Goal: Task Accomplishment & Management: Manage account settings

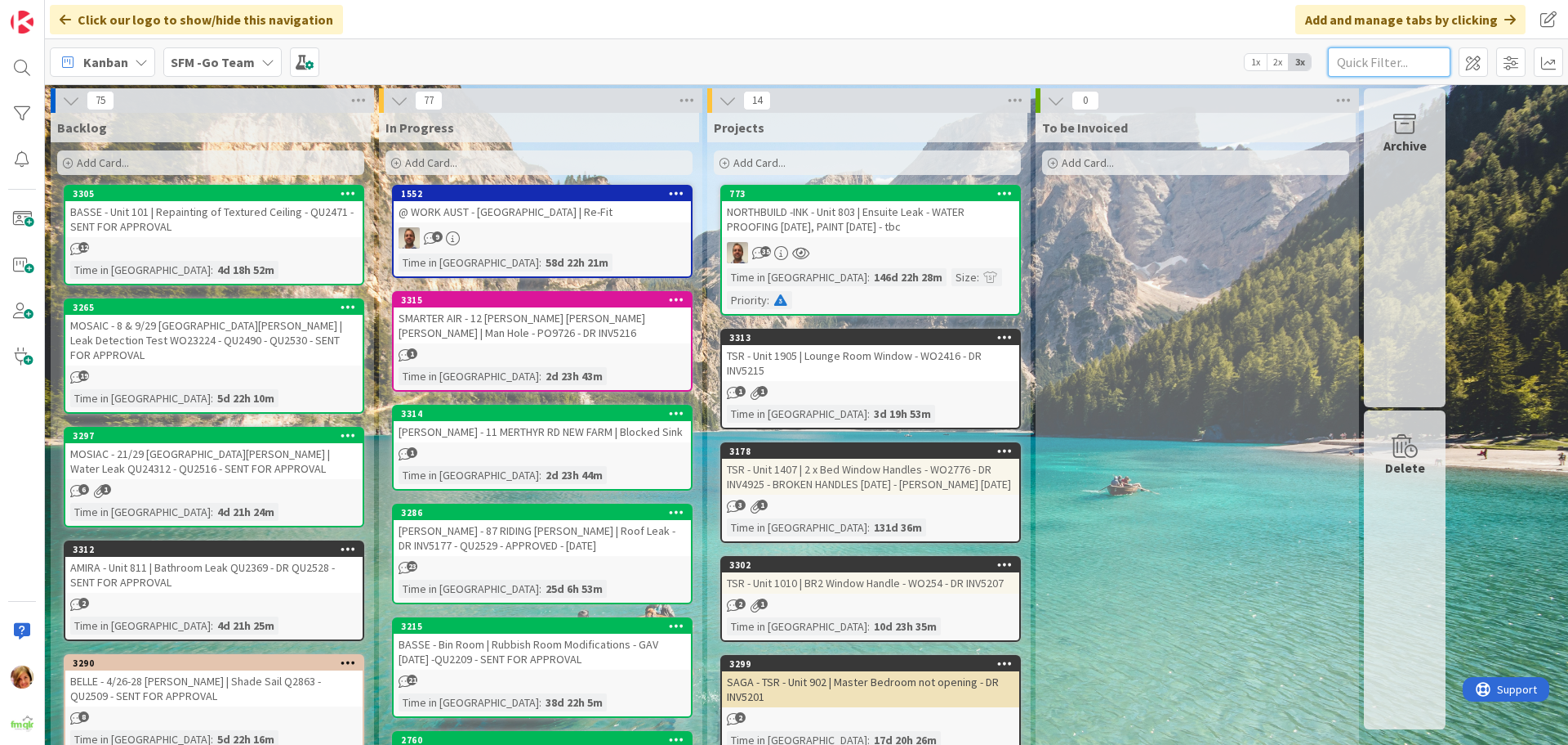
click at [1360, 63] on input "text" at bounding box center [1390, 62] width 123 height 29
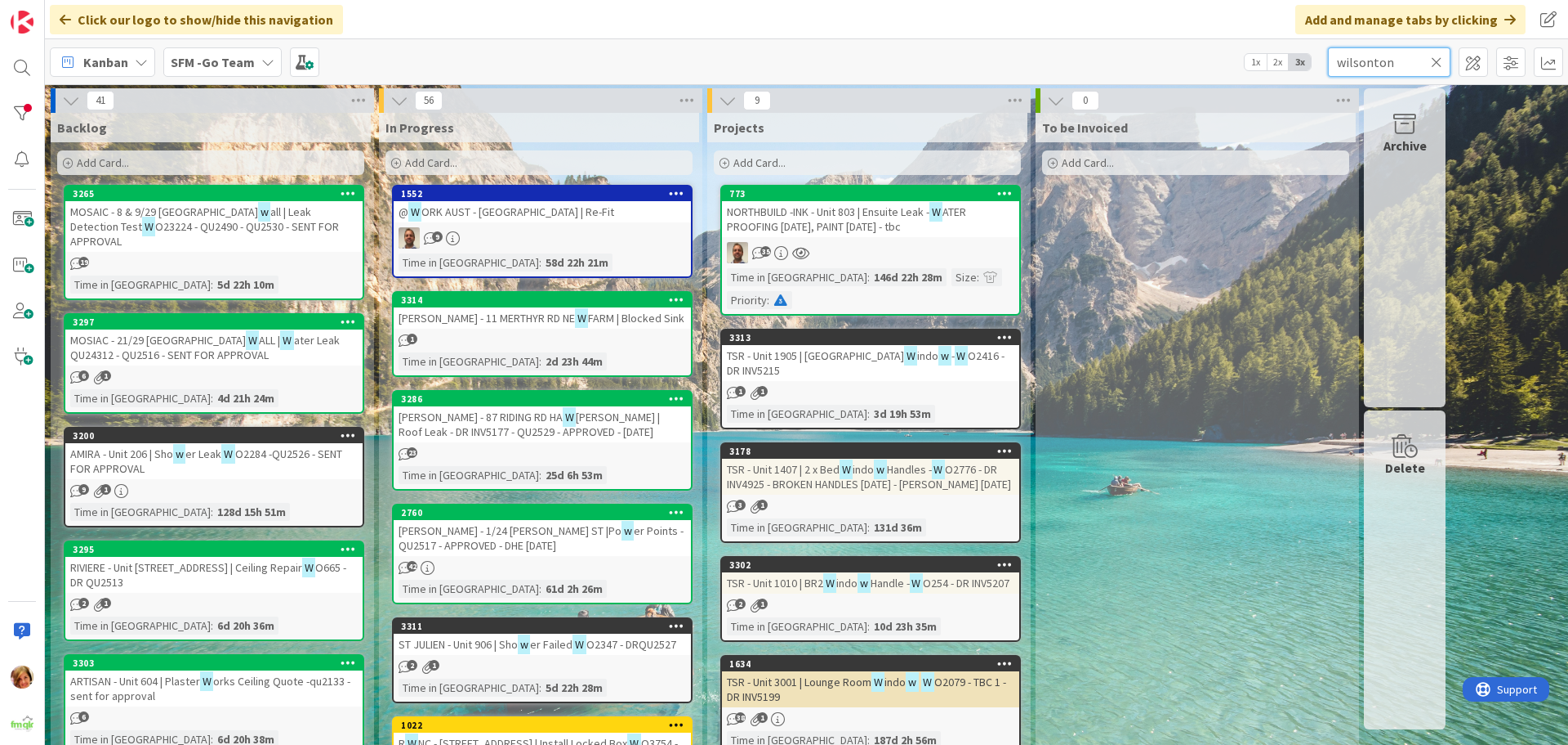
type input "wilsonton"
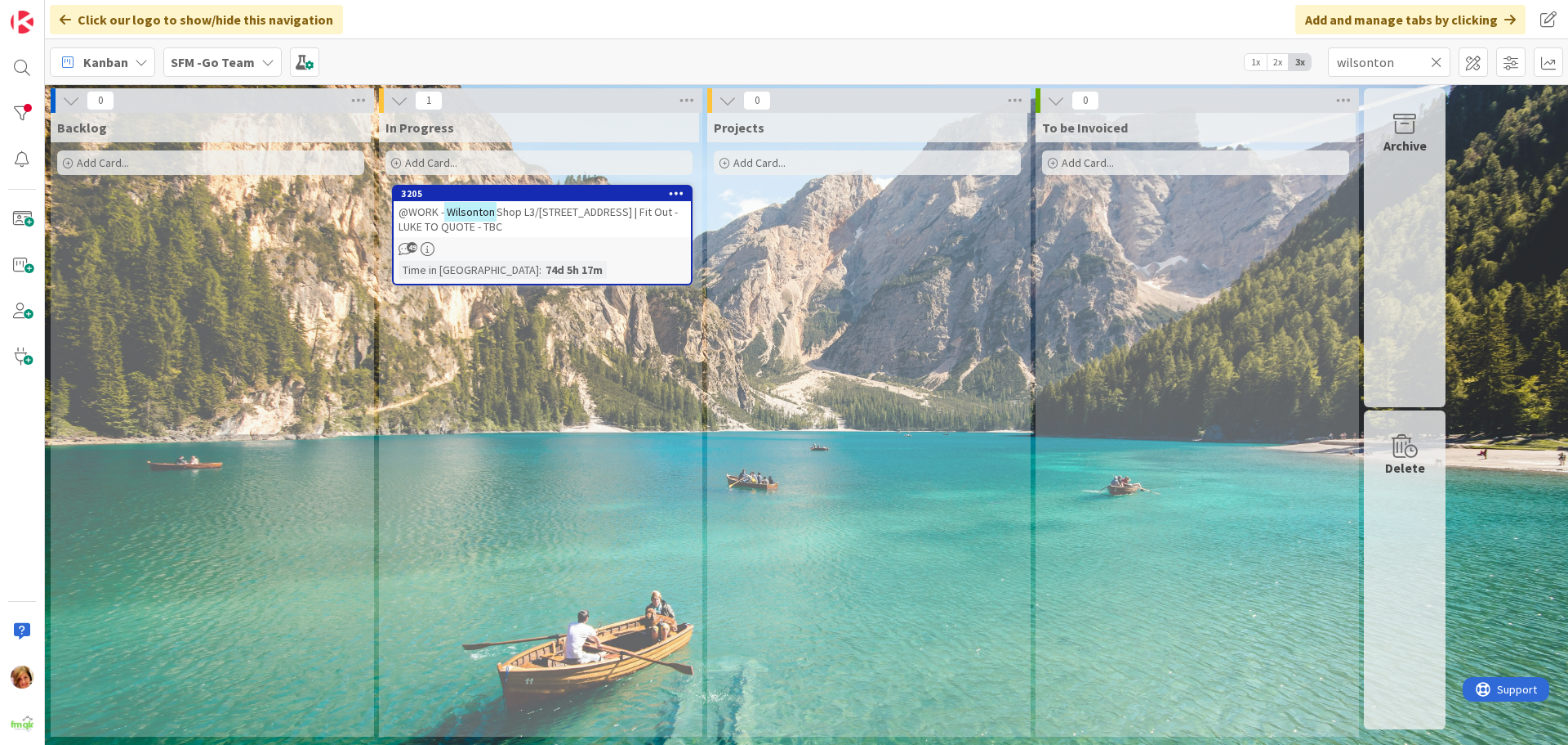
click at [550, 210] on span "Shop L3/[STREET_ADDRESS] | Fit Out - LUKE TO QUOTE - TBC" at bounding box center [538, 219] width 280 height 29
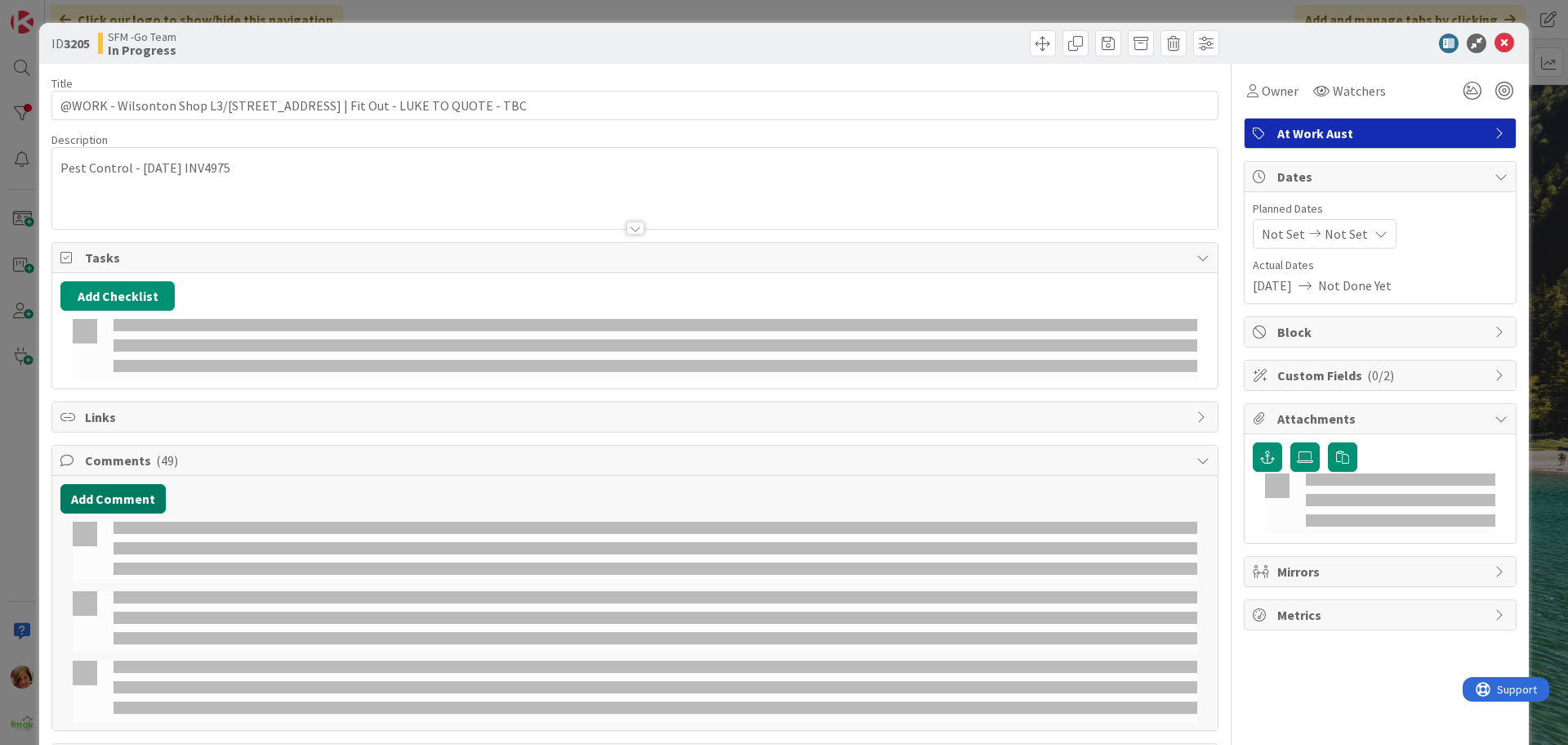
click at [99, 484] on button "Add Comment" at bounding box center [113, 498] width 105 height 29
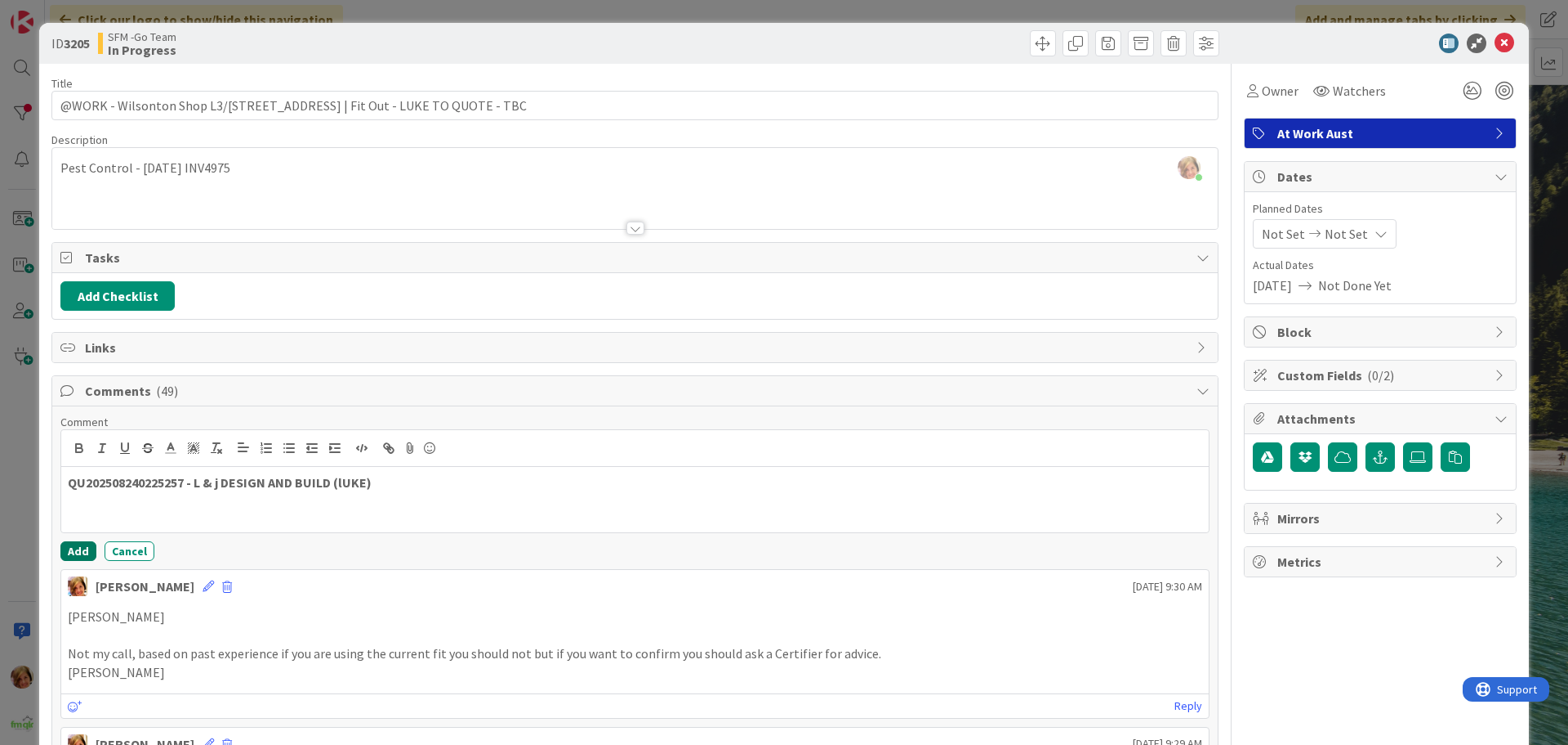
click at [73, 545] on button "Add" at bounding box center [78, 551] width 36 height 20
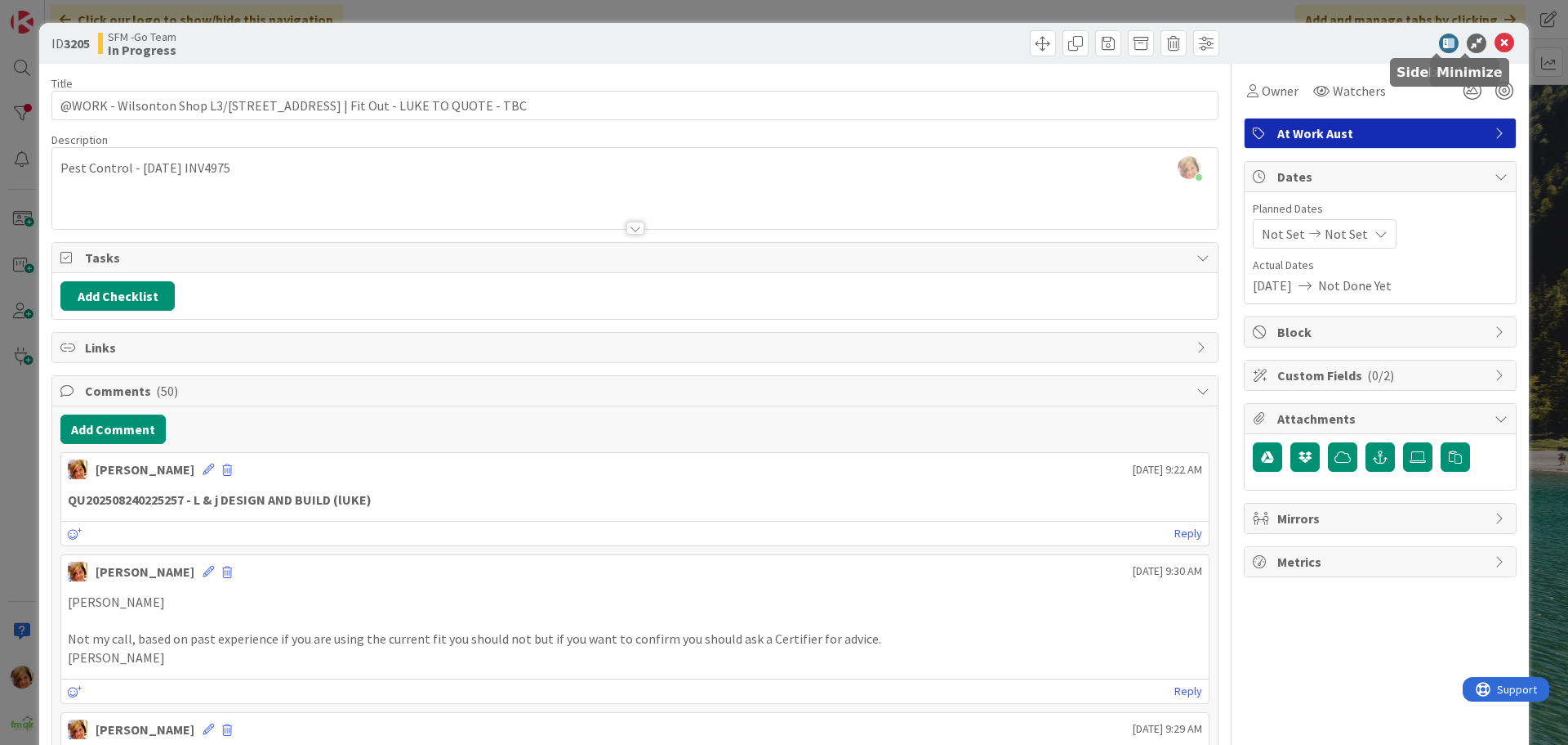
click at [1495, 40] on icon at bounding box center [1505, 43] width 19 height 20
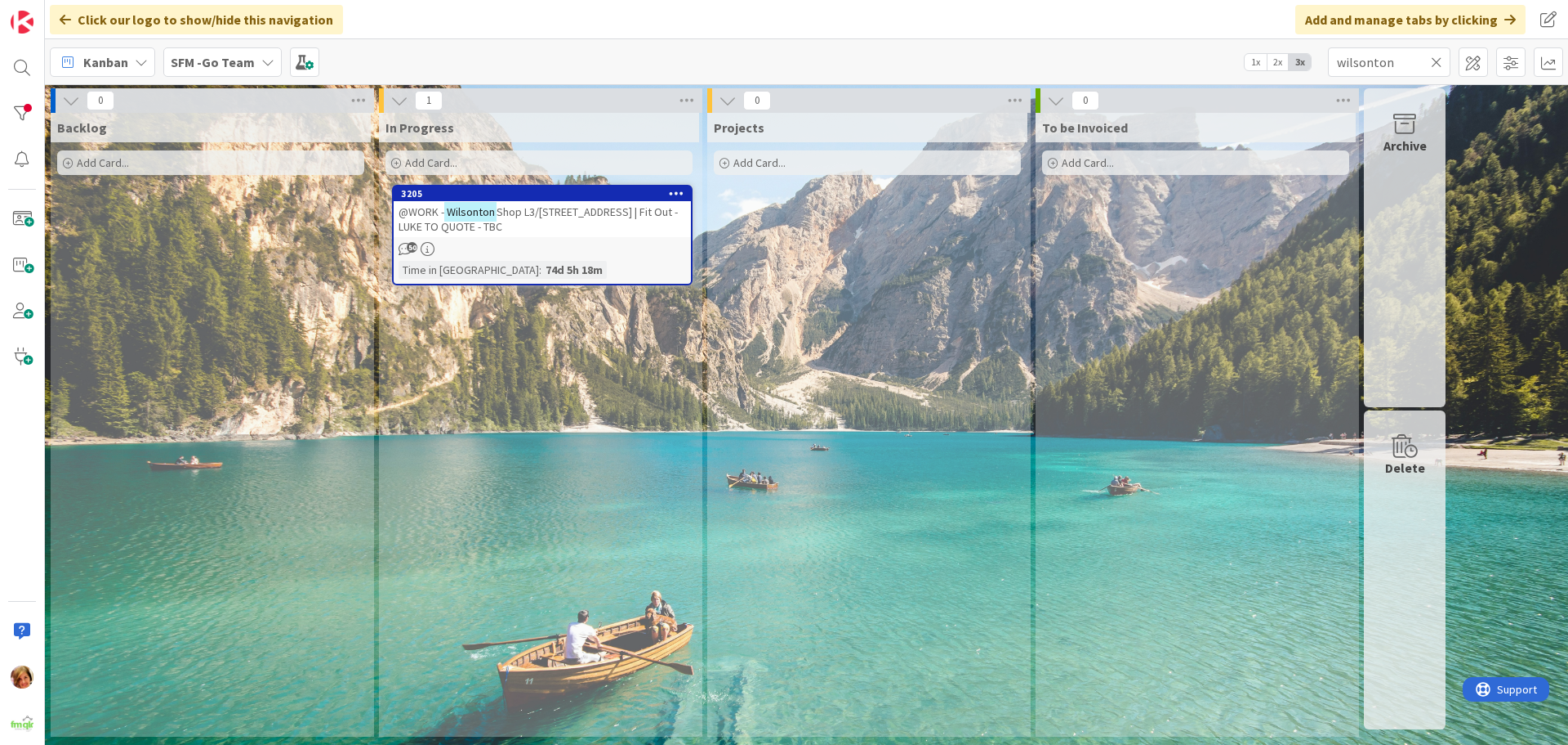
click at [1434, 59] on icon at bounding box center [1437, 61] width 12 height 15
click at [1434, 59] on input "text" at bounding box center [1390, 62] width 123 height 29
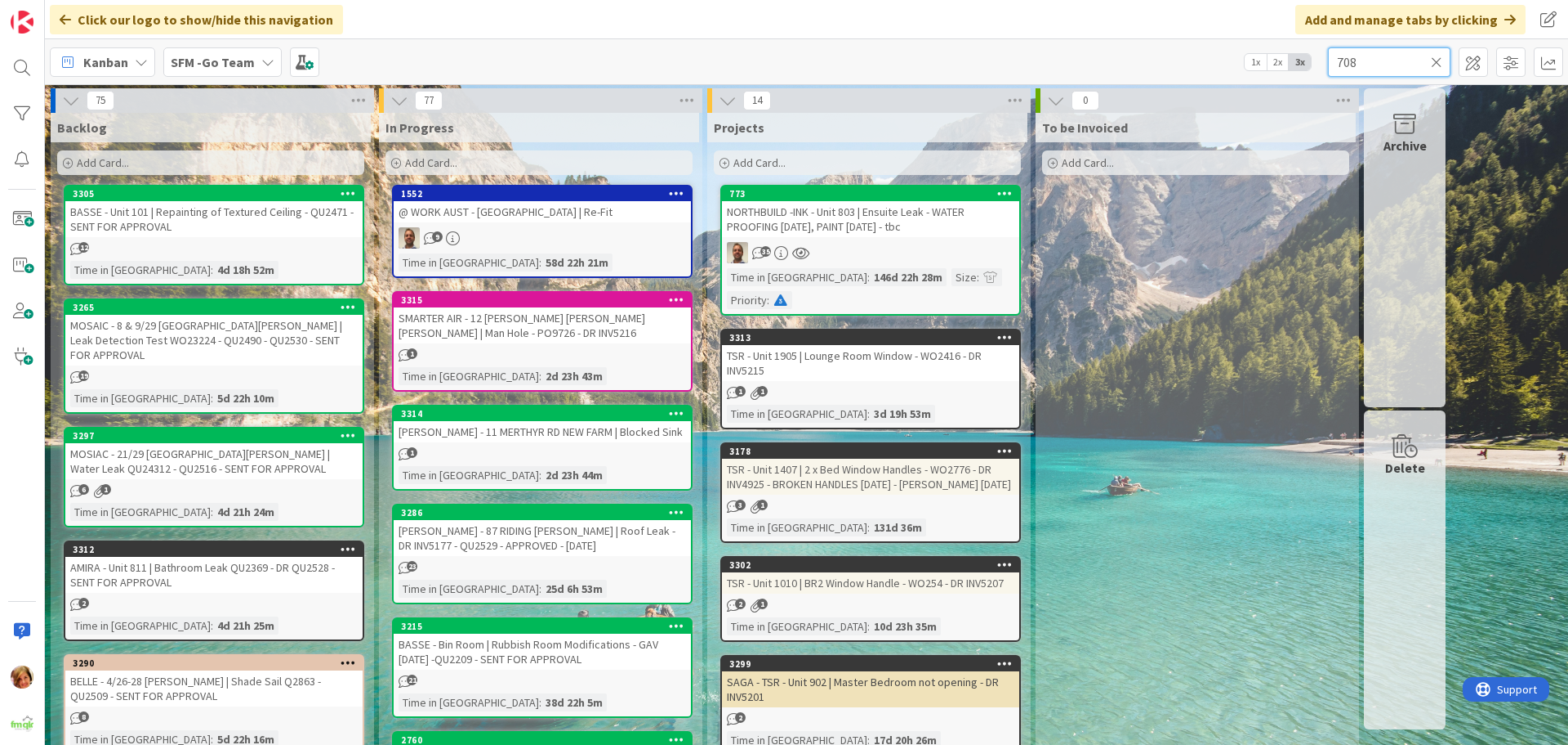
type input "708"
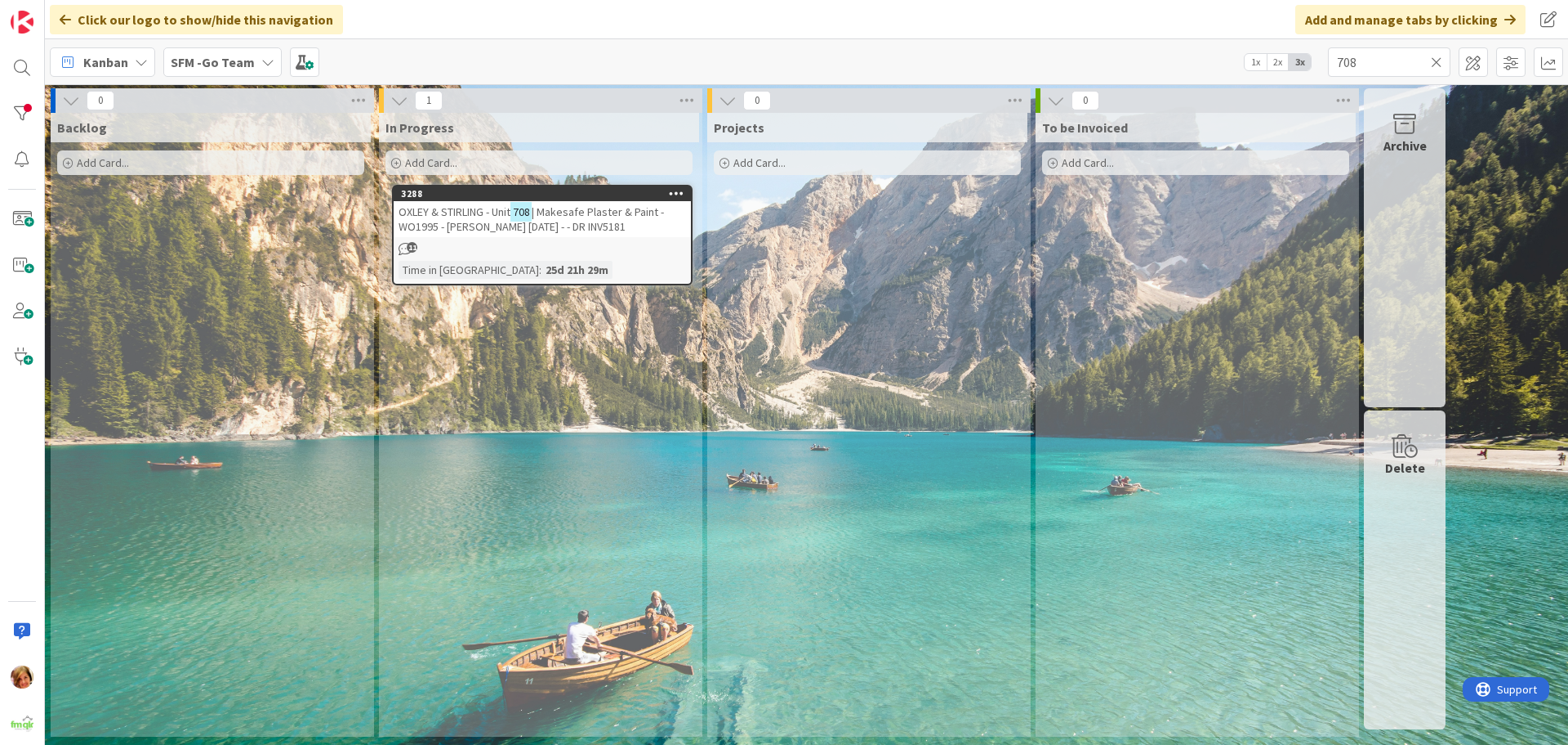
click at [593, 223] on span "| Makesafe Plaster & Paint - WO1995 - [PERSON_NAME] [DATE] - - DR INV5181" at bounding box center [531, 219] width 265 height 29
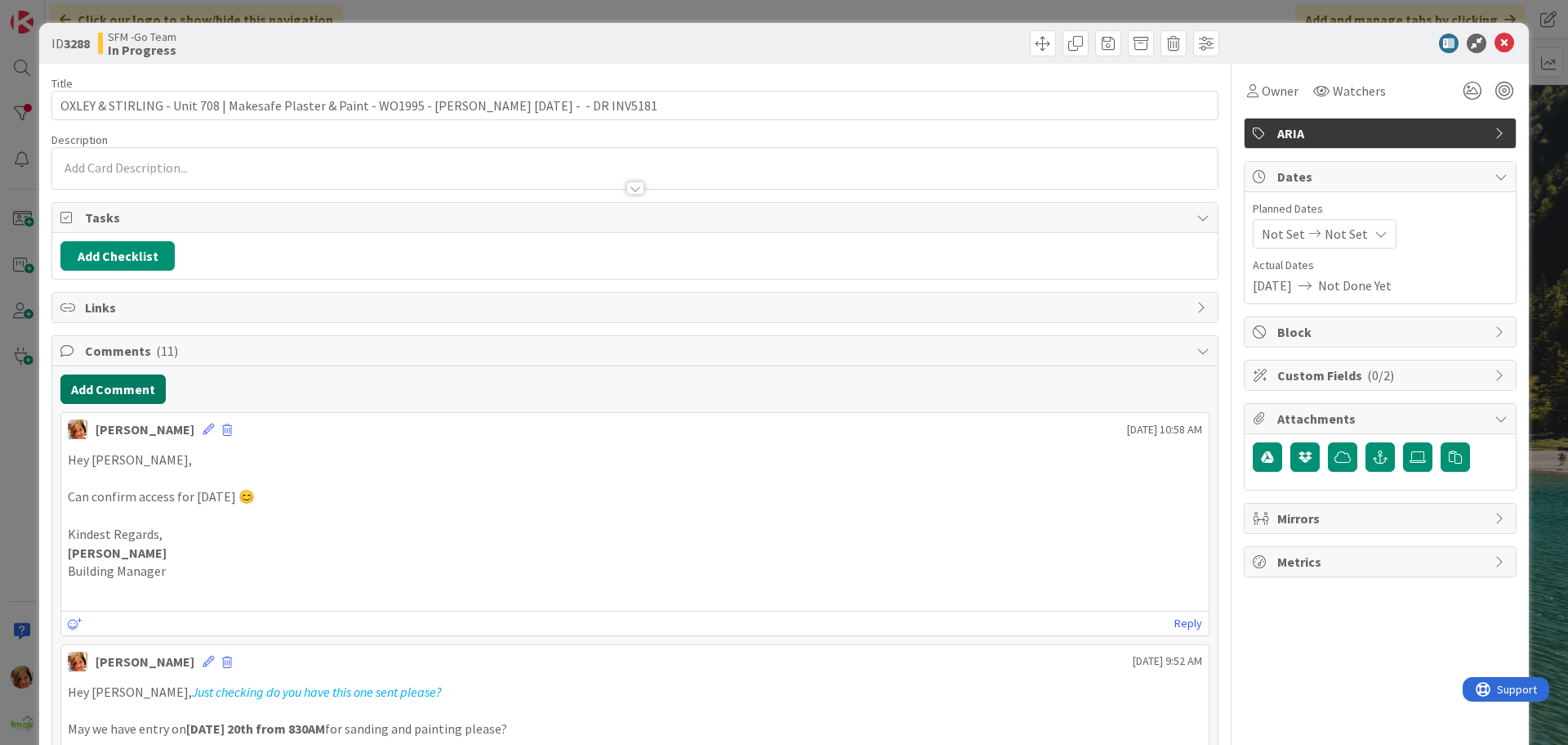
click at [109, 392] on button "Add Comment" at bounding box center [113, 389] width 105 height 29
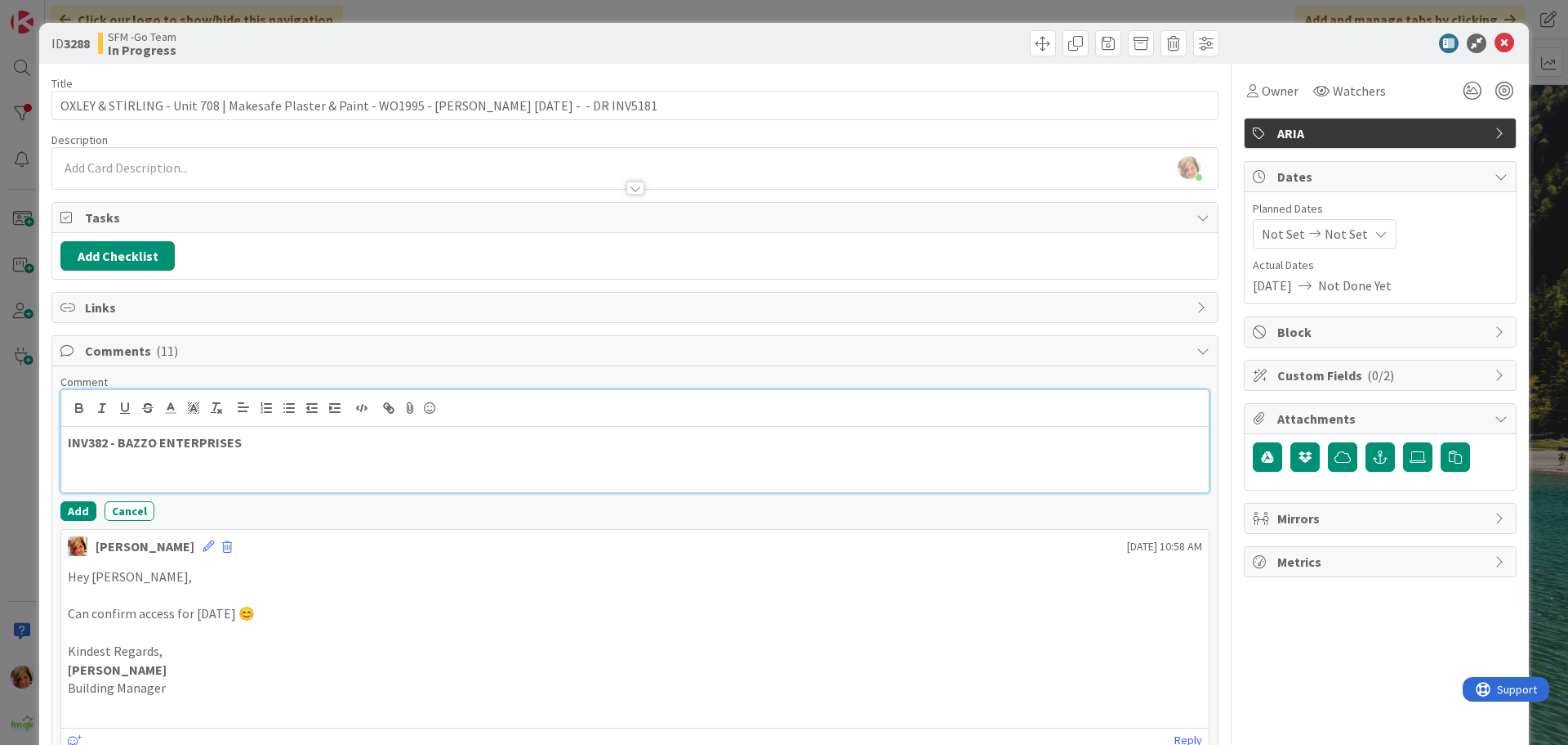
click at [251, 423] on div at bounding box center [635, 409] width 1148 height 37
click at [260, 442] on p "INV382 - BAZZO ENTERPRISES" at bounding box center [635, 442] width 1134 height 19
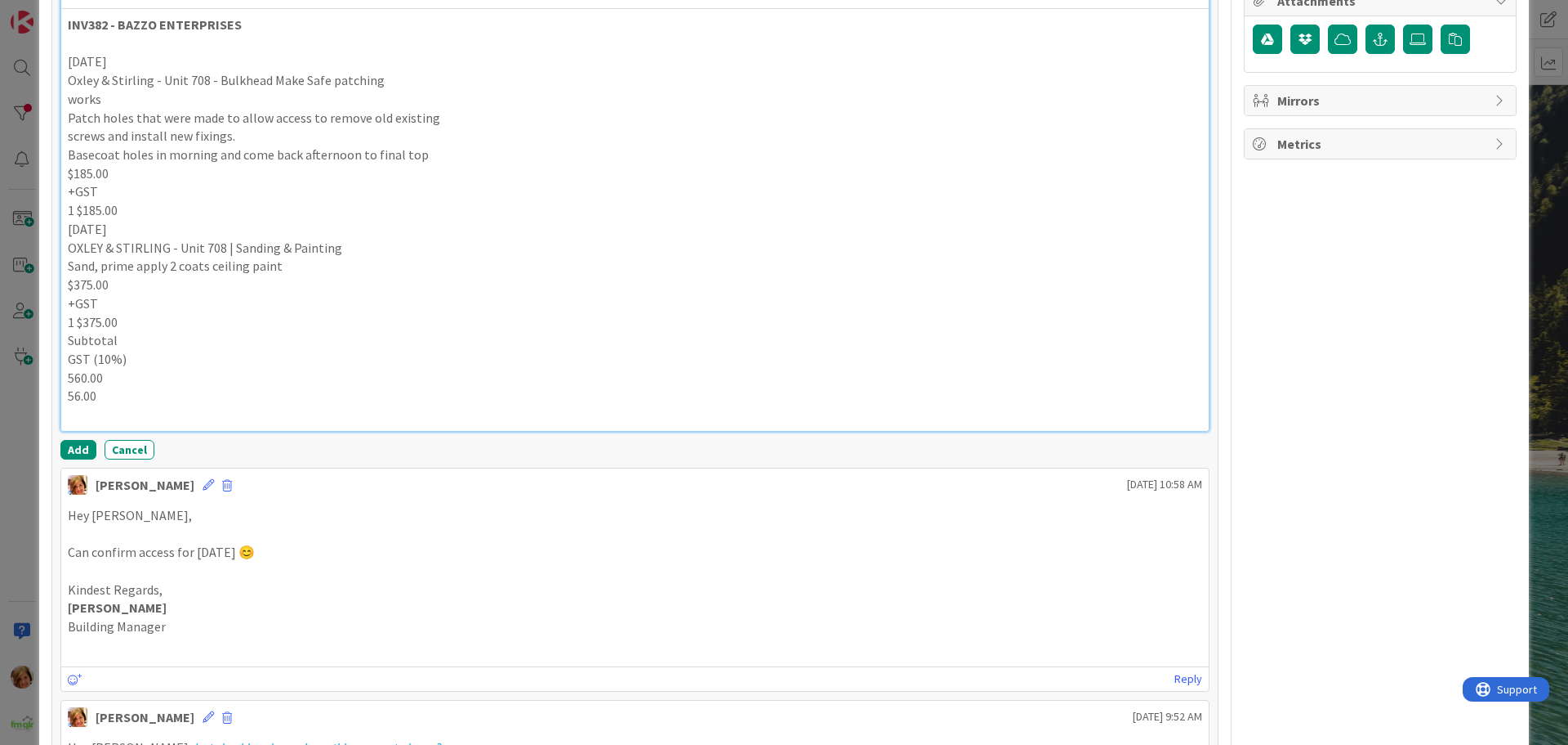
scroll to position [422, 0]
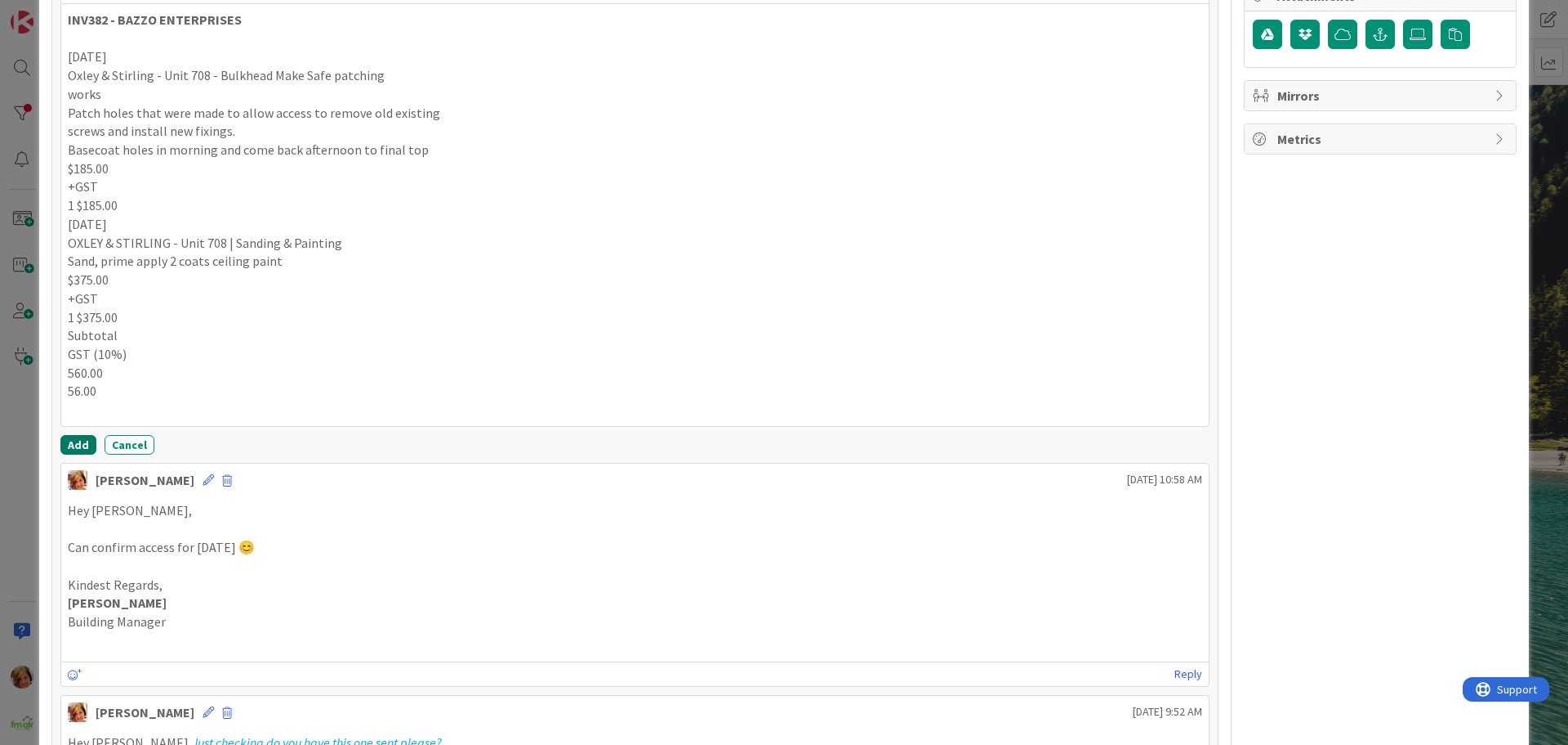
click at [81, 439] on button "Add" at bounding box center [78, 445] width 36 height 20
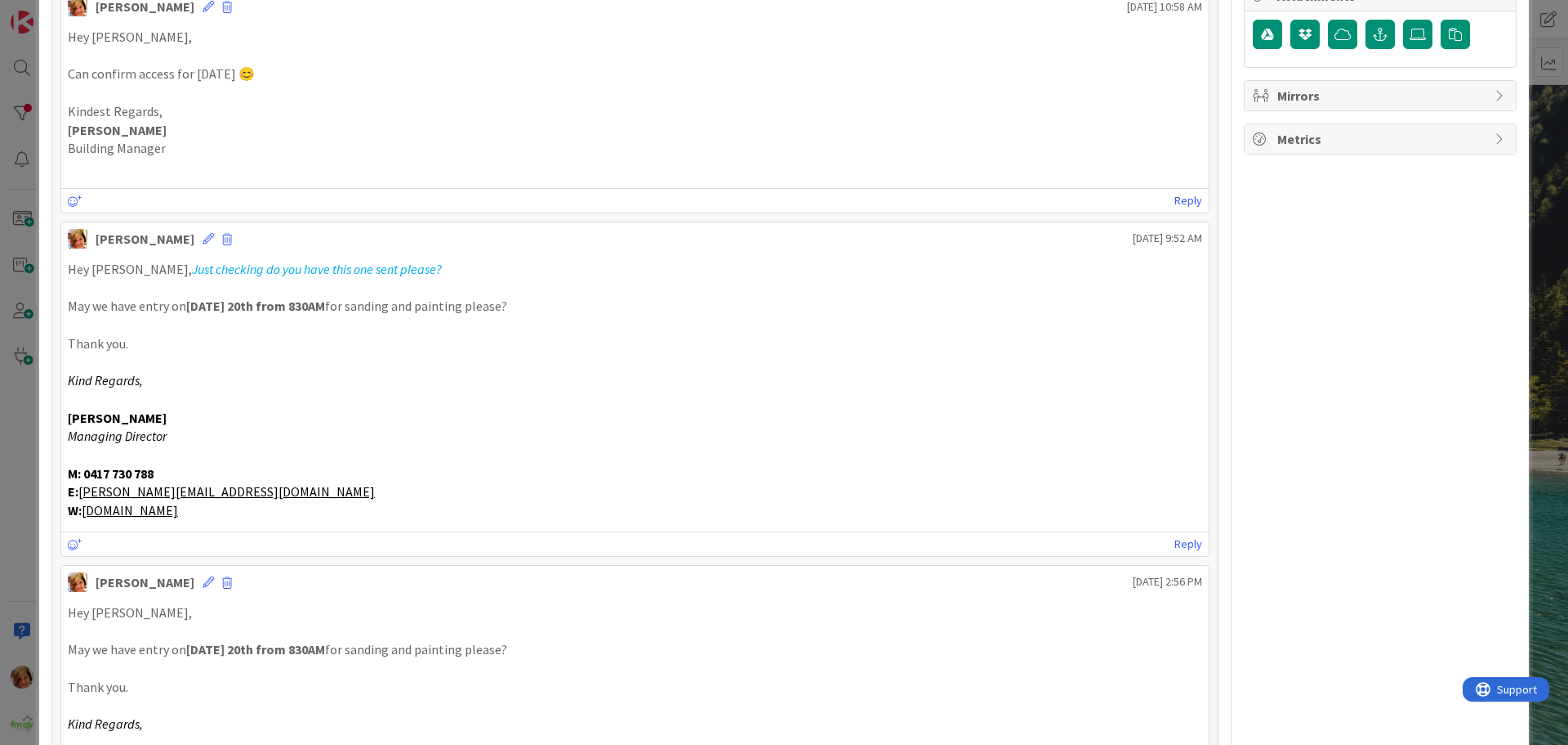
scroll to position [0, 0]
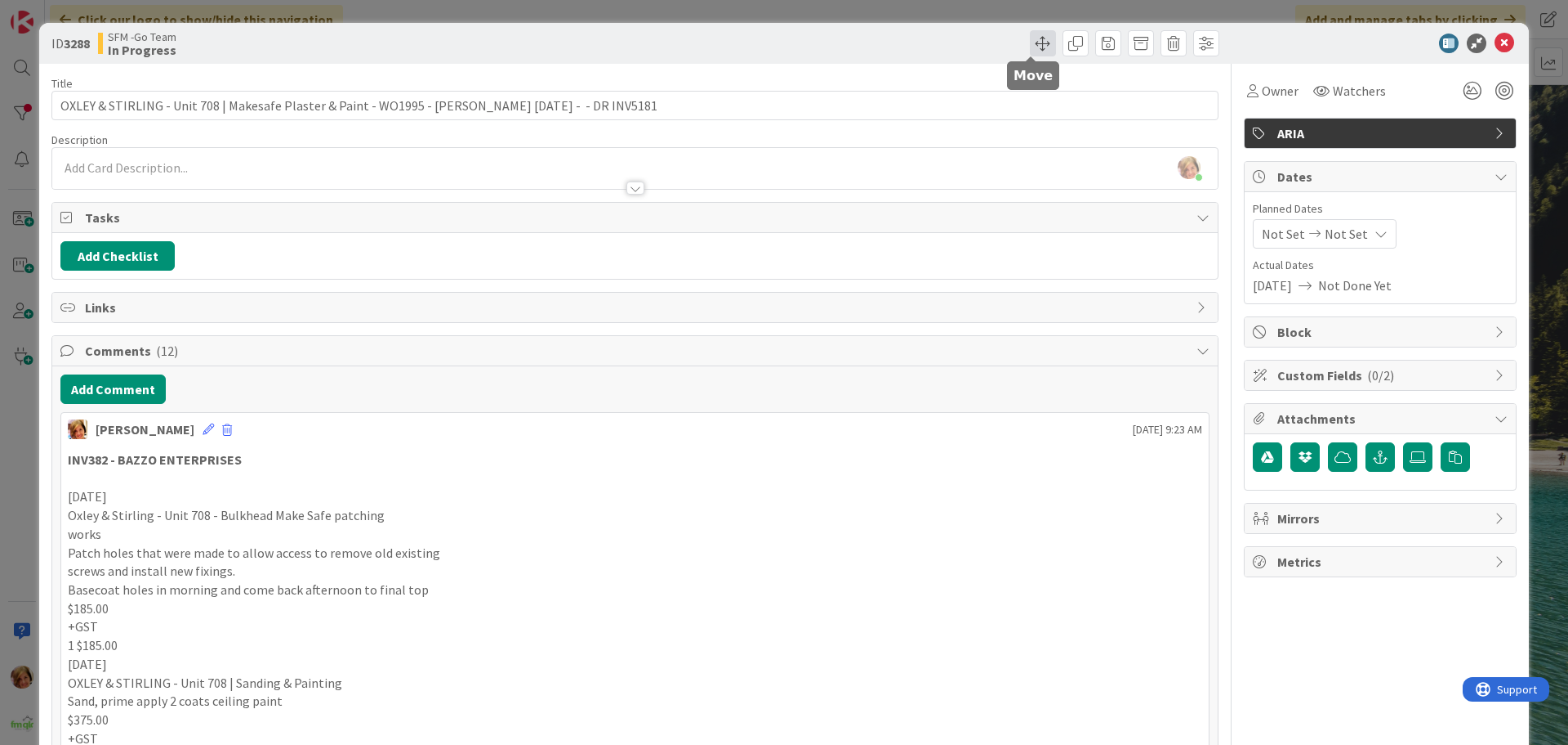
click at [1036, 43] on span at bounding box center [1043, 43] width 26 height 26
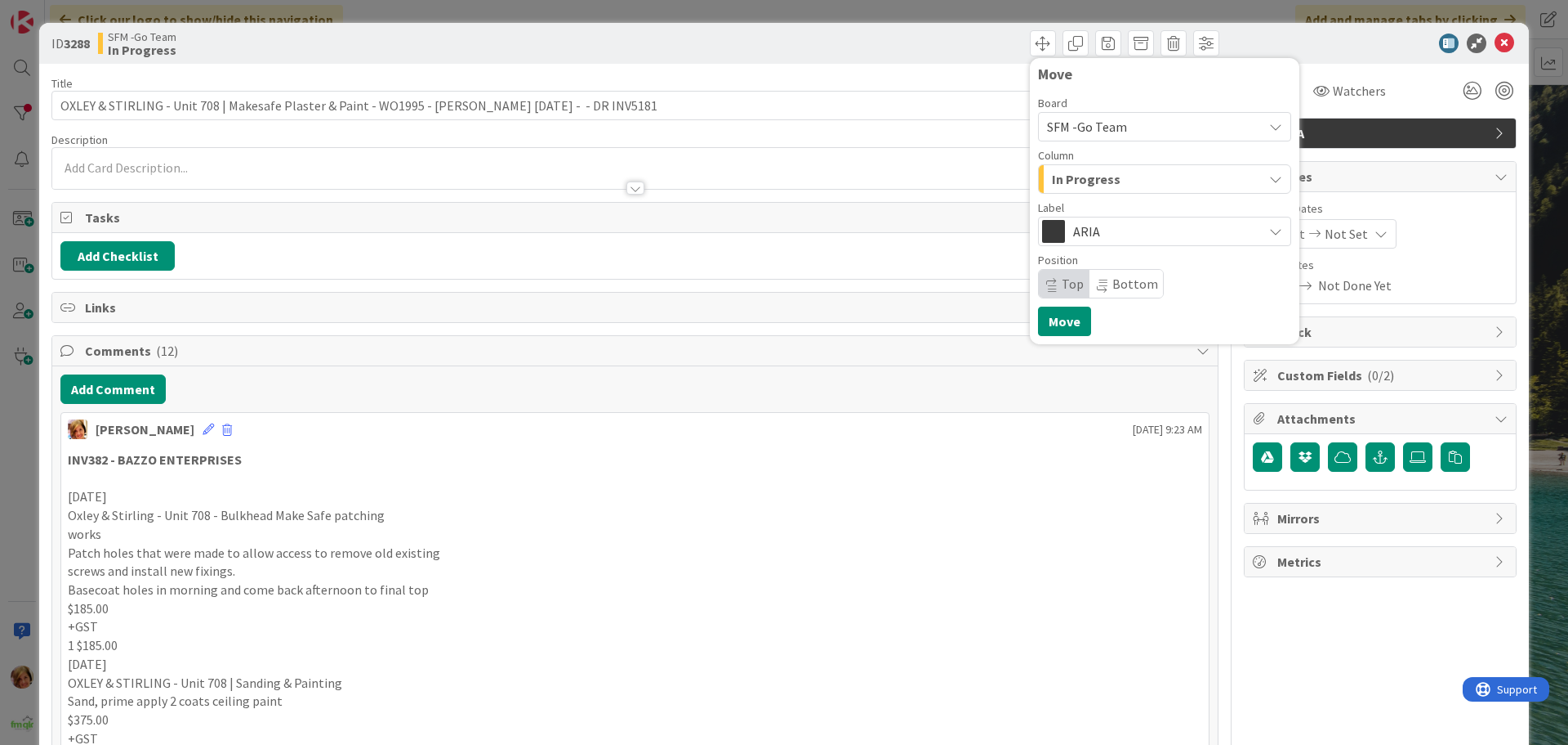
click at [1129, 177] on div "In Progress" at bounding box center [1155, 178] width 214 height 26
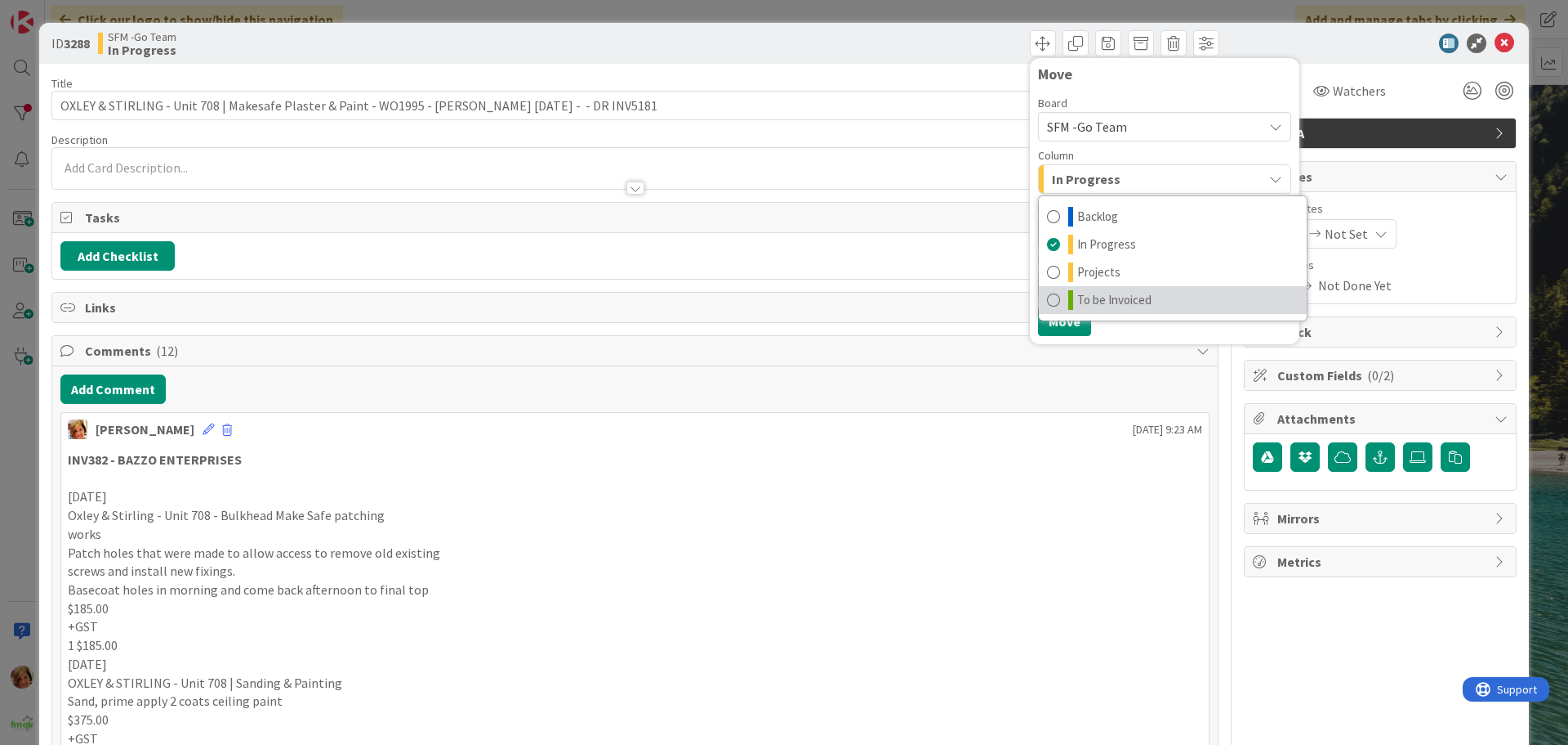
click at [1108, 290] on link "To be Invoiced" at bounding box center [1172, 299] width 268 height 27
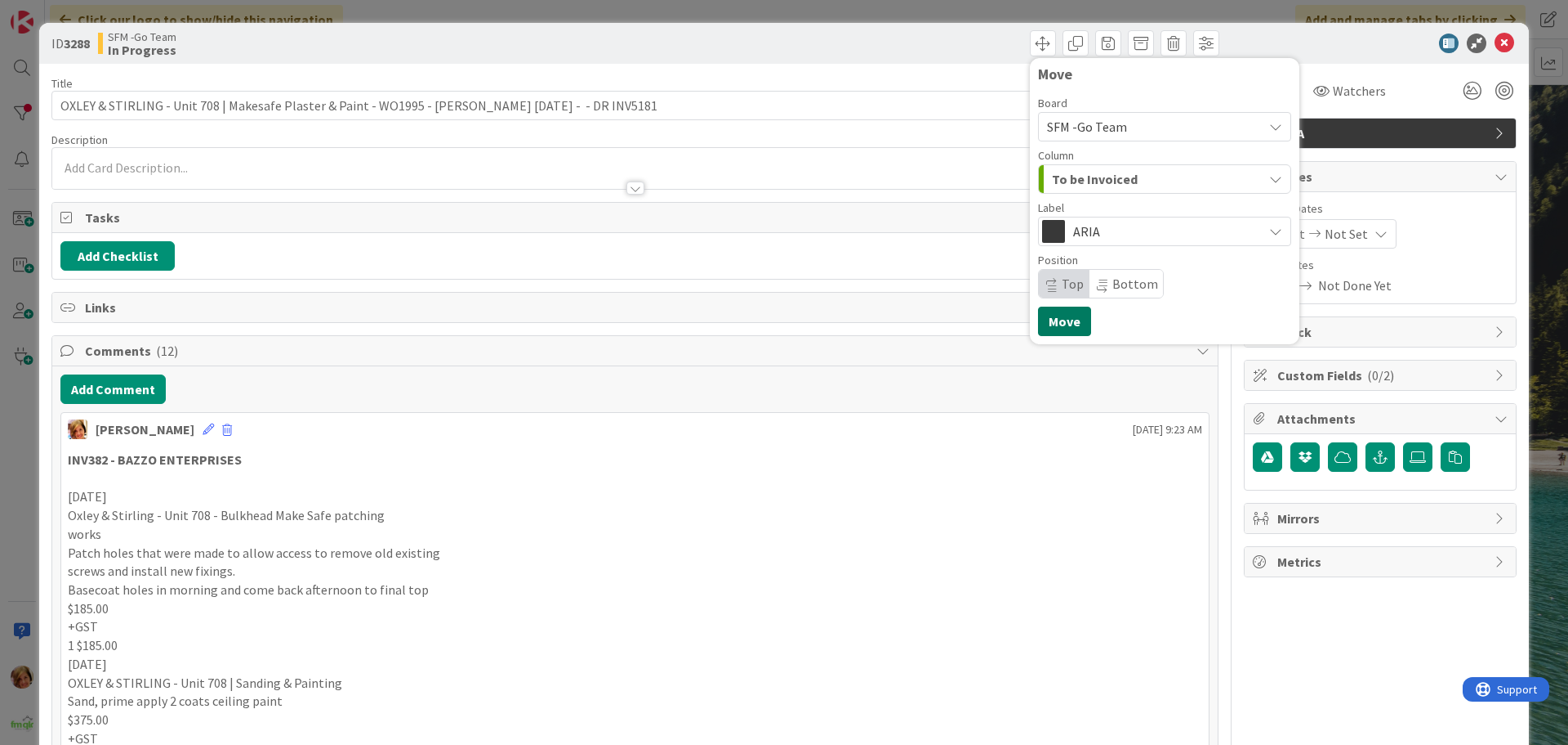
click at [1045, 322] on button "Move" at bounding box center [1064, 321] width 53 height 29
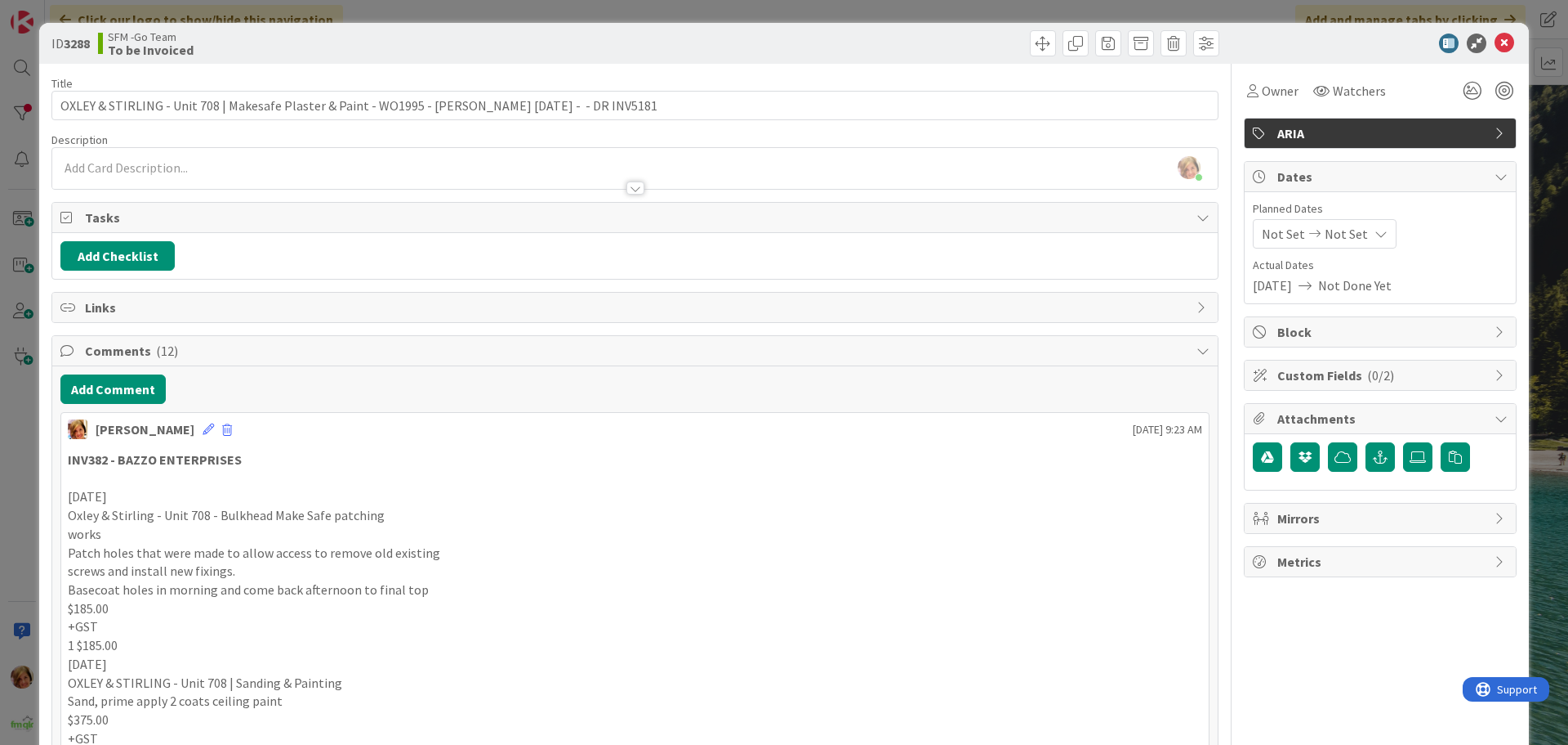
click at [891, 49] on div "Move Move" at bounding box center [929, 43] width 580 height 26
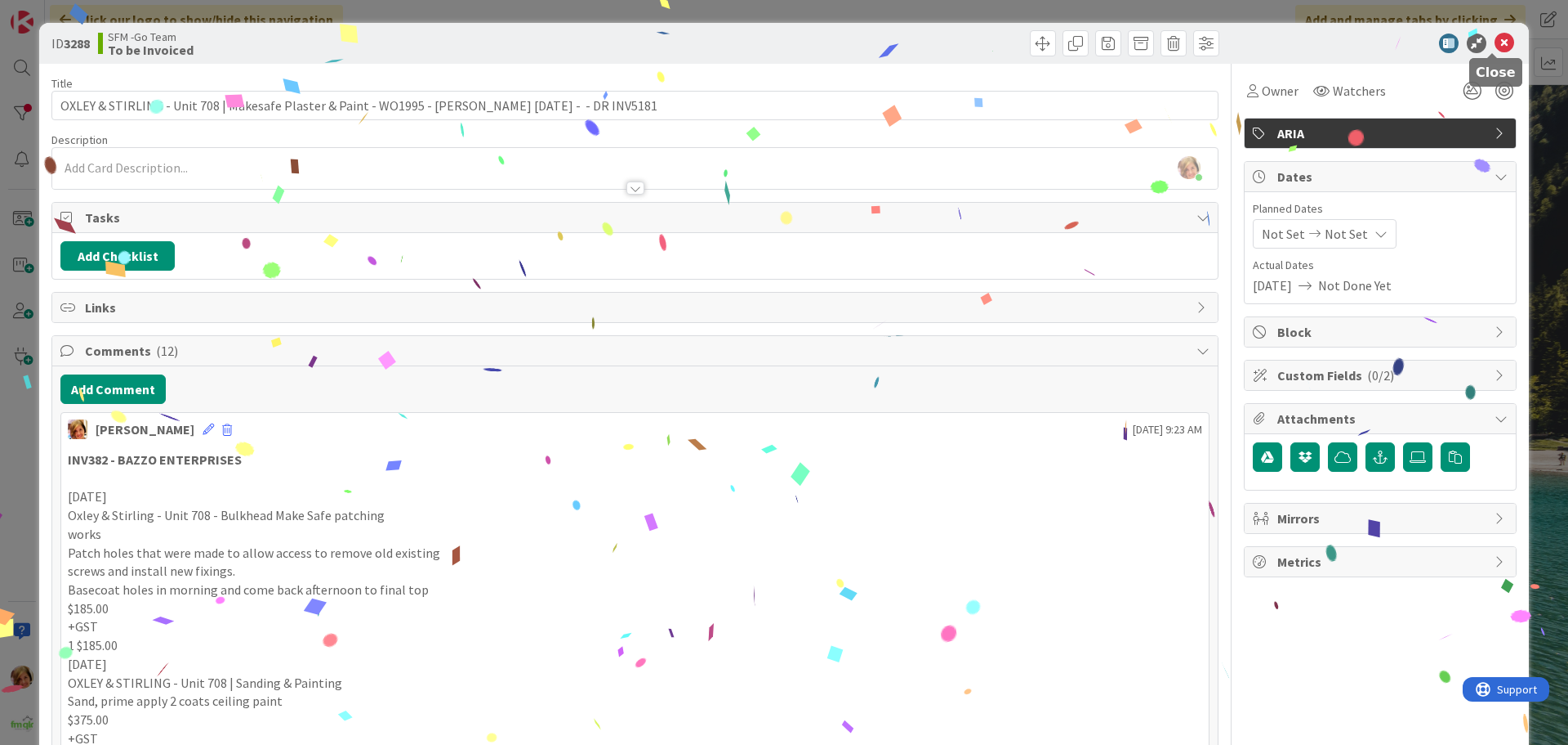
click at [1495, 44] on icon at bounding box center [1505, 43] width 19 height 20
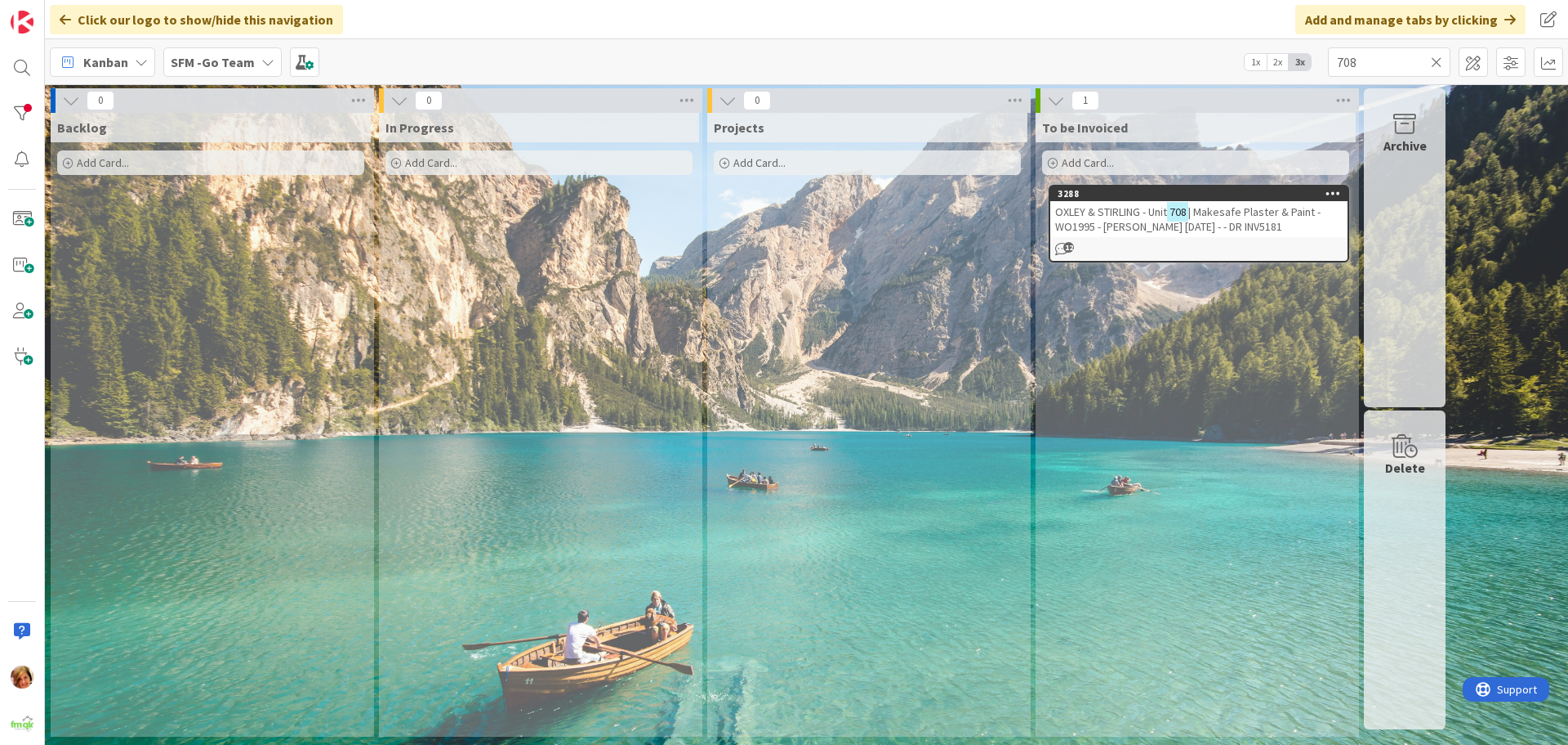
click at [1238, 218] on span "| Makesafe Plaster & Paint - WO1995 - [PERSON_NAME] [DATE] - - DR INV5181" at bounding box center [1188, 219] width 265 height 29
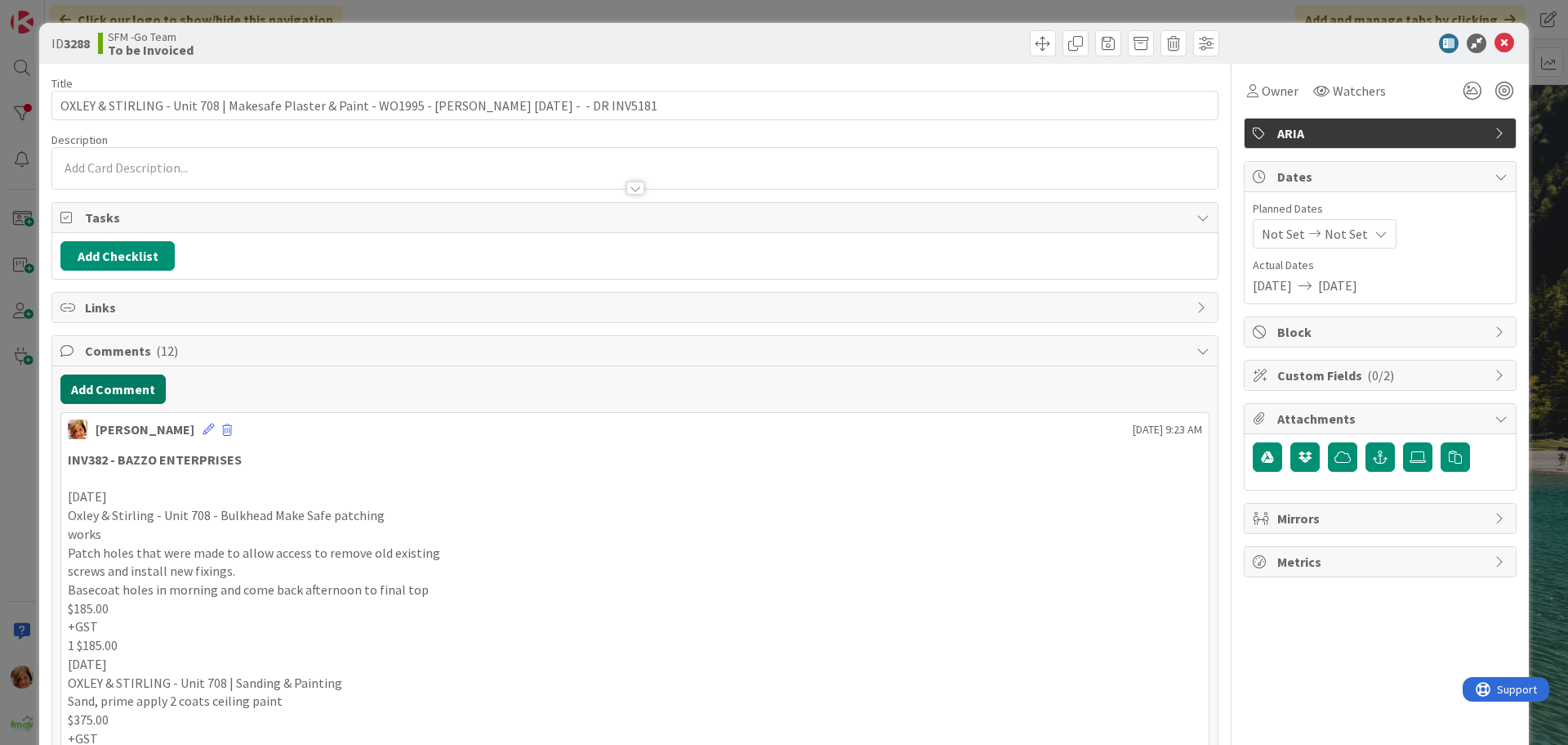
click at [124, 387] on button "Add Comment" at bounding box center [113, 389] width 105 height 29
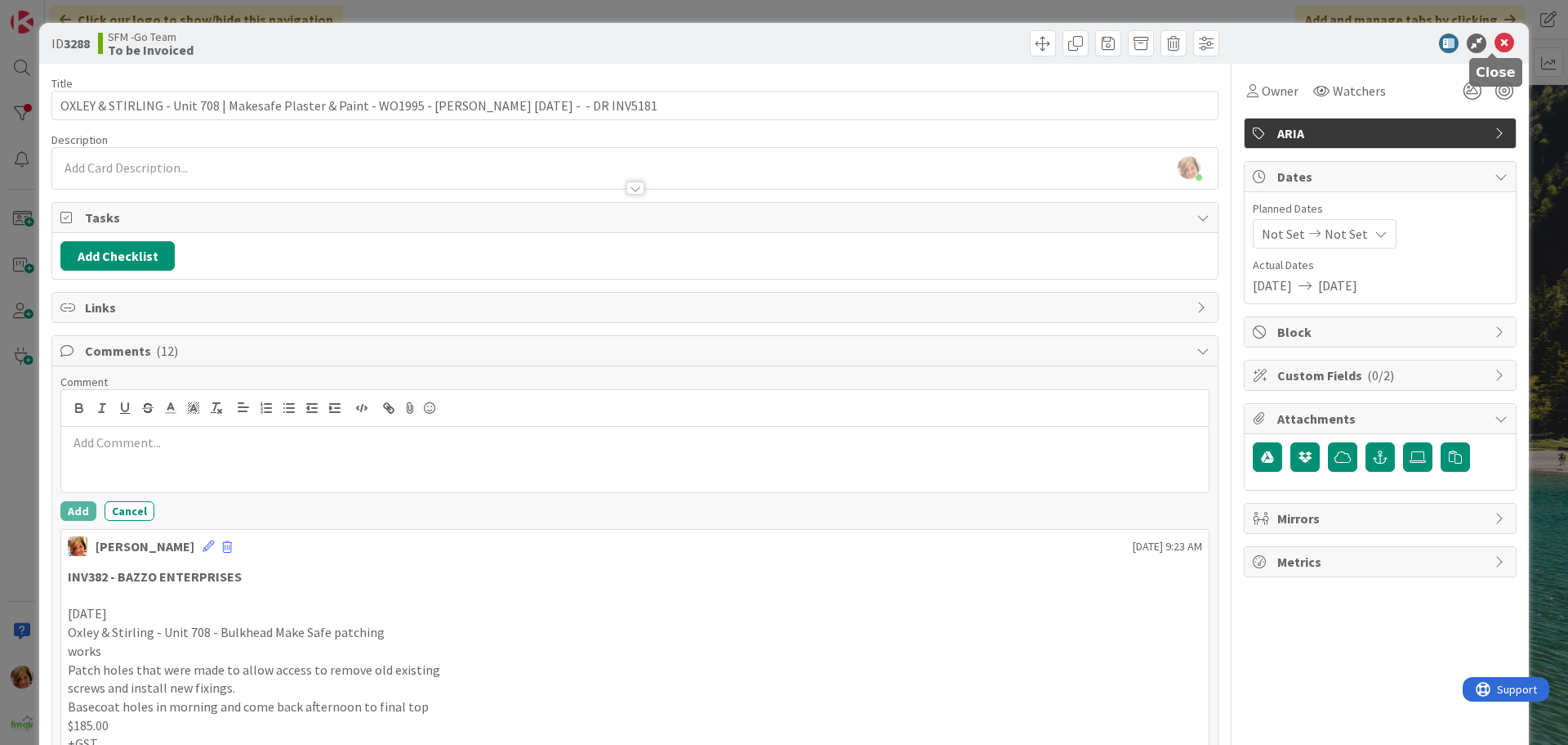
click at [1495, 37] on icon at bounding box center [1505, 43] width 19 height 20
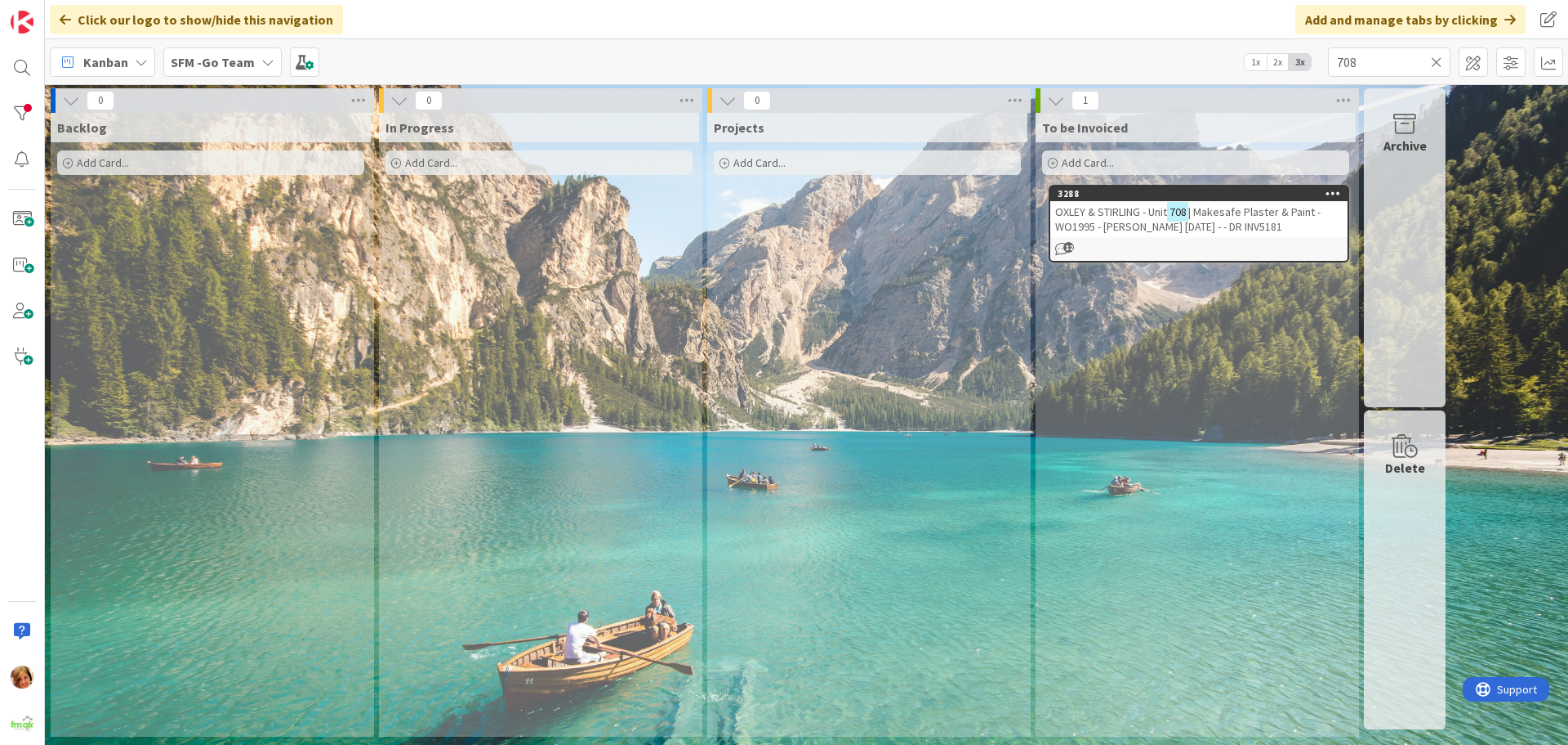
click at [1436, 59] on icon at bounding box center [1437, 61] width 12 height 15
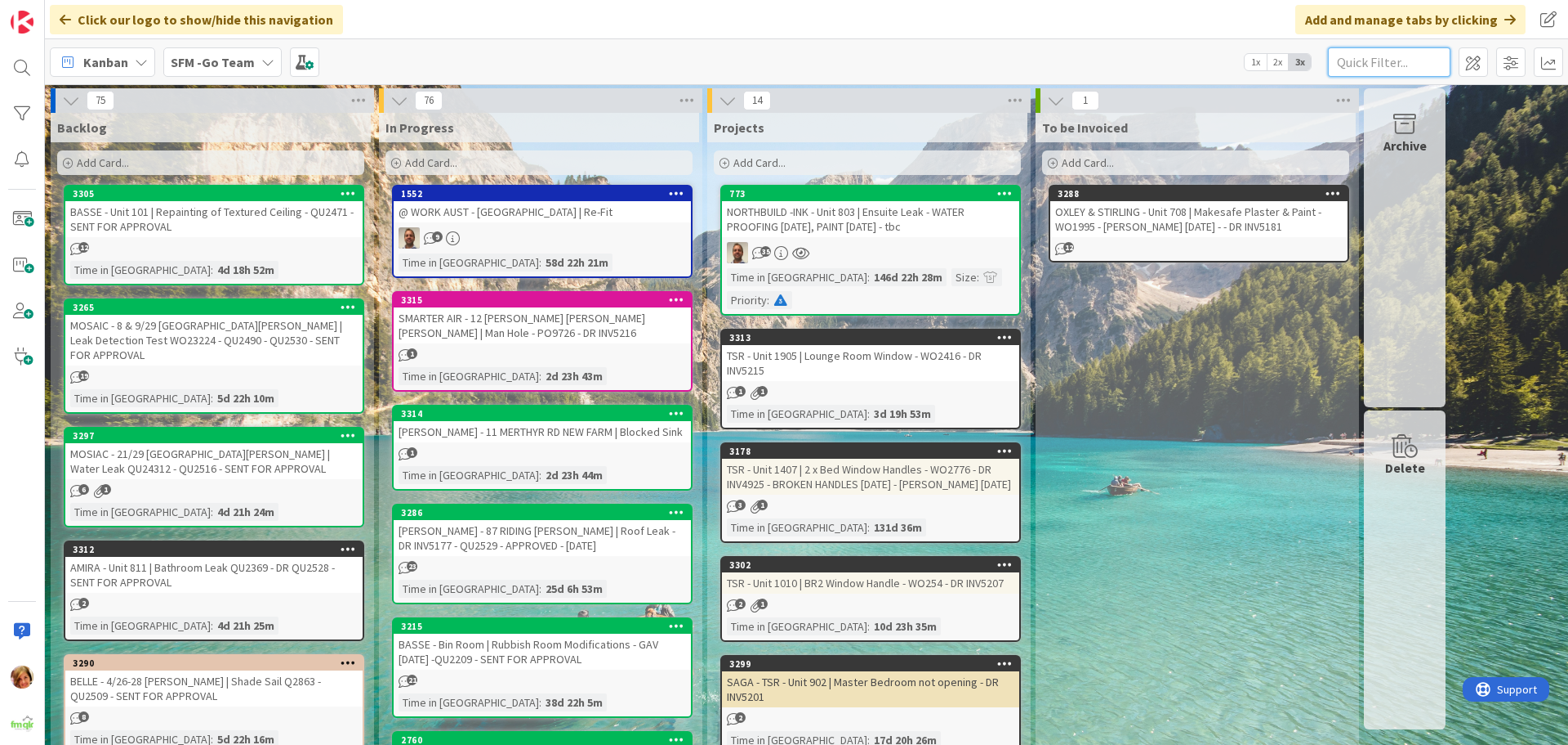
click at [1362, 59] on input "text" at bounding box center [1390, 62] width 123 height 29
type input "SOUTHPORT"
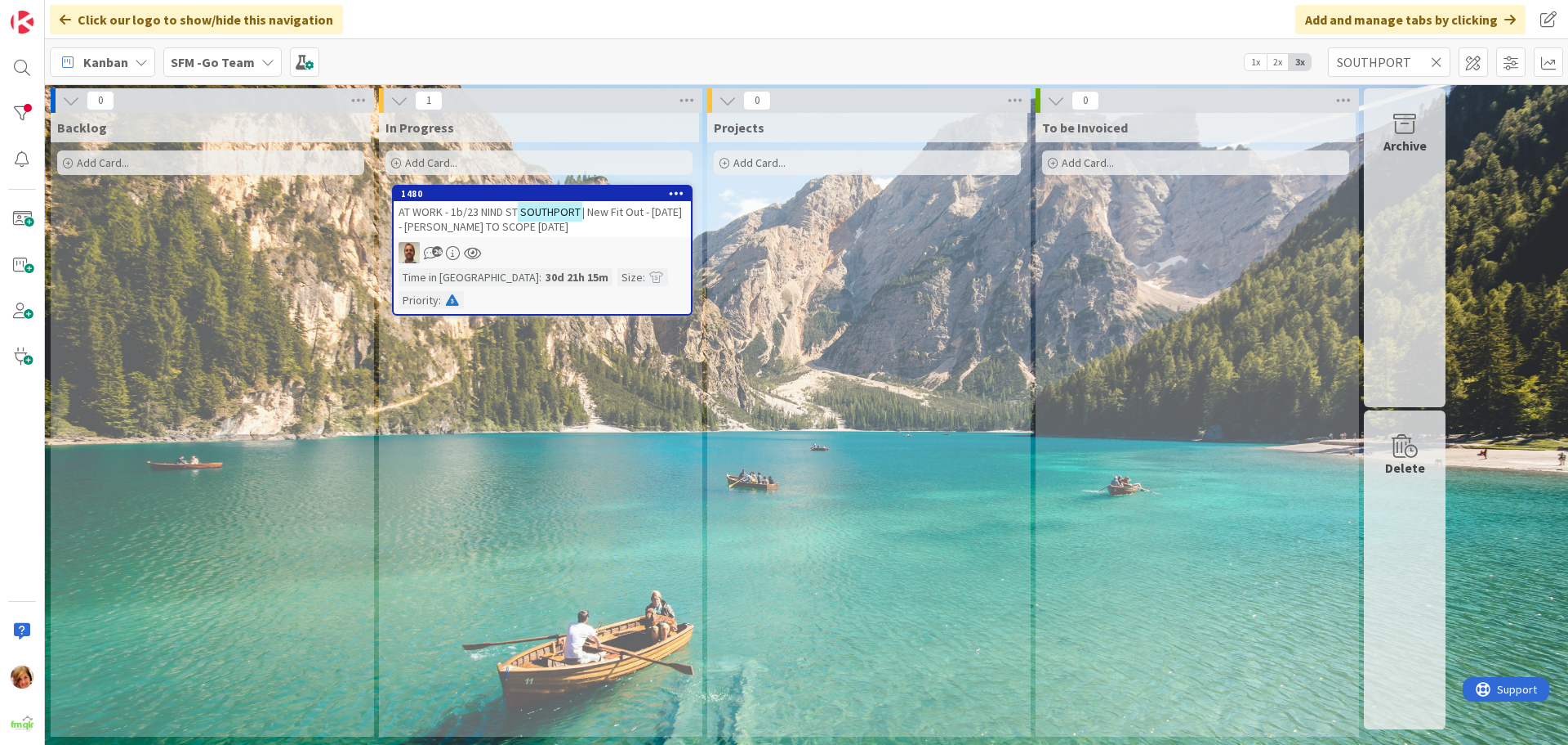
click at [482, 216] on span "AT WORK - 1b/23 NIND ST" at bounding box center [458, 212] width 119 height 15
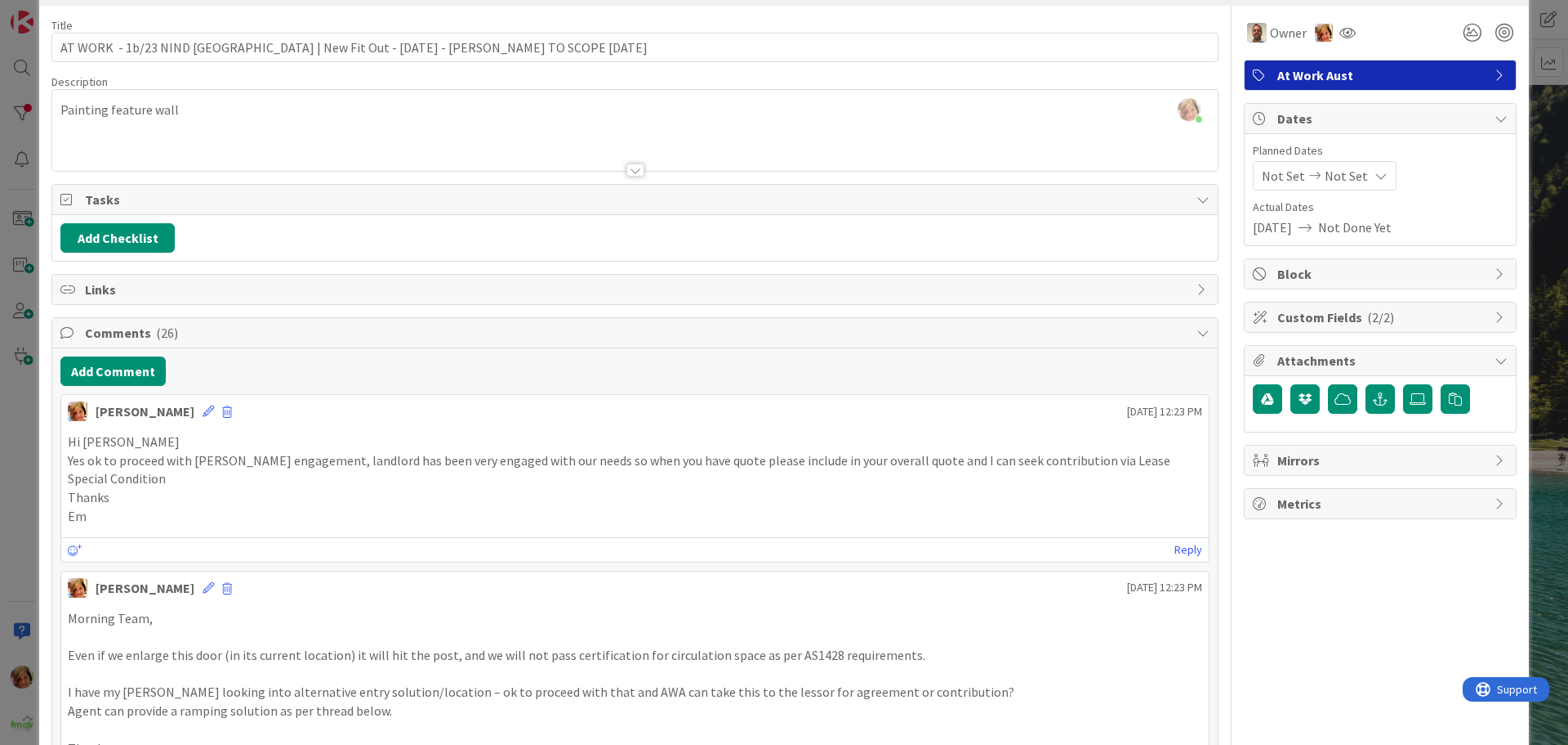
scroll to position [82, 0]
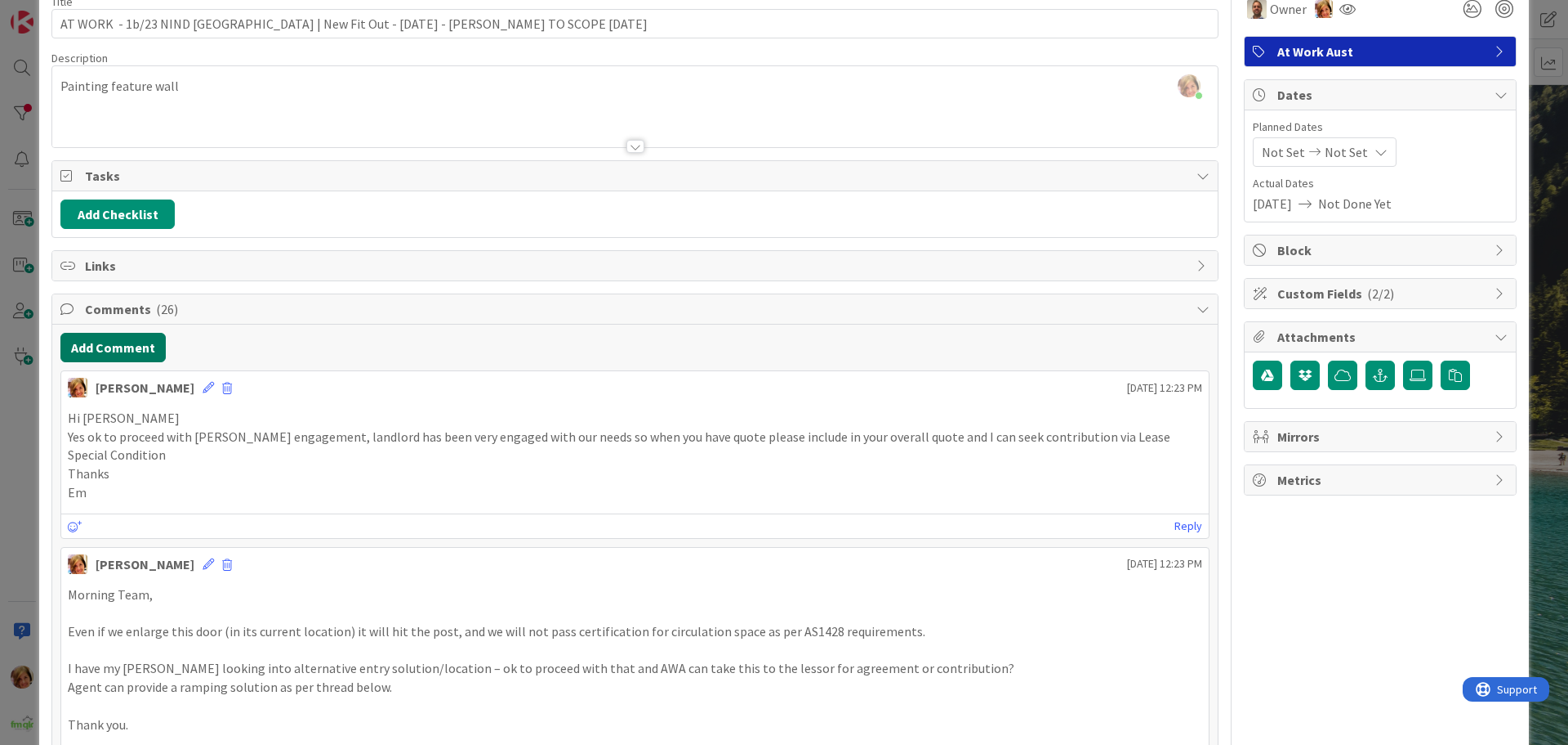
click at [90, 346] on button "Add Comment" at bounding box center [113, 347] width 105 height 29
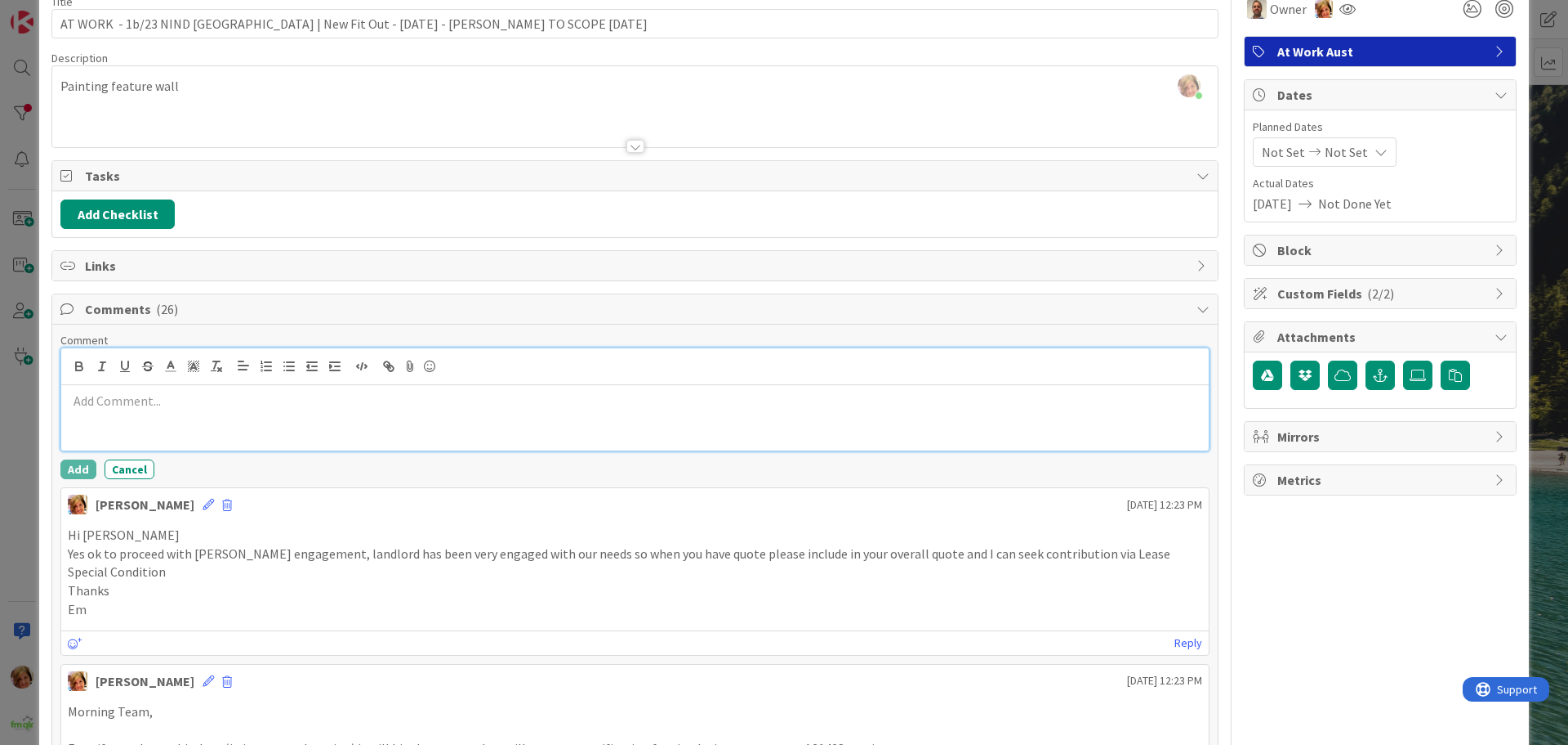
click at [127, 416] on div at bounding box center [635, 417] width 1148 height 65
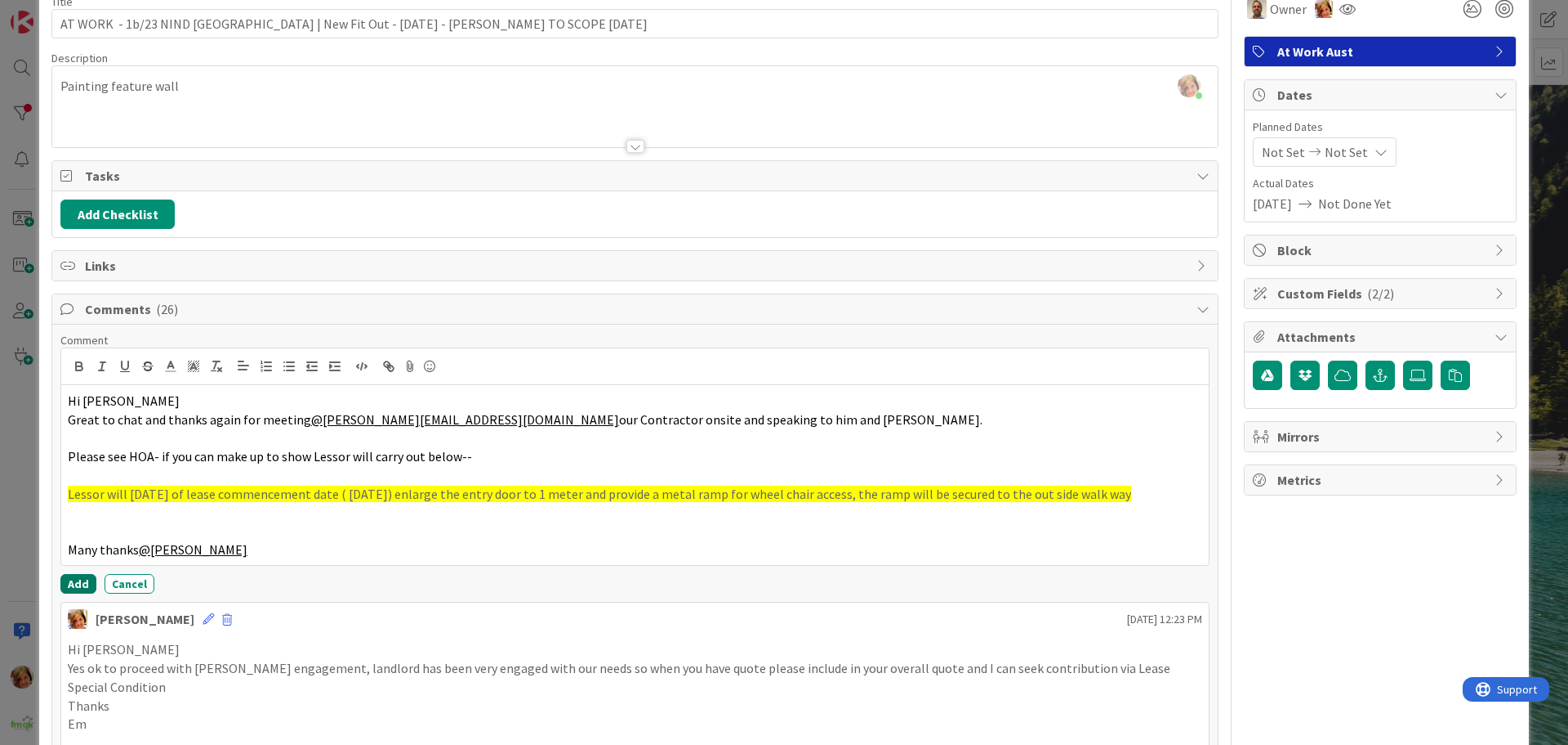
click at [74, 585] on button "Add" at bounding box center [78, 583] width 36 height 20
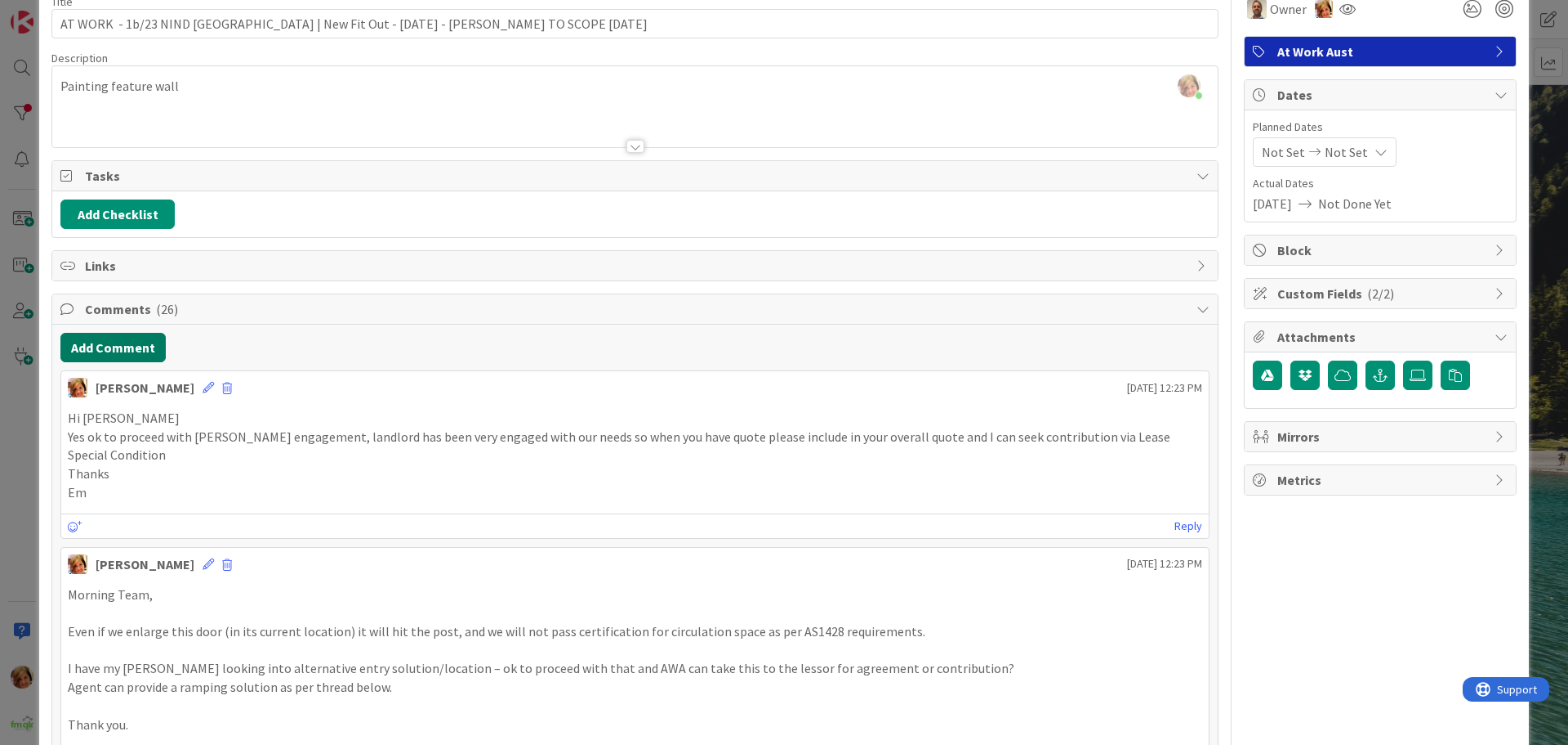
click at [144, 350] on button "Add Comment" at bounding box center [113, 347] width 105 height 29
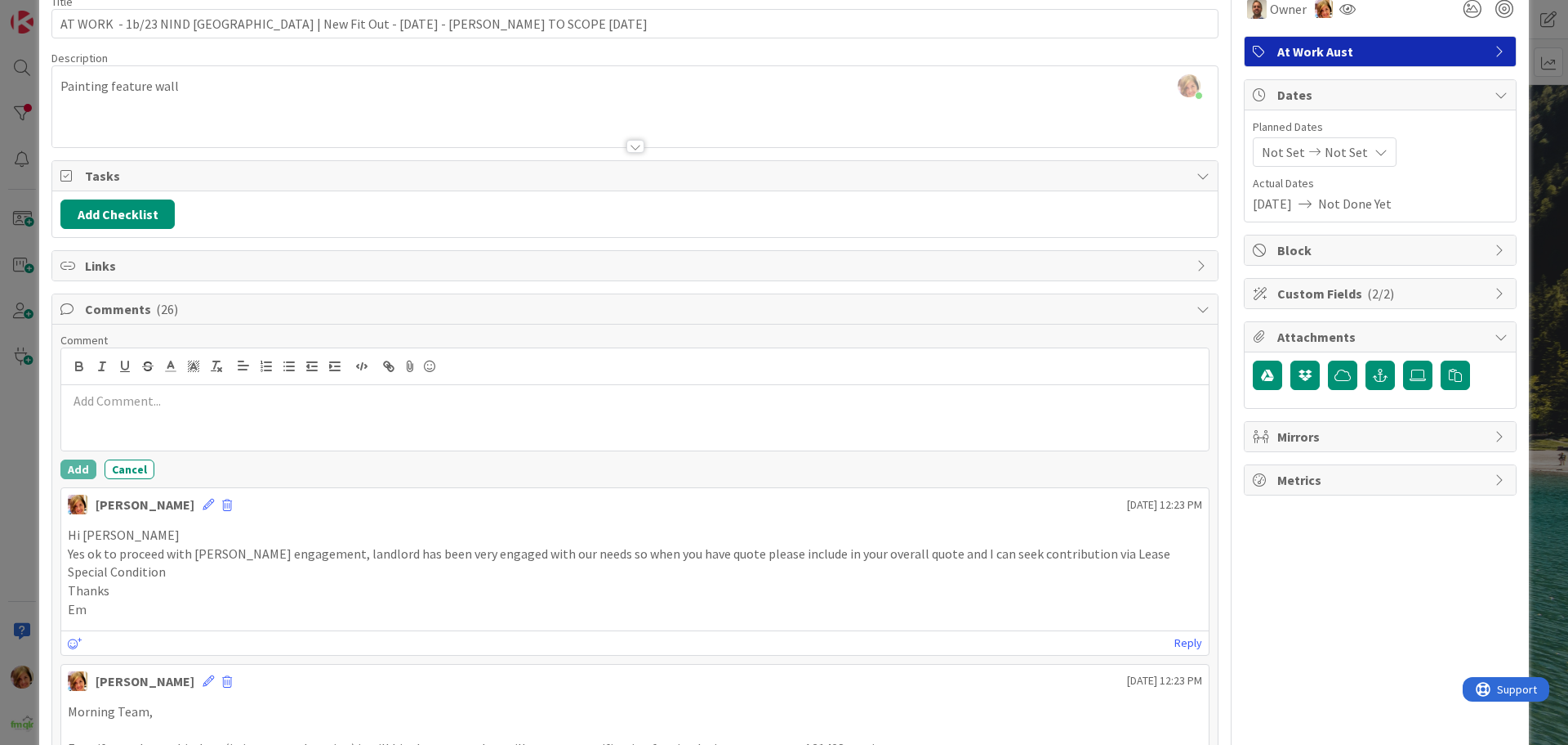
click at [204, 409] on p at bounding box center [635, 400] width 1134 height 19
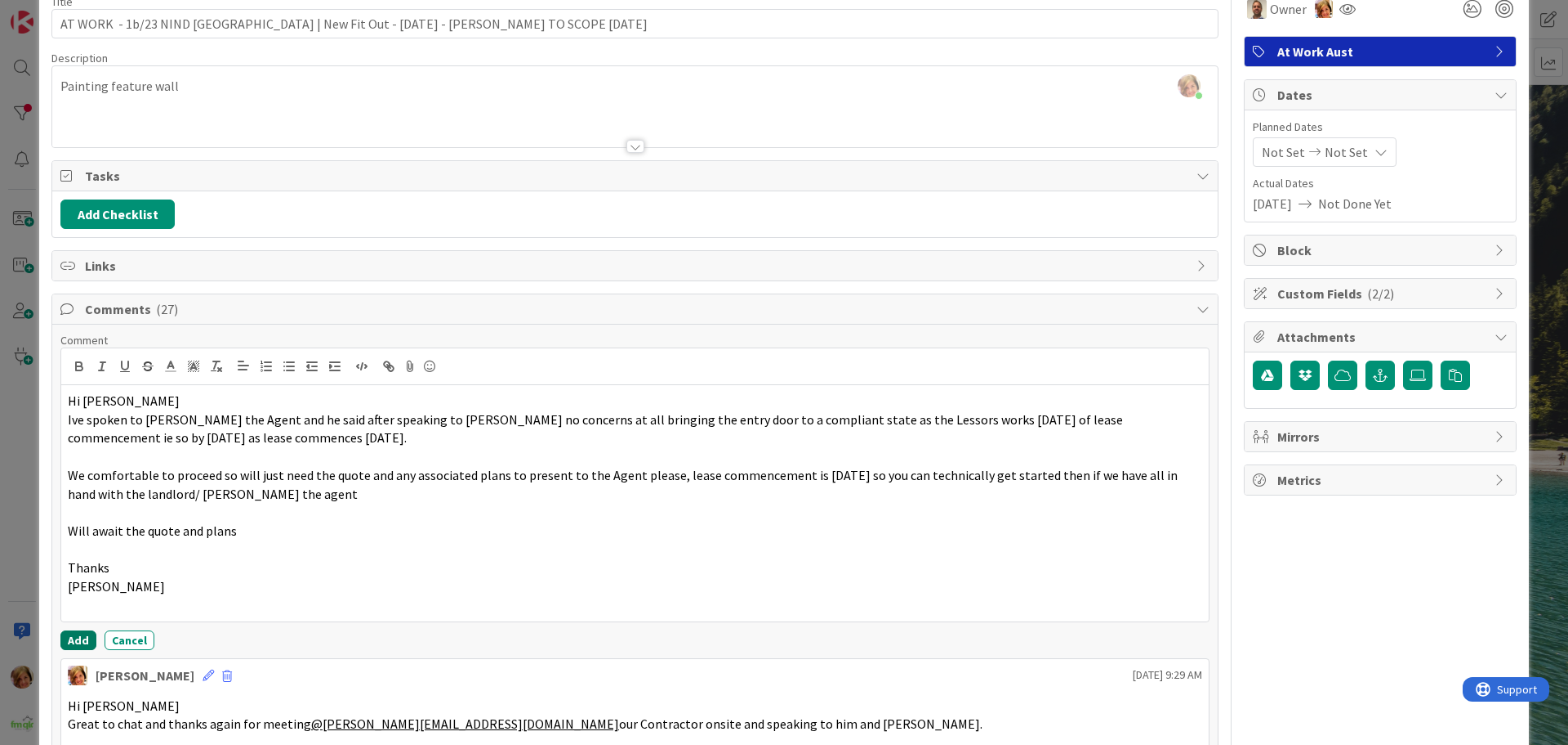
click at [63, 635] on button "Add" at bounding box center [78, 640] width 36 height 20
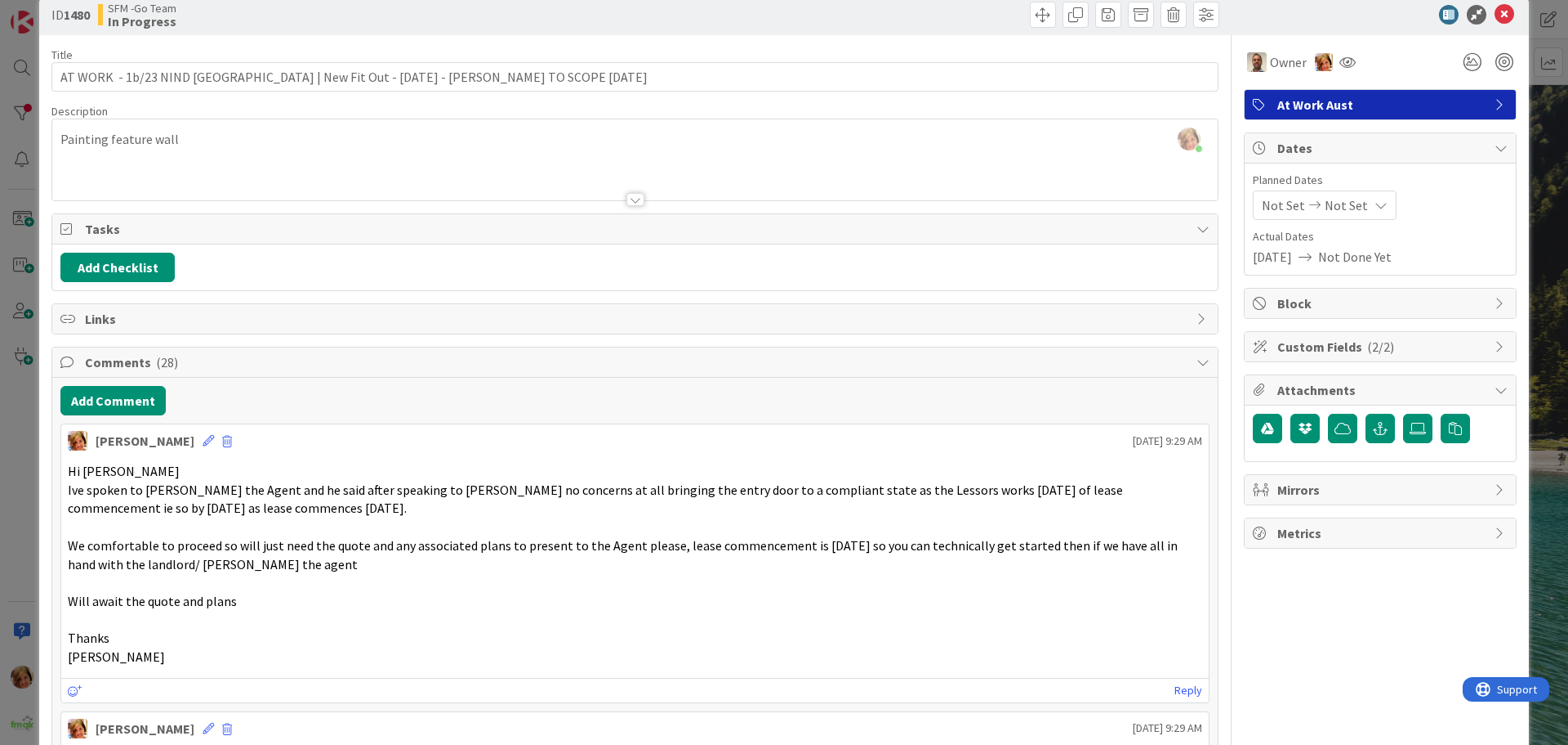
scroll to position [0, 0]
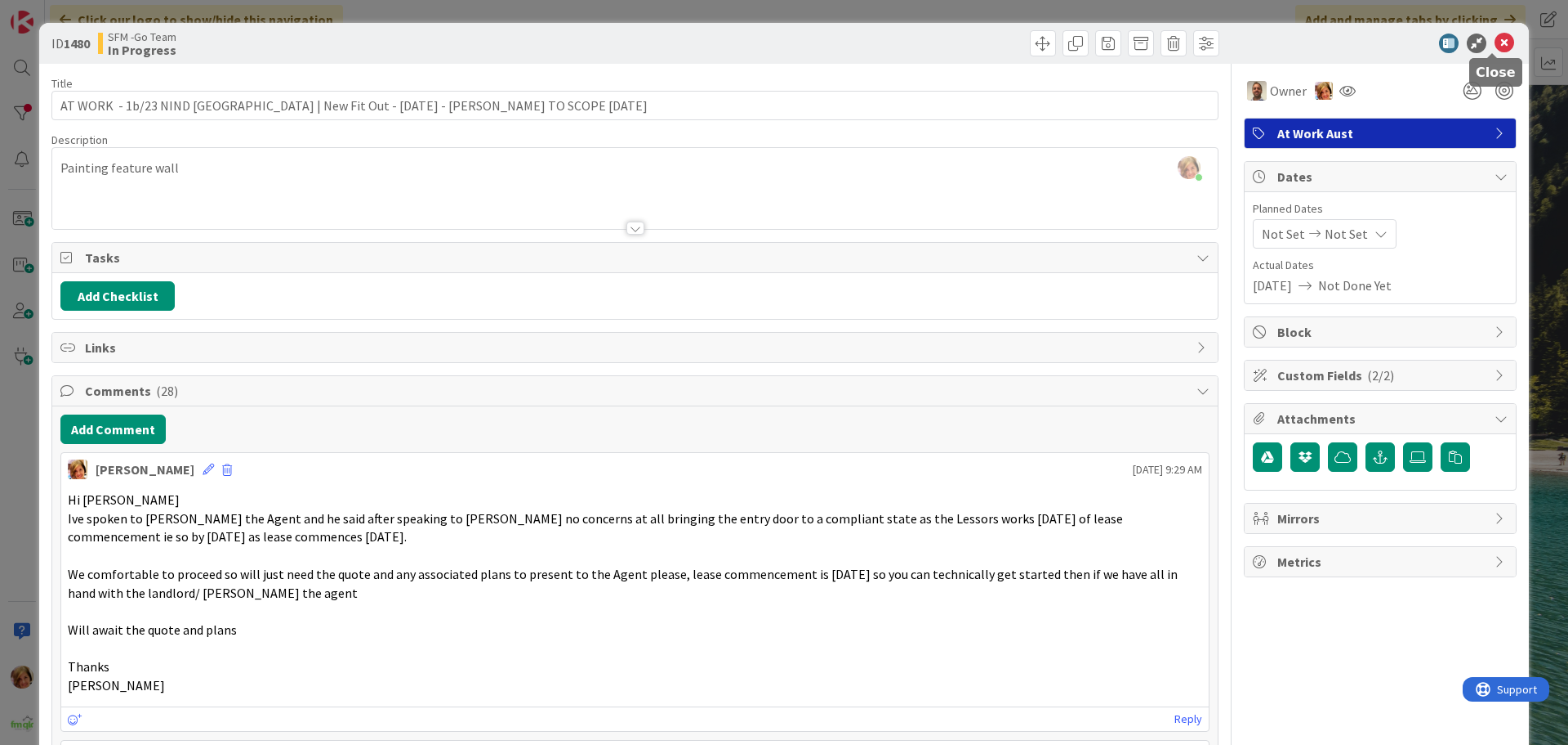
click at [1495, 43] on icon at bounding box center [1505, 43] width 19 height 20
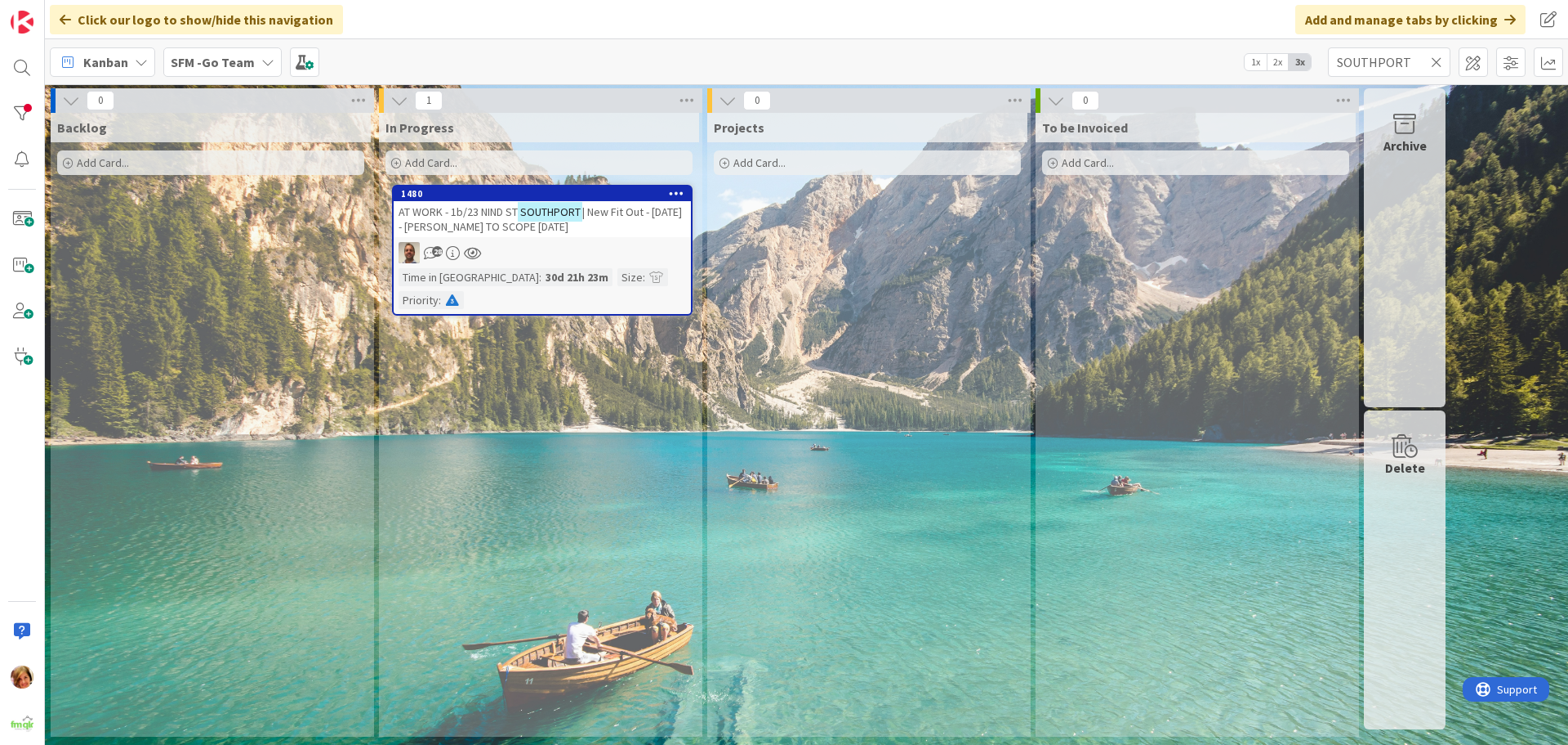
click at [1438, 63] on icon at bounding box center [1437, 61] width 12 height 15
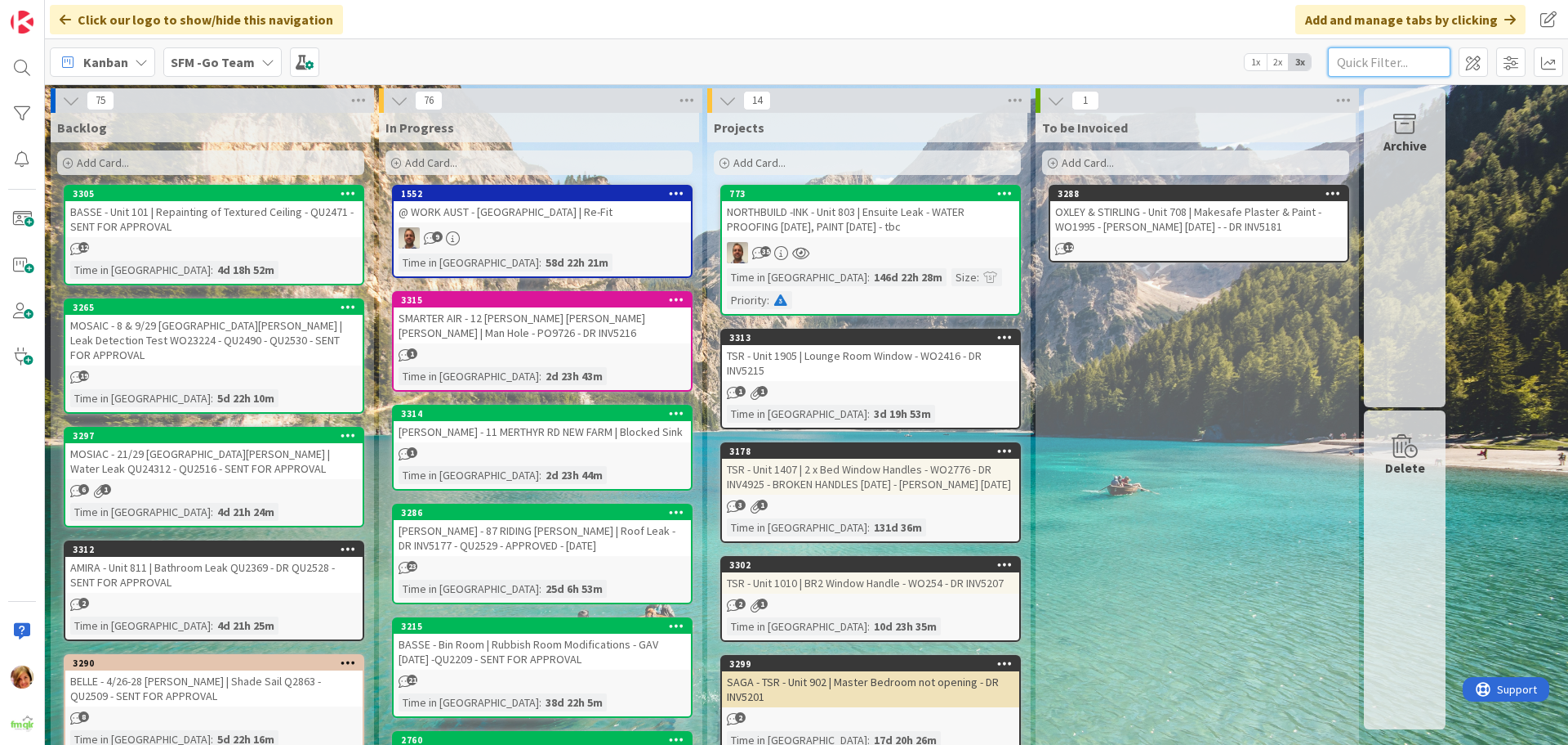
click at [1403, 65] on input "text" at bounding box center [1390, 62] width 123 height 29
type input "OXLEY"
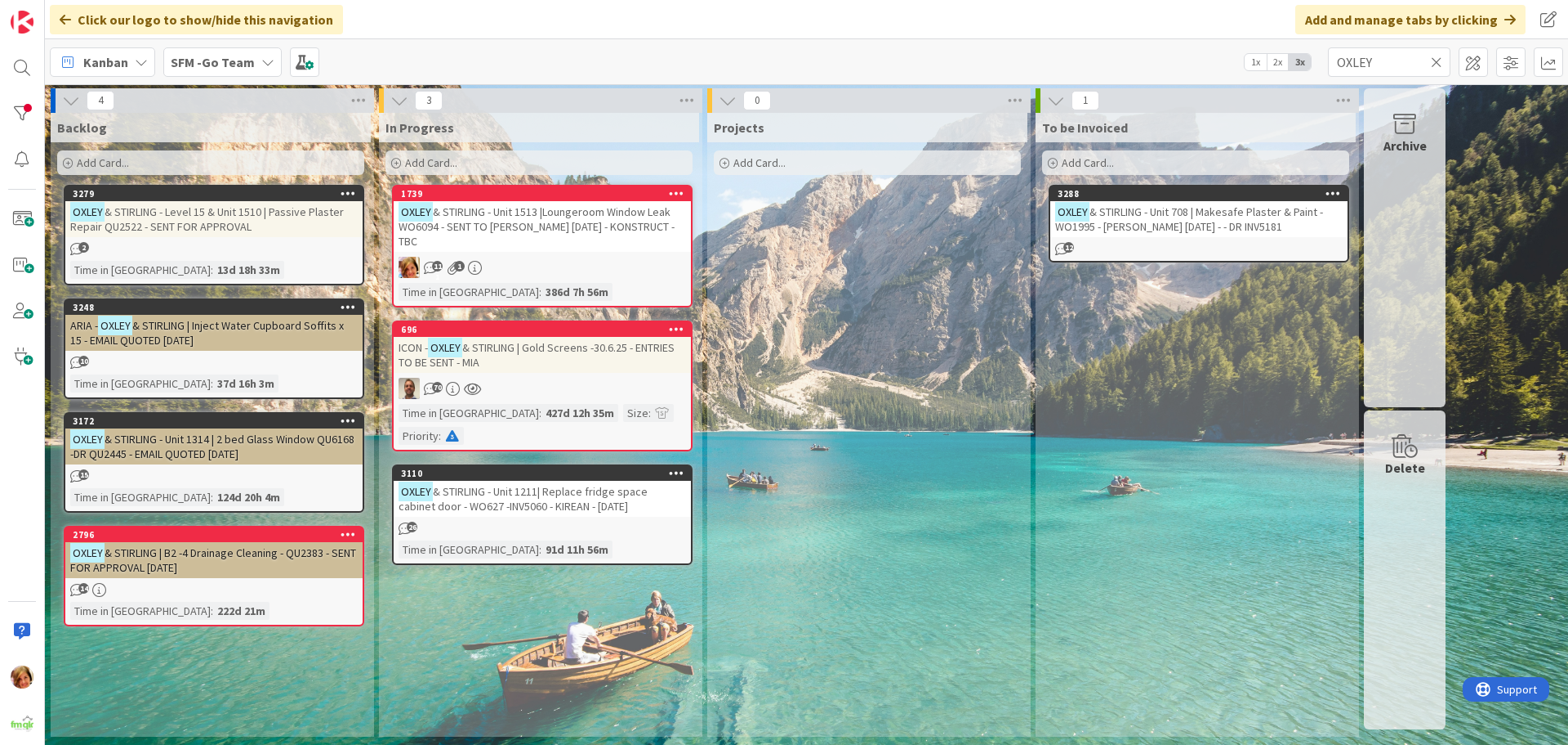
click at [1114, 221] on span "& STIRLING - Unit 708 | Makesafe Plaster & Paint - WO1995 - [PERSON_NAME] [DATE…" at bounding box center [1189, 219] width 268 height 29
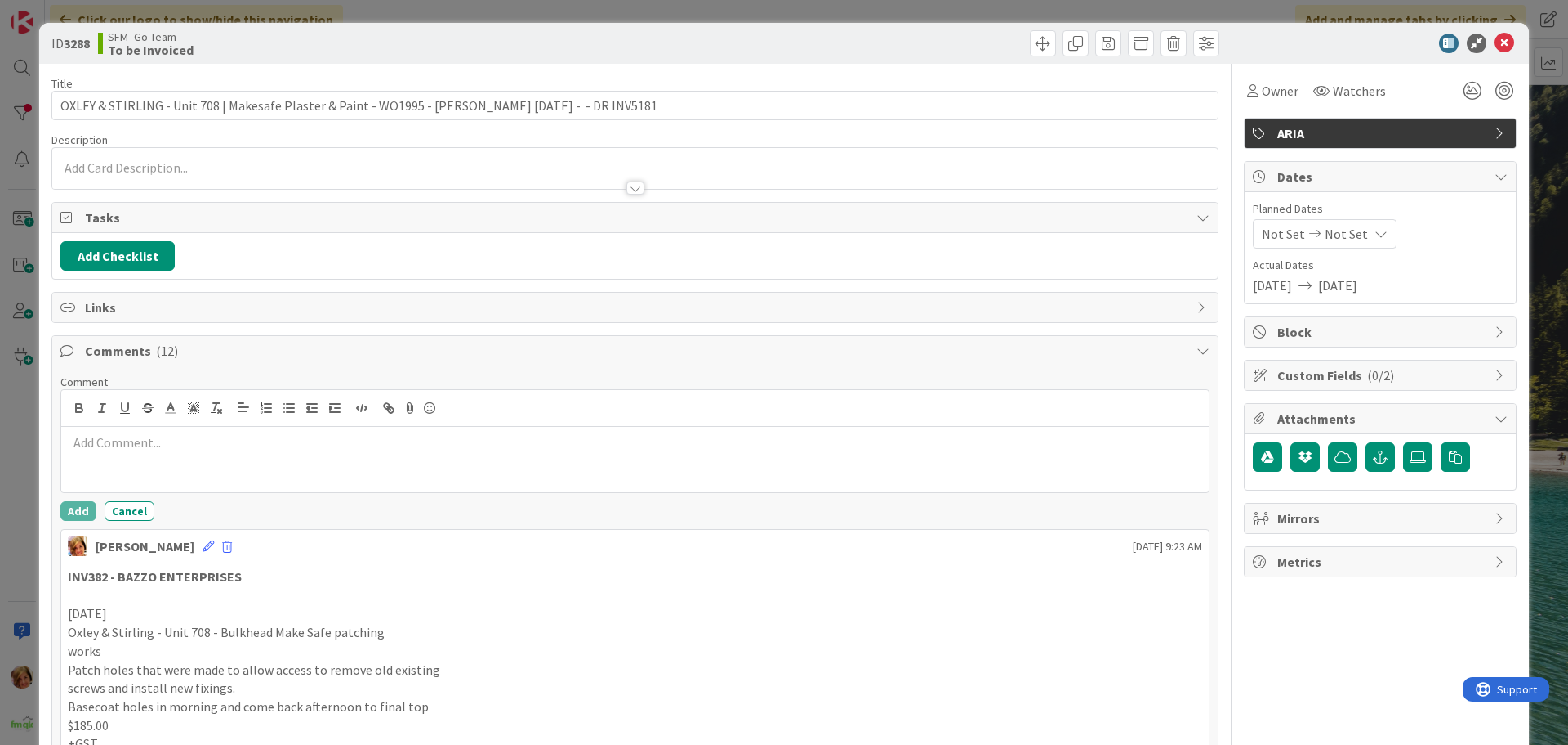
click at [152, 453] on div at bounding box center [635, 459] width 1148 height 65
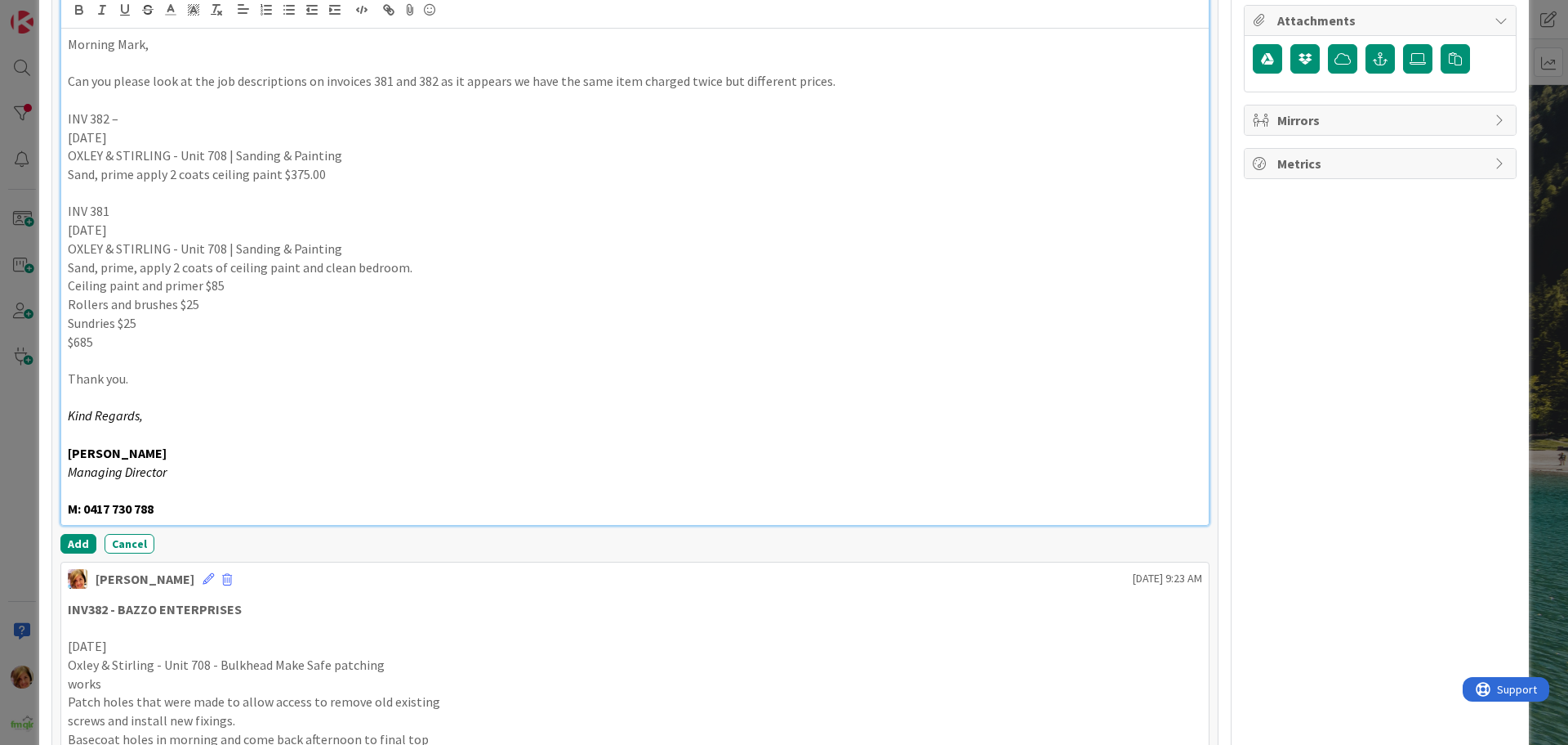
scroll to position [415, 0]
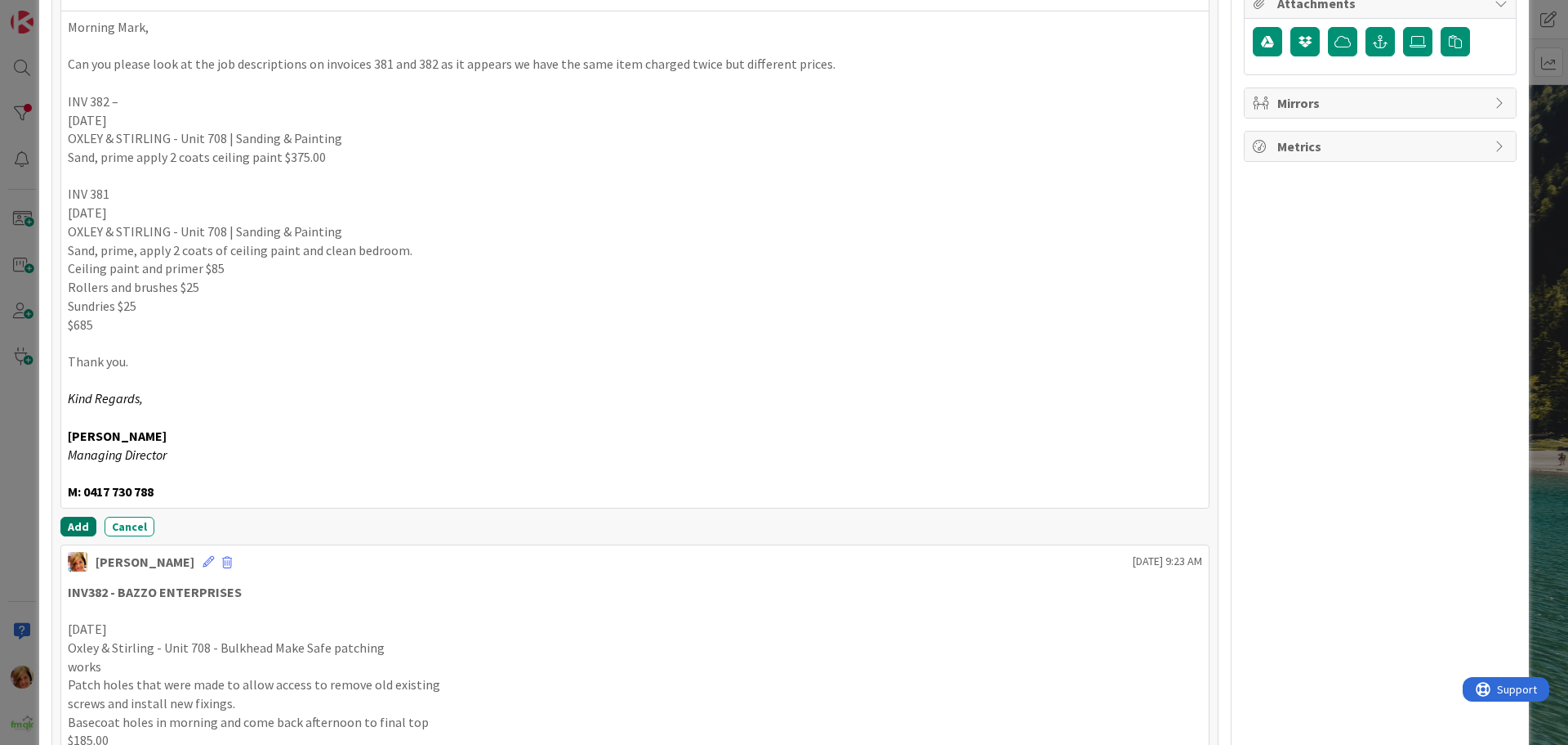
click at [65, 529] on button "Add" at bounding box center [78, 527] width 36 height 20
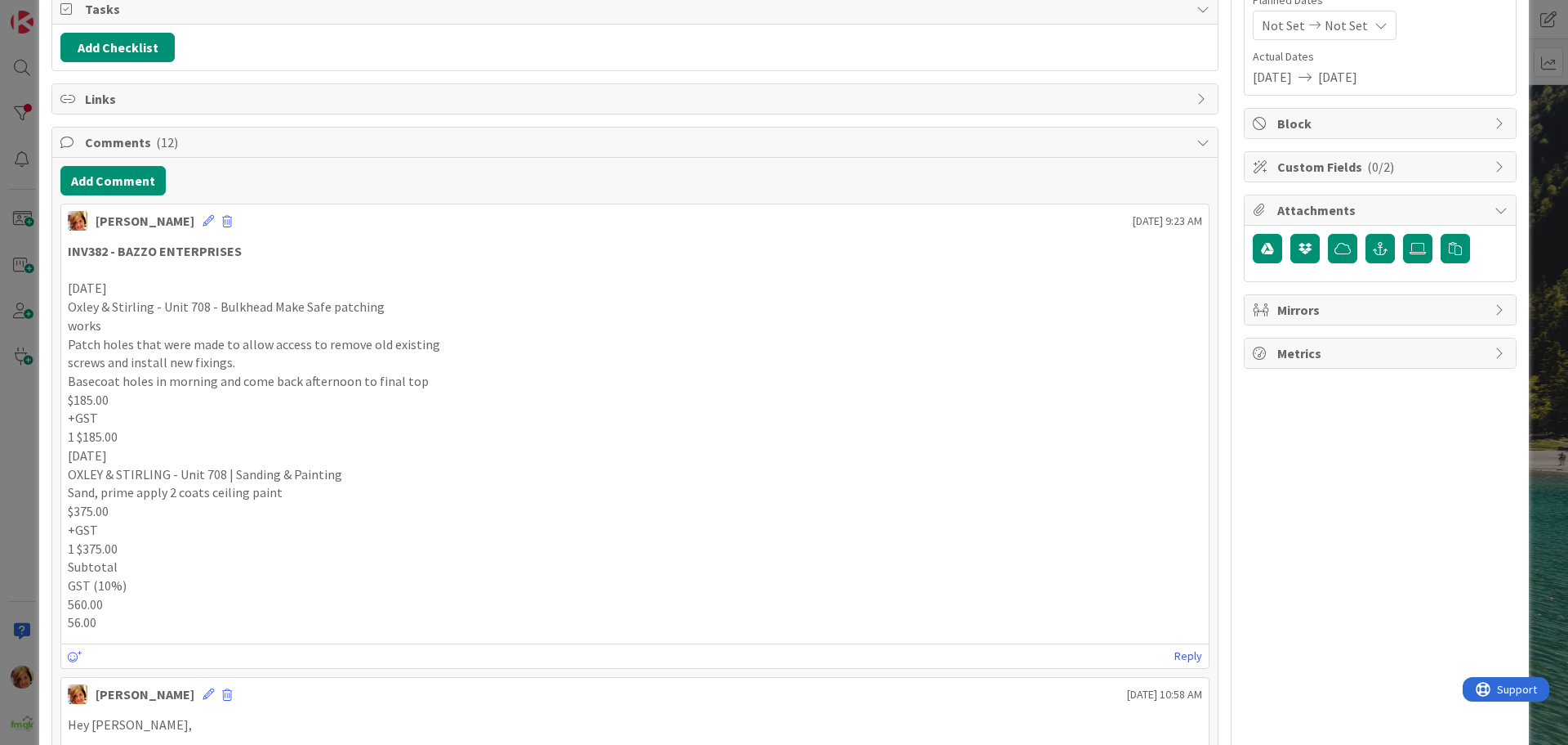
scroll to position [7, 0]
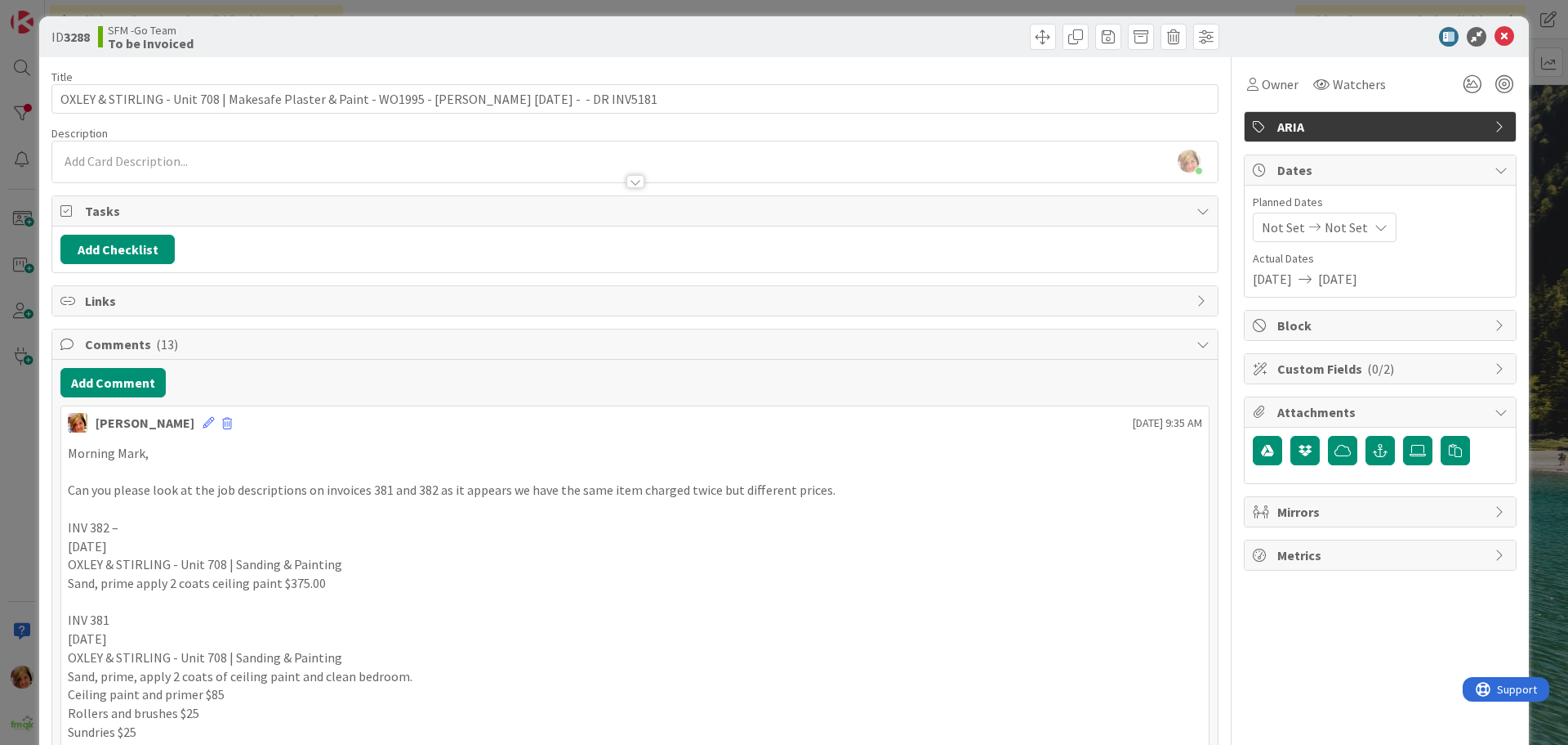
drag, startPoint x: 774, startPoint y: 43, endPoint x: 790, endPoint y: 43, distance: 16.0
click at [774, 43] on div at bounding box center [929, 36] width 580 height 26
click at [1495, 40] on icon at bounding box center [1505, 37] width 19 height 20
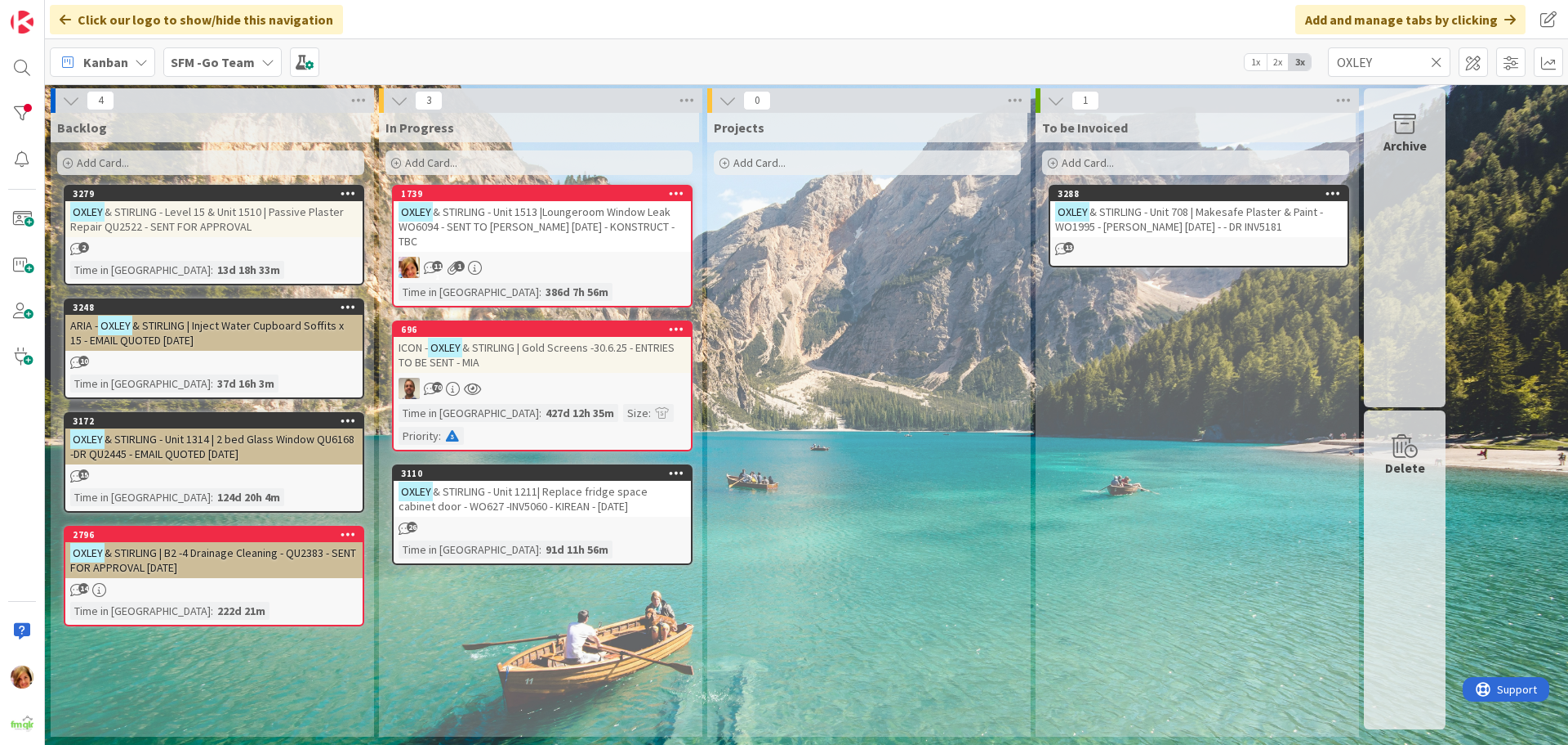
click at [1436, 59] on icon at bounding box center [1437, 61] width 12 height 15
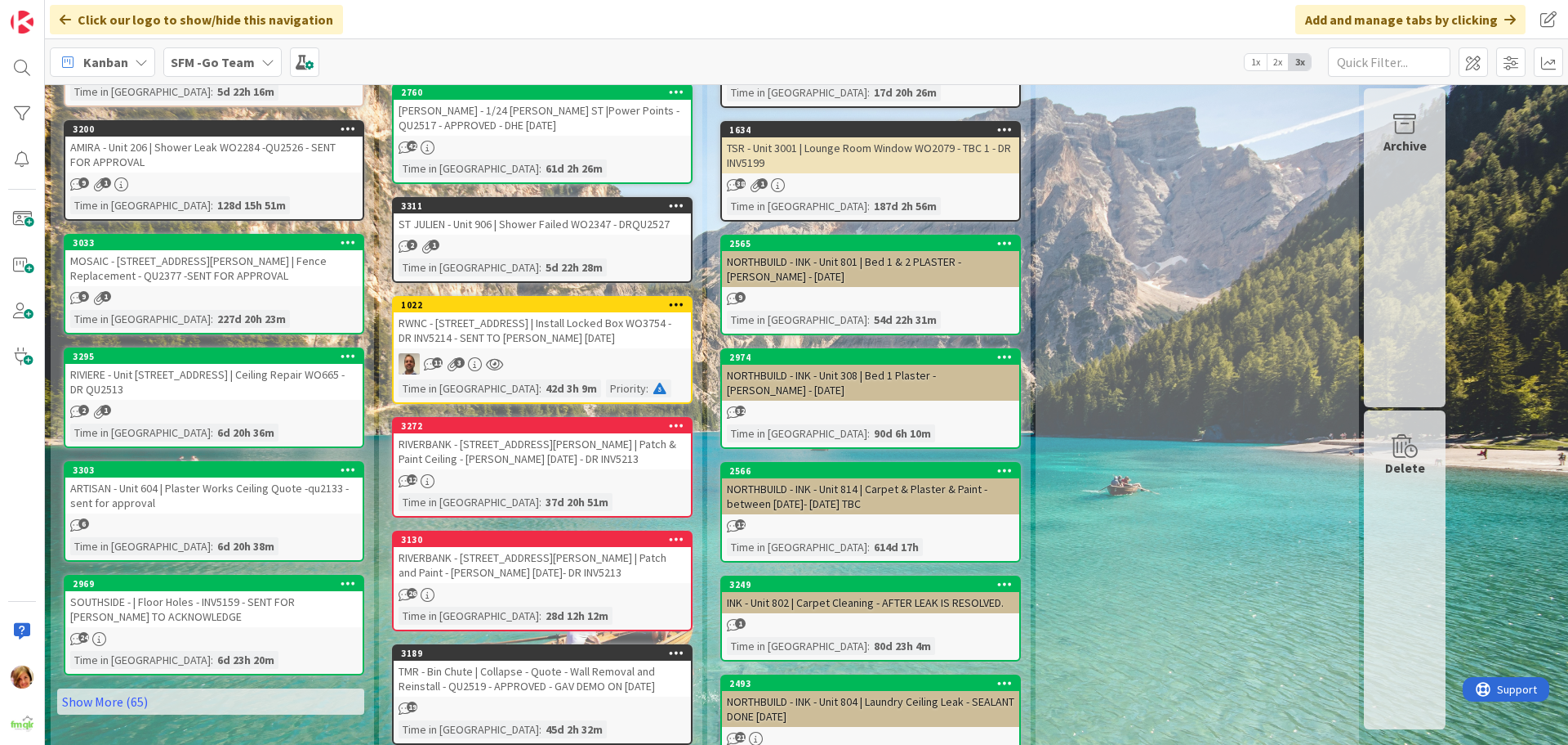
scroll to position [490, 0]
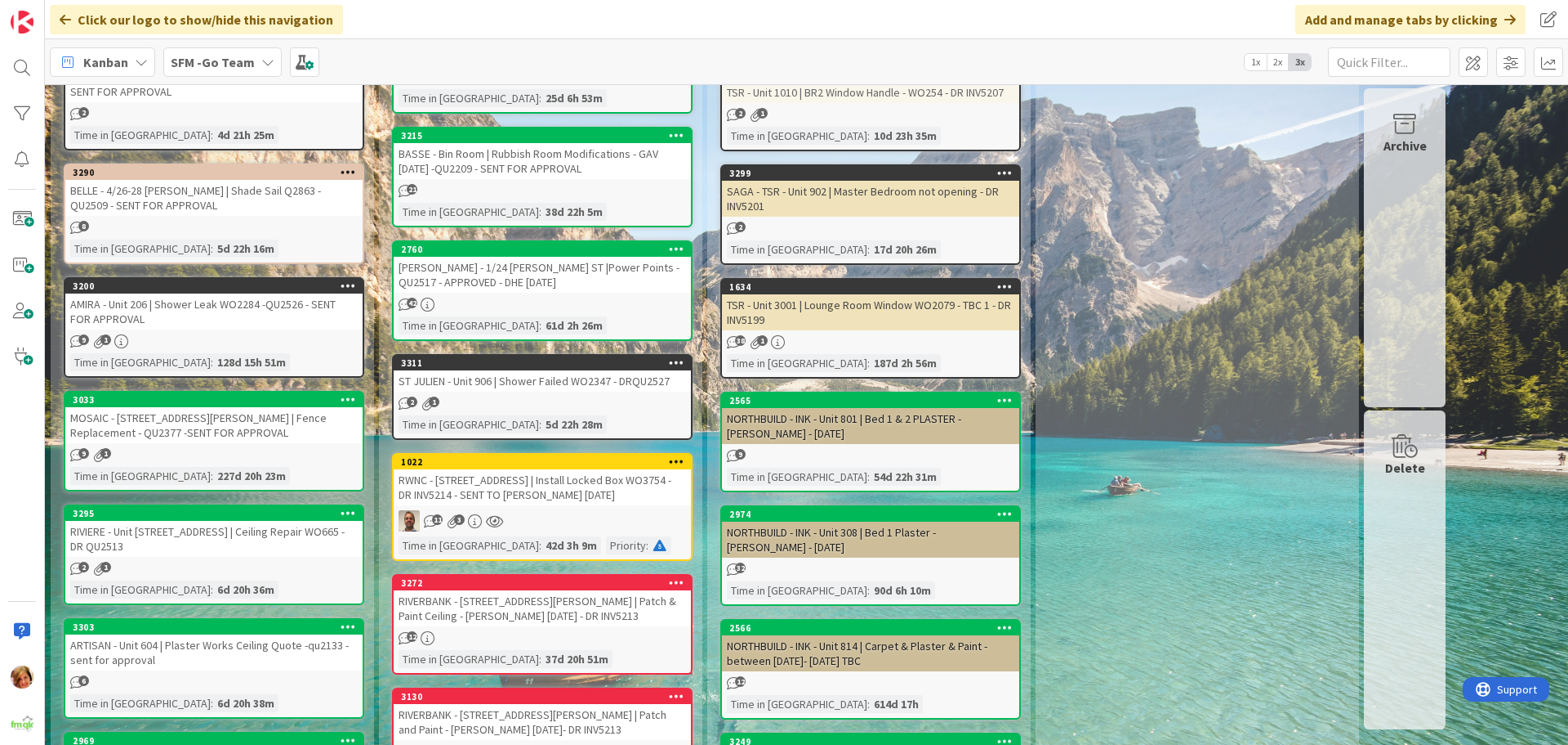
click at [497, 154] on div "BASSE - Bin Room | Rubbish Room Modifications - GAV [DATE] -QU2209 - SENT FOR A…" at bounding box center [542, 161] width 297 height 36
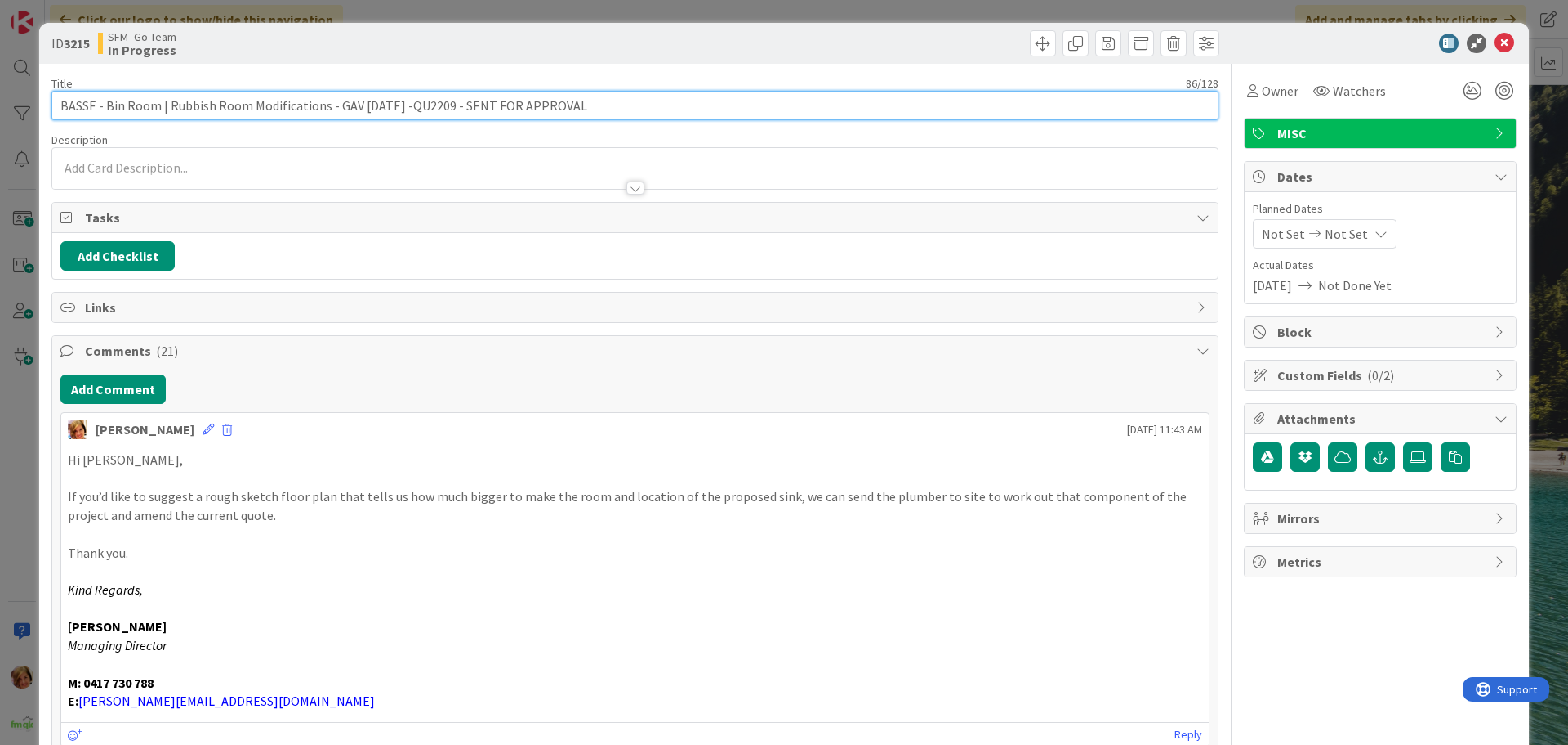
drag, startPoint x: 591, startPoint y: 103, endPoint x: 450, endPoint y: 105, distance: 141.0
click at [450, 105] on input "BASSE - Bin Room | Rubbish Room Modifications - GAV [DATE] -QU2209 - SENT FOR A…" at bounding box center [635, 105] width 1167 height 29
type input "BASSE - Bin Room | Rubbish Room Modifications - GAV [DATE] -QU2209 - REVISIT FO…"
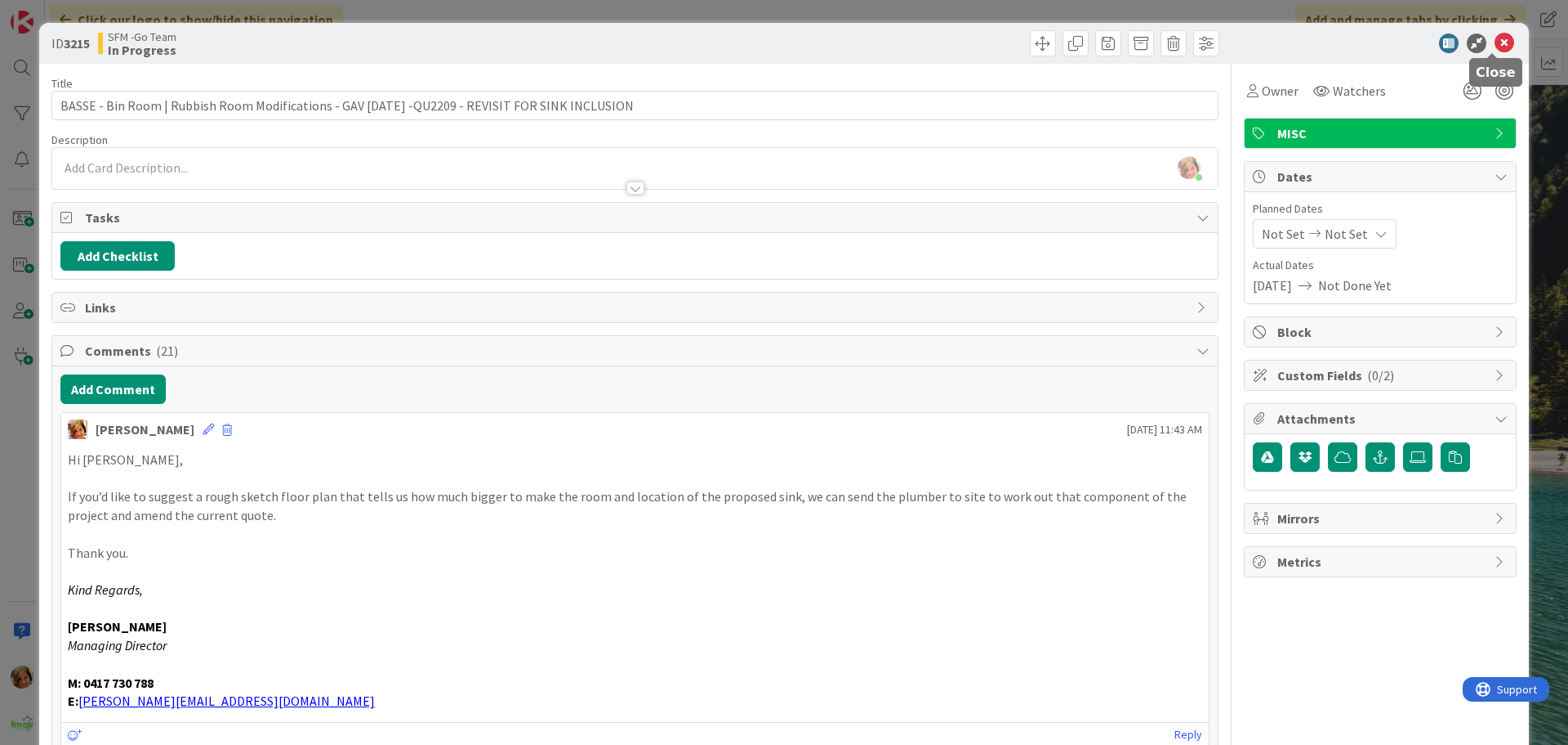
click at [1495, 43] on icon at bounding box center [1505, 43] width 19 height 20
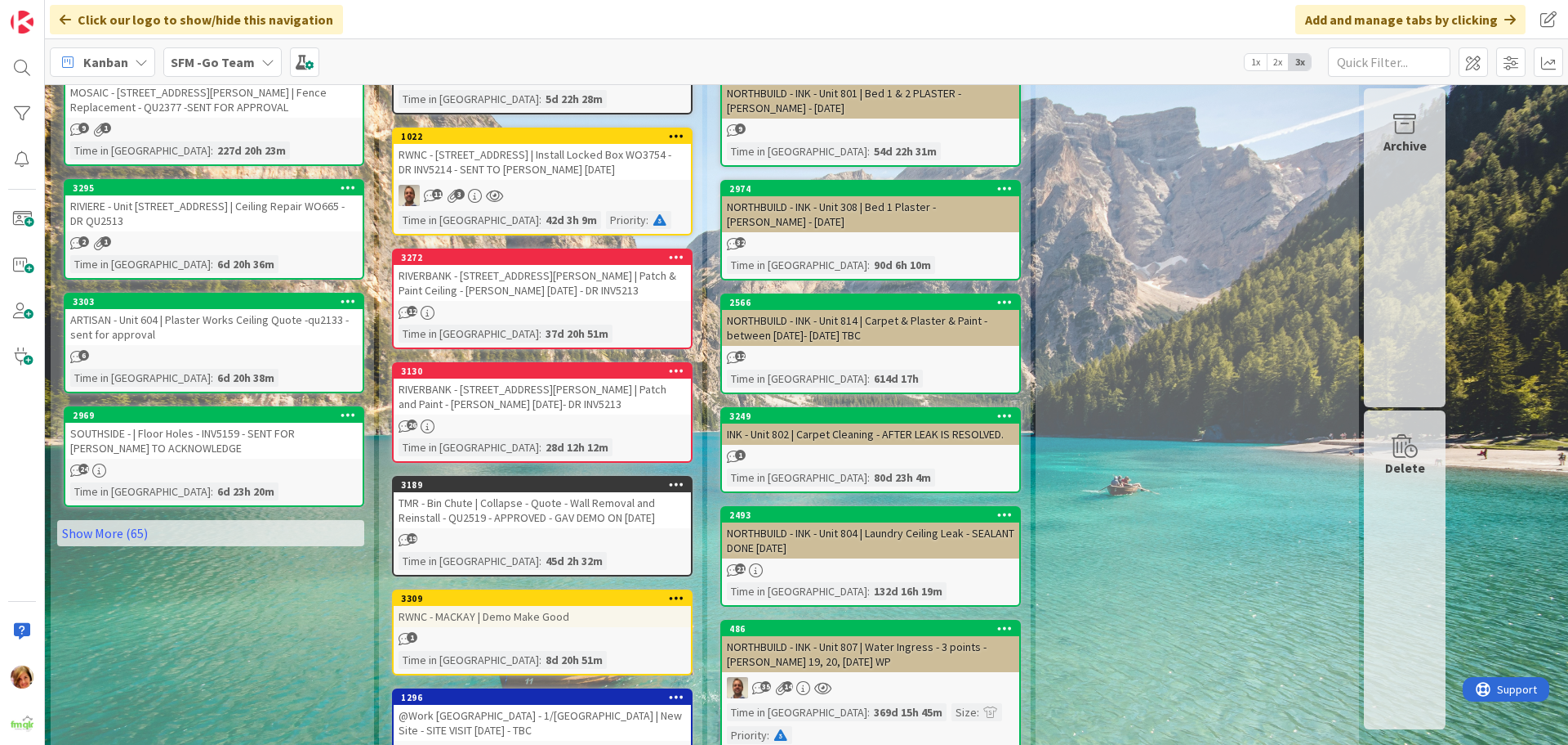
scroll to position [817, 0]
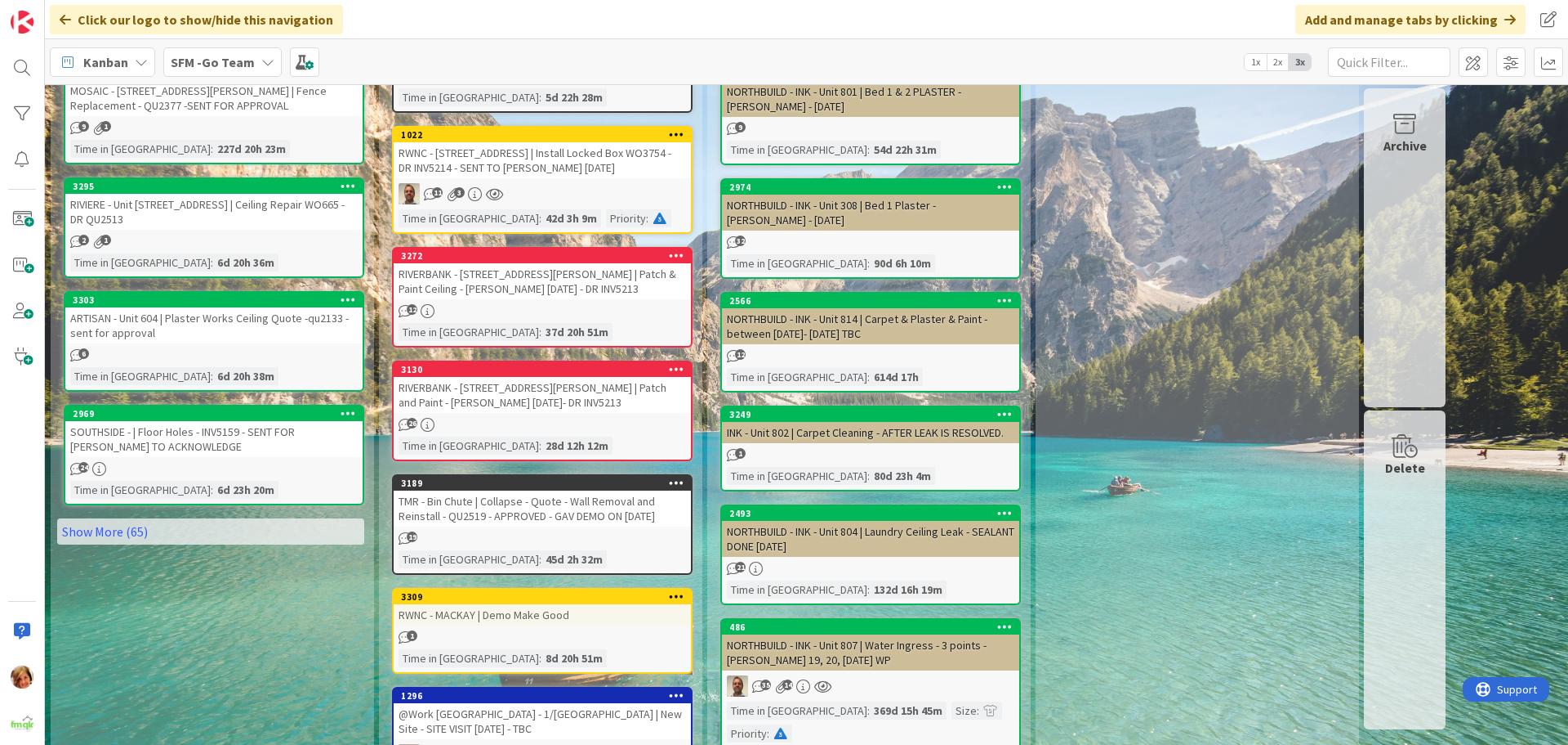
click at [576, 274] on div "RIVERBANK - [STREET_ADDRESS][PERSON_NAME] | Patch & Paint Ceiling - [PERSON_NAM…" at bounding box center [542, 281] width 297 height 36
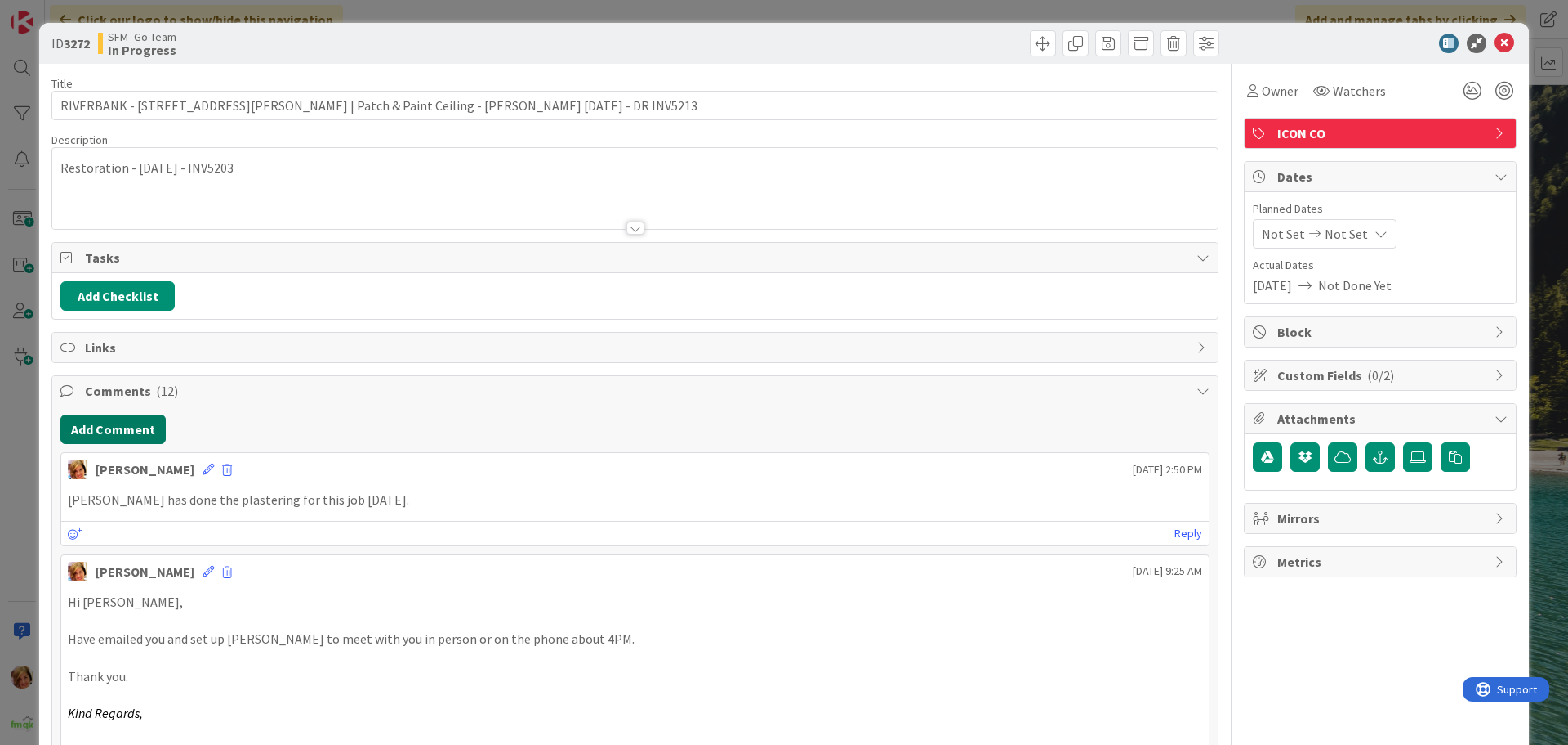
click at [111, 427] on button "Add Comment" at bounding box center [113, 429] width 105 height 29
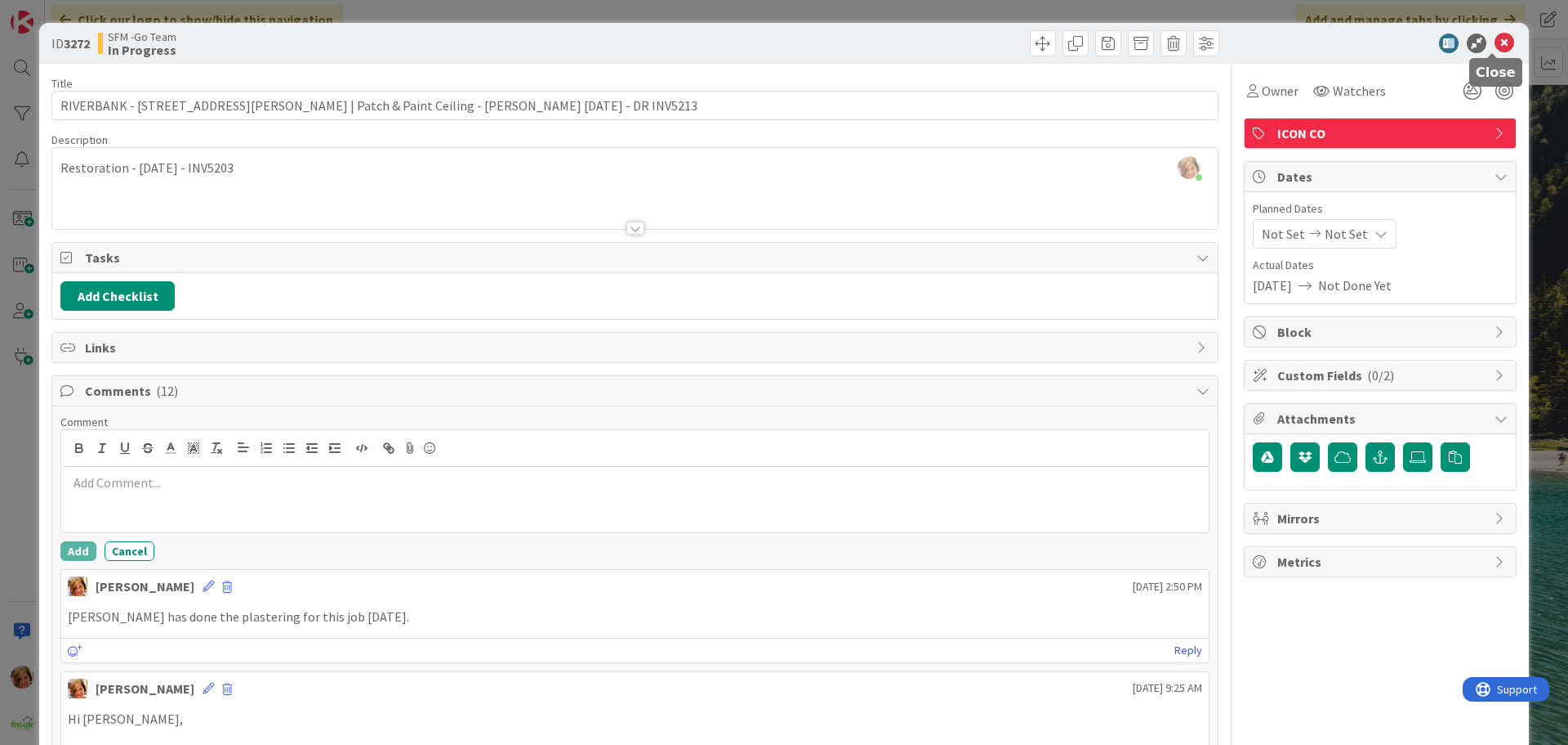
click at [1495, 40] on icon at bounding box center [1505, 43] width 19 height 20
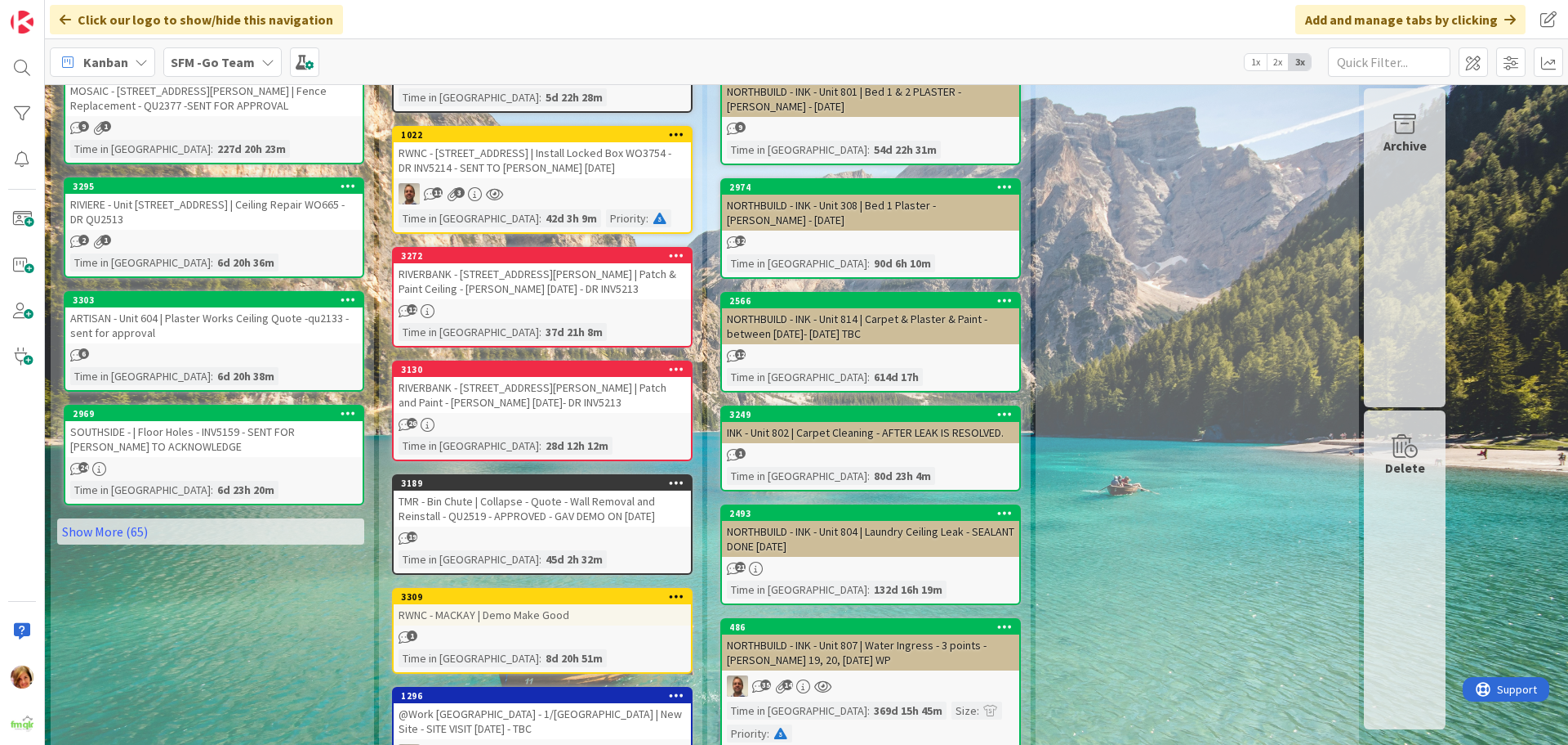
click at [533, 286] on div "RIVERBANK - [STREET_ADDRESS][PERSON_NAME] | Patch & Paint Ceiling - [PERSON_NAM…" at bounding box center [542, 281] width 297 height 36
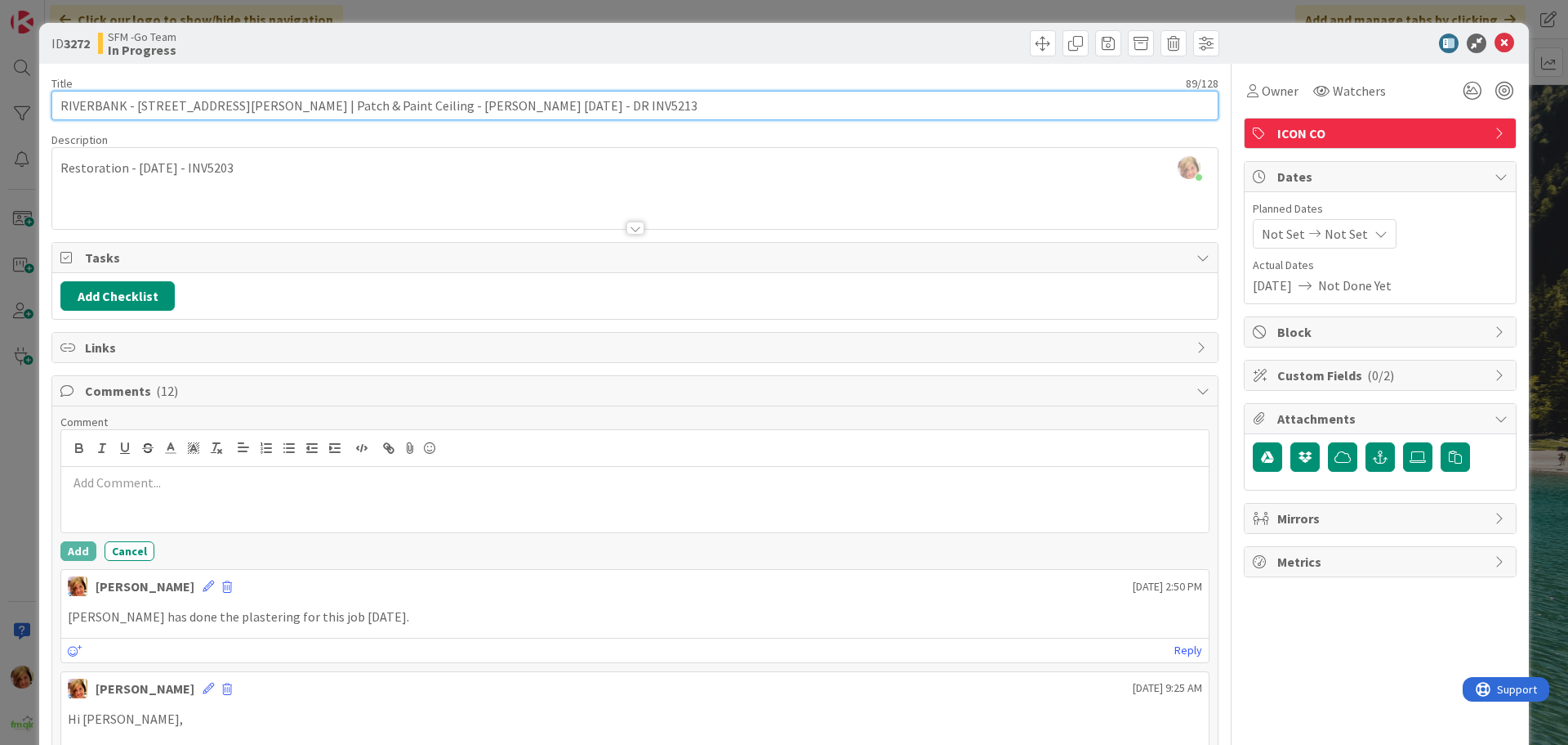
drag, startPoint x: 467, startPoint y: 107, endPoint x: 354, endPoint y: 115, distance: 113.3
click at [354, 115] on input "RIVERBANK - [STREET_ADDRESS][PERSON_NAME] | Patch & Paint Ceiling - [PERSON_NAM…" at bounding box center [635, 105] width 1167 height 29
type input "RIVERBANK - [STREET_ADDRESS][PERSON_NAME] | Patch & Paint Ceiling - - PAINT TBC…"
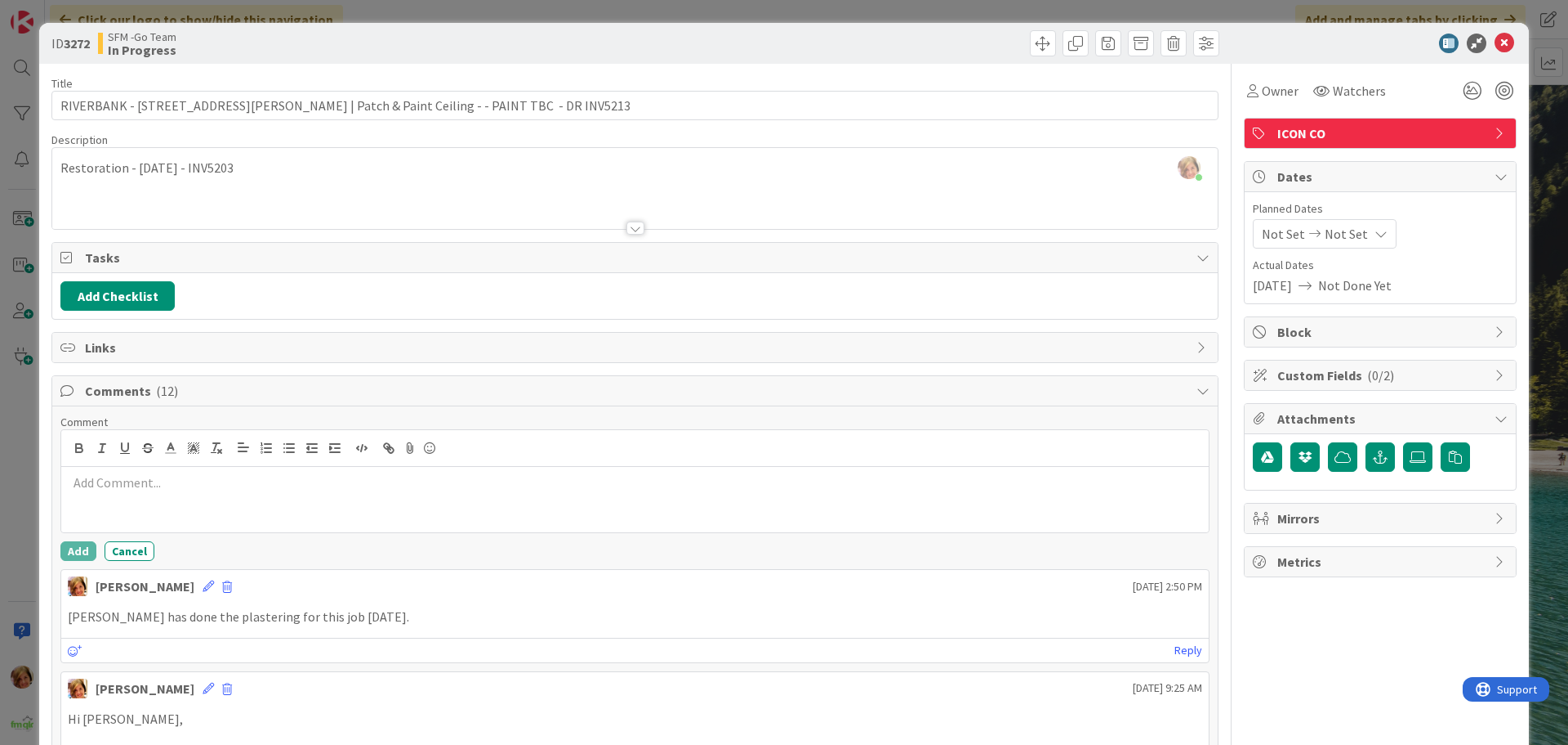
click at [702, 50] on div at bounding box center [929, 43] width 580 height 26
click at [1495, 50] on icon at bounding box center [1505, 43] width 19 height 20
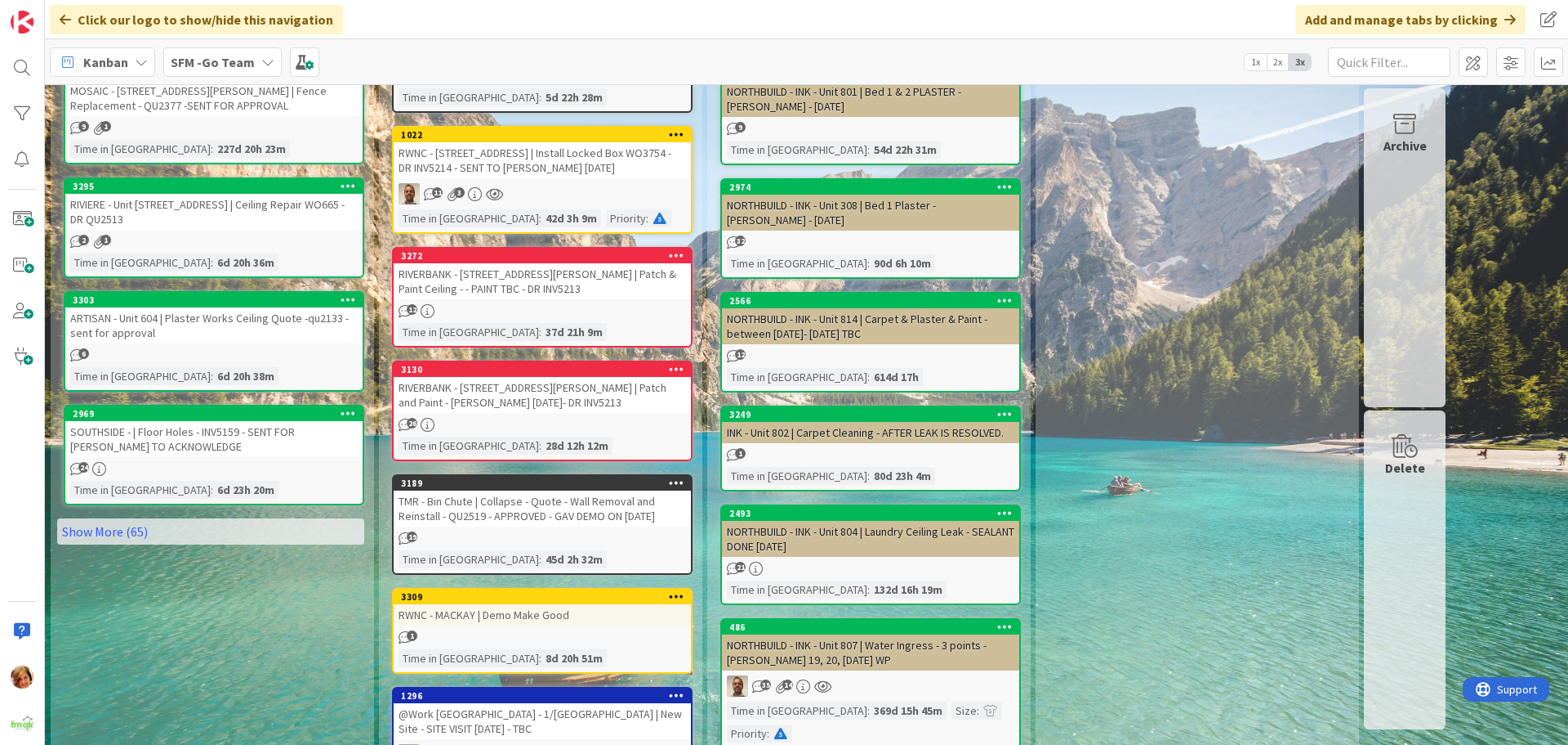
click at [543, 384] on div "RIVERBANK - [STREET_ADDRESS][PERSON_NAME] | Patch and Paint - [PERSON_NAME] [DA…" at bounding box center [542, 394] width 297 height 36
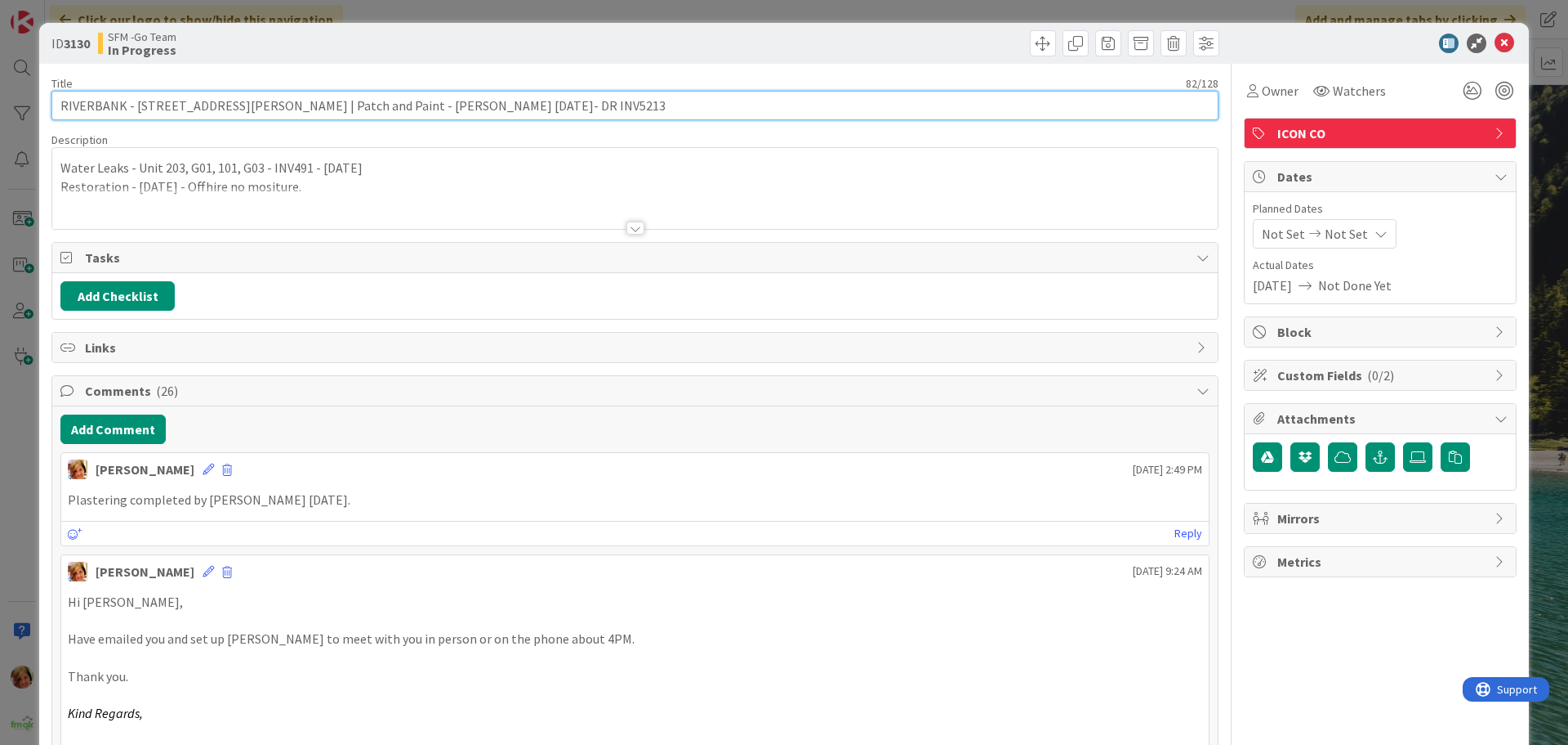
click at [447, 103] on input "RIVERBANK - [STREET_ADDRESS][PERSON_NAME] | Patch and Paint - [PERSON_NAME] [DA…" at bounding box center [635, 105] width 1167 height 29
type input "RIVERBANK - [STREET_ADDRESS][PERSON_NAME] | Patch and Paint - PAINT - TBC - DR …"
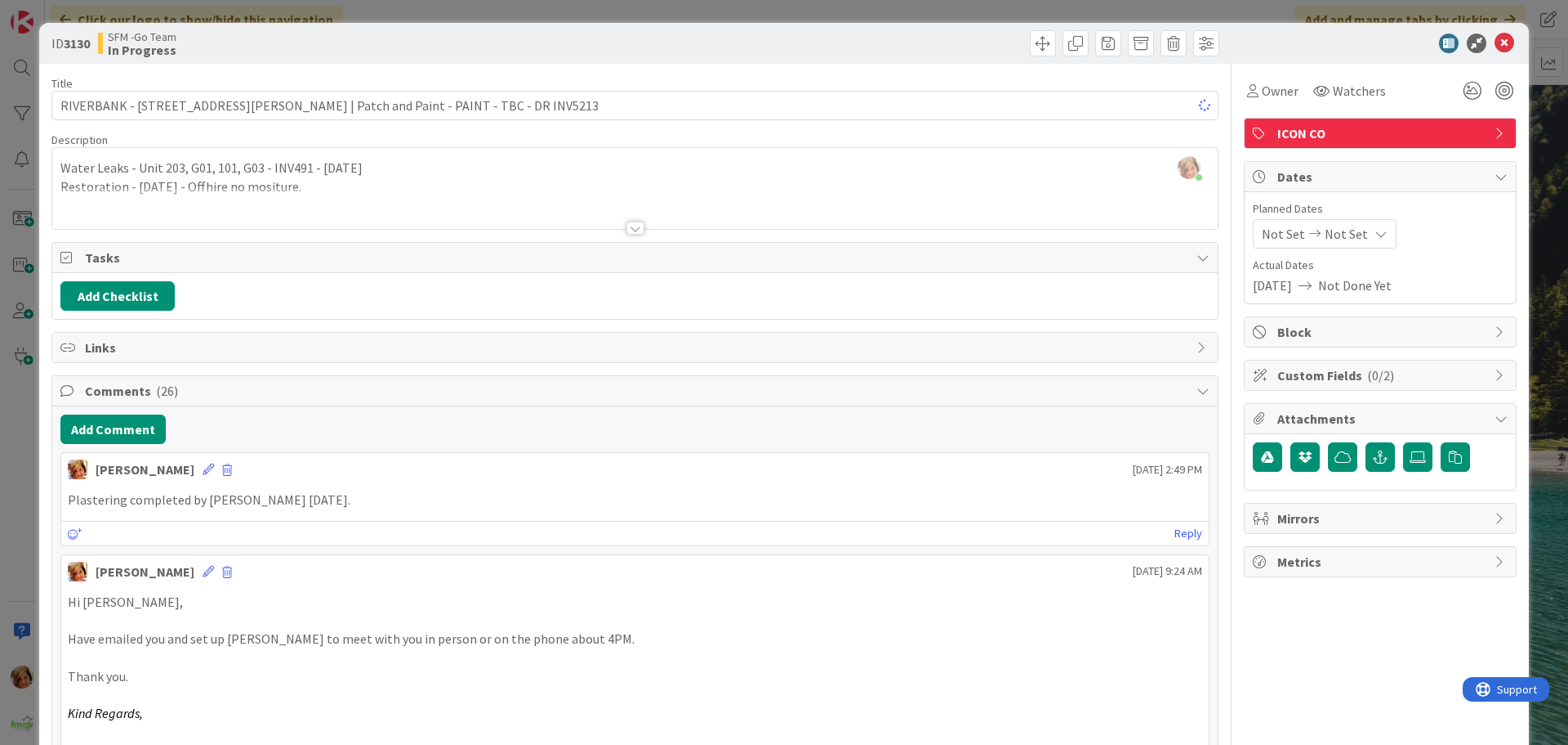
click at [770, 46] on div at bounding box center [929, 43] width 580 height 26
click at [1495, 39] on icon at bounding box center [1505, 43] width 19 height 20
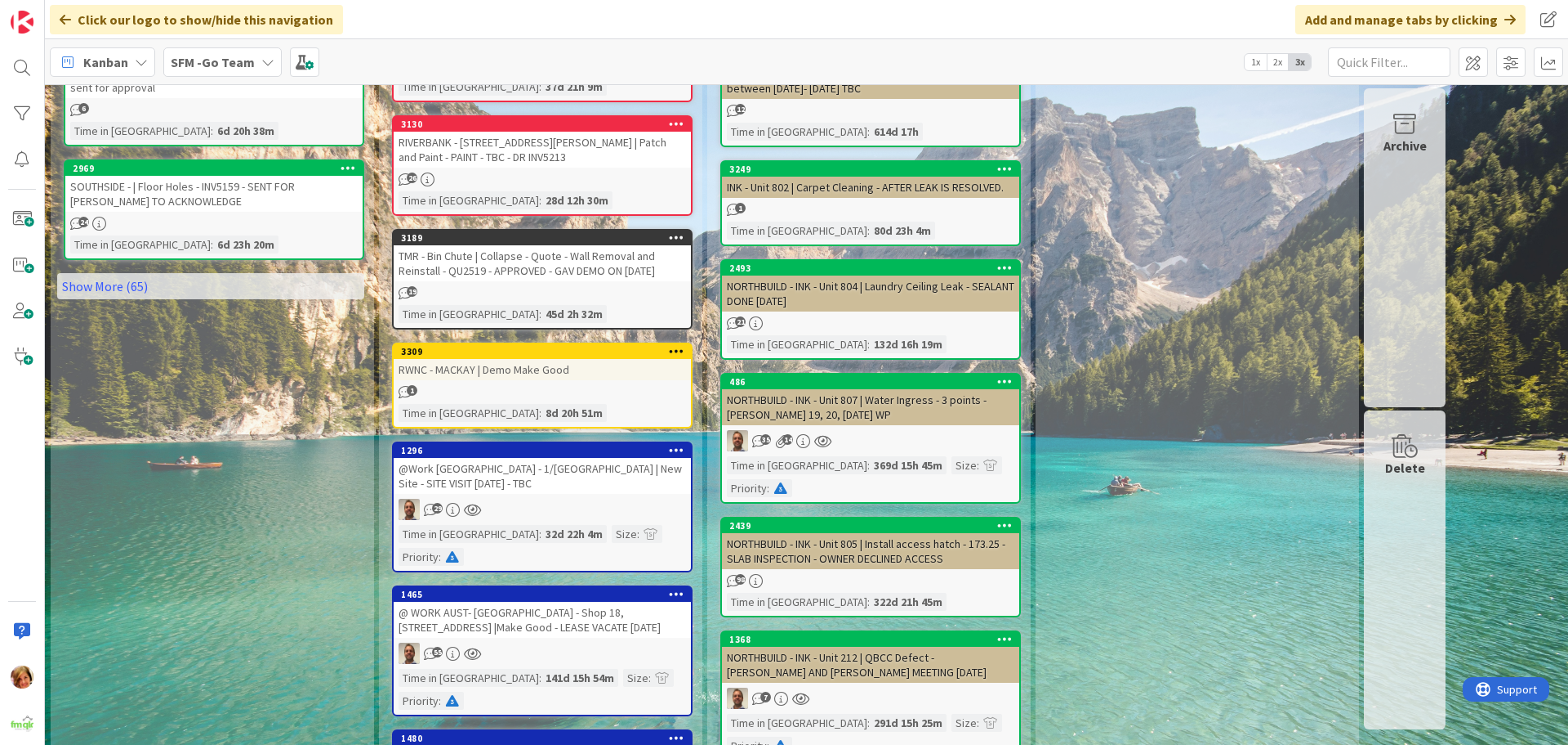
click at [519, 369] on div "RWNC - MACKAY | Demo Make Good" at bounding box center [542, 370] width 297 height 21
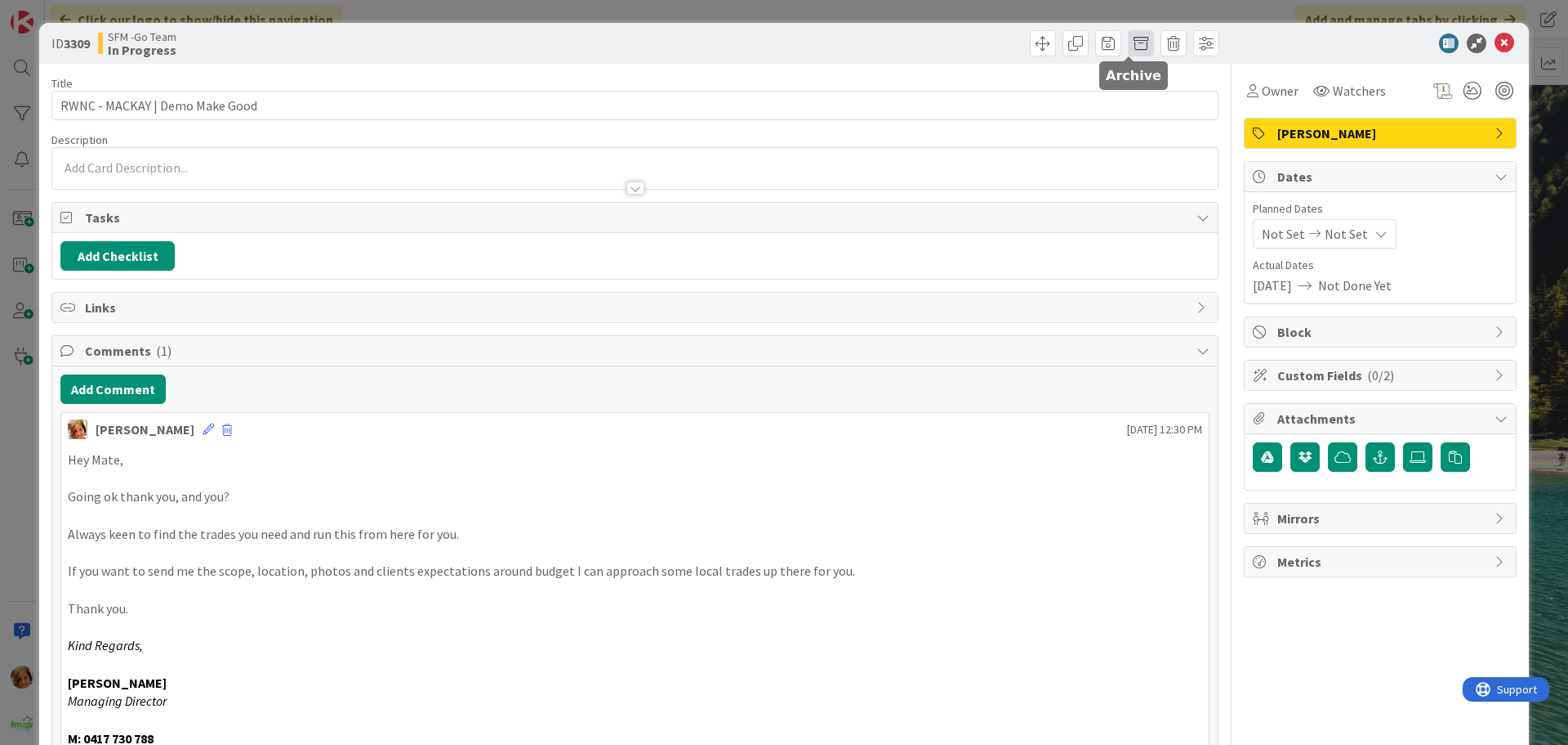
click at [1128, 41] on span at bounding box center [1141, 43] width 26 height 26
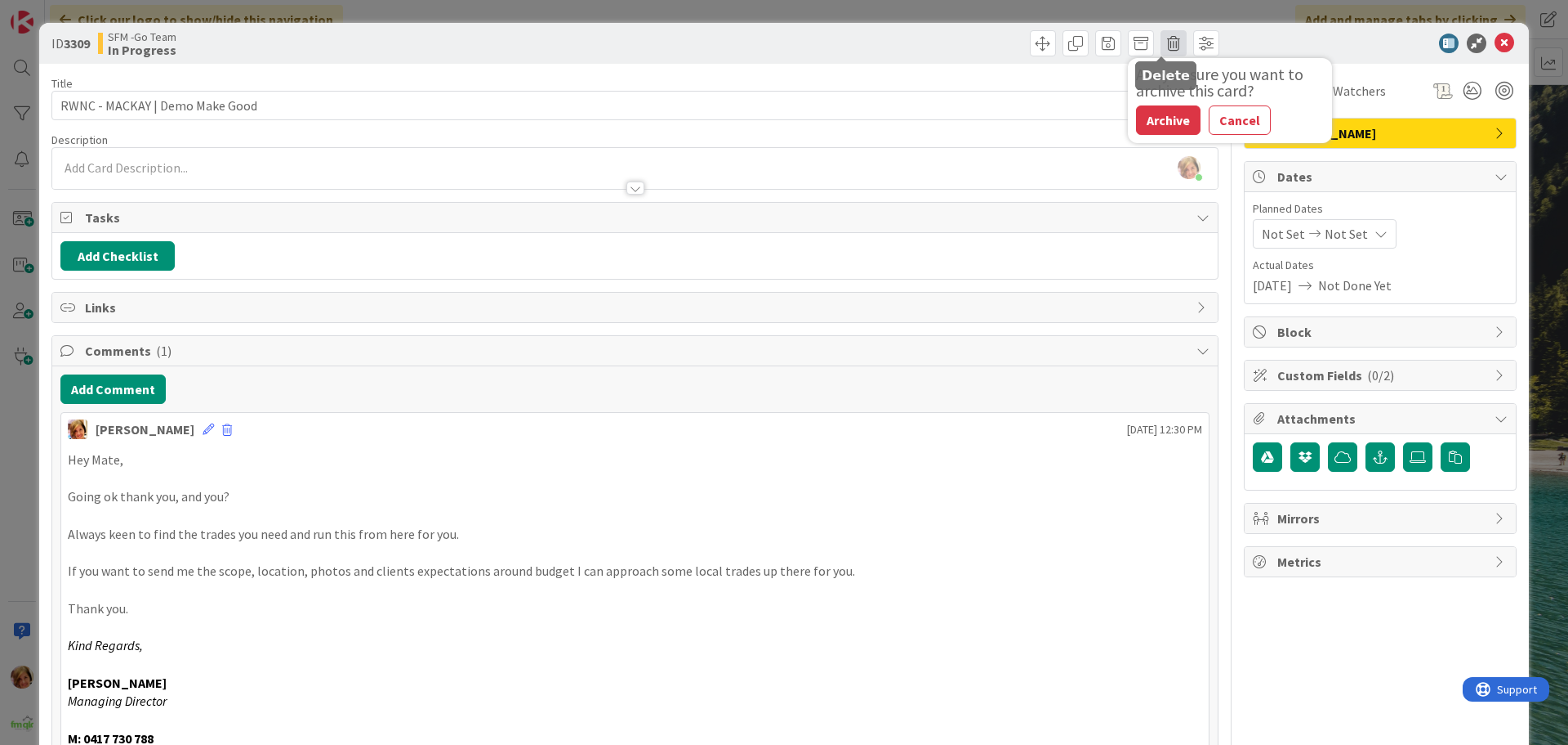
click at [1166, 40] on span at bounding box center [1173, 43] width 26 height 26
click at [1203, 129] on button "Delete" at bounding box center [1199, 120] width 61 height 29
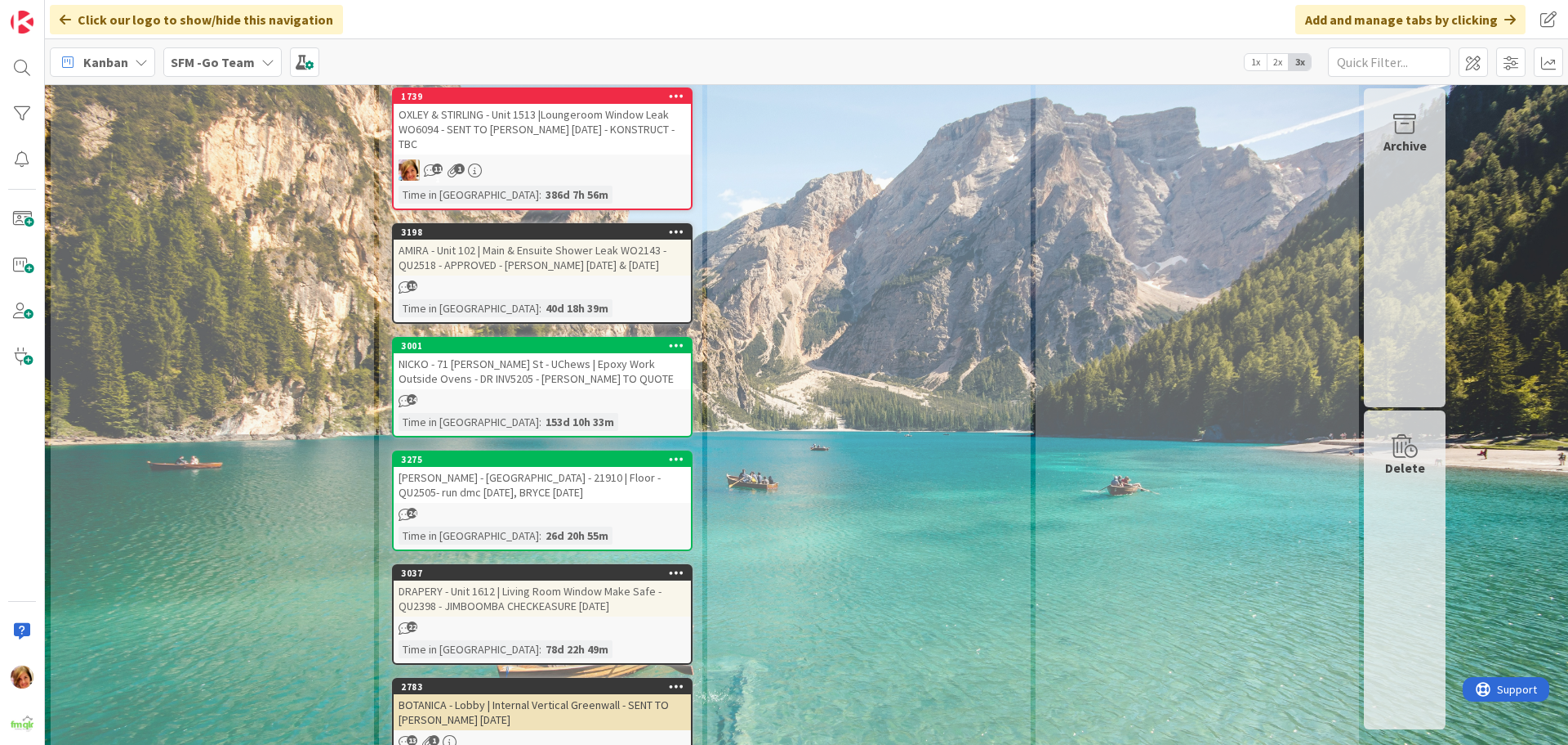
scroll to position [3106, 0]
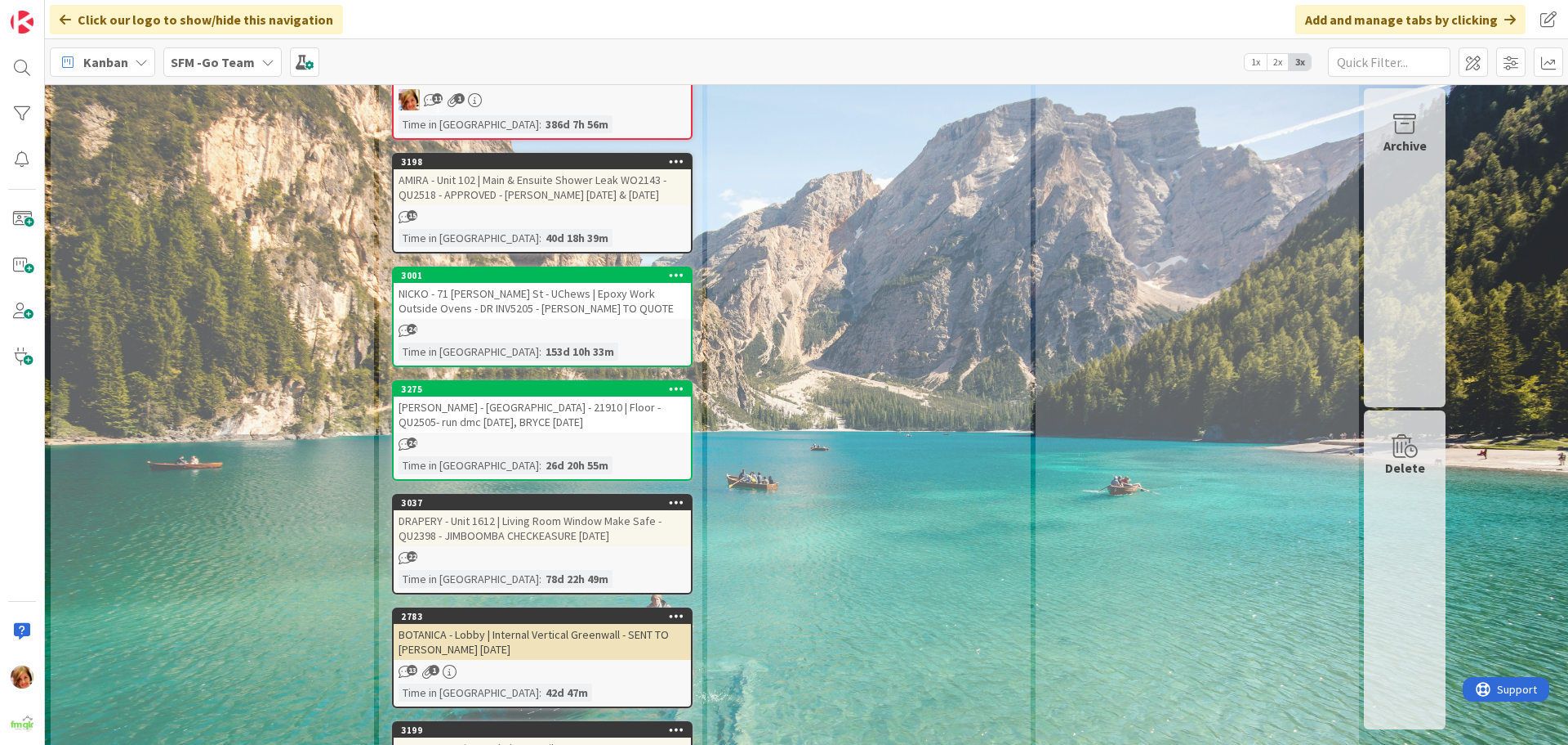
click at [583, 283] on div "NICKO - 71 [PERSON_NAME] St - UChews | Epoxy Work Outside Ovens - DR INV5205 - …" at bounding box center [542, 300] width 297 height 36
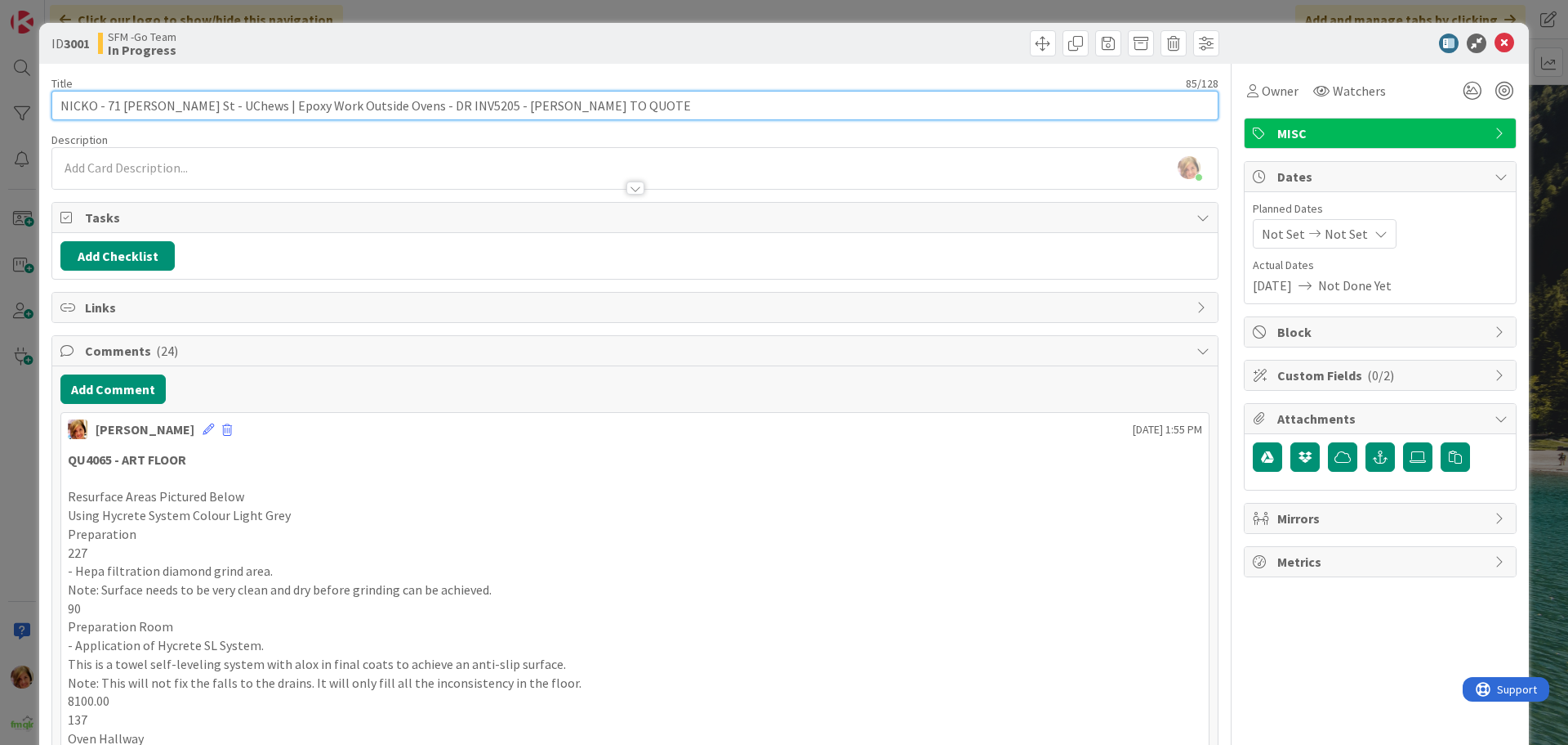
drag, startPoint x: 458, startPoint y: 102, endPoint x: 686, endPoint y: 103, distance: 228.0
click at [691, 103] on input "NICKO - 71 [PERSON_NAME] St - UChews | Epoxy Work Outside Ovens - DR INV5205 - …" at bounding box center [635, 105] width 1167 height 29
drag, startPoint x: 558, startPoint y: 109, endPoint x: 451, endPoint y: 104, distance: 107.1
click at [451, 104] on input "NICKO - 71 [PERSON_NAME] St - UChews | Epoxy Work Outside Ovens - DR INV5205 - …" at bounding box center [635, 105] width 1167 height 29
type input "NICKO - 71 [PERSON_NAME] St - UChews | Epoxy Work Outside Ovens - DR INV5205 - …"
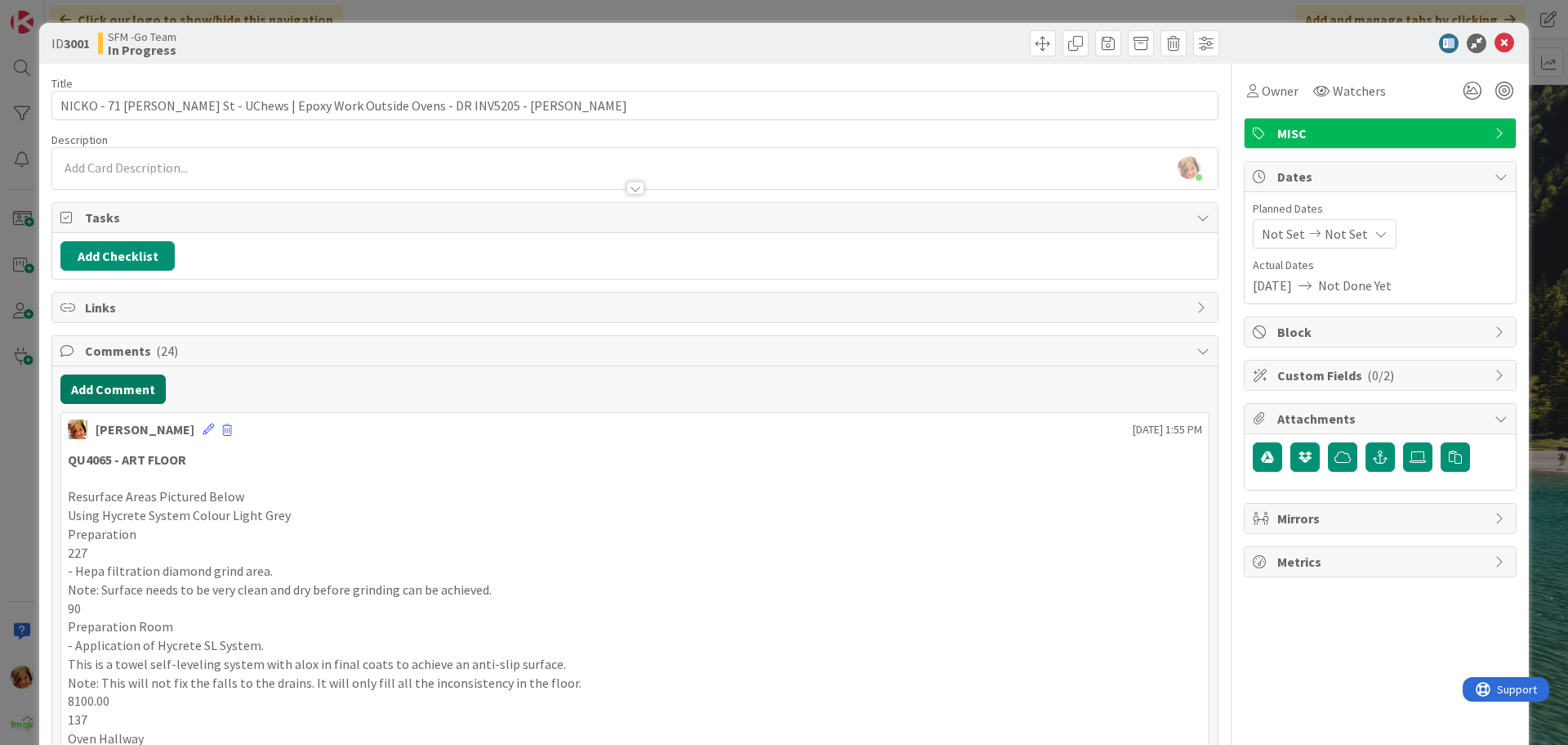
click at [108, 389] on button "Add Comment" at bounding box center [113, 389] width 105 height 29
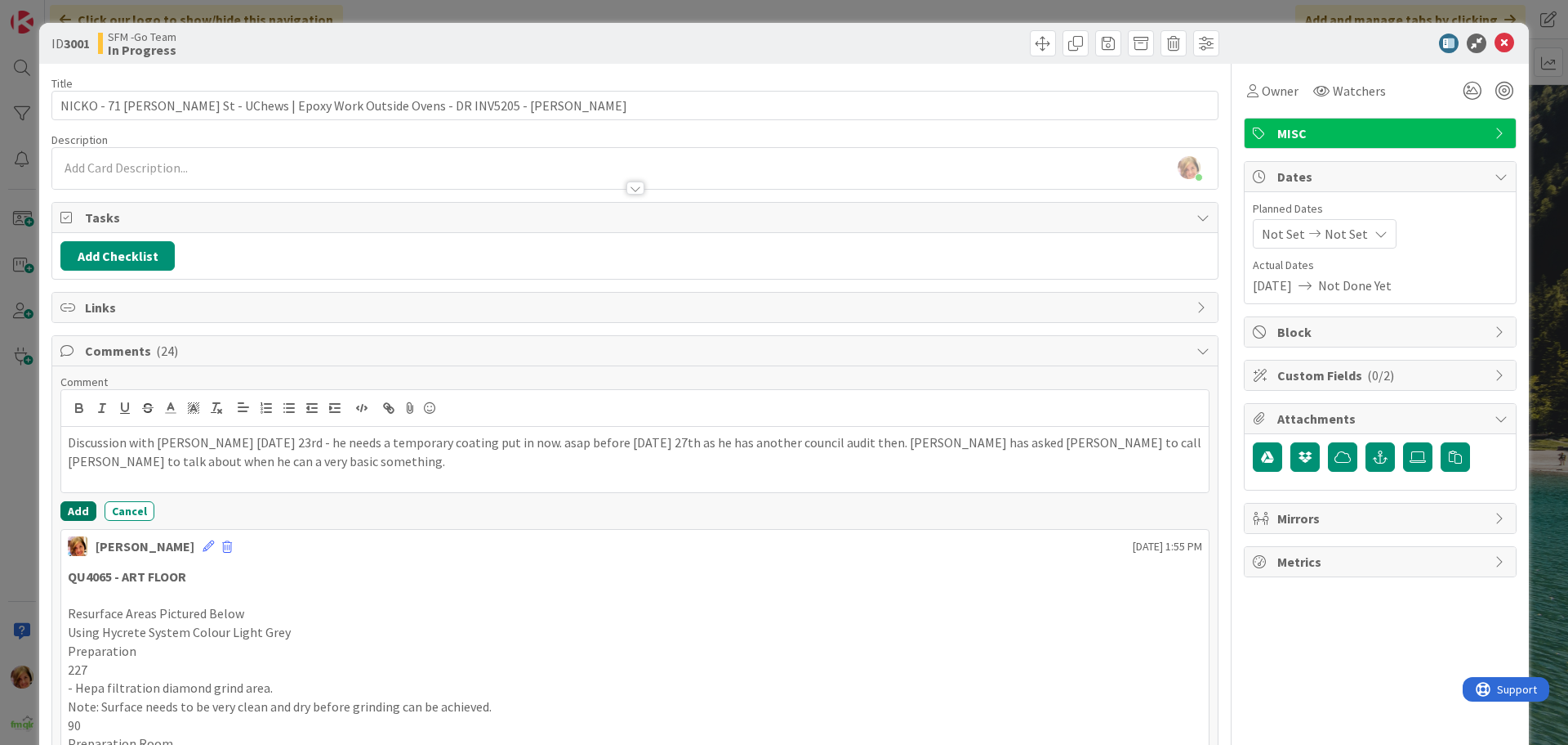
click at [79, 509] on button "Add" at bounding box center [78, 511] width 36 height 20
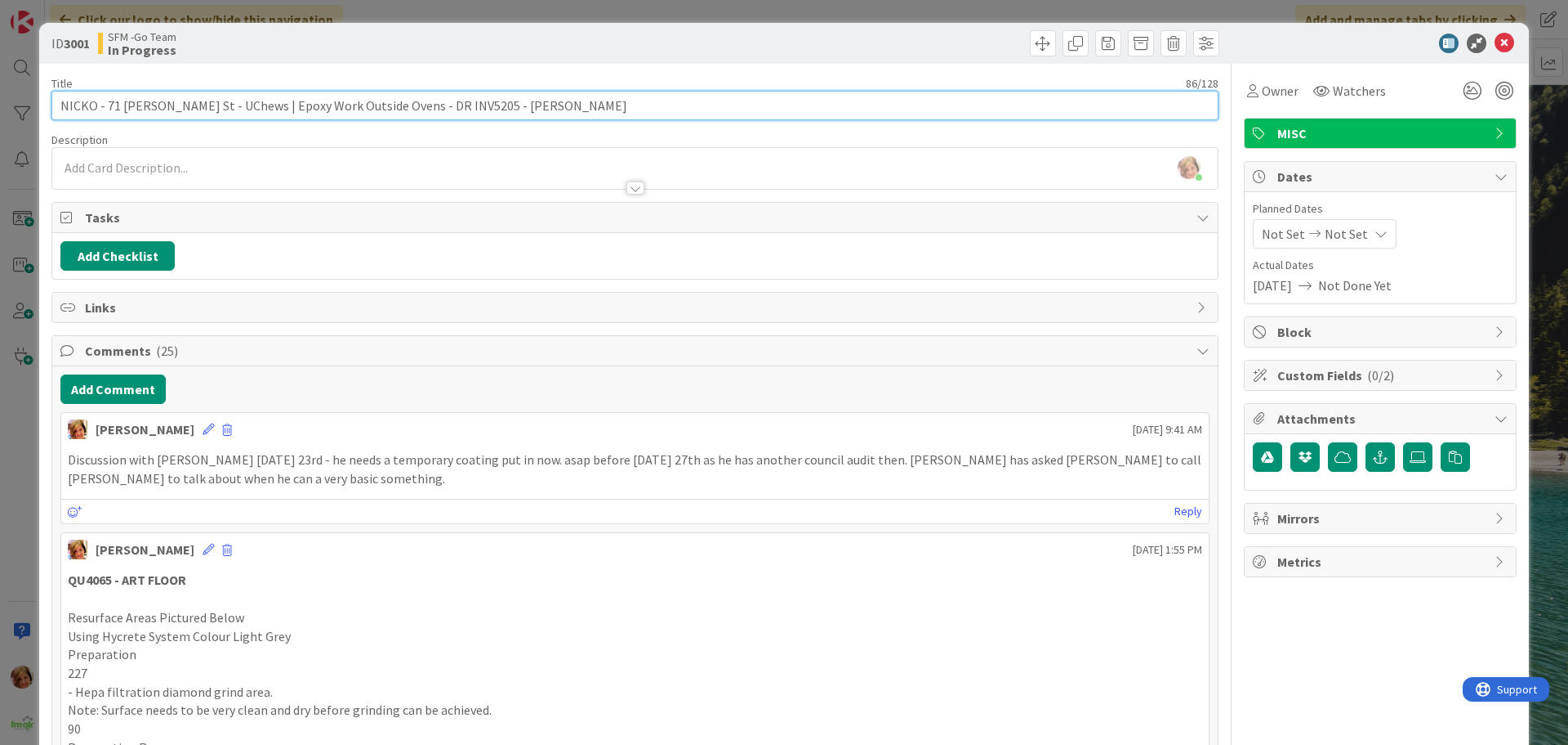
click at [593, 103] on input "NICKO - 71 [PERSON_NAME] St - UChews | Epoxy Work Outside Ovens - DR INV5205 - …" at bounding box center [635, 105] width 1167 height 29
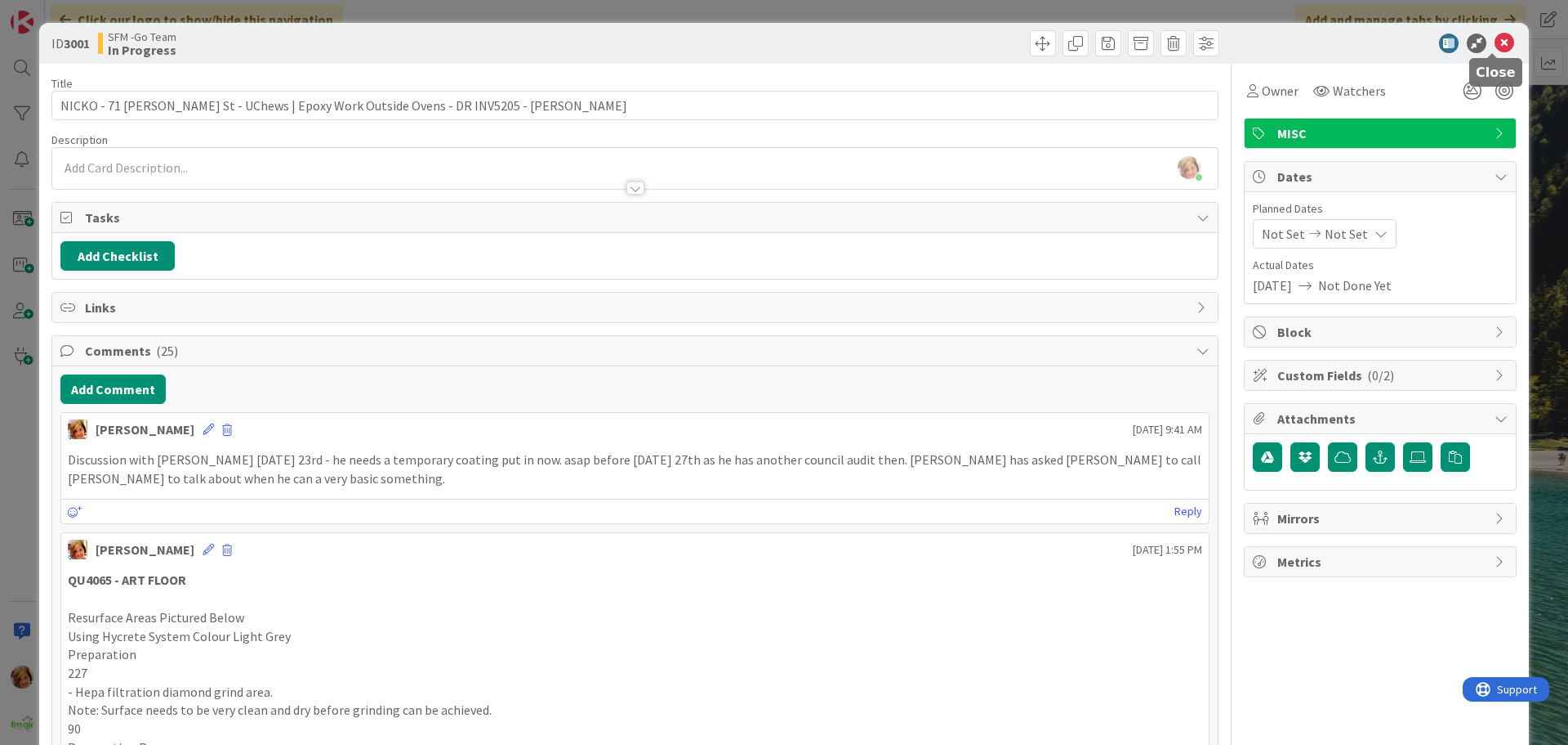
drag, startPoint x: 1490, startPoint y: 43, endPoint x: 1100, endPoint y: 97, distance: 393.7
click at [1495, 44] on icon at bounding box center [1505, 43] width 19 height 20
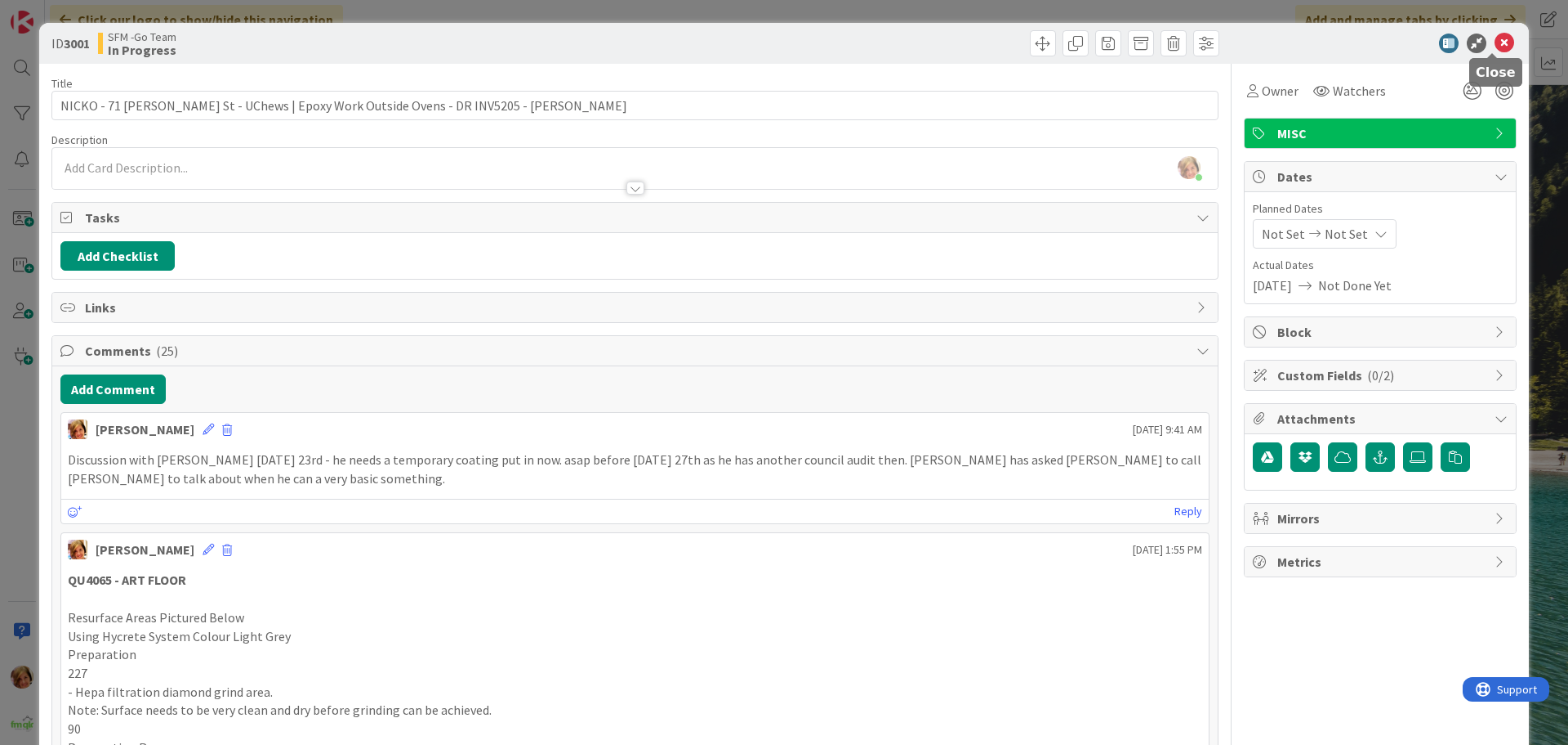
click at [1495, 45] on icon at bounding box center [1505, 43] width 19 height 20
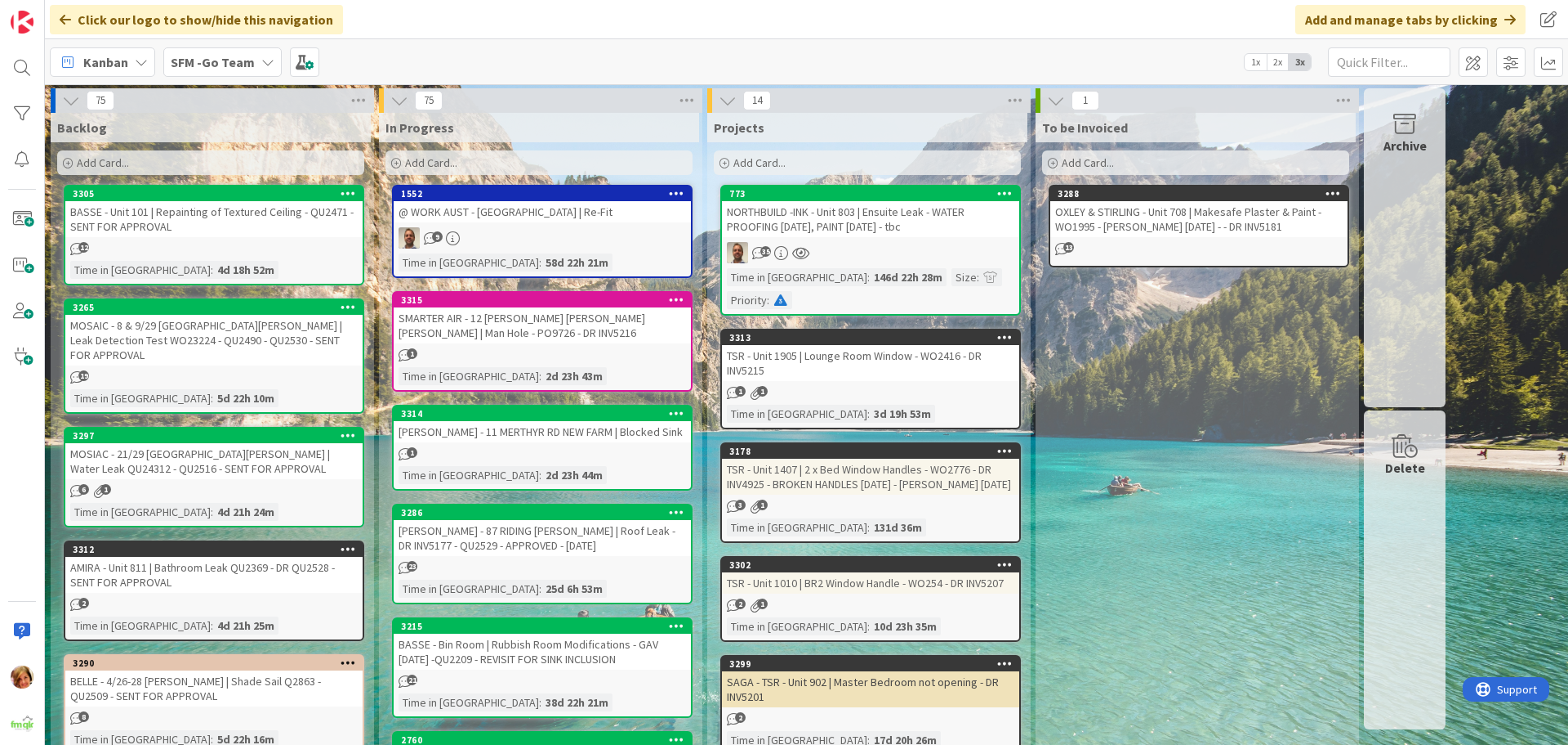
scroll to position [2910, 0]
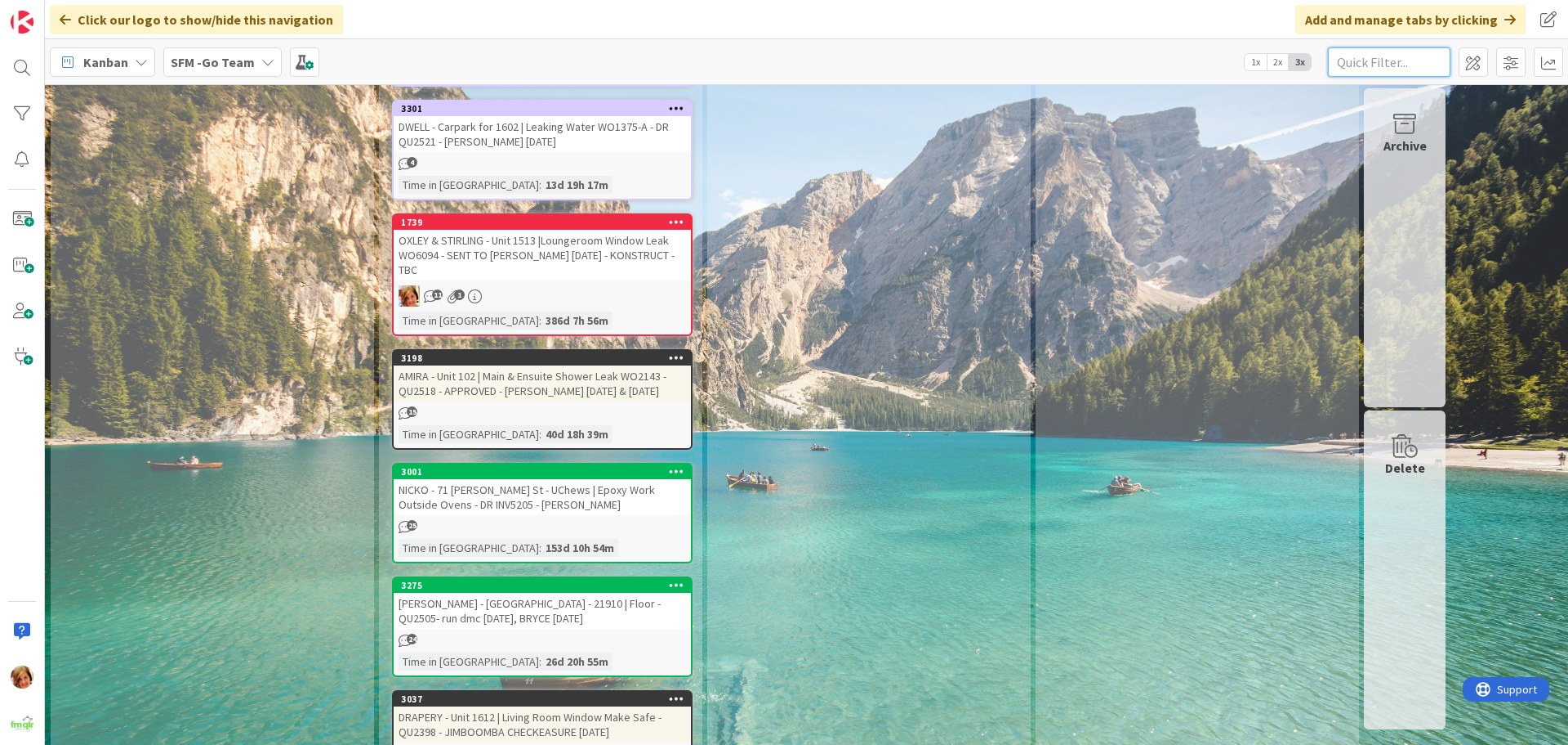
click at [1417, 53] on input "text" at bounding box center [1390, 62] width 123 height 29
type input "goodna"
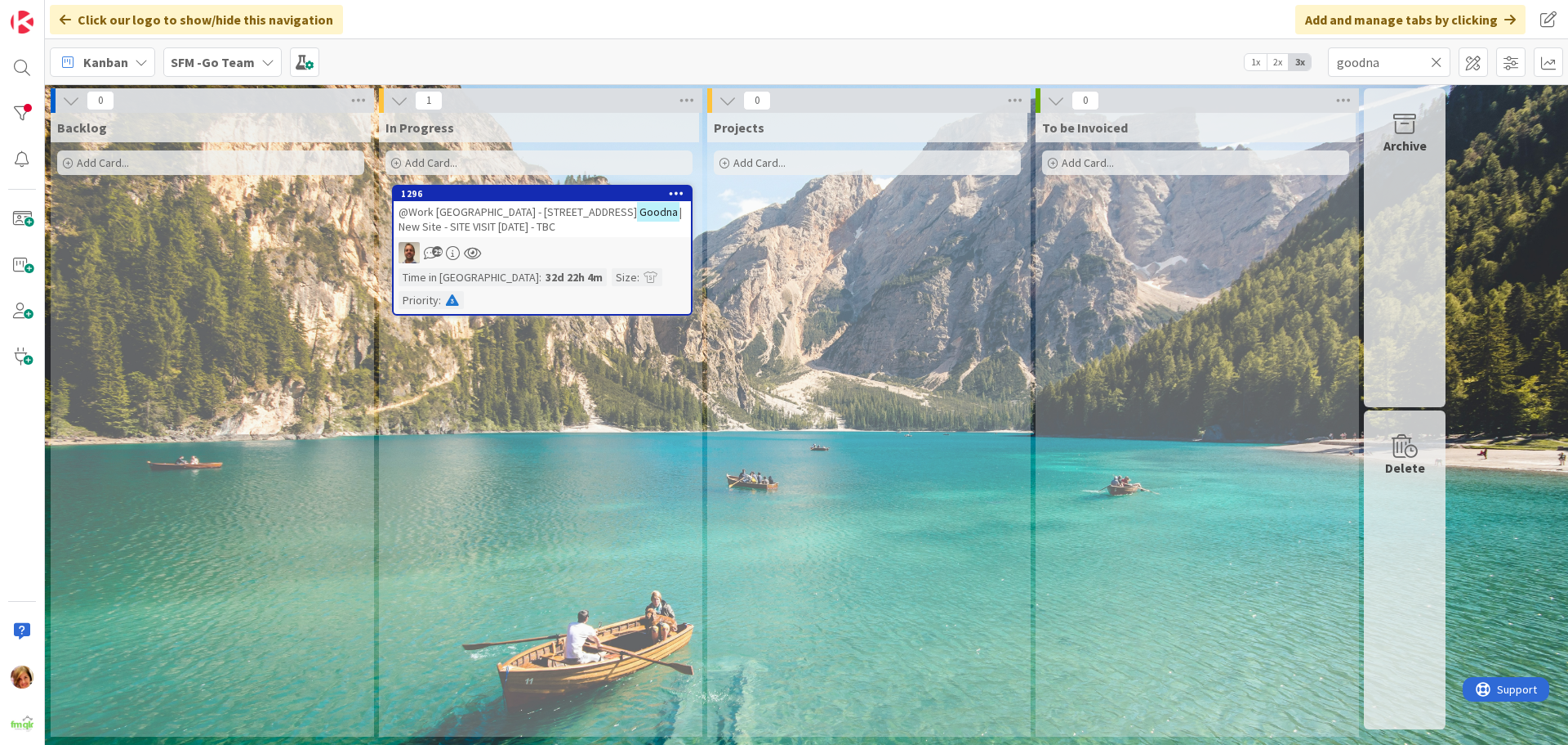
click at [496, 210] on span "@Work [GEOGRAPHIC_DATA] - [STREET_ADDRESS]" at bounding box center [517, 212] width 239 height 15
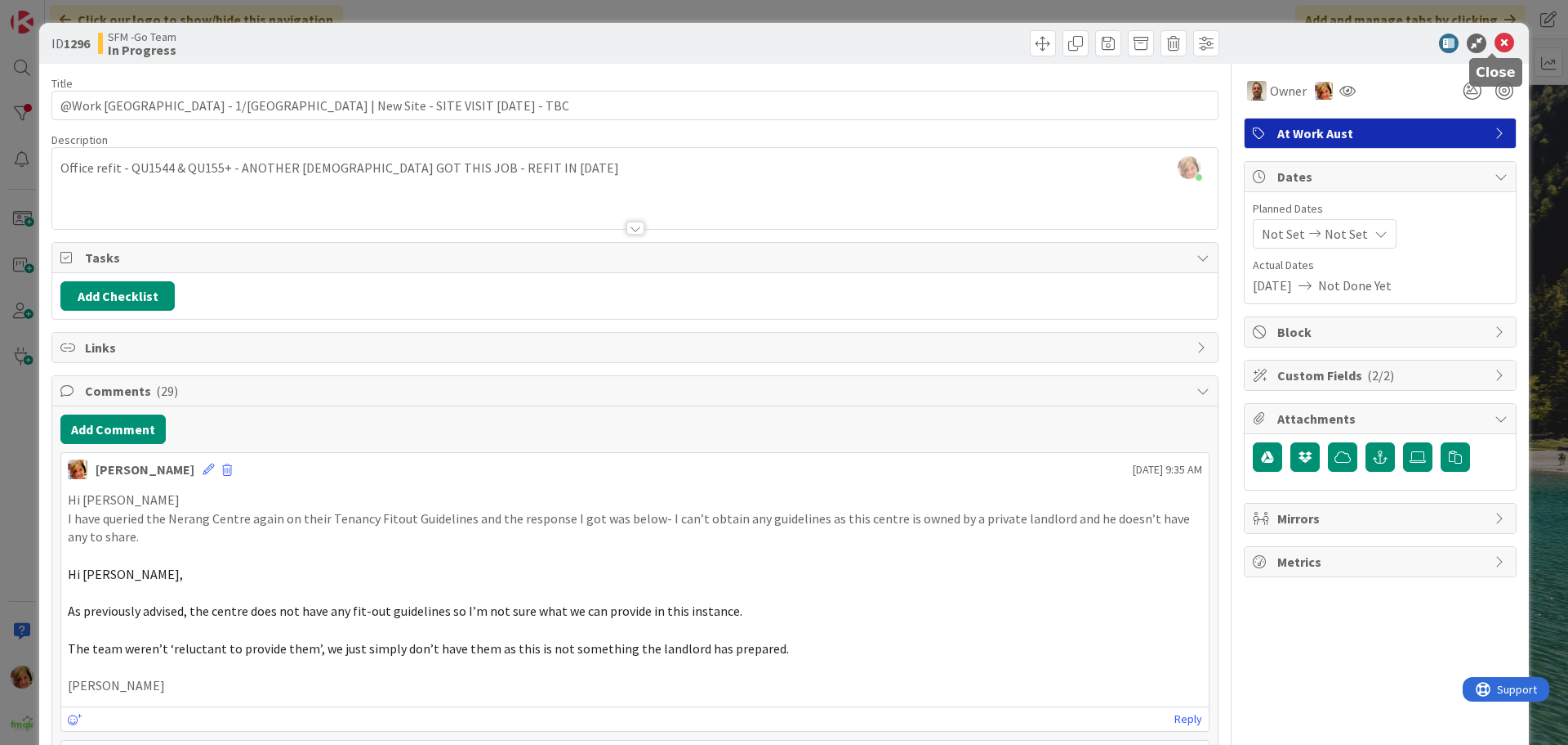
click at [1495, 44] on icon at bounding box center [1505, 43] width 19 height 20
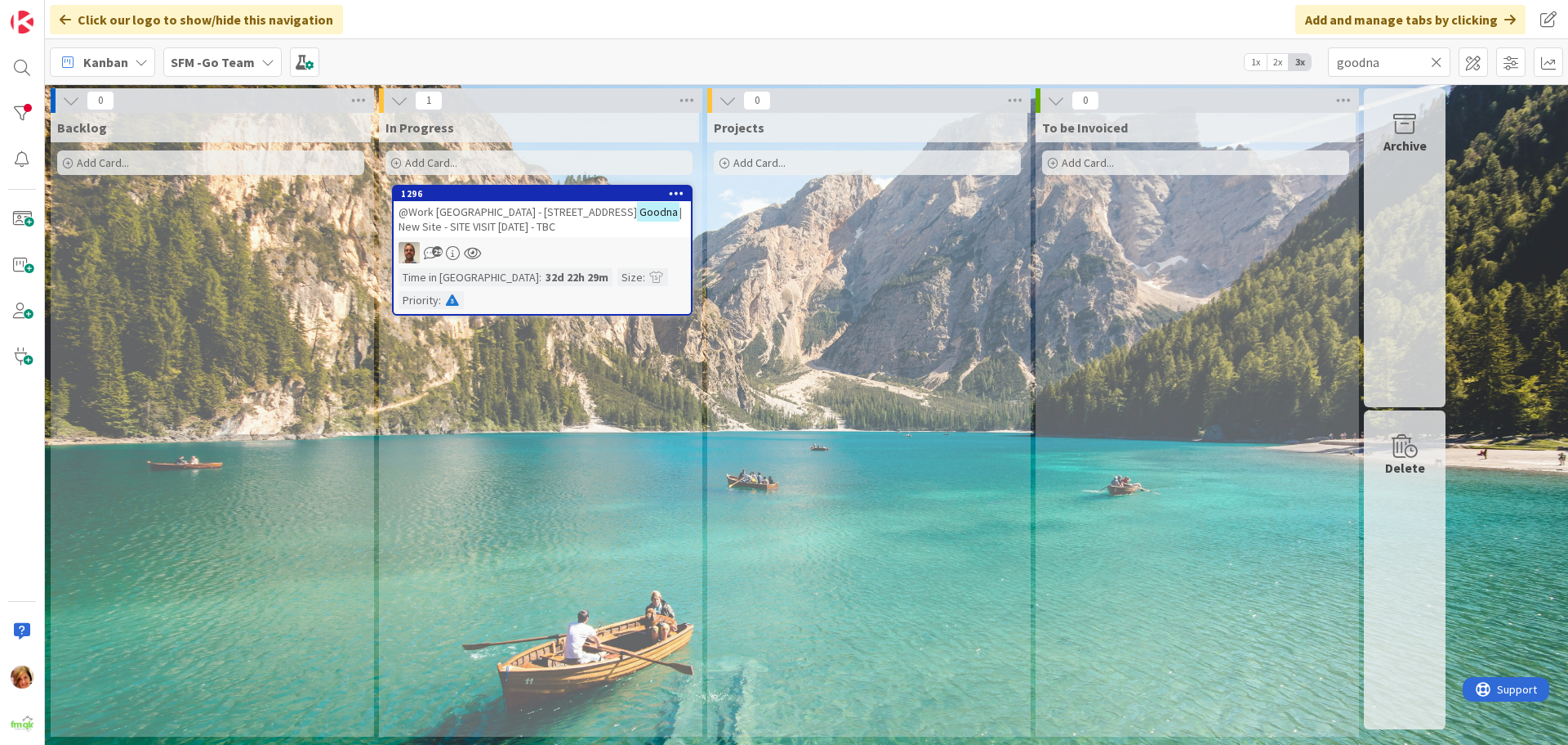
click at [1438, 63] on icon at bounding box center [1437, 61] width 12 height 15
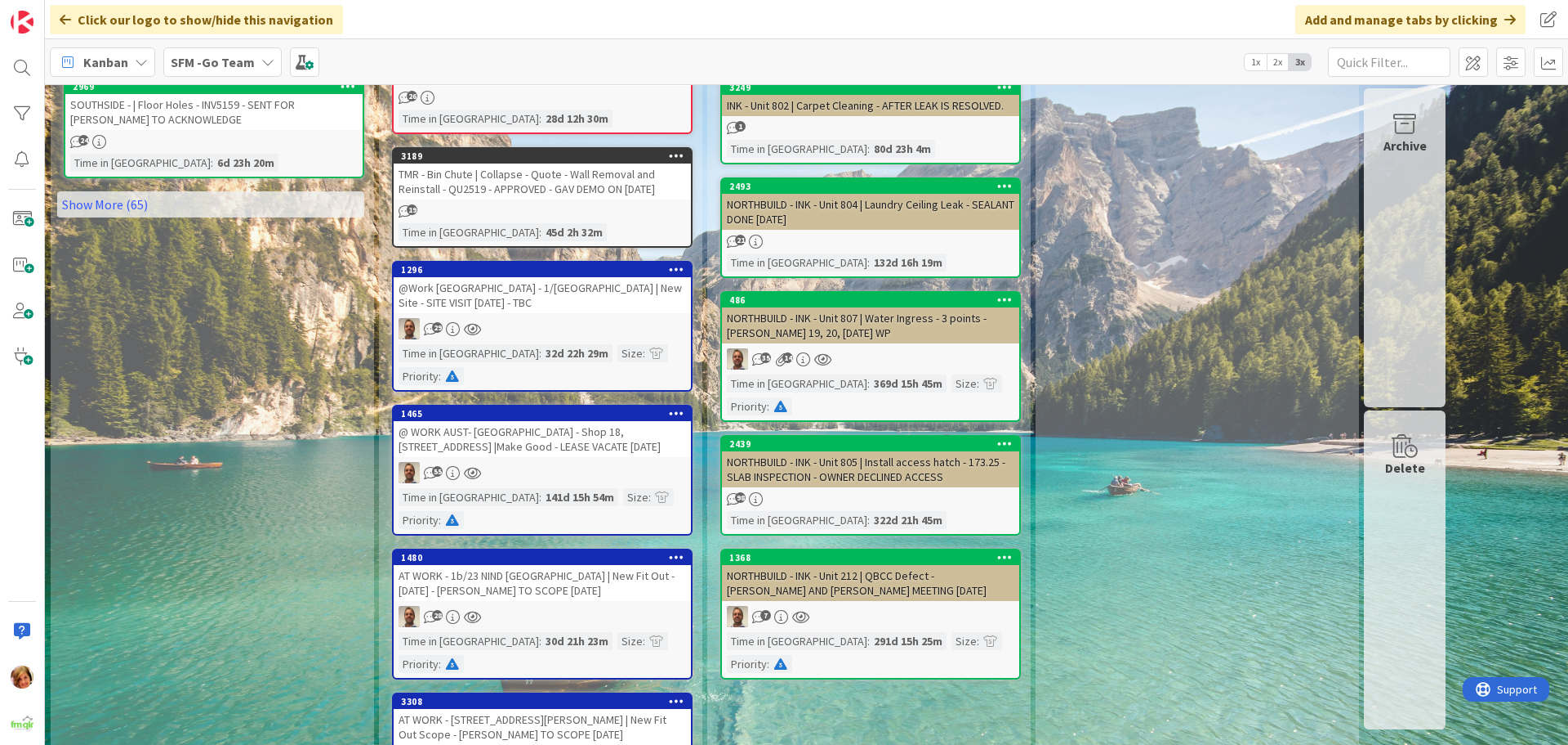
scroll to position [1390, 0]
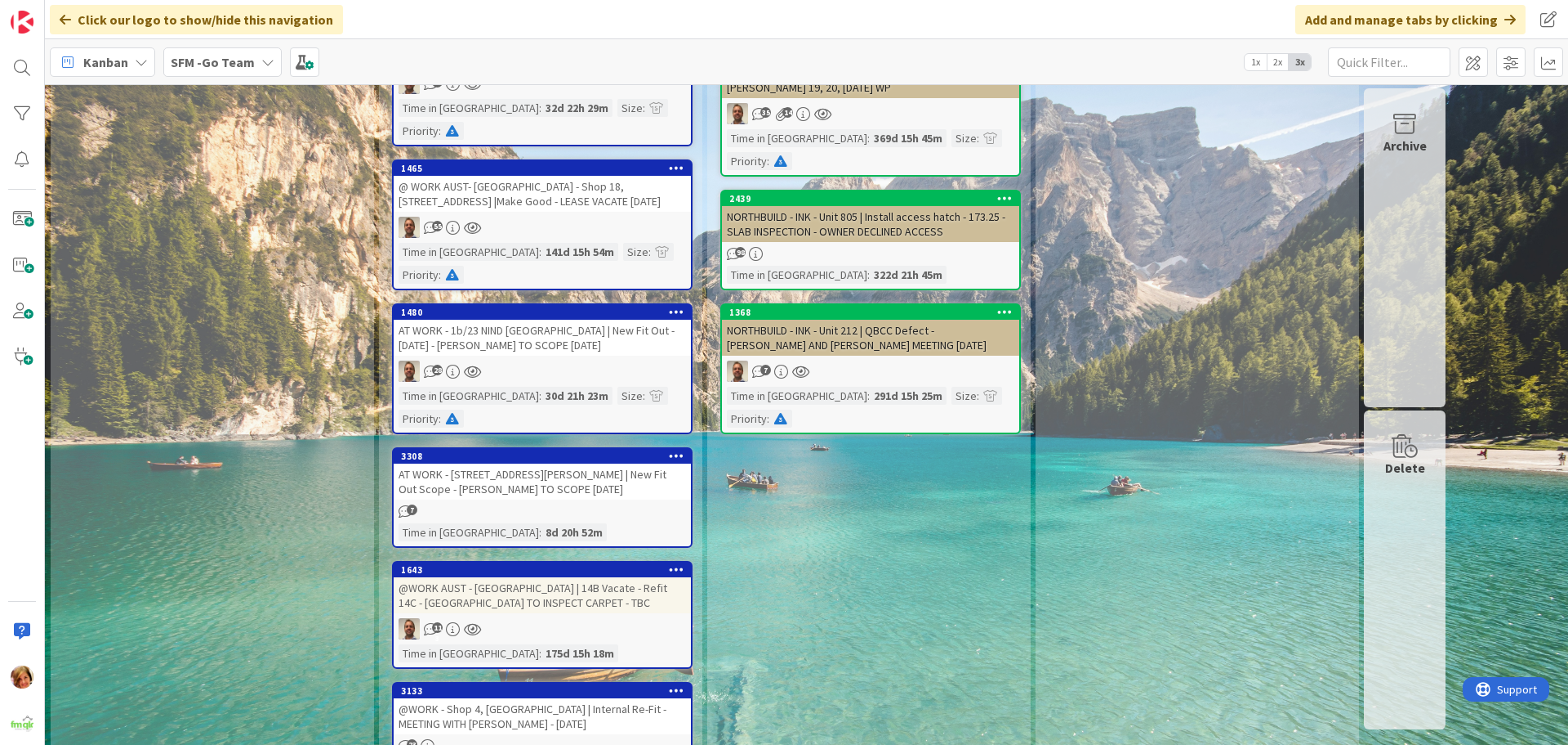
click at [550, 463] on div "AT WORK - [STREET_ADDRESS][PERSON_NAME] | New Fit Out Scope - [PERSON_NAME] TO …" at bounding box center [542, 481] width 297 height 36
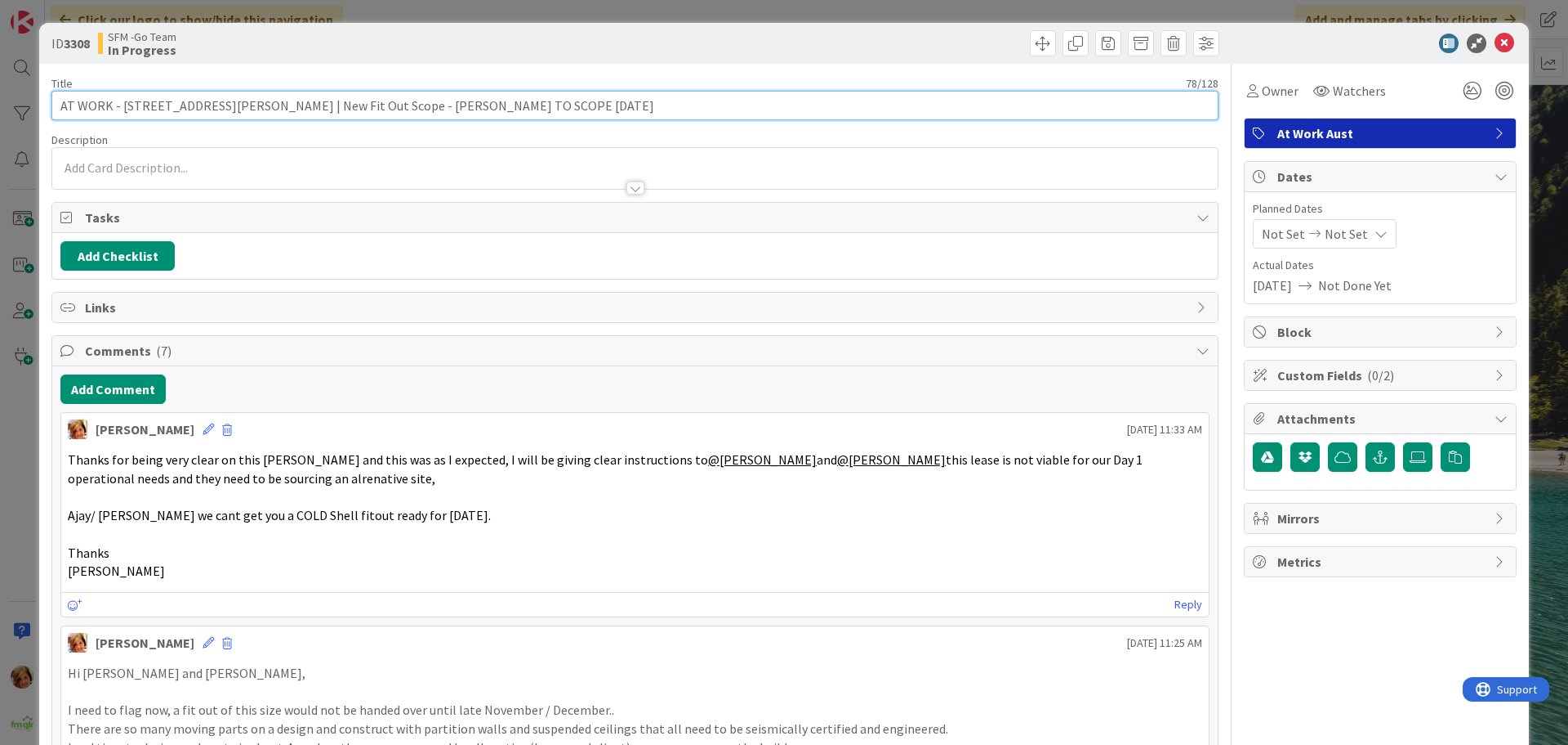
click at [580, 103] on input "AT WORK - [STREET_ADDRESS][PERSON_NAME] | New Fit Out Scope - [PERSON_NAME] TO …" at bounding box center [635, 105] width 1167 height 29
type input "AT WORK - [STREET_ADDRESS][PERSON_NAME] | New Fit Out Scope - [PERSON_NAME] TO …"
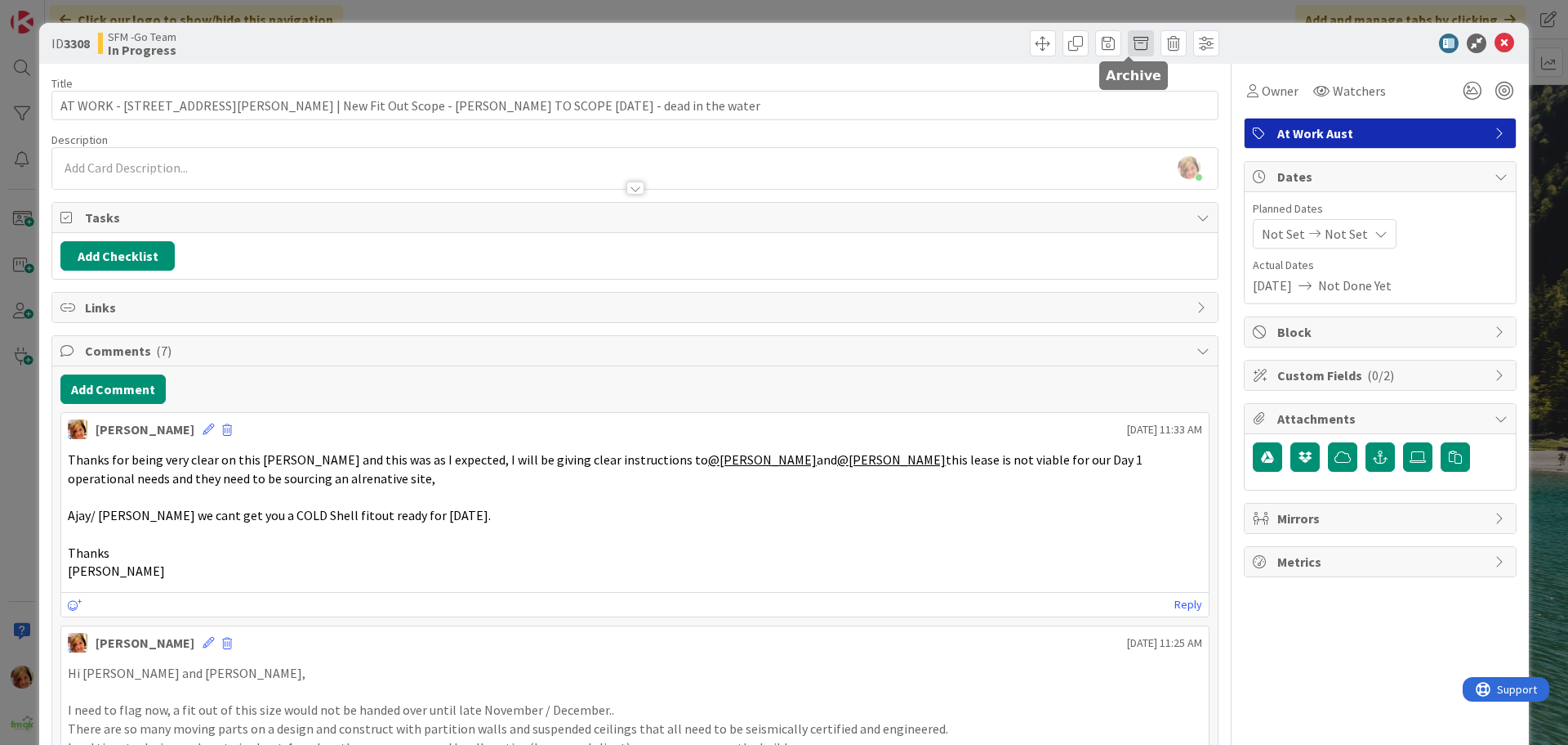
click at [1128, 39] on span at bounding box center [1141, 43] width 26 height 26
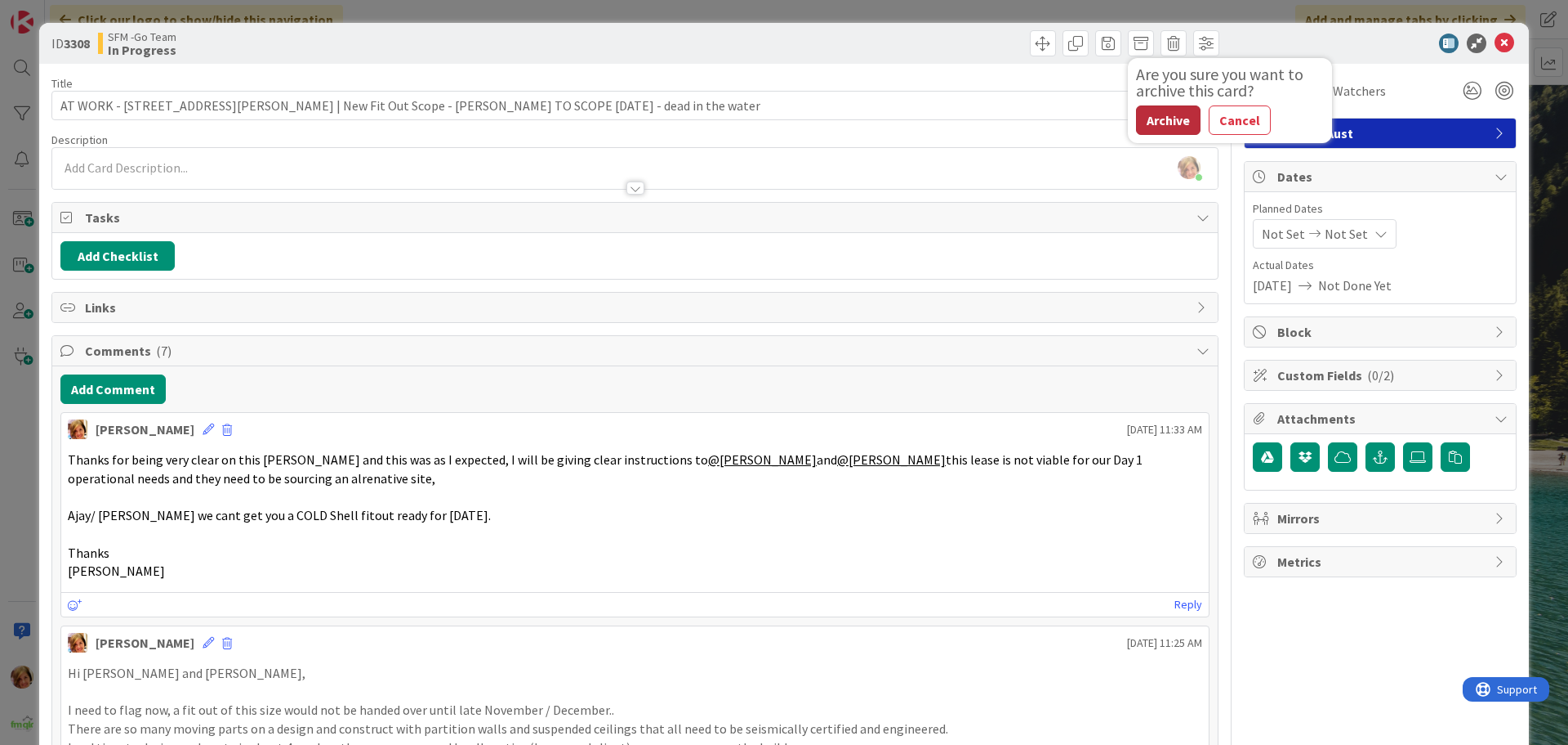
click at [1175, 124] on button "Archive" at bounding box center [1168, 120] width 64 height 29
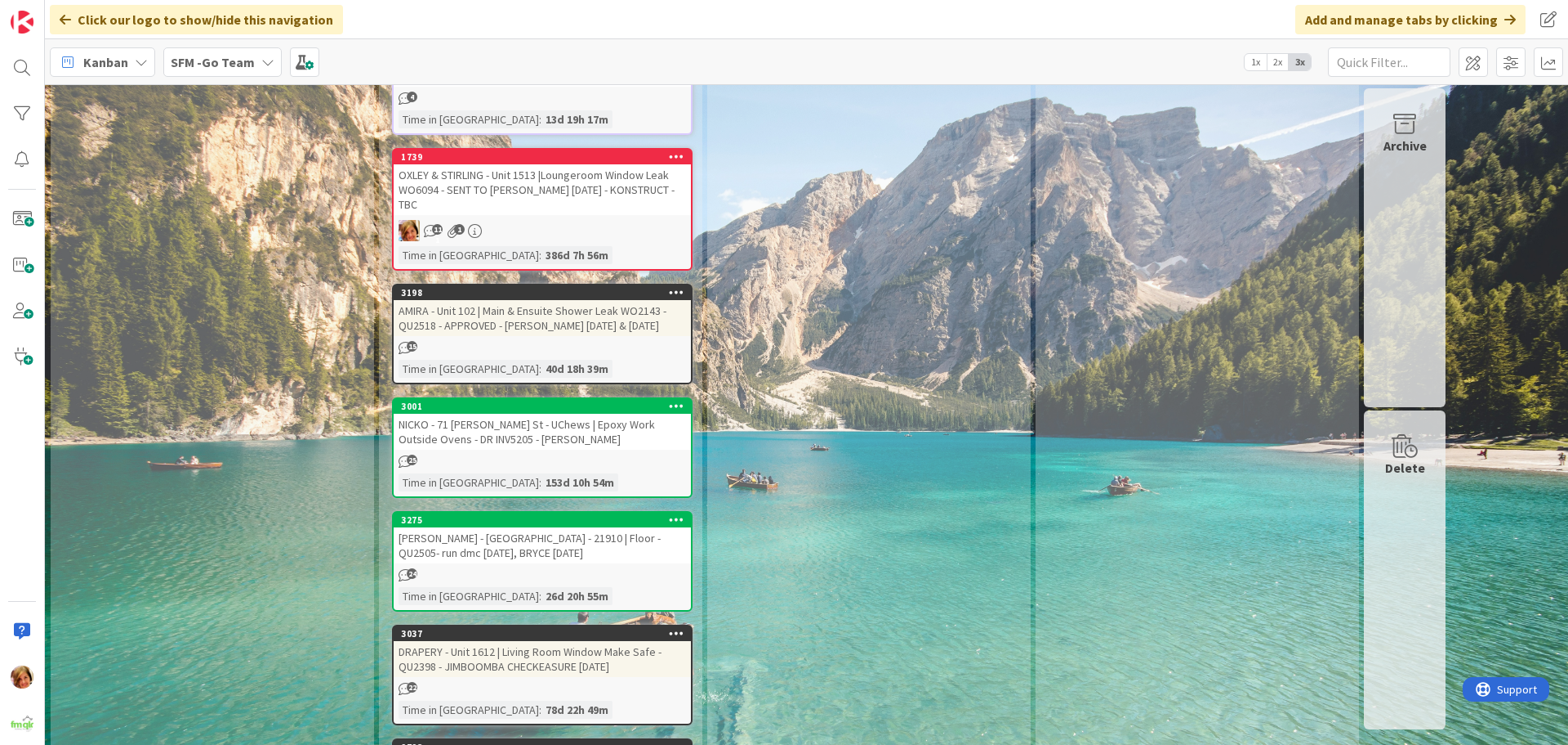
scroll to position [2861, 0]
click at [525, 528] on div "[PERSON_NAME] - [GEOGRAPHIC_DATA] - 21910 | Floor - QU2505- run dmc [DATE], BRY…" at bounding box center [542, 545] width 297 height 36
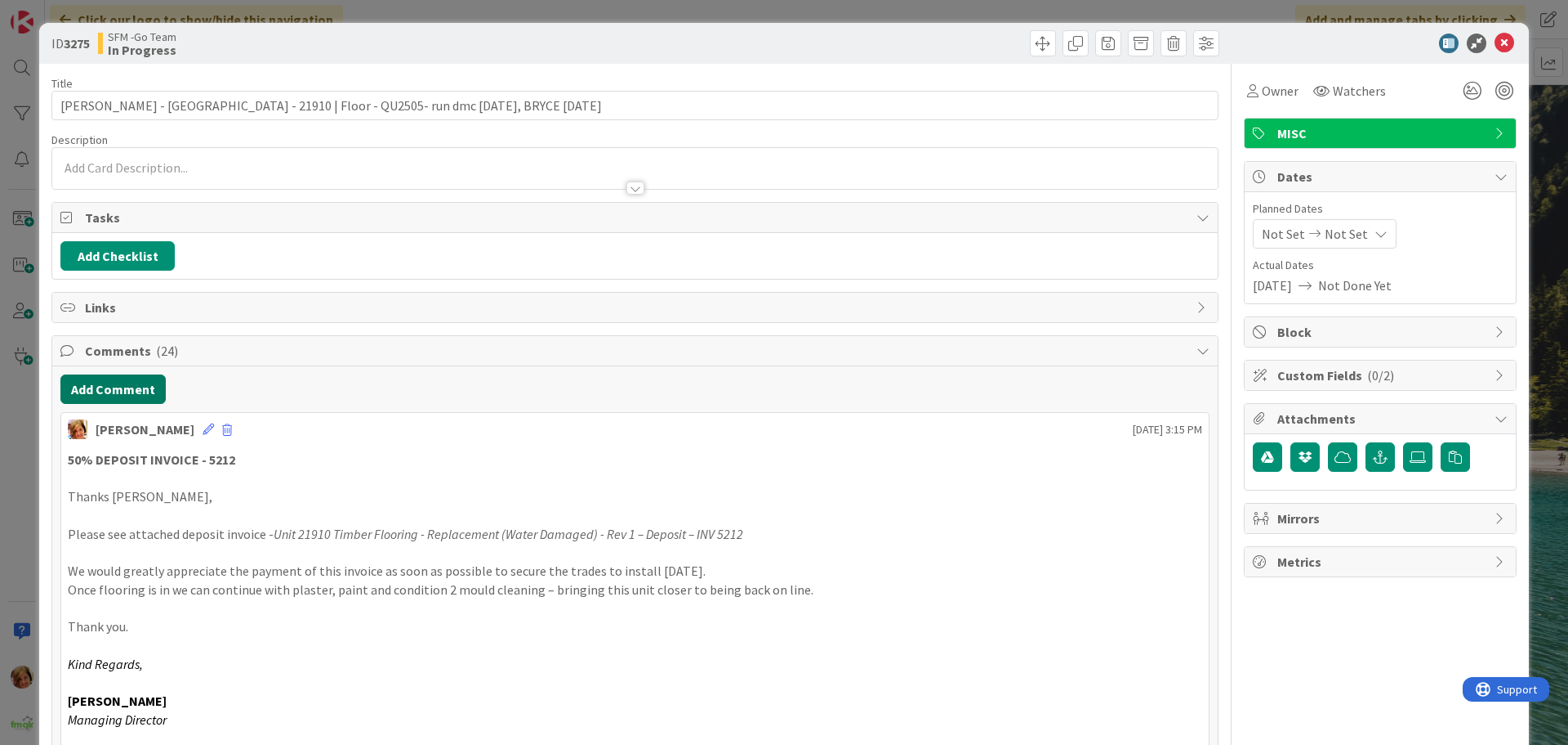
click at [93, 395] on button "Add Comment" at bounding box center [113, 389] width 105 height 29
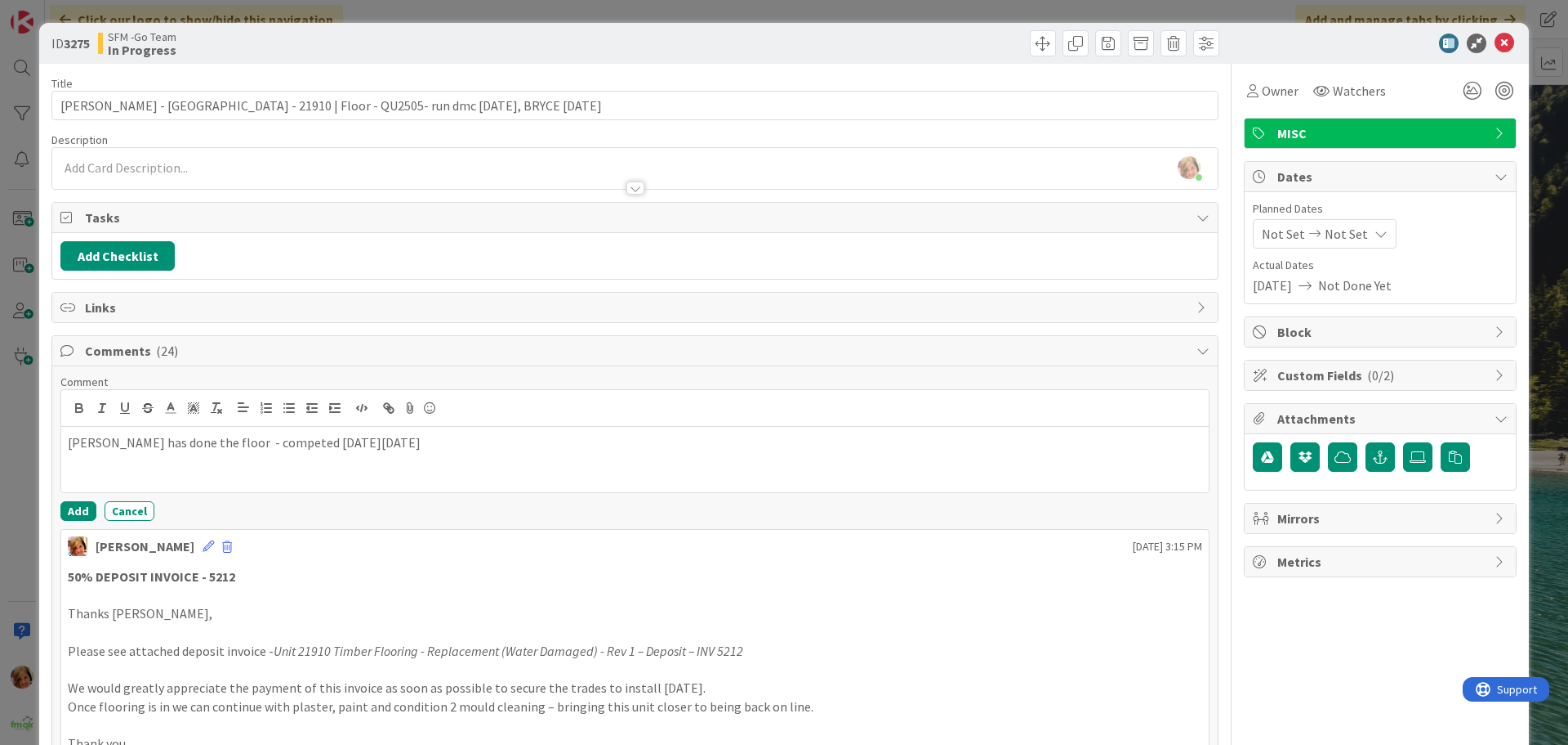
click at [241, 445] on p "[PERSON_NAME] has done the floor - competed [DATE][DATE]" at bounding box center [635, 442] width 1134 height 19
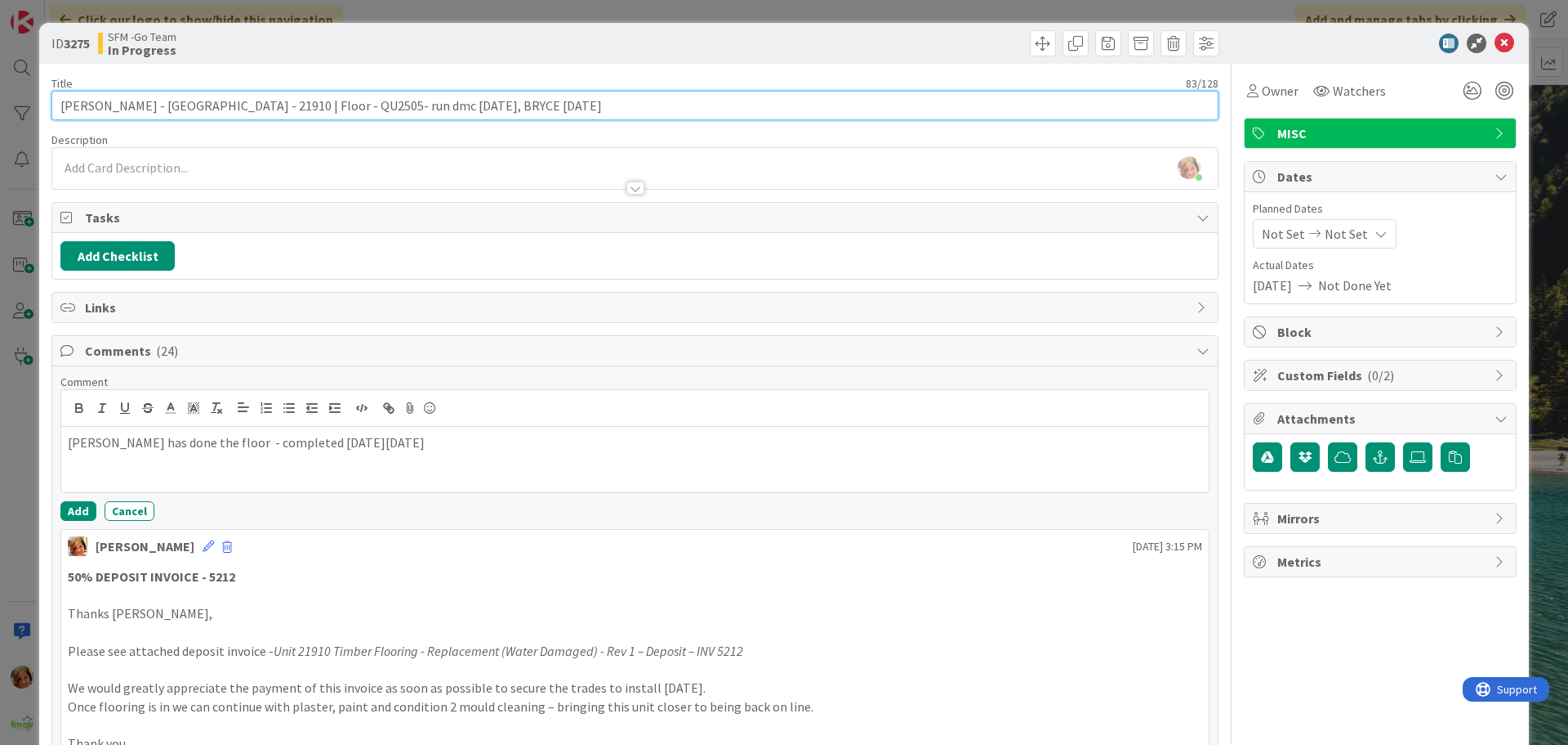
click at [552, 107] on input "[PERSON_NAME] - [GEOGRAPHIC_DATA] - 21910 | Floor - QU2505- run dmc [DATE], BRY…" at bounding box center [635, 105] width 1167 height 29
type input "[PERSON_NAME] - [GEOGRAPHIC_DATA] - 21910 | Floor - QU2505- run dmc [DATE], BRY…"
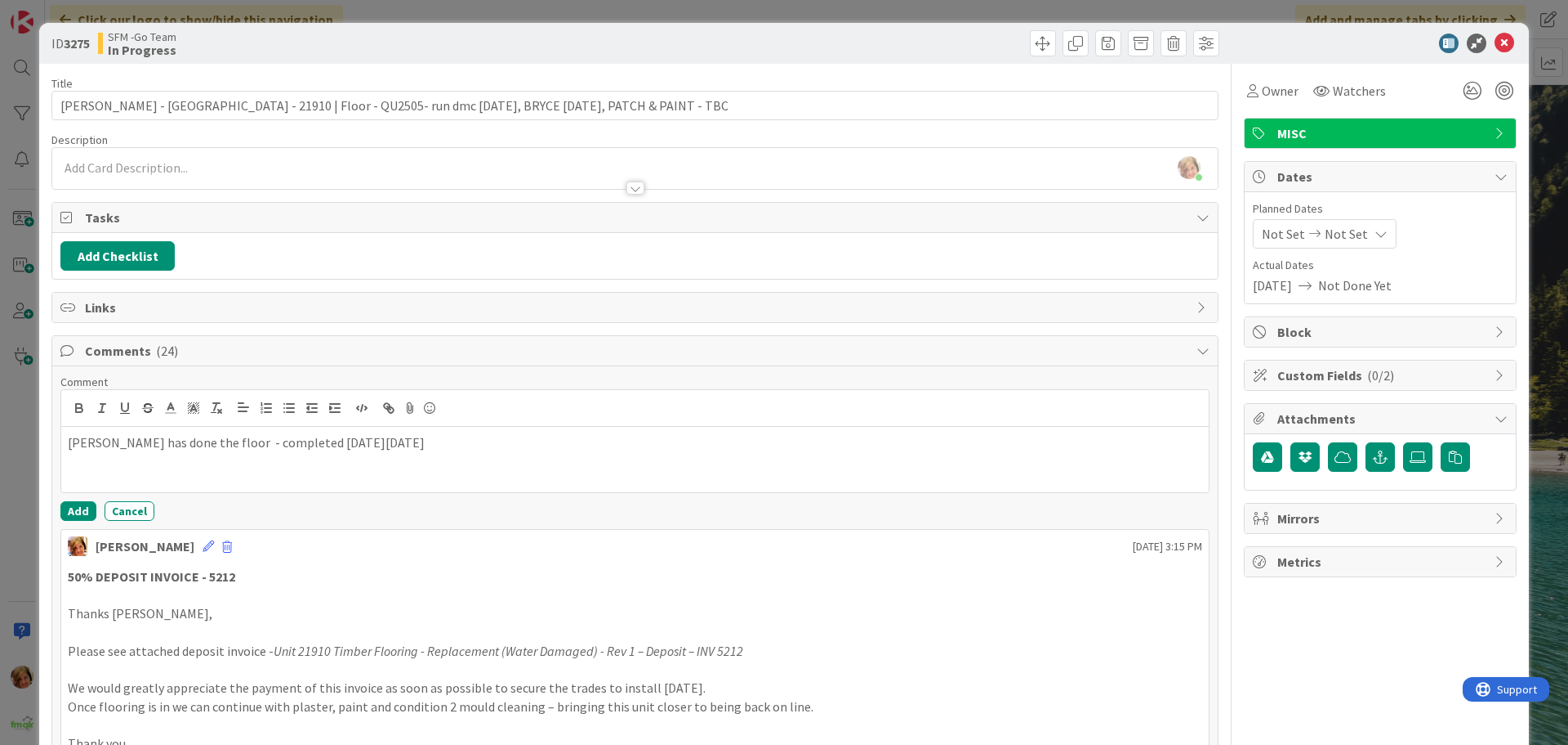
click at [795, 46] on div at bounding box center [929, 43] width 580 height 26
click at [1495, 46] on icon at bounding box center [1505, 43] width 19 height 20
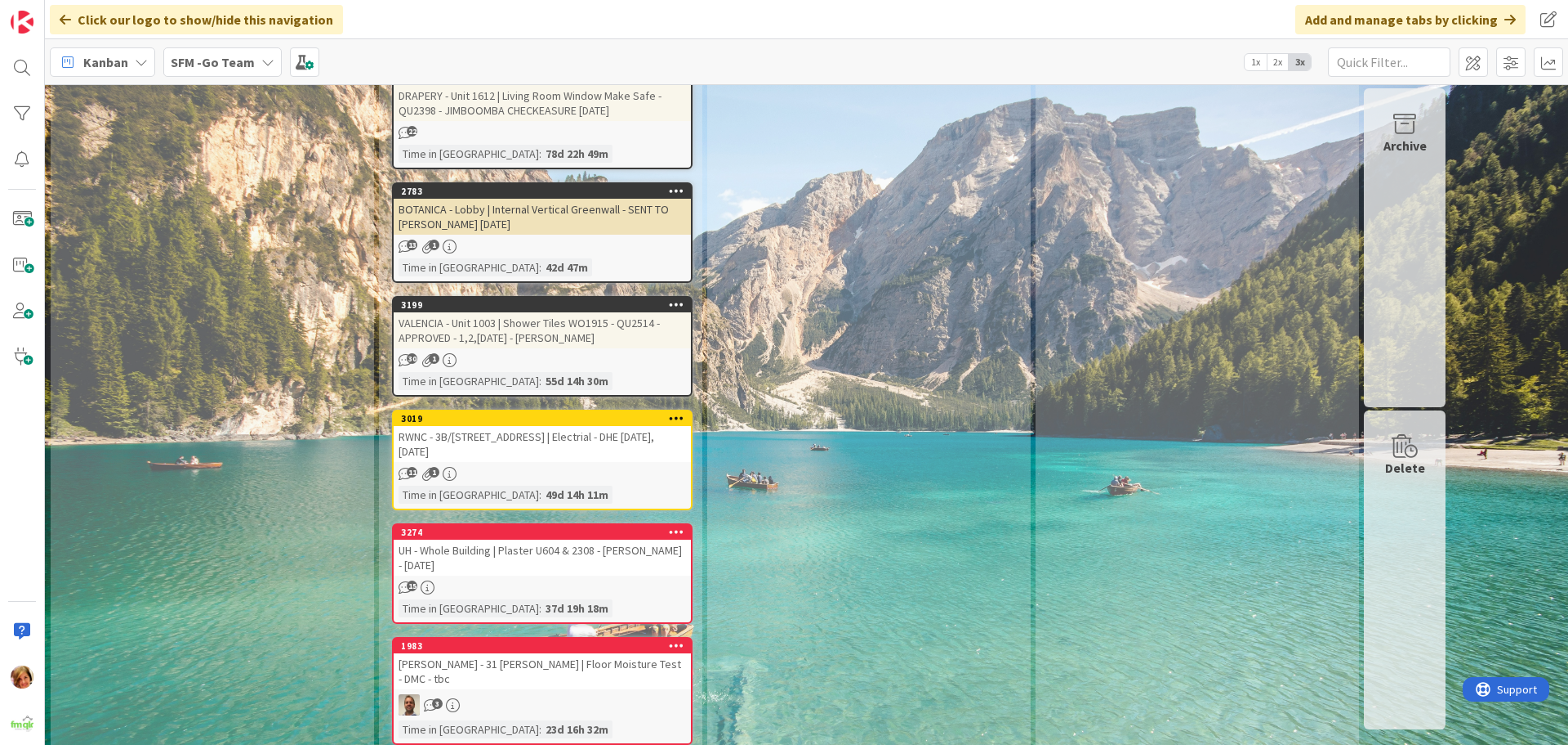
scroll to position [3432, 0]
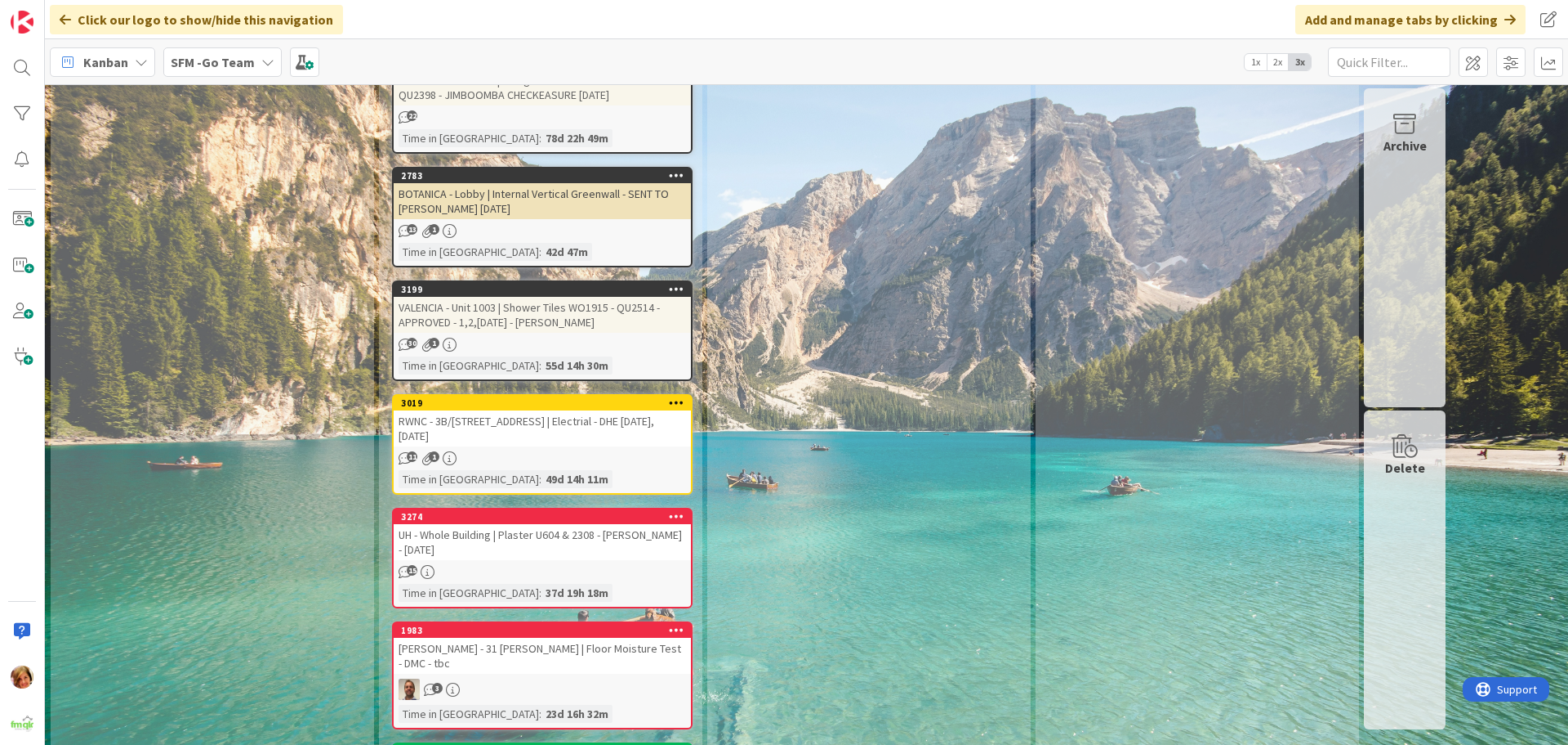
click at [572, 411] on div "RWNC - 3B/[STREET_ADDRESS] | Electrial - DHE [DATE], [DATE]" at bounding box center [542, 428] width 297 height 36
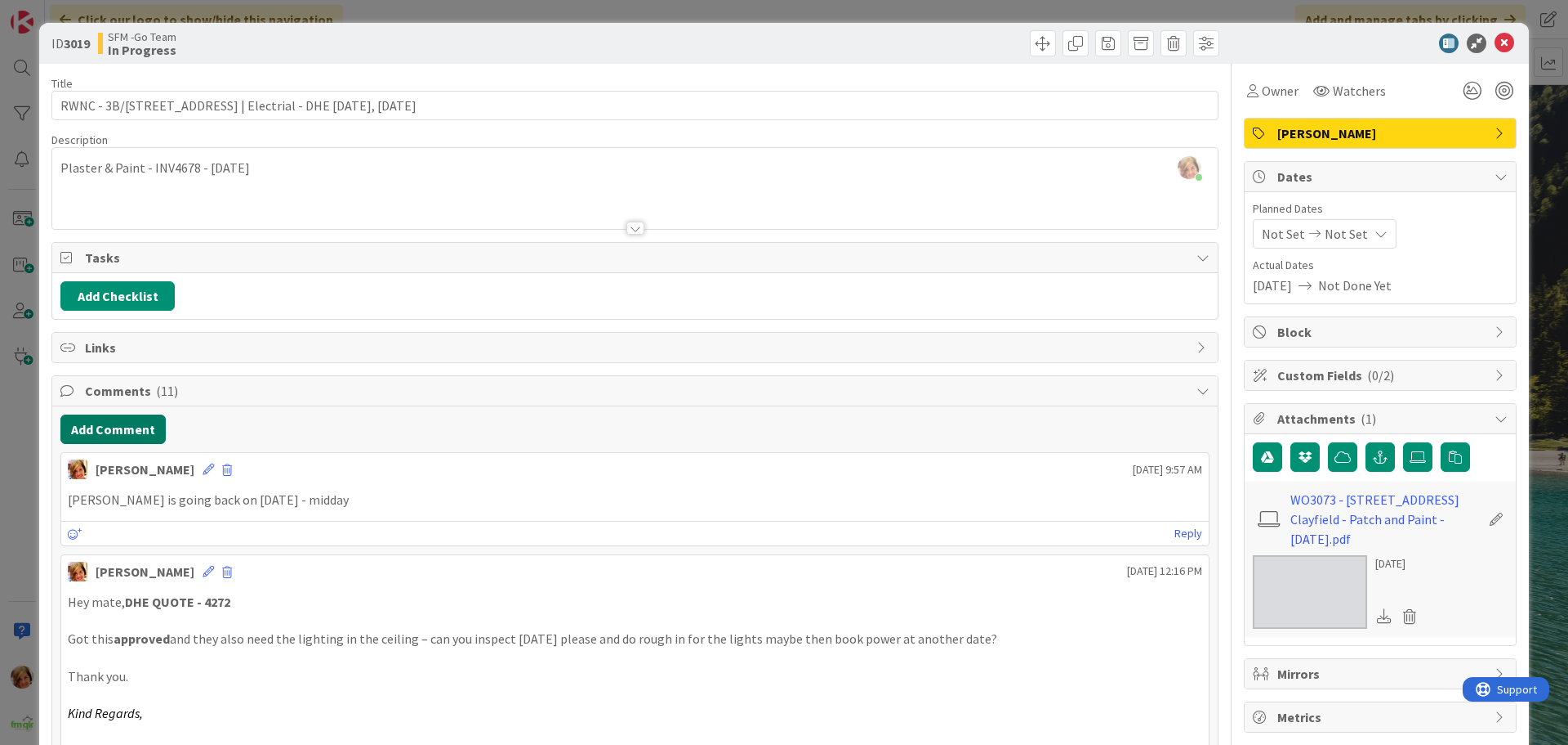
click at [104, 427] on button "Add Comment" at bounding box center [113, 429] width 105 height 29
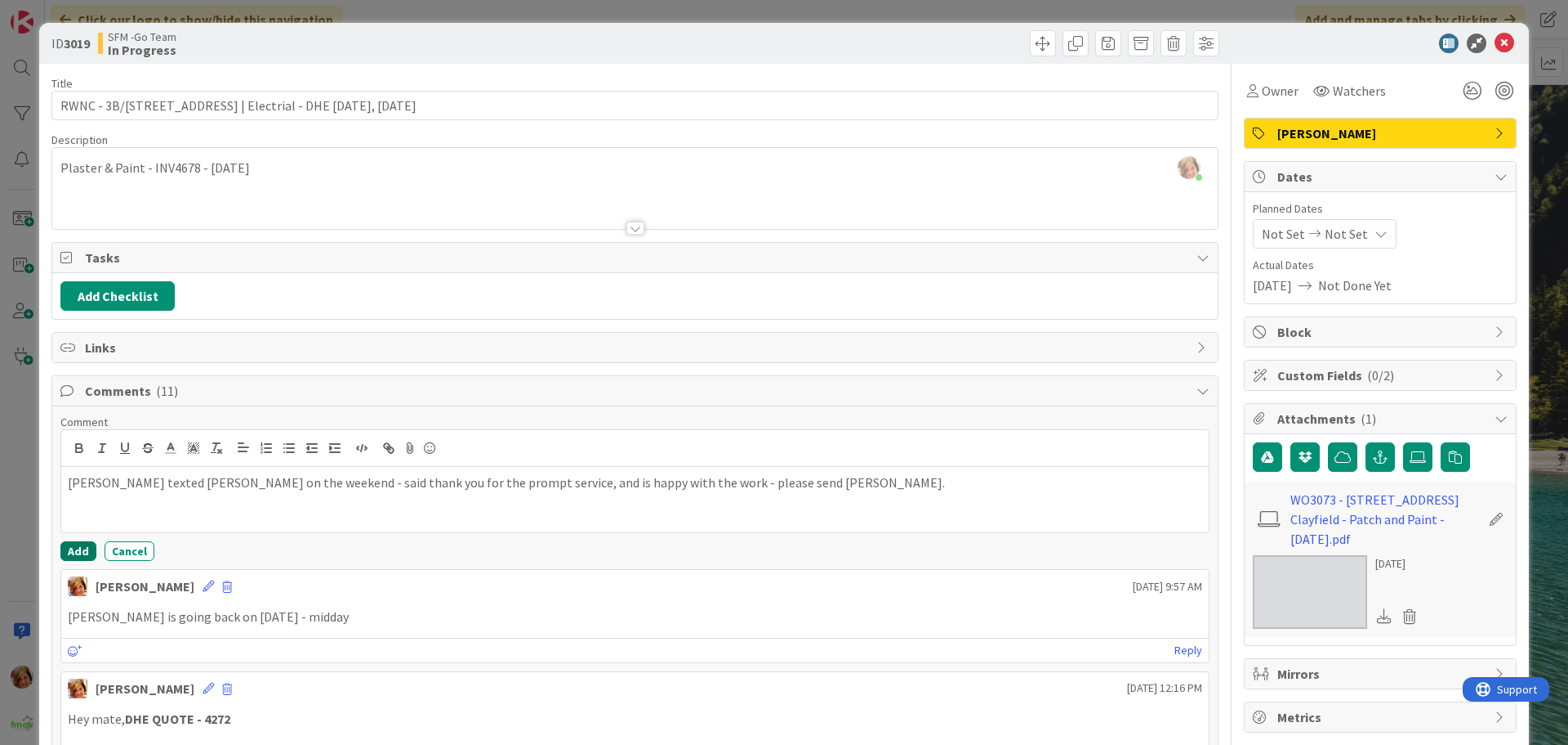
click at [79, 548] on button "Add" at bounding box center [78, 551] width 36 height 20
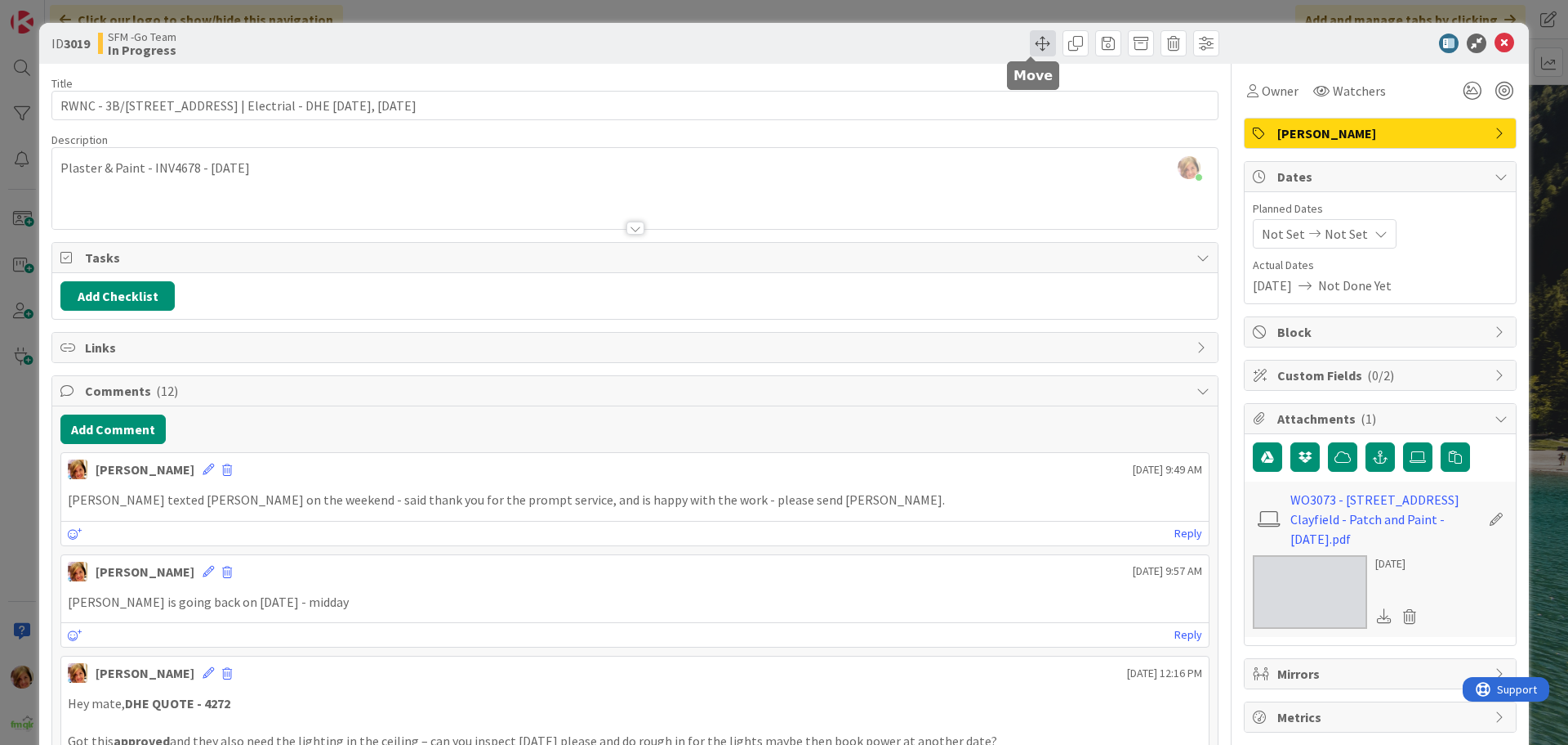
click at [1031, 41] on span at bounding box center [1043, 43] width 26 height 26
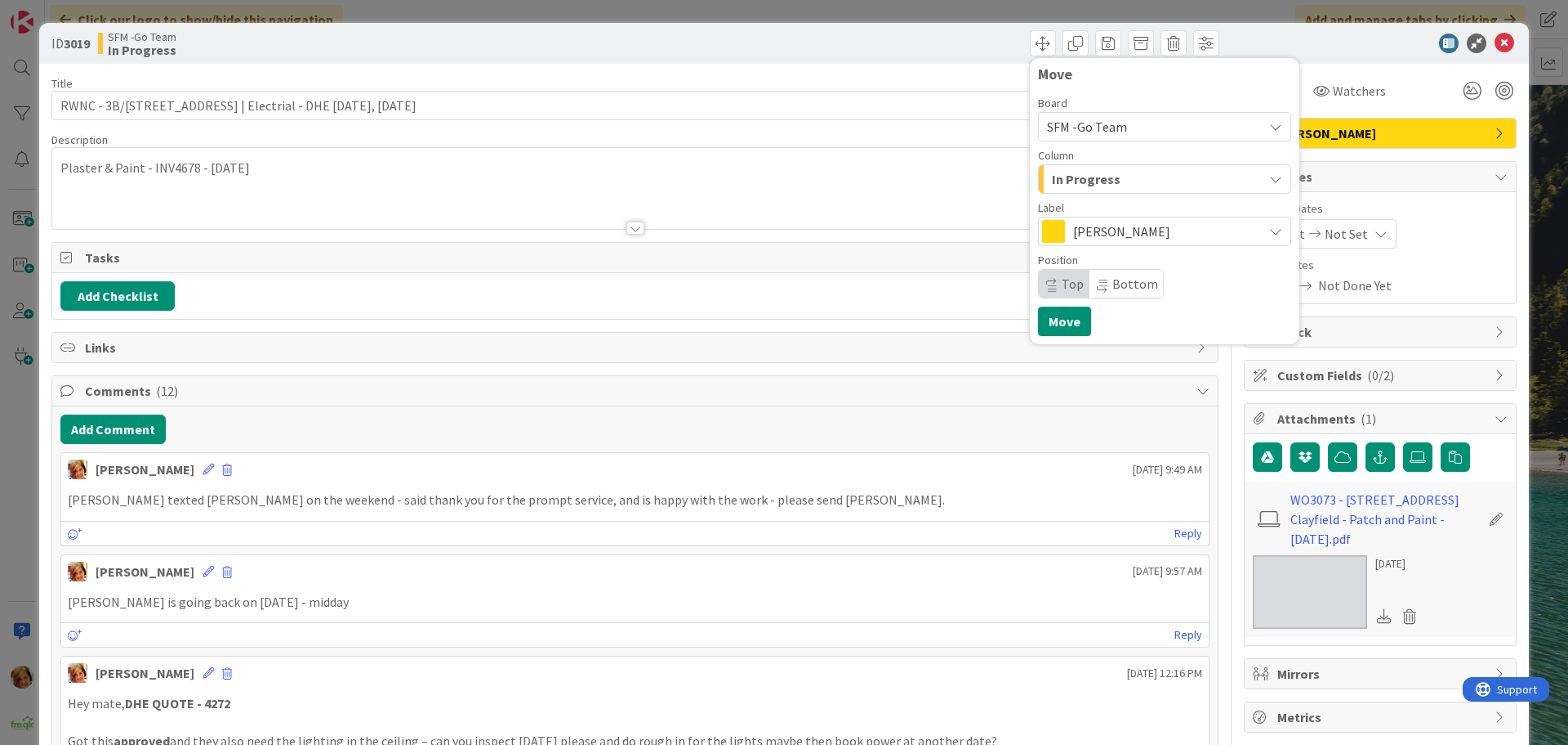
click at [1138, 175] on div "In Progress" at bounding box center [1155, 178] width 214 height 26
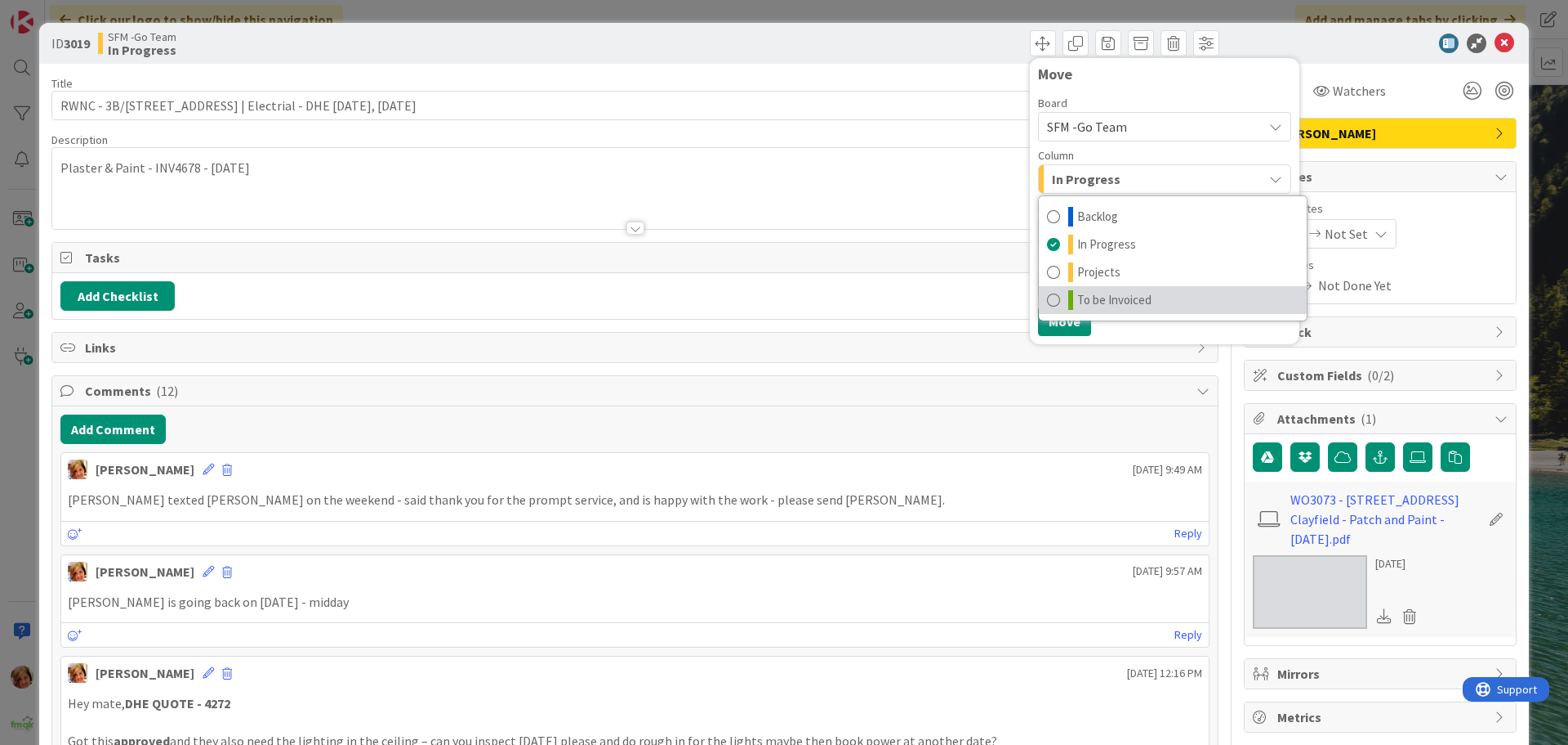
click at [1138, 295] on span "To be Invoiced" at bounding box center [1115, 300] width 74 height 20
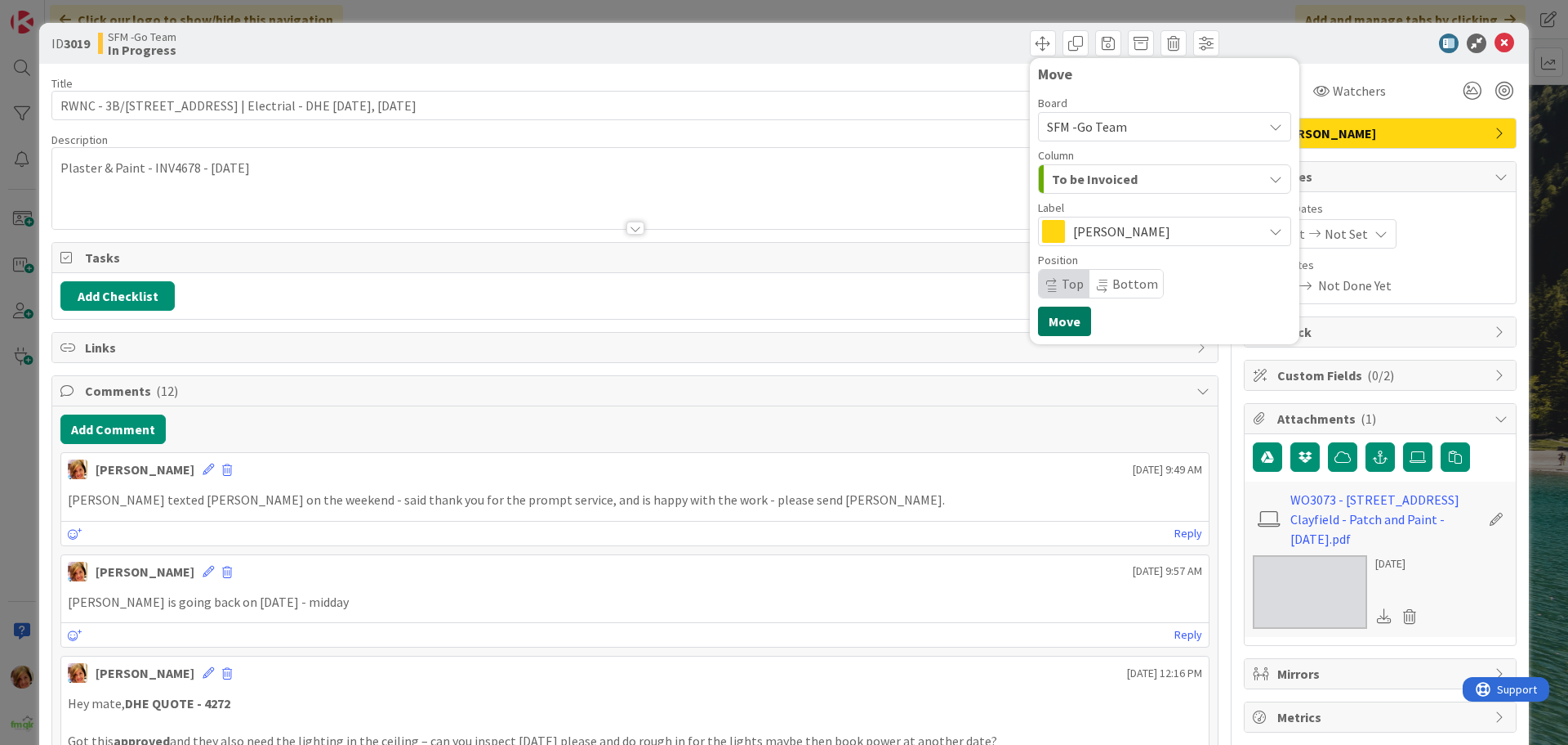
click at [1052, 322] on button "Move" at bounding box center [1064, 321] width 53 height 29
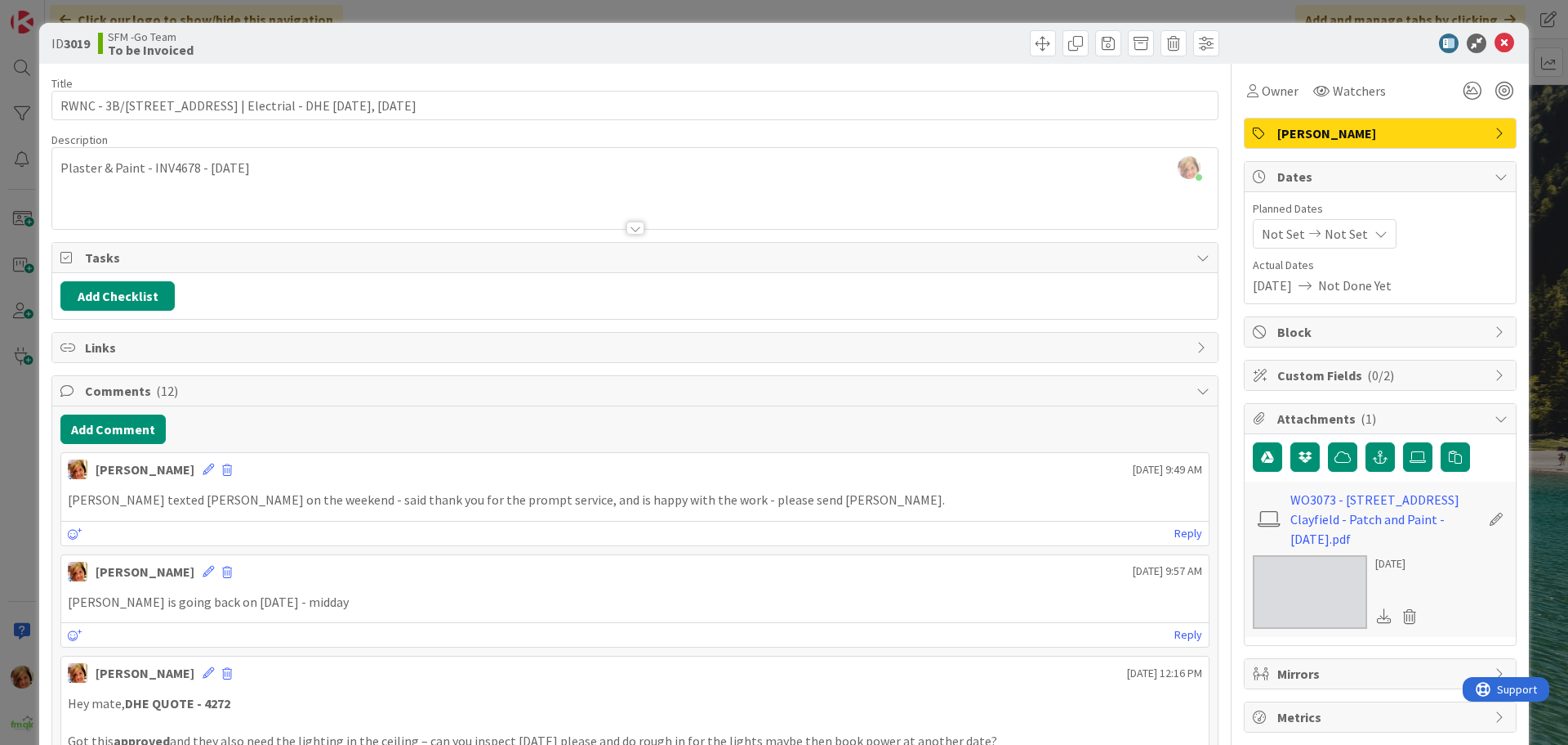
click at [946, 36] on div "Move Move" at bounding box center [929, 43] width 580 height 26
click at [1495, 36] on icon at bounding box center [1505, 43] width 19 height 20
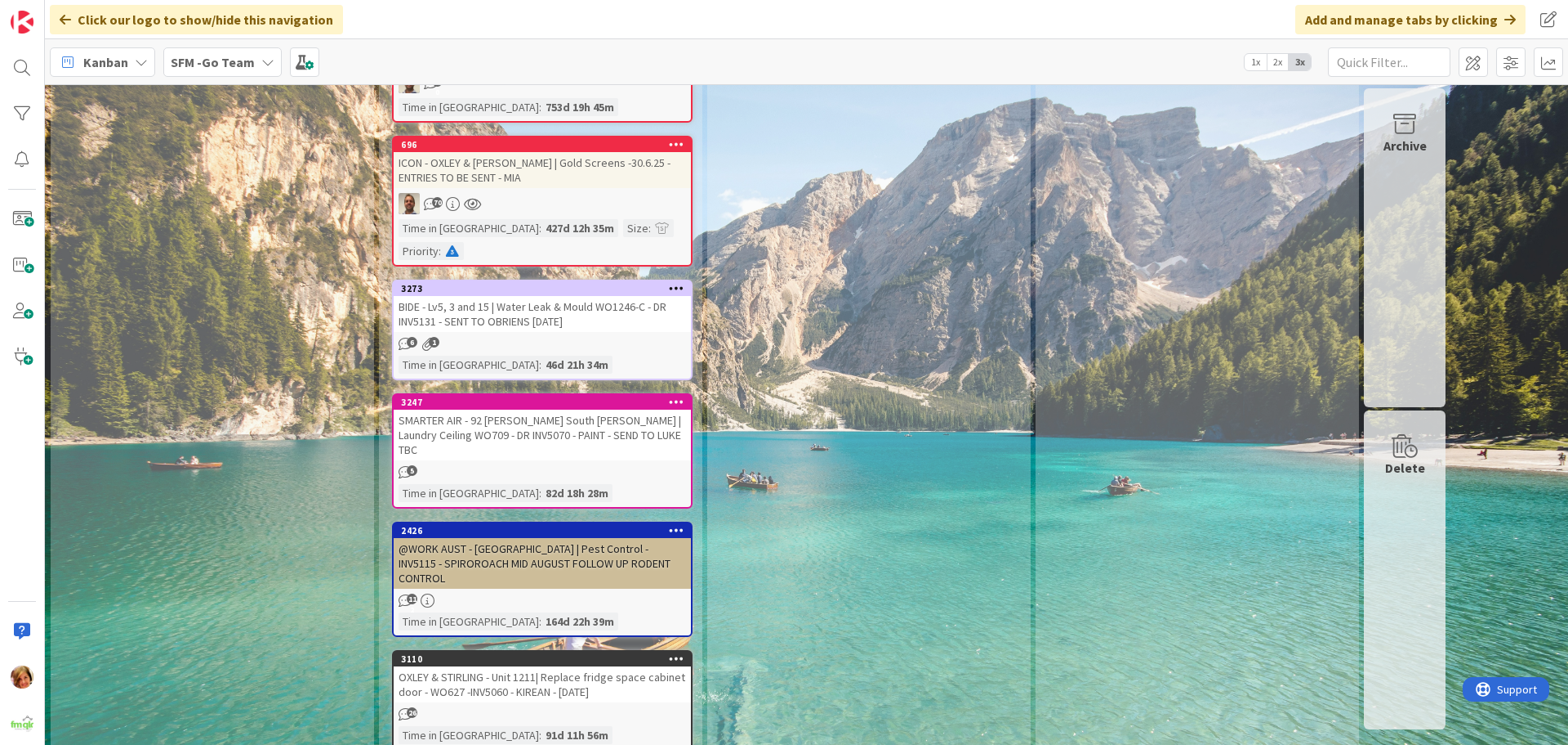
scroll to position [5313, 0]
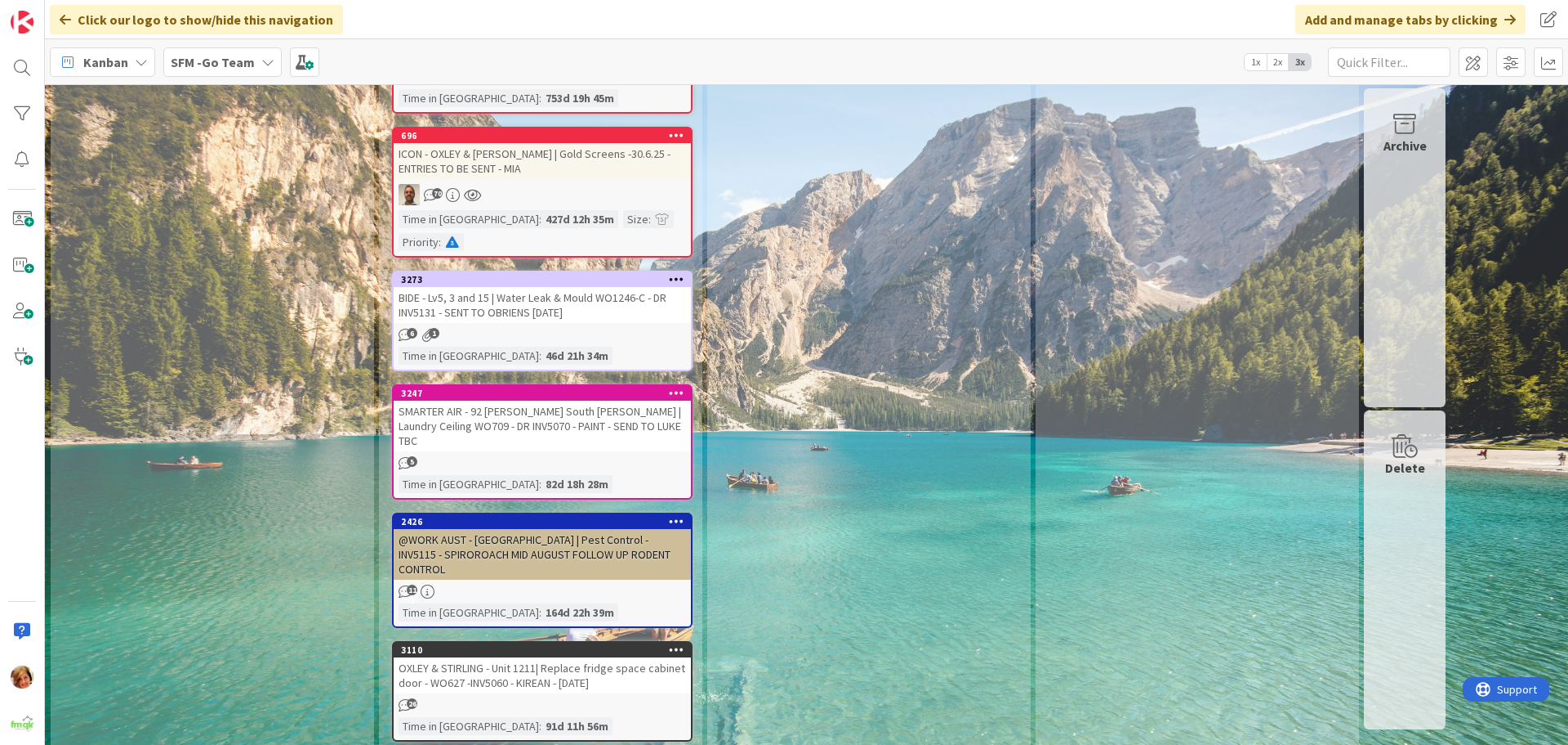
click at [530, 657] on div "OXLEY & STIRLING - Unit 1211| Replace fridge space cabinet door - WO627 -INV506…" at bounding box center [542, 675] width 297 height 36
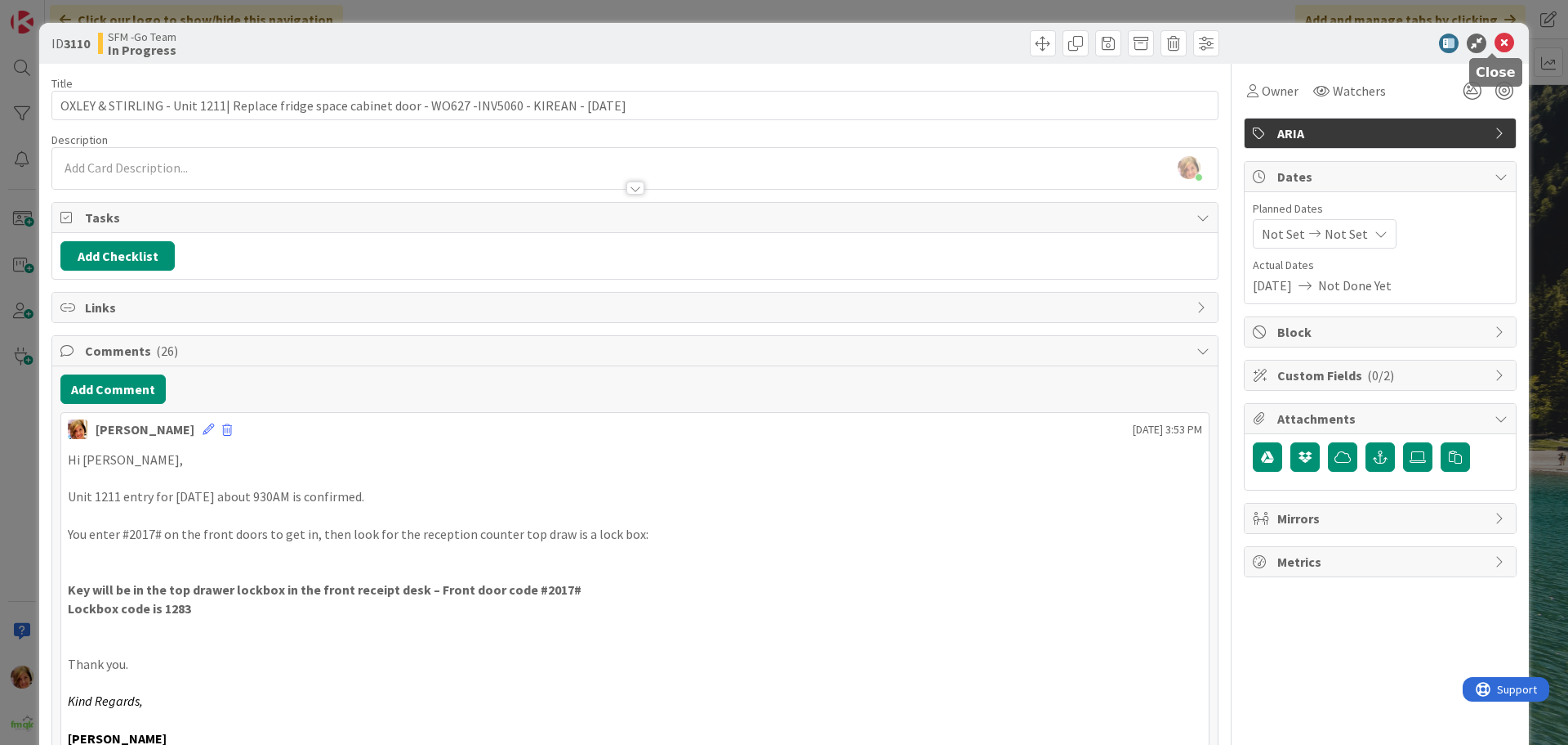
drag, startPoint x: 1496, startPoint y: 38, endPoint x: 1409, endPoint y: 50, distance: 87.8
click at [1496, 38] on icon at bounding box center [1505, 43] width 19 height 20
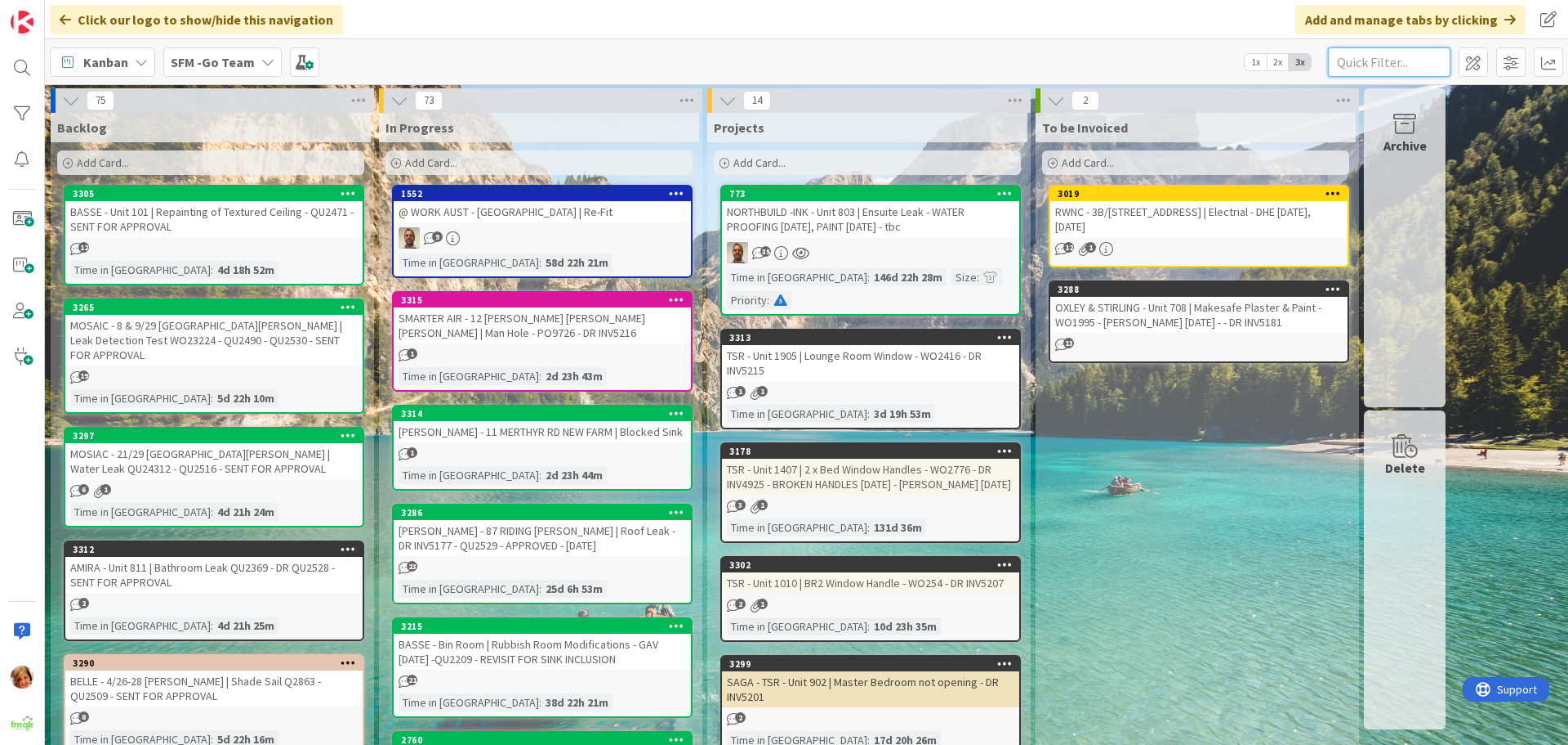
click at [1403, 62] on input "text" at bounding box center [1390, 62] width 123 height 29
type input "SOUTHPORT"
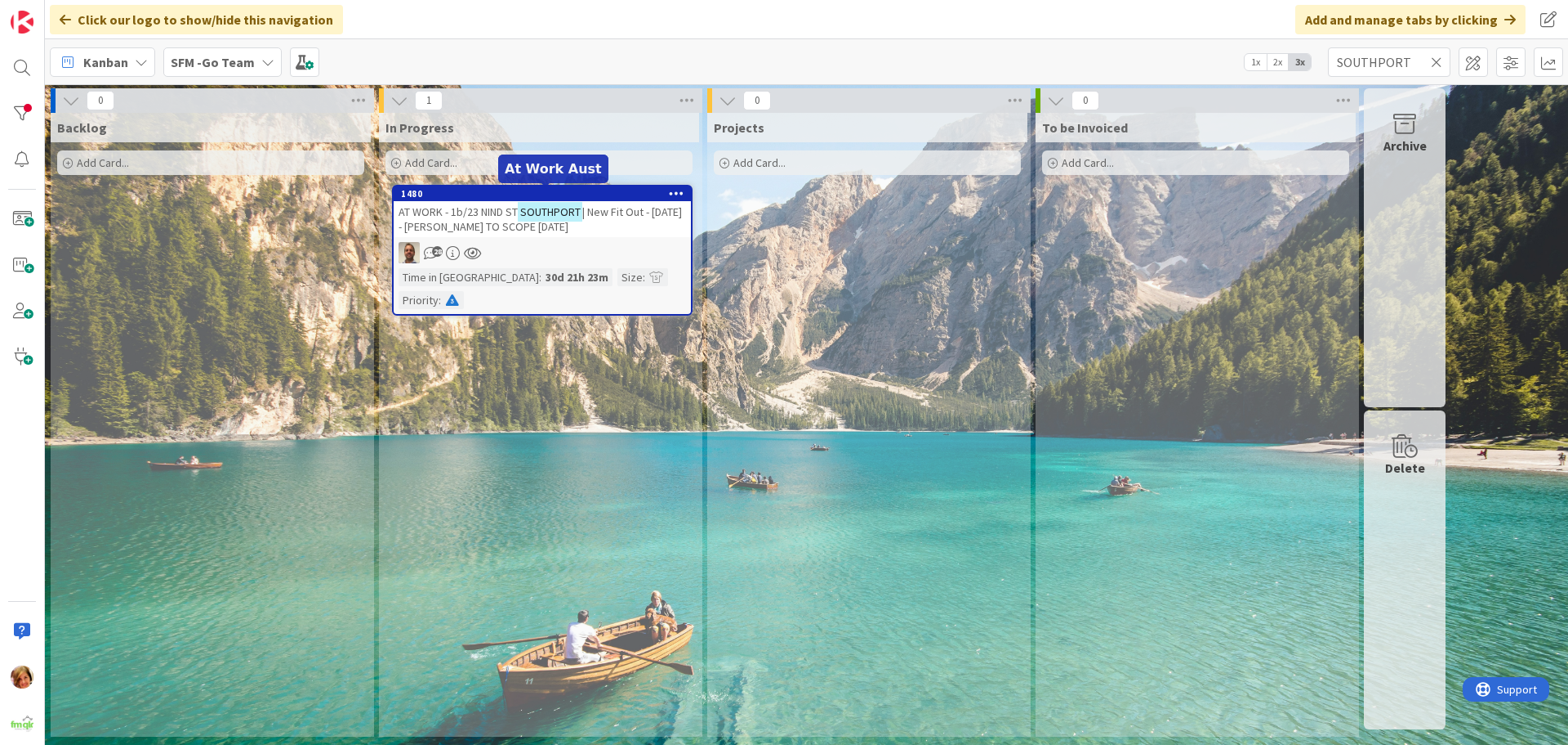
click at [492, 216] on span "AT WORK - 1b/23 NIND ST" at bounding box center [458, 212] width 119 height 15
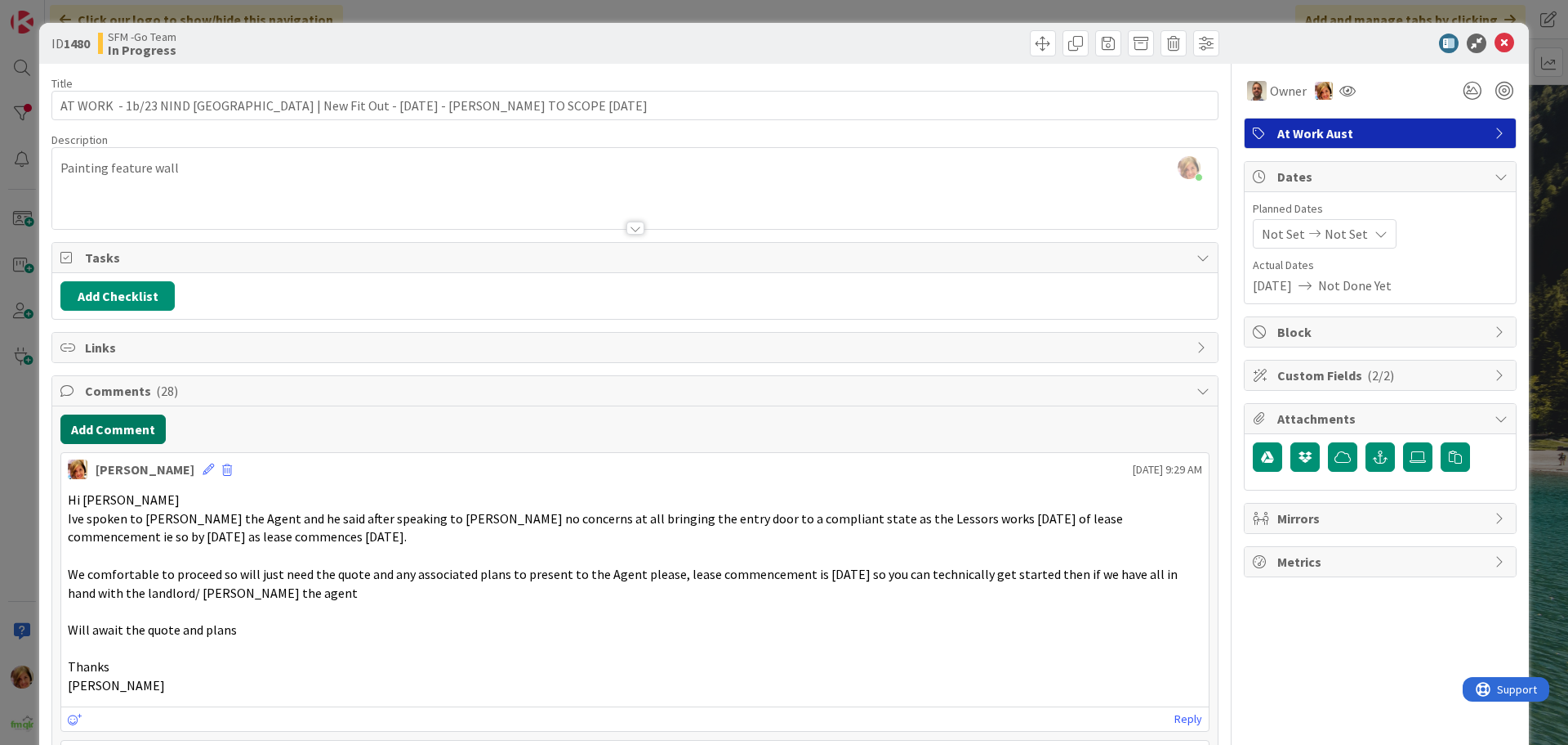
click at [106, 416] on button "Add Comment" at bounding box center [113, 429] width 105 height 29
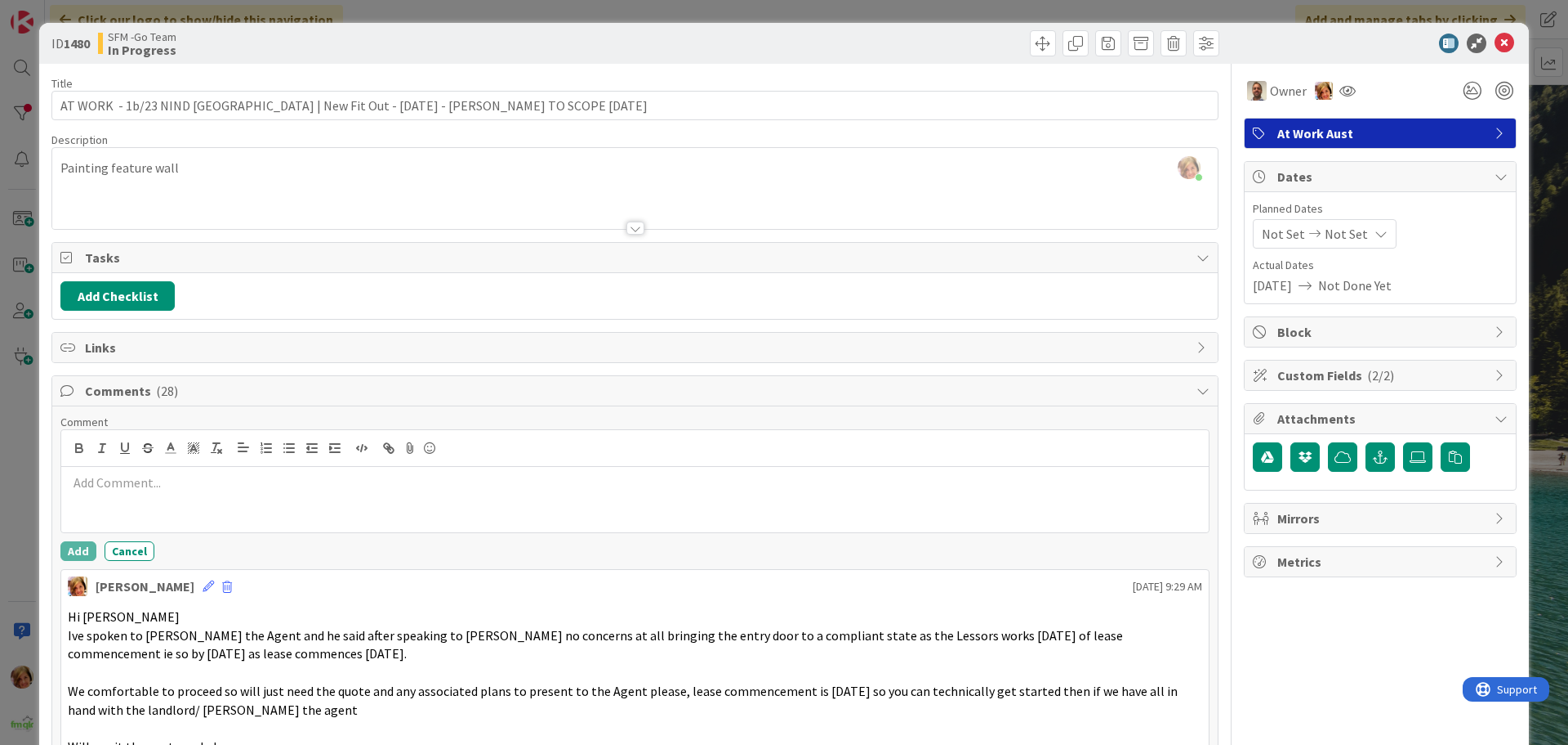
click at [139, 513] on div at bounding box center [635, 499] width 1148 height 65
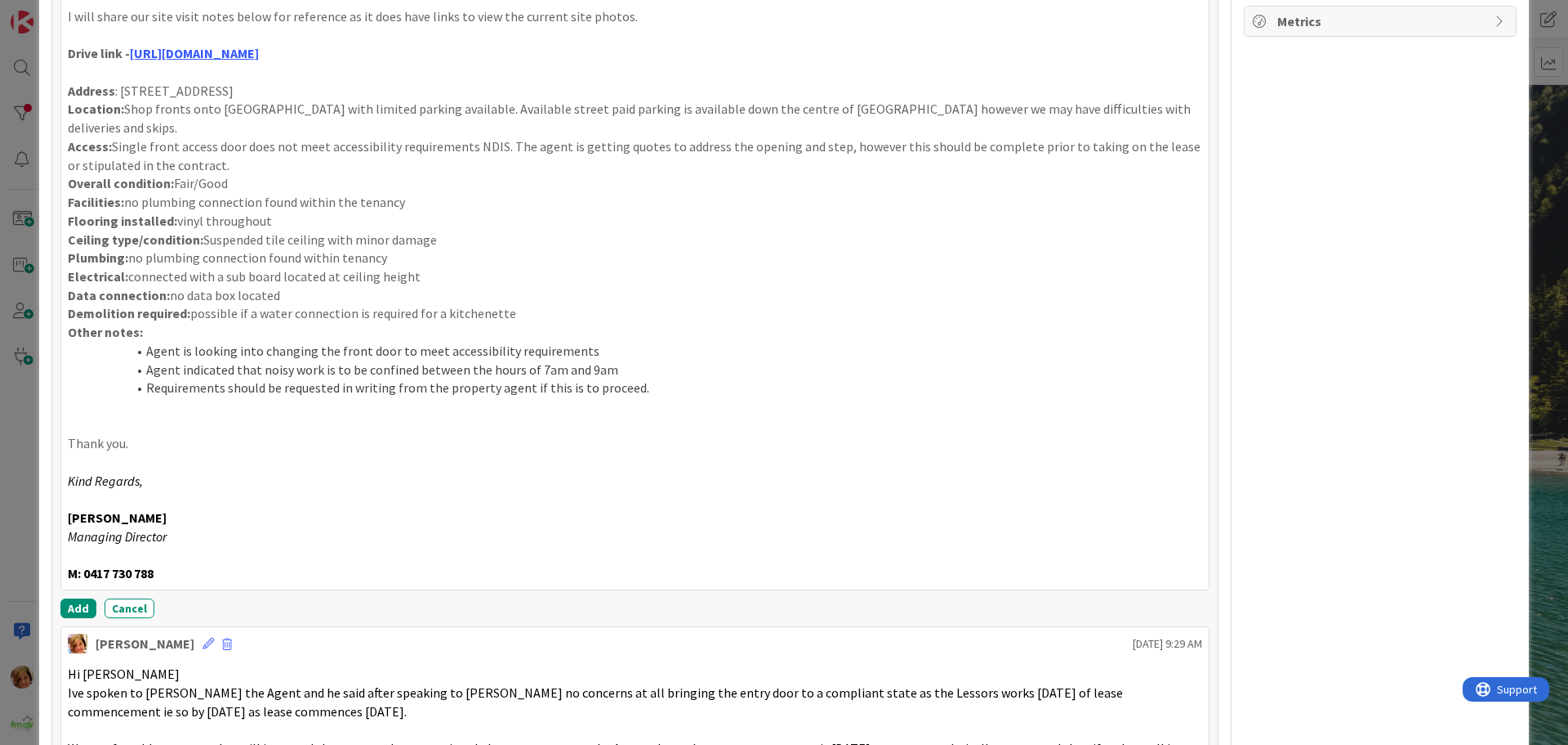
scroll to position [686, 0]
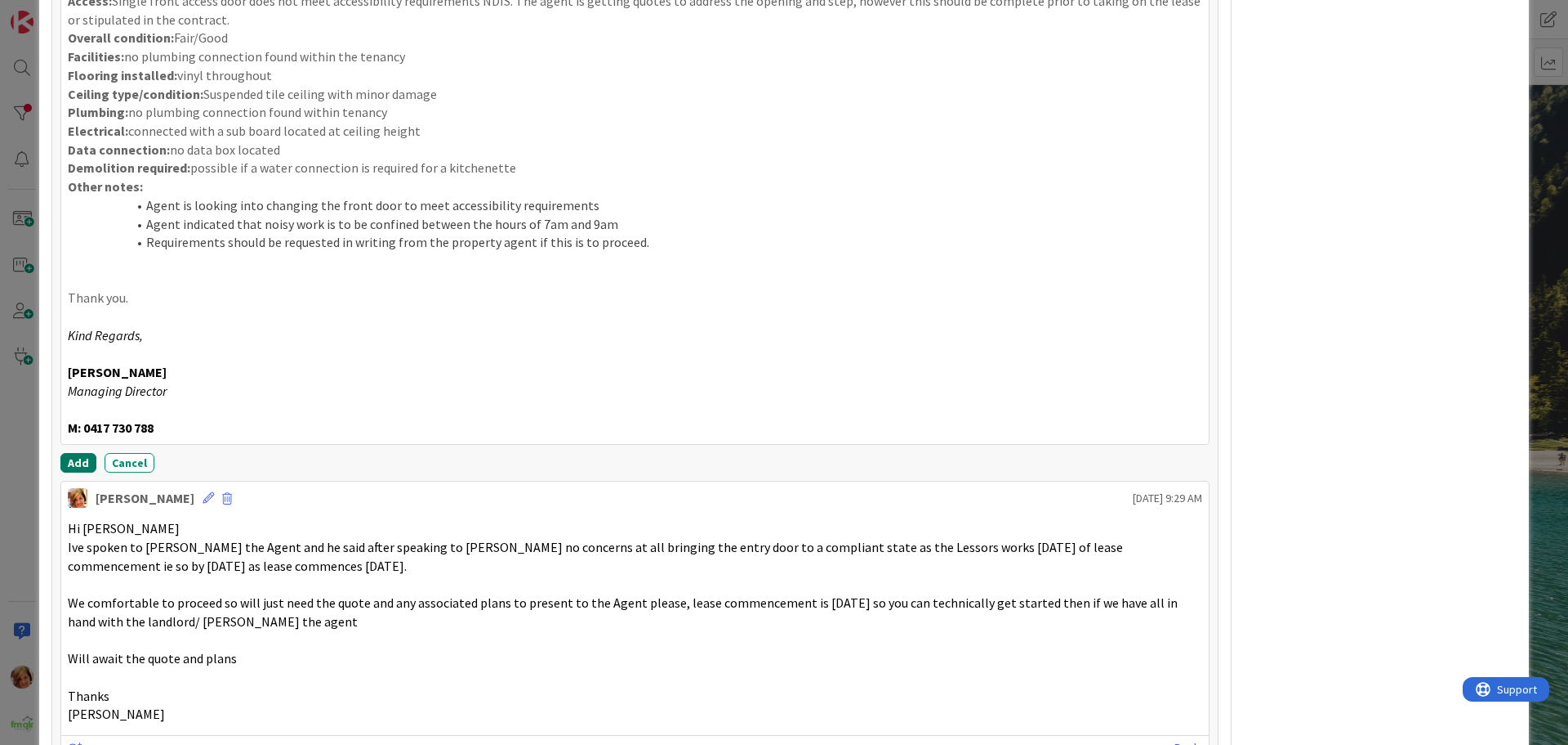
click at [73, 452] on button "Add" at bounding box center [78, 462] width 36 height 20
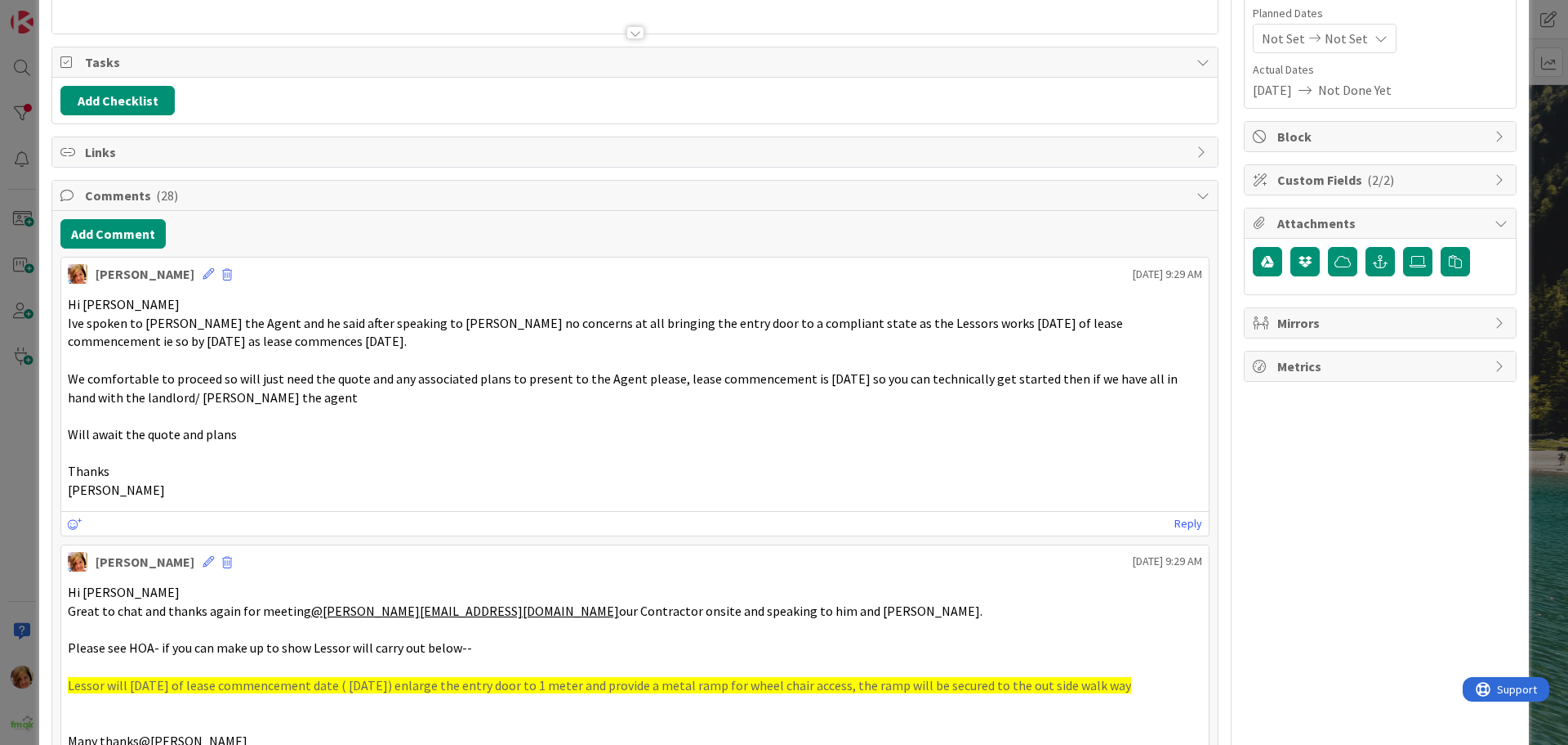
scroll to position [0, 0]
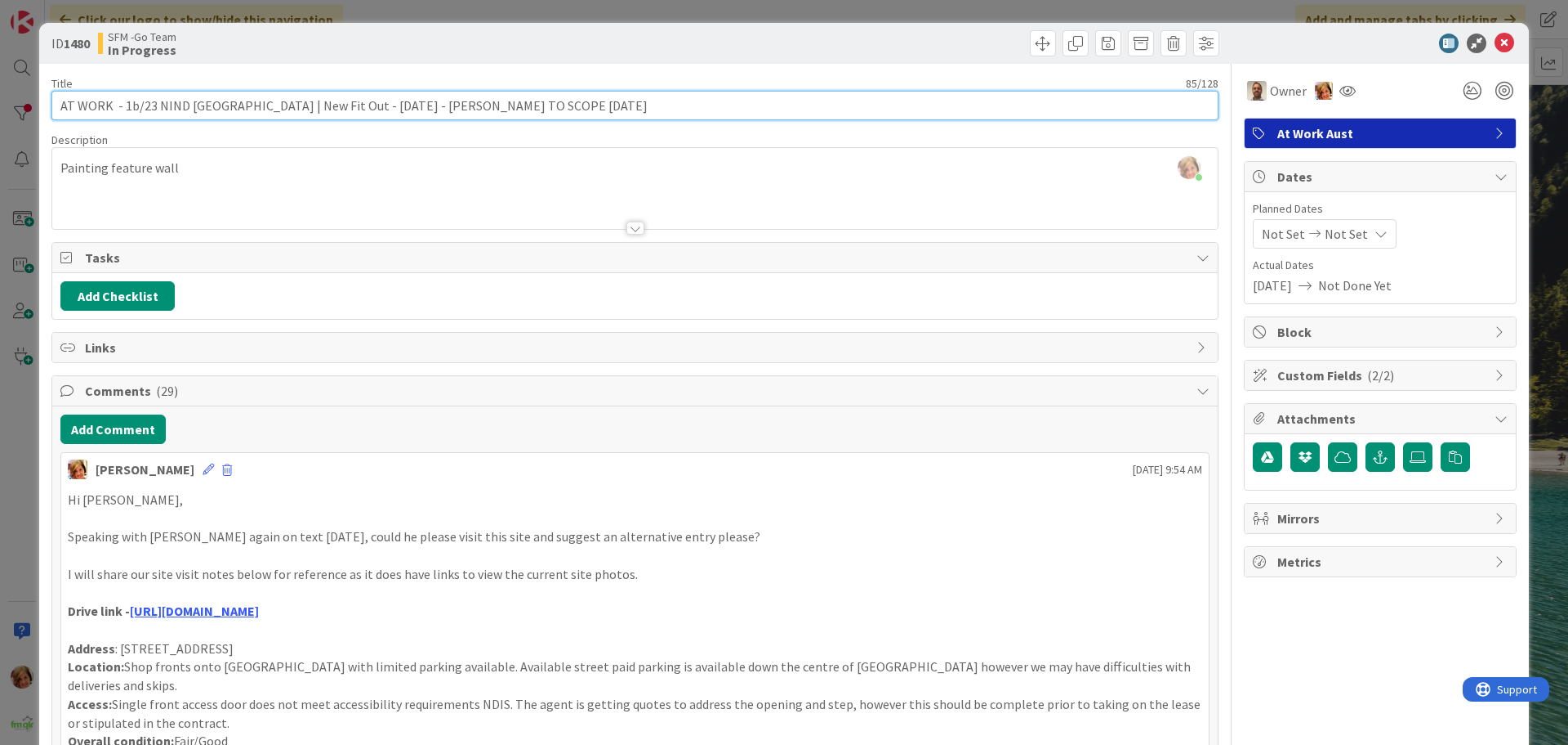
click at [573, 103] on input "AT WORK - 1b/23 NIND [GEOGRAPHIC_DATA] | New Fit Out - [DATE] - [PERSON_NAME] T…" at bounding box center [635, 105] width 1167 height 29
type input "AT WORK - 1b/23 NIND [GEOGRAPHIC_DATA] | New Fit Out - [DATE] - [PERSON_NAME] T…"
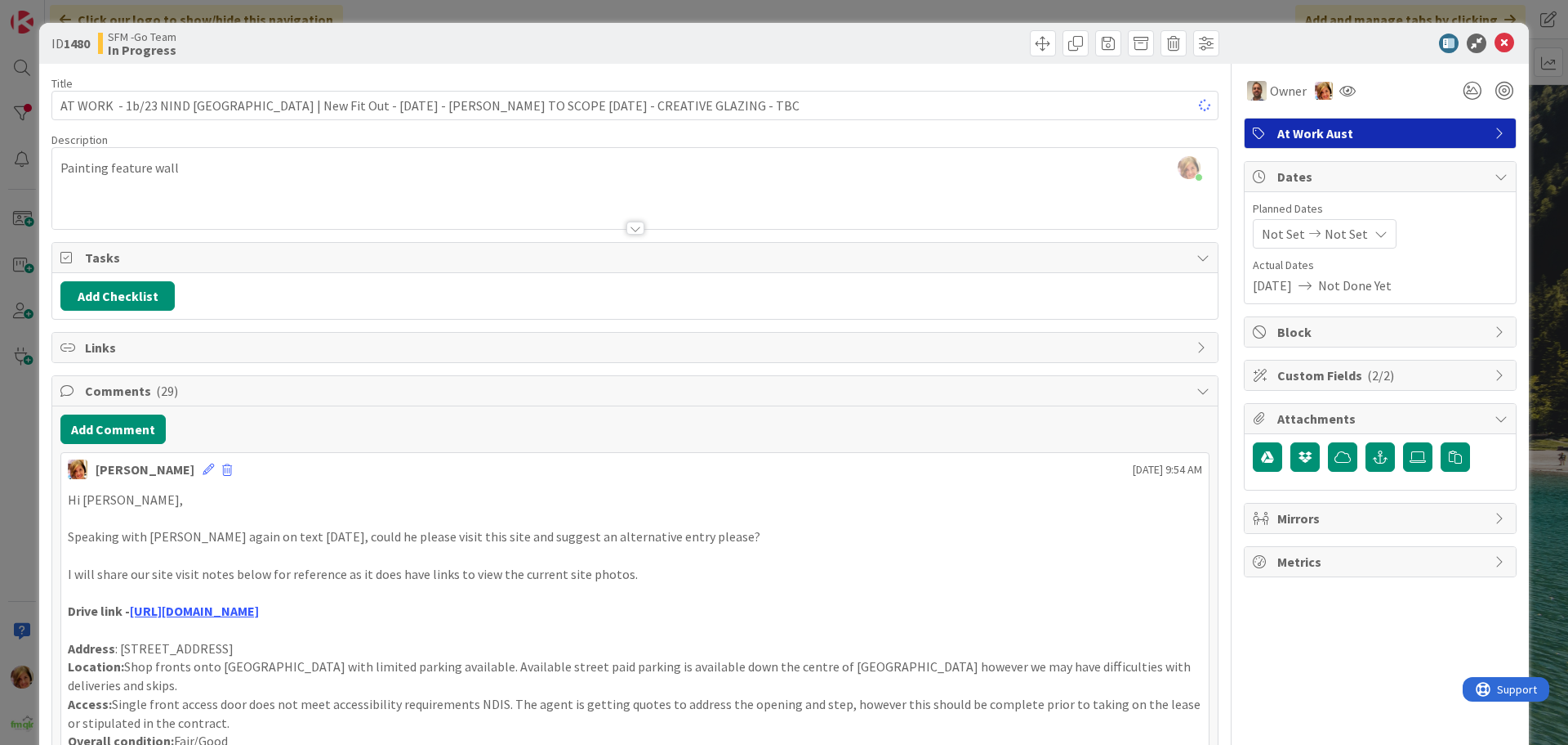
click at [714, 18] on div "ID 1480 SFM -Go Team In Progress Title 110 / 128 AT WORK - 1b/23 NIND [GEOGRAPH…" at bounding box center [784, 372] width 1568 height 745
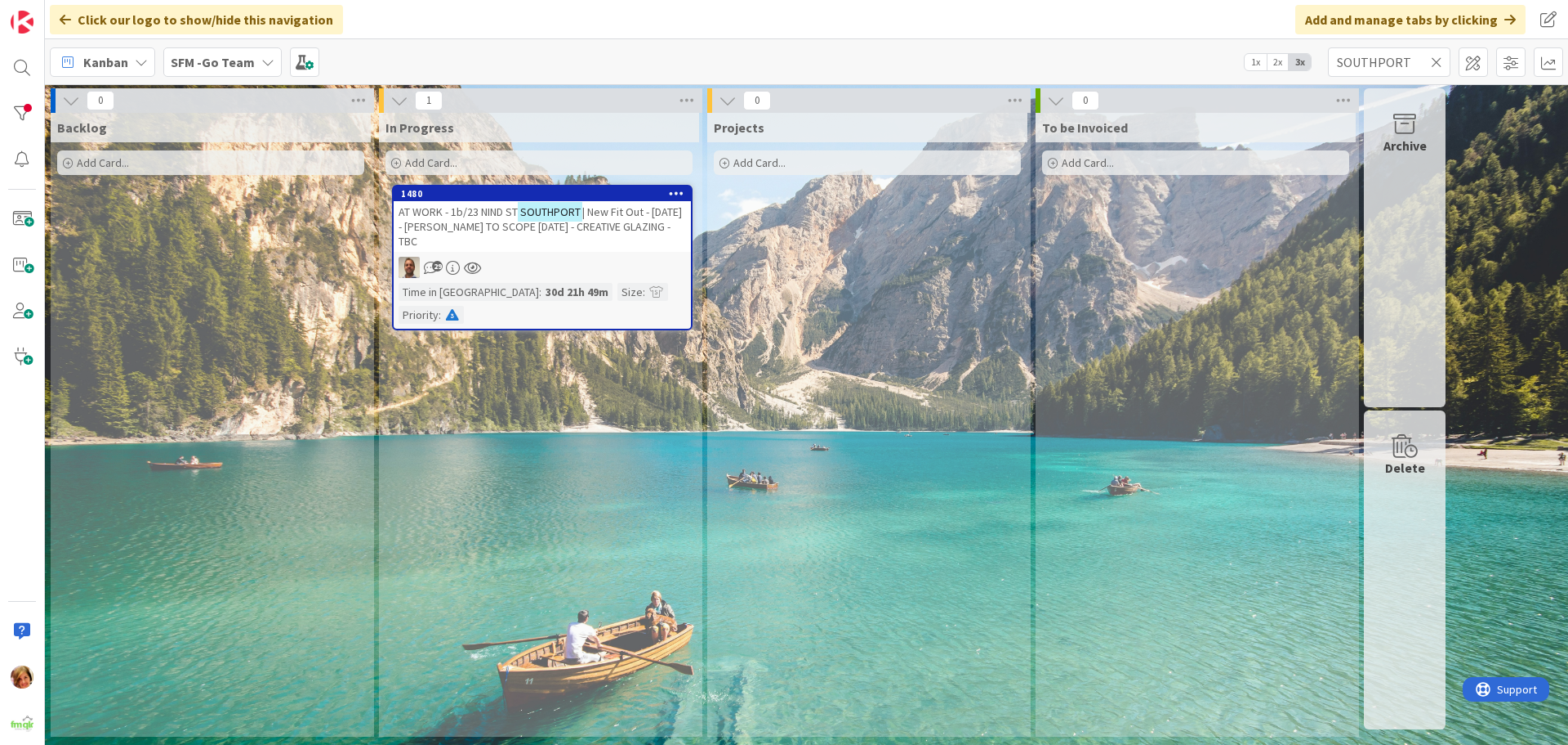
click at [1438, 59] on icon at bounding box center [1437, 61] width 12 height 15
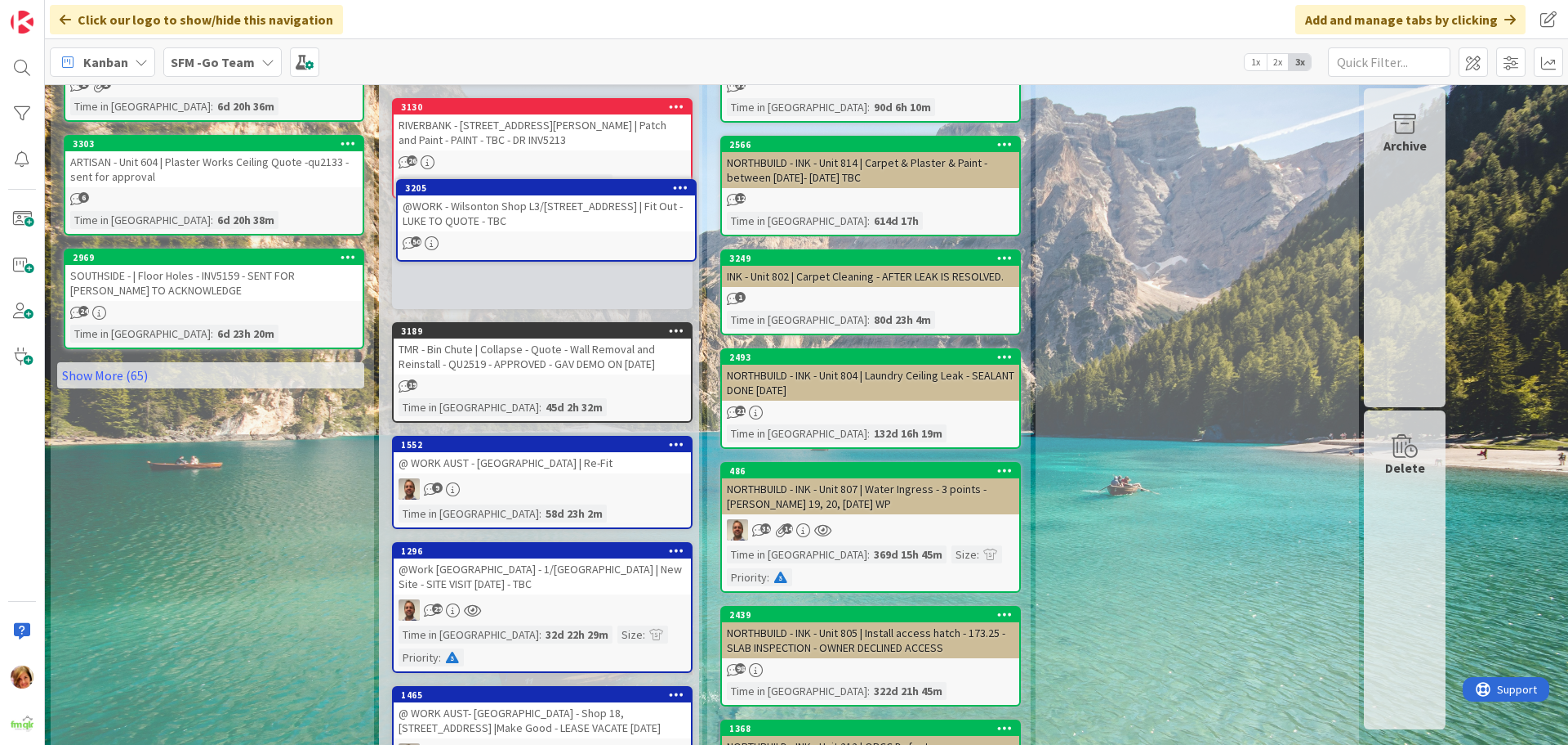
scroll to position [940, 0]
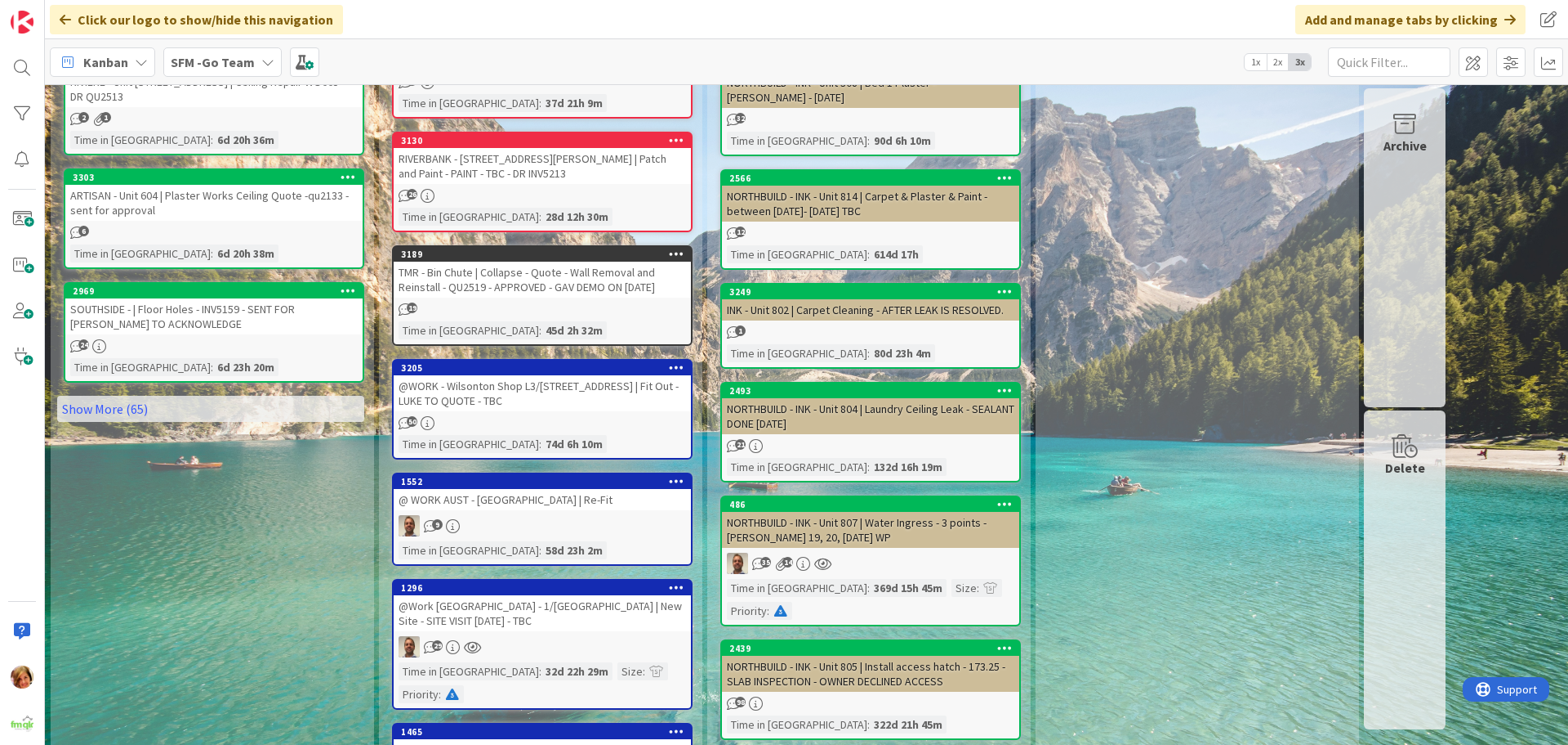
click at [533, 393] on div "@WORK - Wilsonton Shop L3/[STREET_ADDRESS] | Fit Out - LUKE TO QUOTE - TBC" at bounding box center [542, 393] width 297 height 36
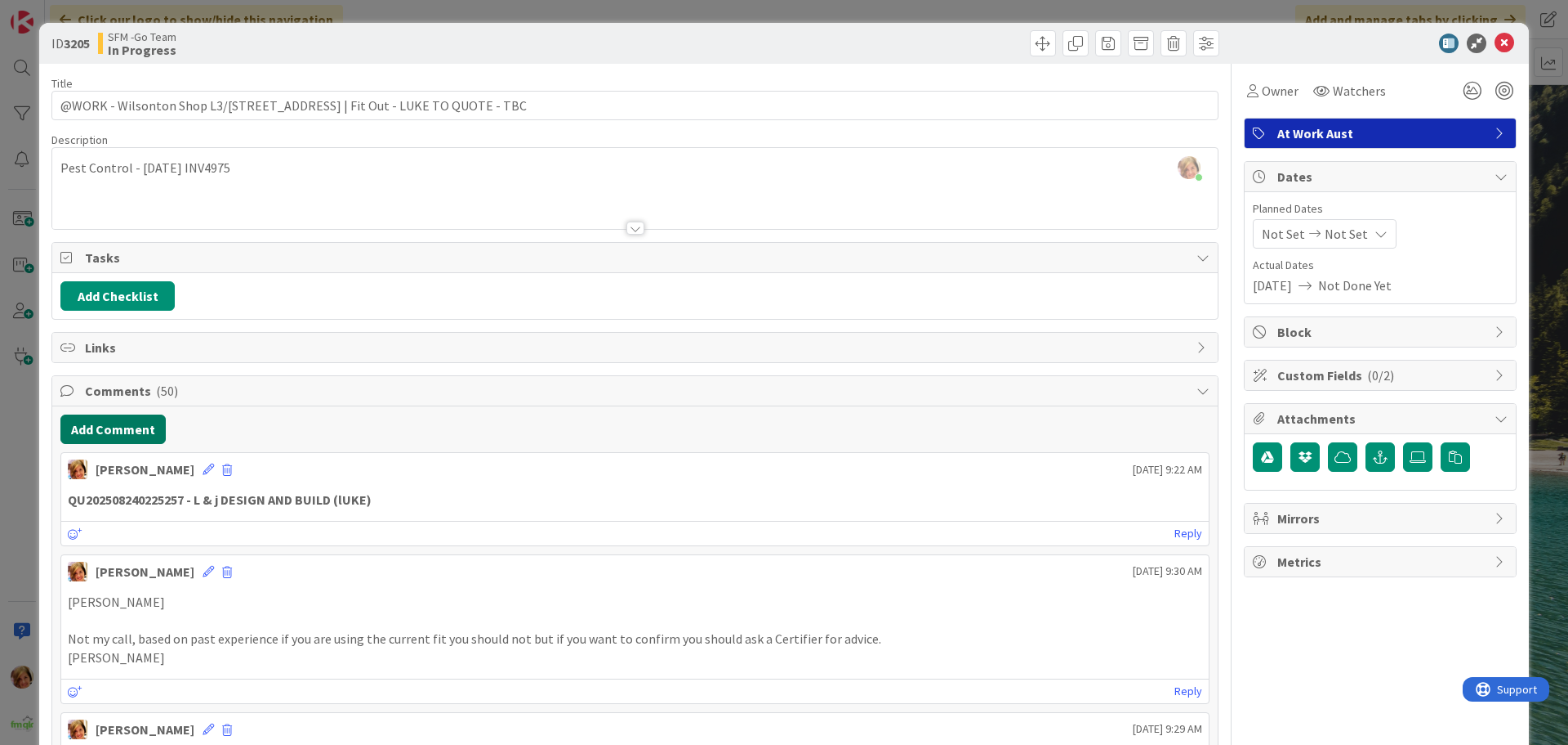
click at [122, 429] on button "Add Comment" at bounding box center [113, 429] width 105 height 29
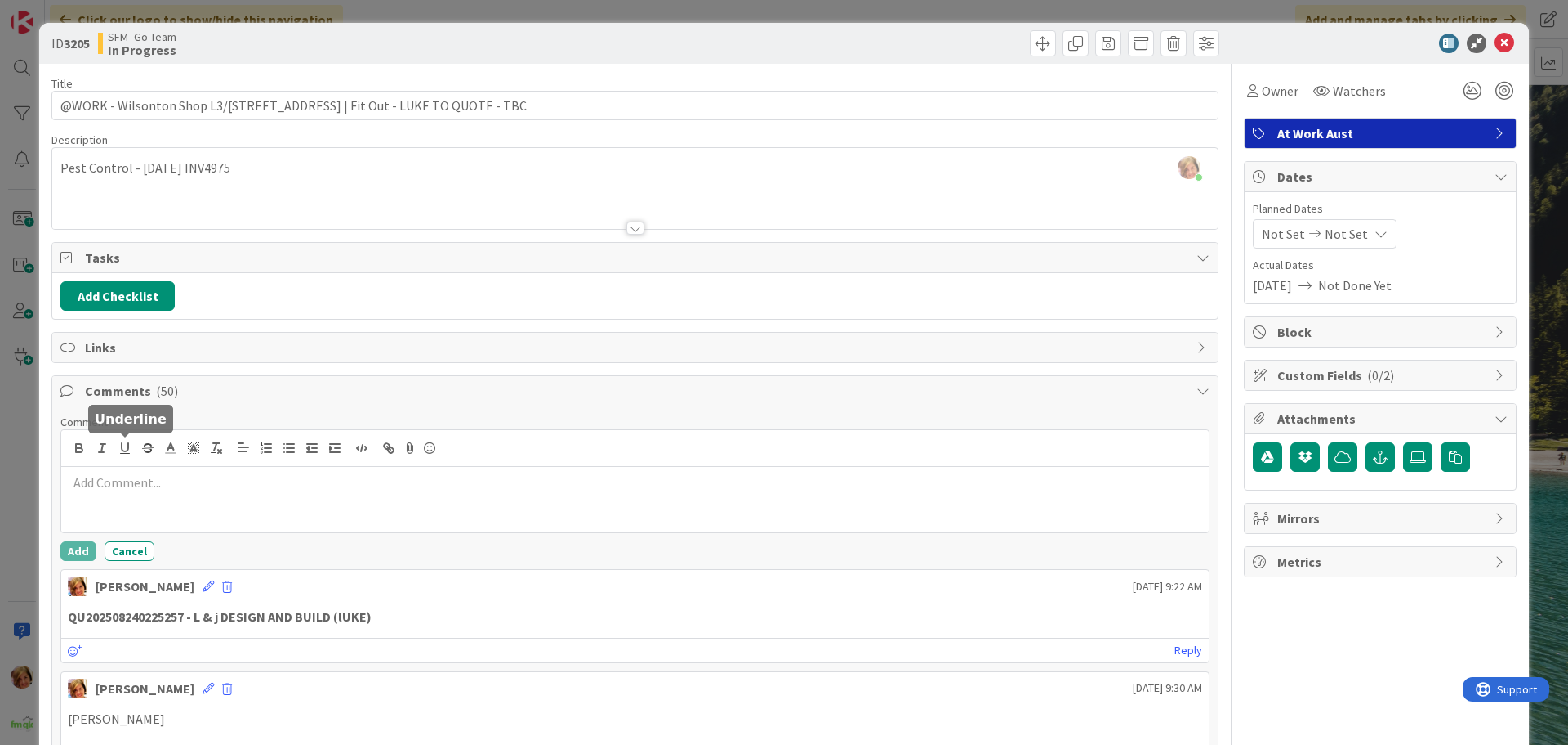
click at [142, 490] on p at bounding box center [635, 482] width 1134 height 19
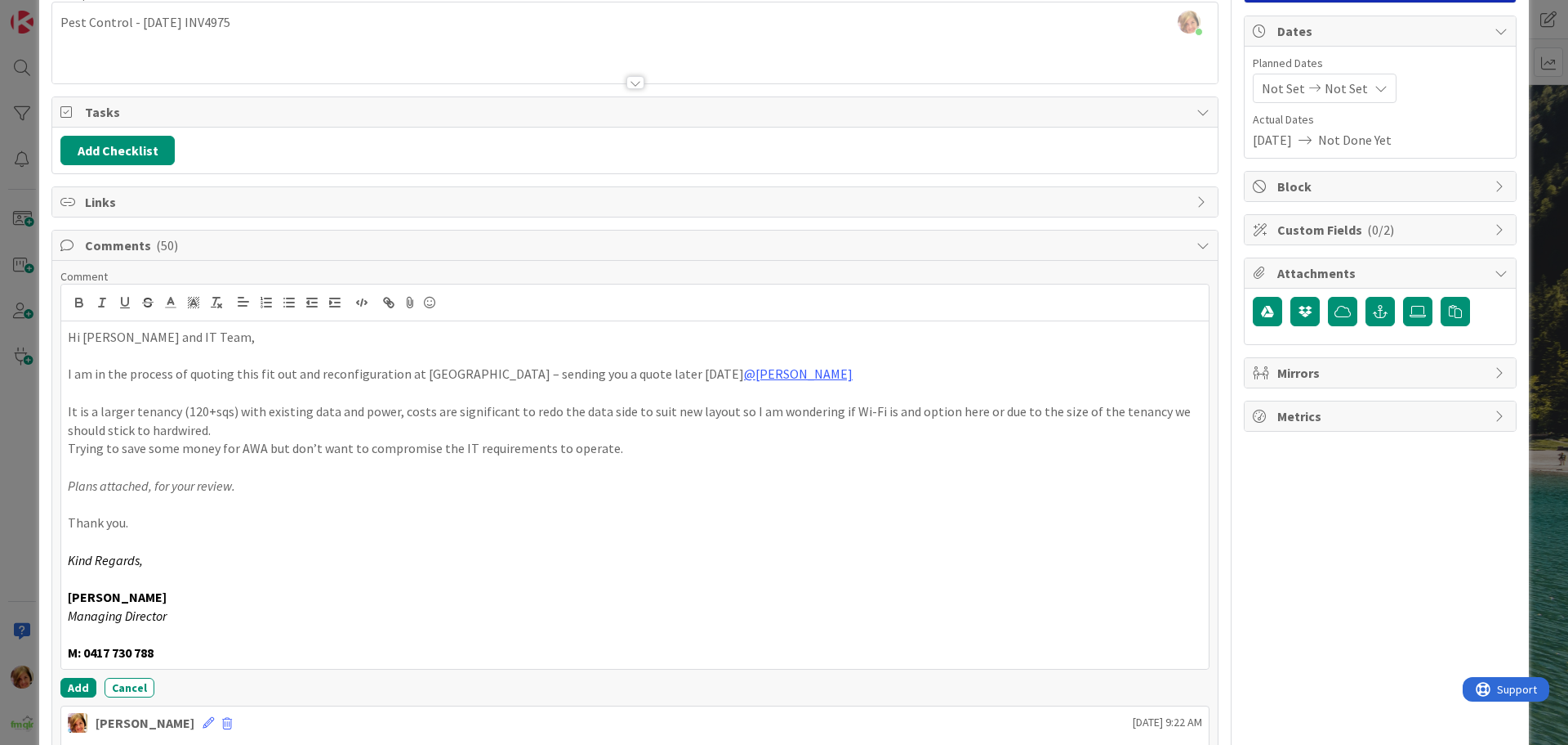
scroll to position [225, 0]
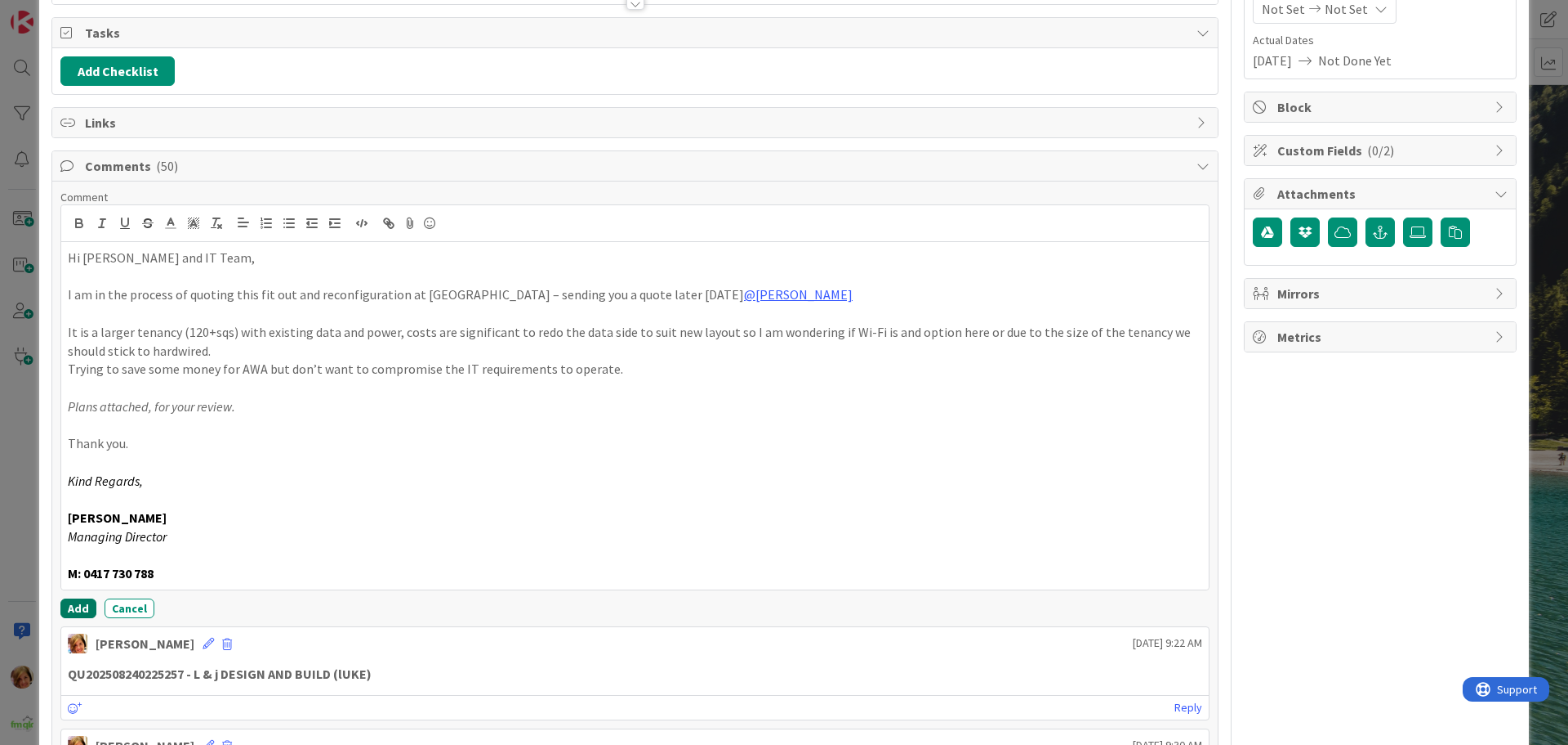
click at [81, 604] on button "Add" at bounding box center [78, 608] width 36 height 20
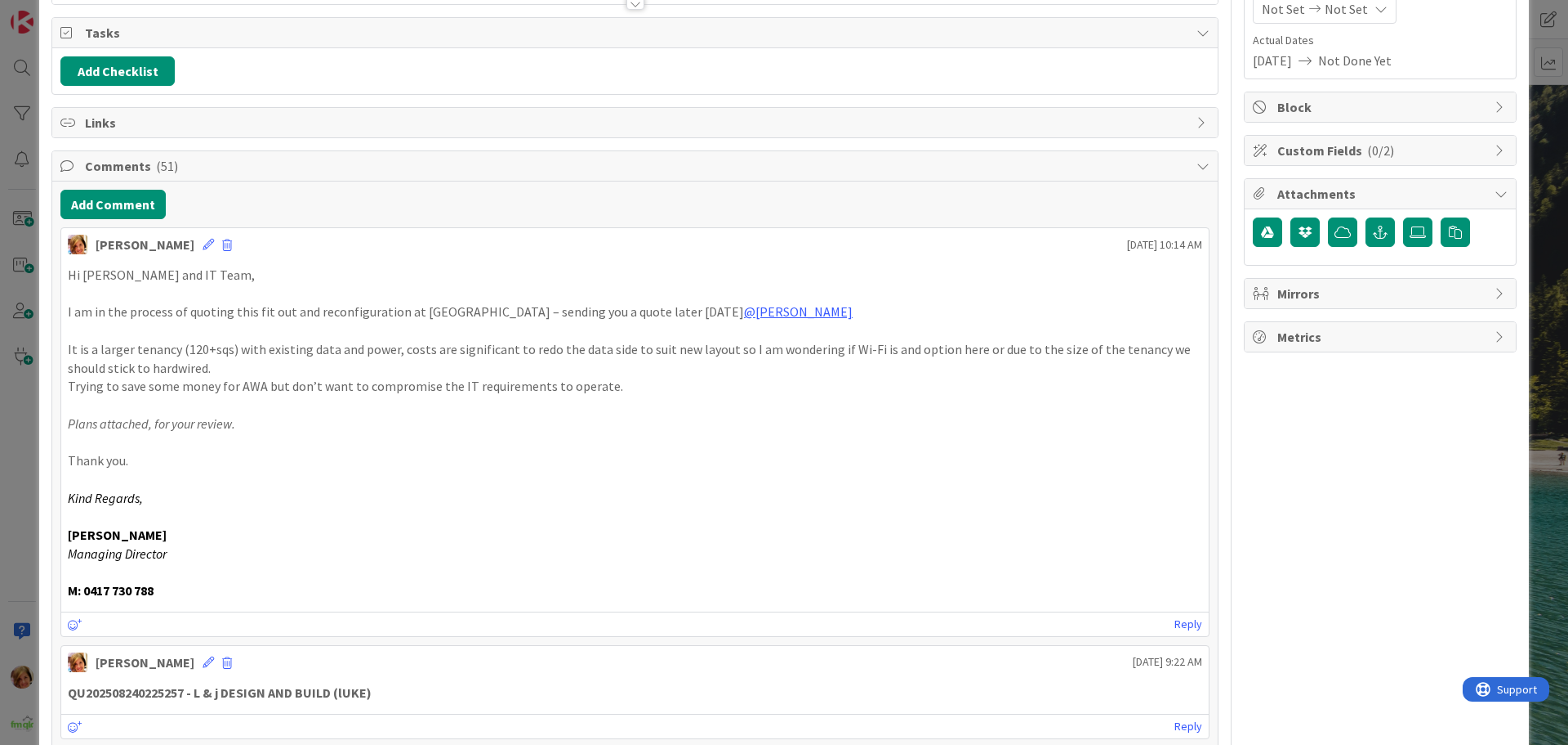
scroll to position [0, 0]
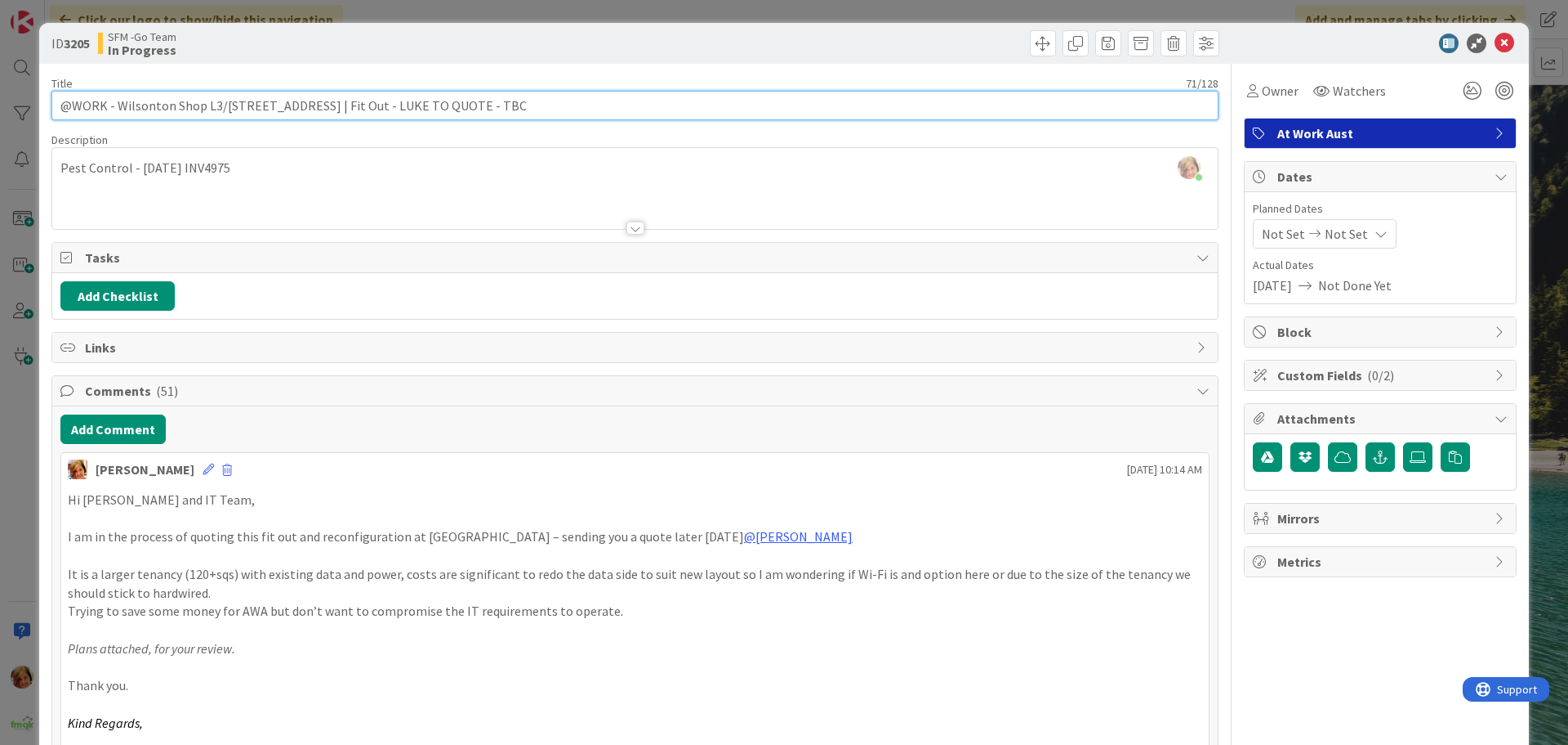
drag, startPoint x: 473, startPoint y: 107, endPoint x: 347, endPoint y: 105, distance: 126.0
click at [347, 105] on input "@WORK - Wilsonton Shop L3/[STREET_ADDRESS] | Fit Out - LUKE TO QUOTE - TBC" at bounding box center [635, 105] width 1167 height 29
type input "@WORK - Wilsonton Shop L3/[STREET_ADDRESS] | Fit Out - [PERSON_NAME] TO QUOTE"
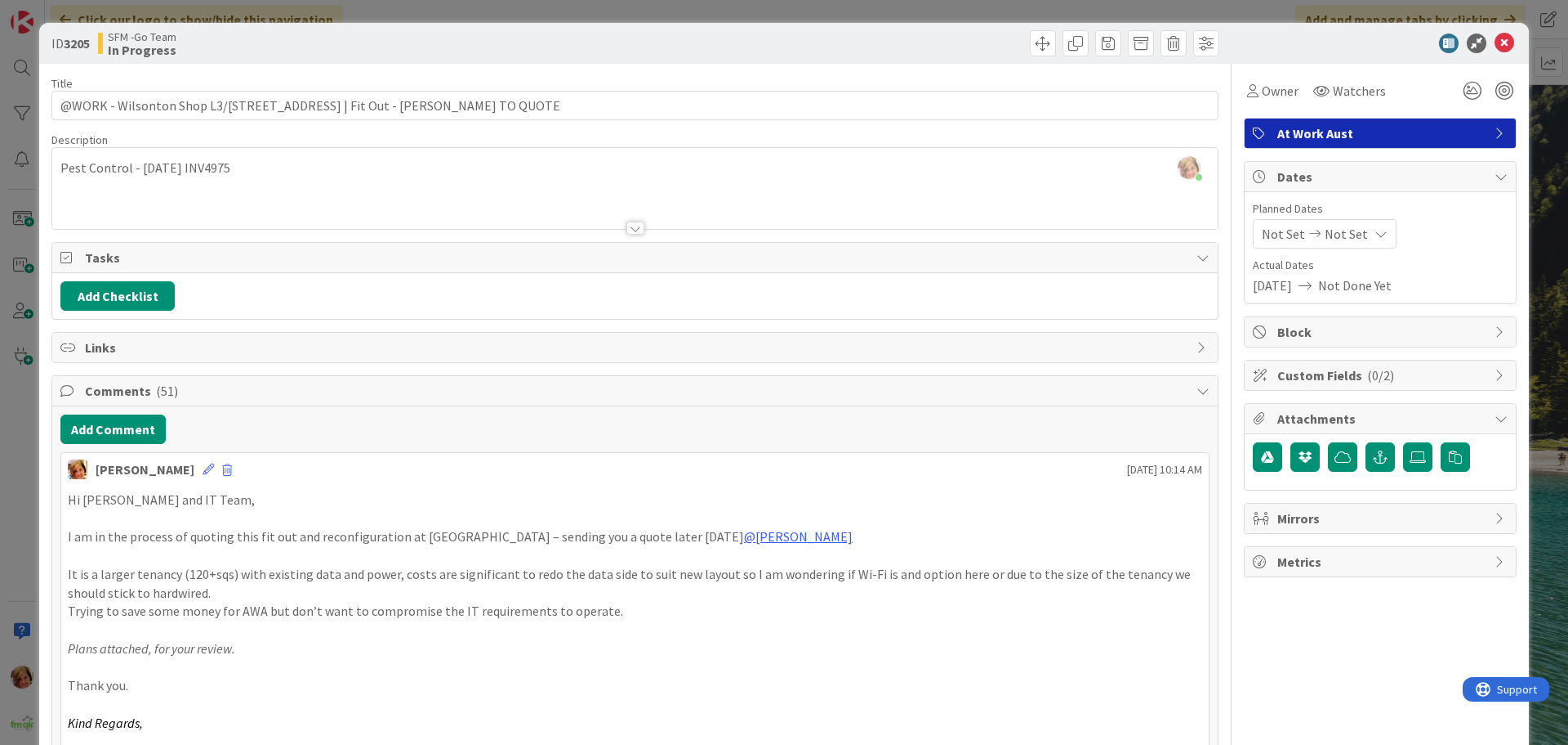
click at [762, 33] on div at bounding box center [929, 43] width 580 height 26
click at [1495, 43] on icon at bounding box center [1505, 43] width 19 height 20
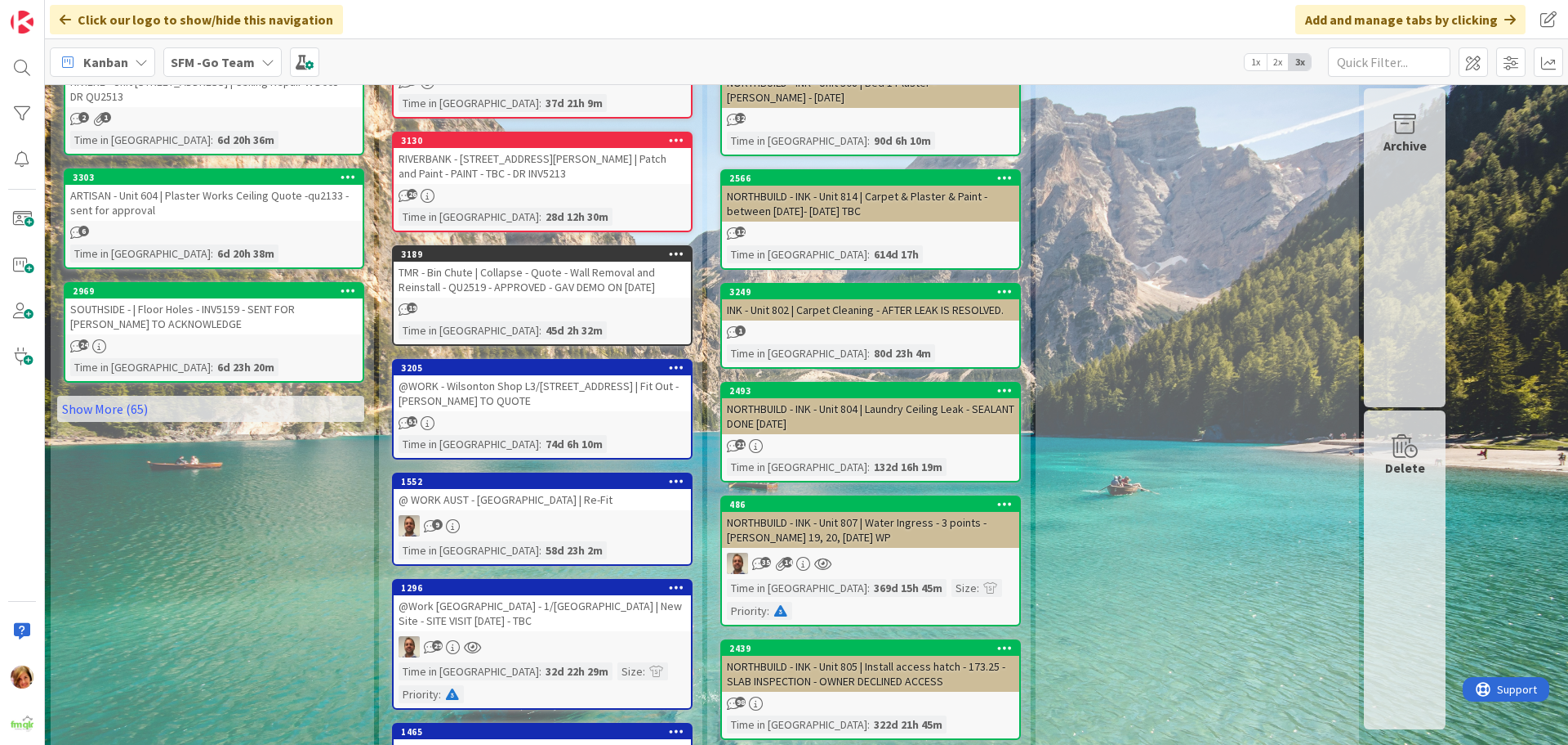
drag, startPoint x: 1375, startPoint y: 45, endPoint x: 1377, endPoint y: 54, distance: 9.2
click at [1375, 48] on div "Kanban SFM -Go Team 1x 2x 3x" at bounding box center [806, 61] width 1523 height 45
click at [1355, 63] on input "text" at bounding box center [1390, 62] width 123 height 29
click at [1340, 66] on input "text" at bounding box center [1390, 62] width 123 height 29
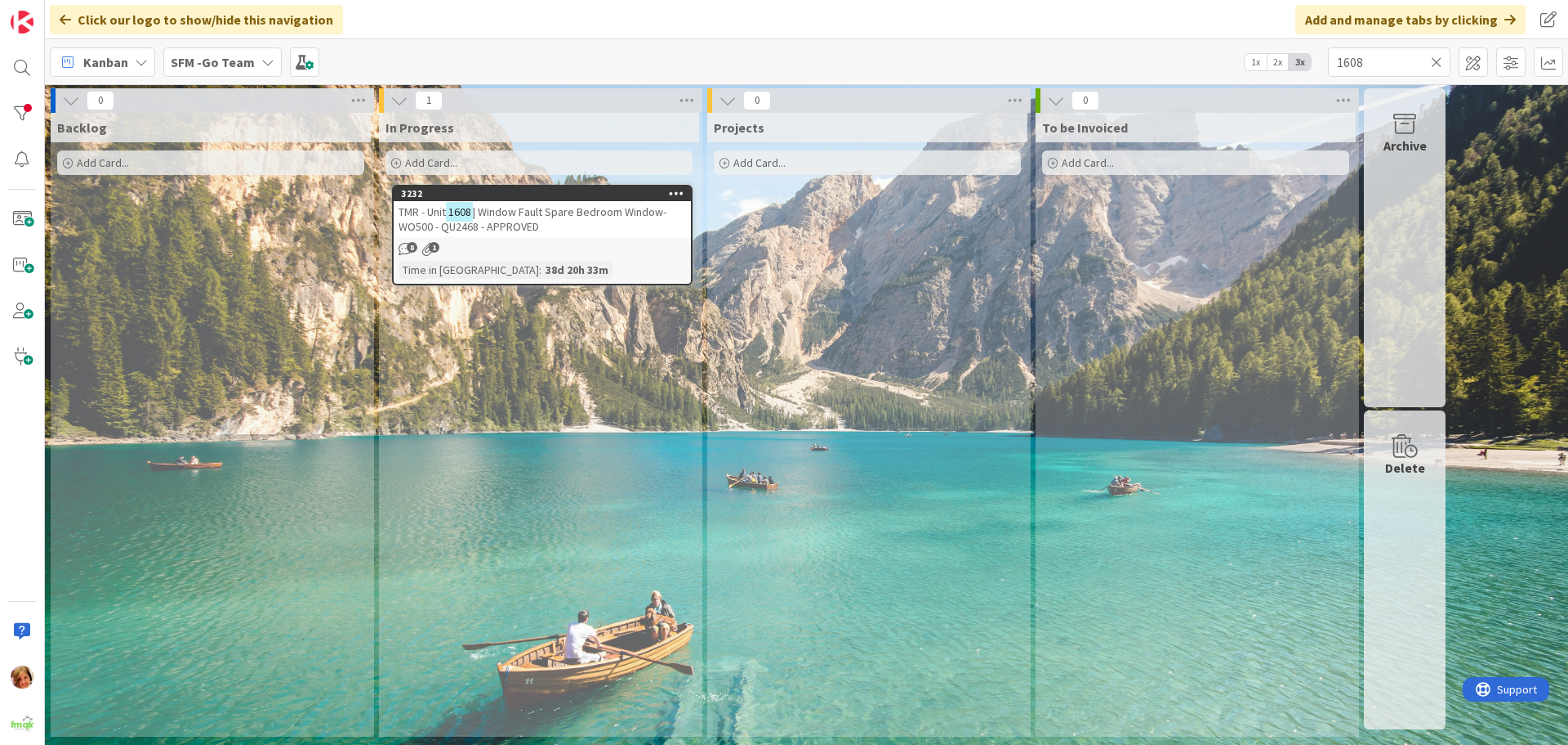
click at [587, 222] on div "TMR - Unit 1608 | Window Fault Spare Bedroom Window- WO500 - QU2468 - APPROVED" at bounding box center [542, 218] width 297 height 36
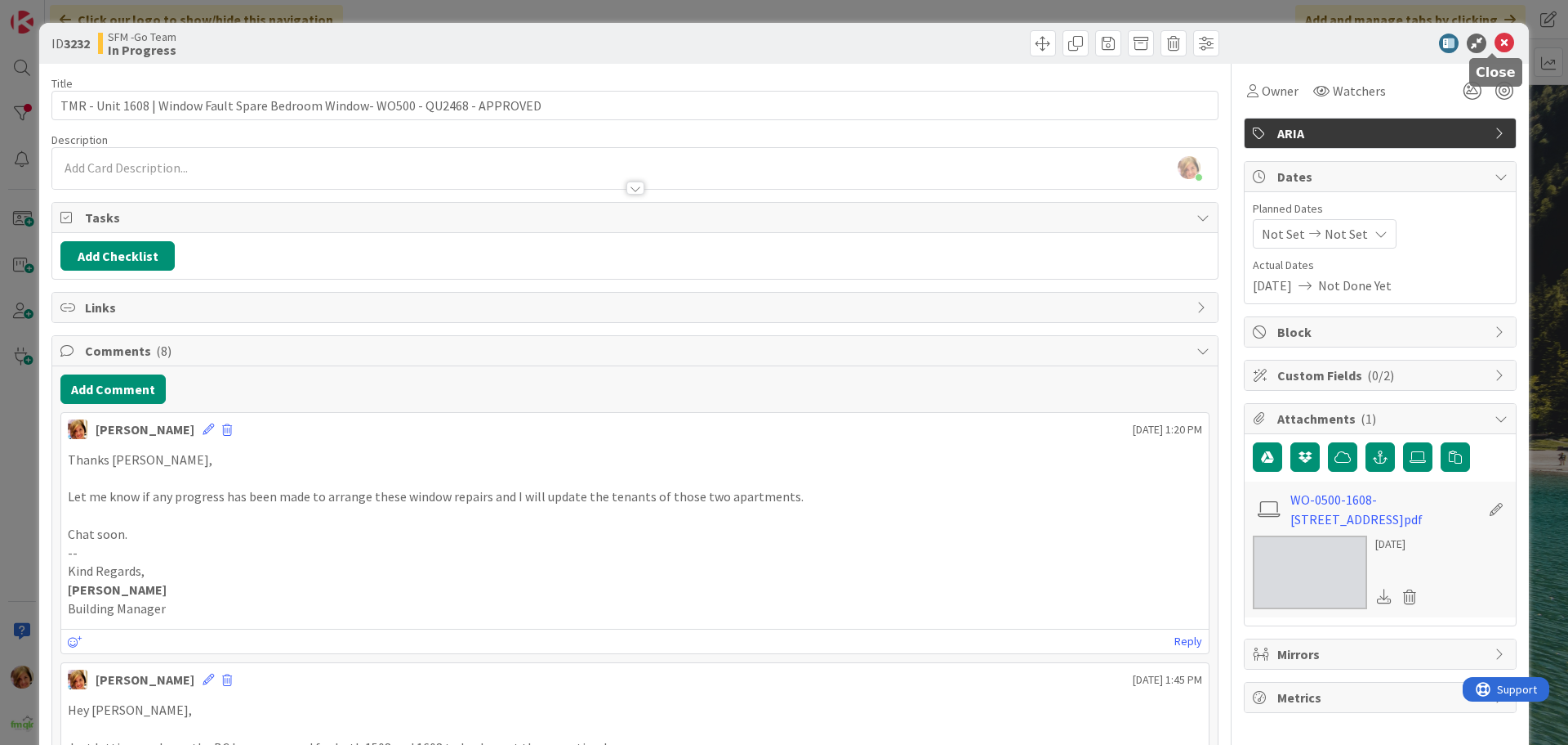
click at [1495, 42] on icon at bounding box center [1505, 43] width 19 height 20
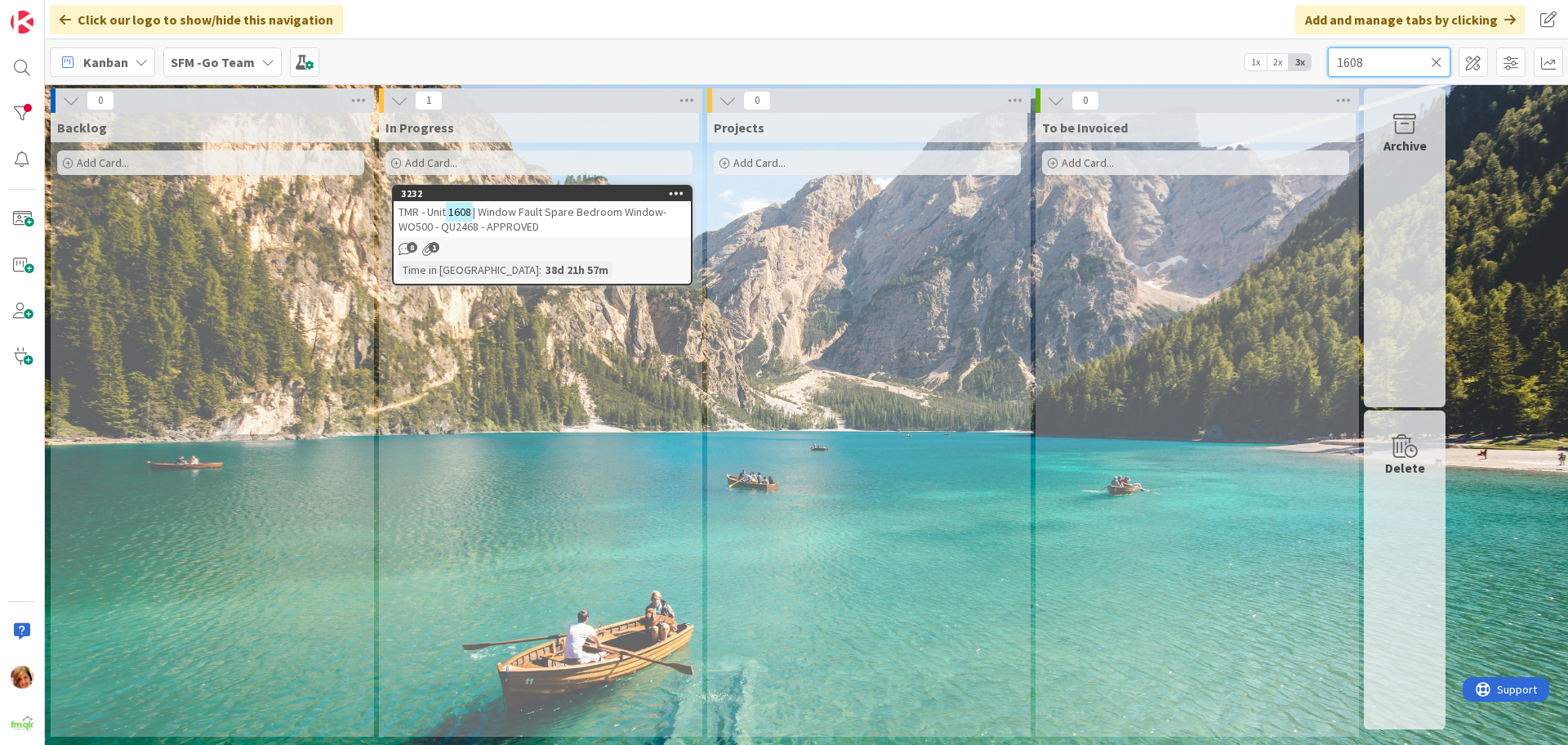
click at [1391, 55] on input "1608" at bounding box center [1390, 62] width 123 height 29
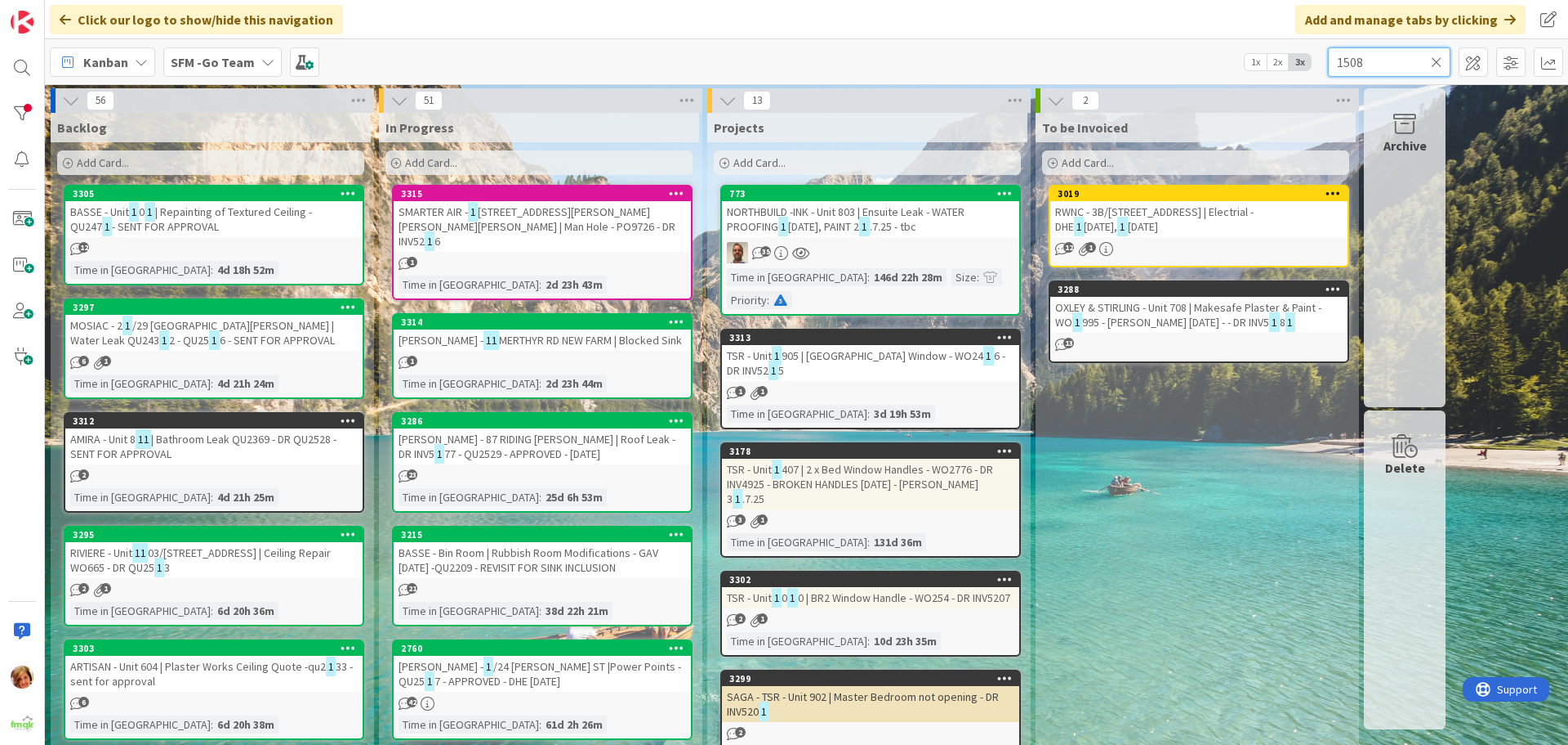
type input "1508"
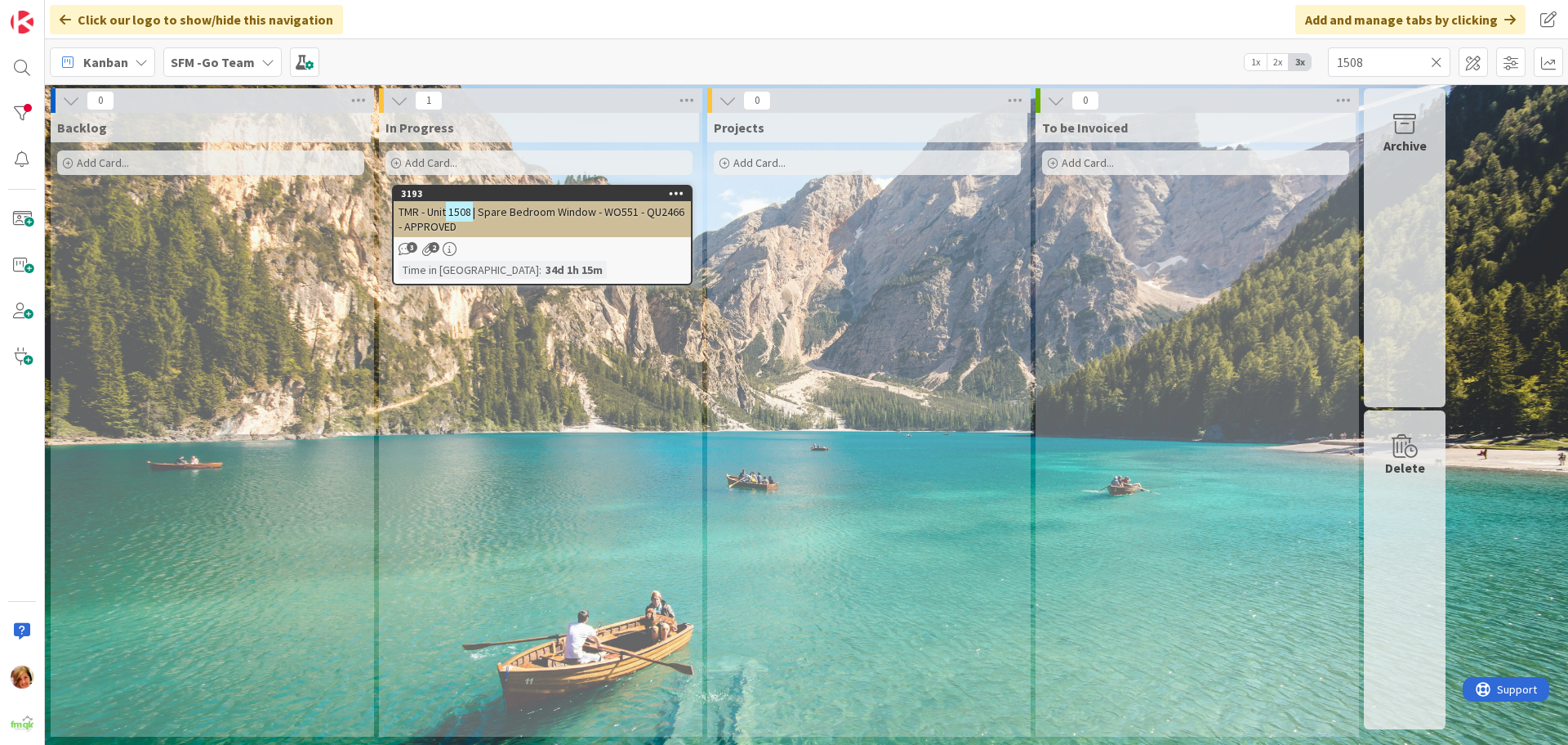
click at [602, 208] on span "| Spare Bedroom Window - WO551 - QU2466 - APPROVED" at bounding box center [541, 219] width 286 height 29
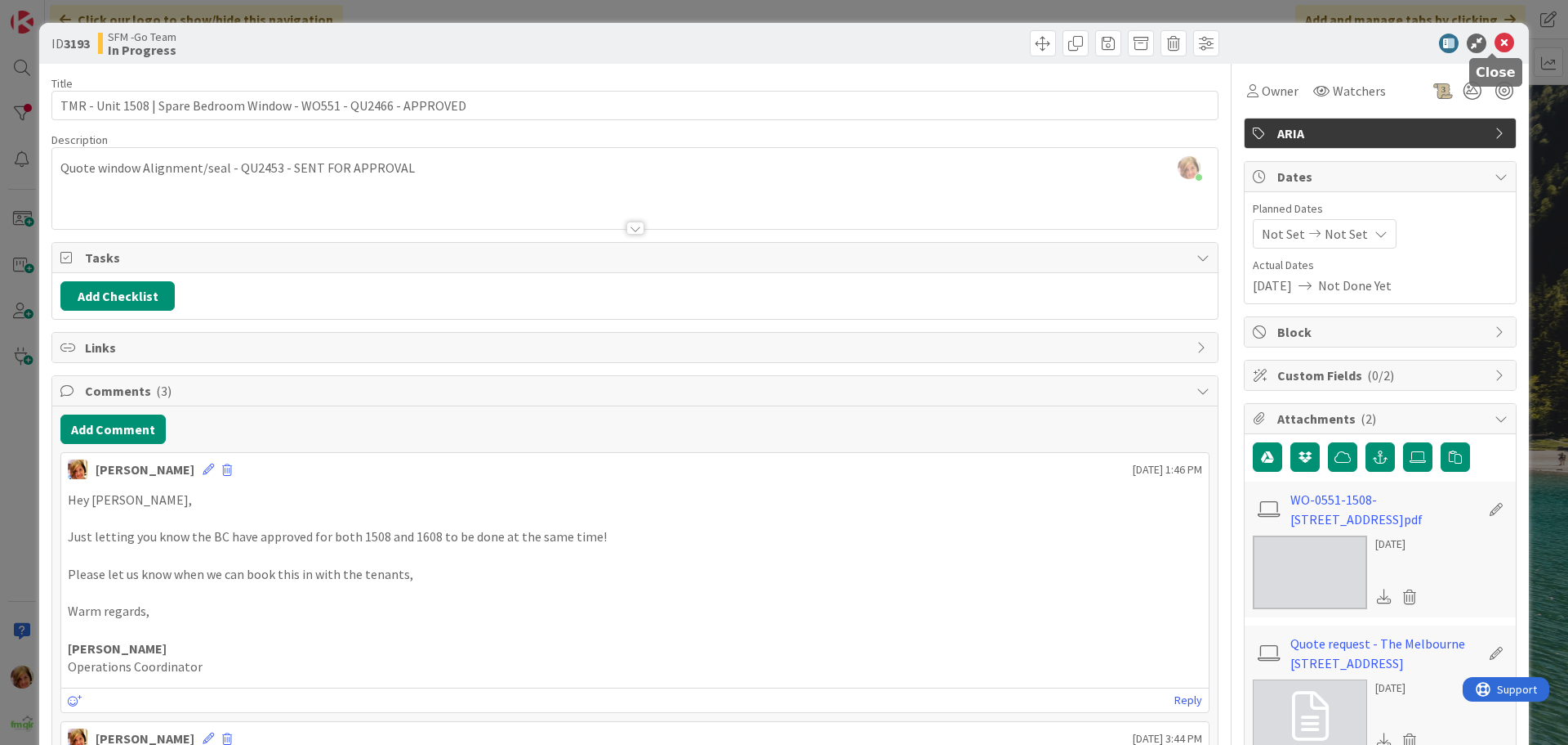
click at [1495, 40] on icon at bounding box center [1505, 43] width 19 height 20
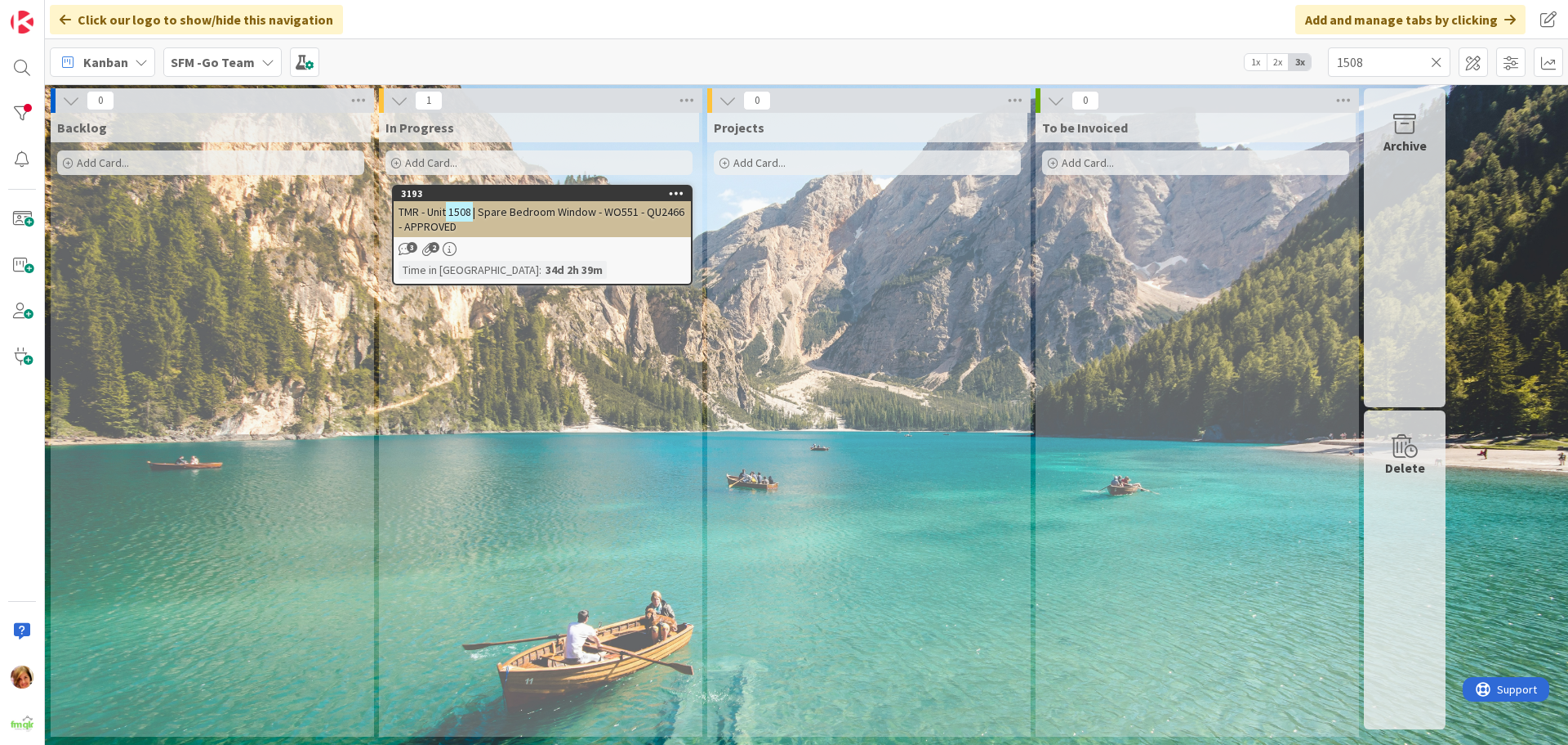
click at [566, 210] on span "| Spare Bedroom Window - WO551 - QU2466 - APPROVED" at bounding box center [541, 219] width 286 height 29
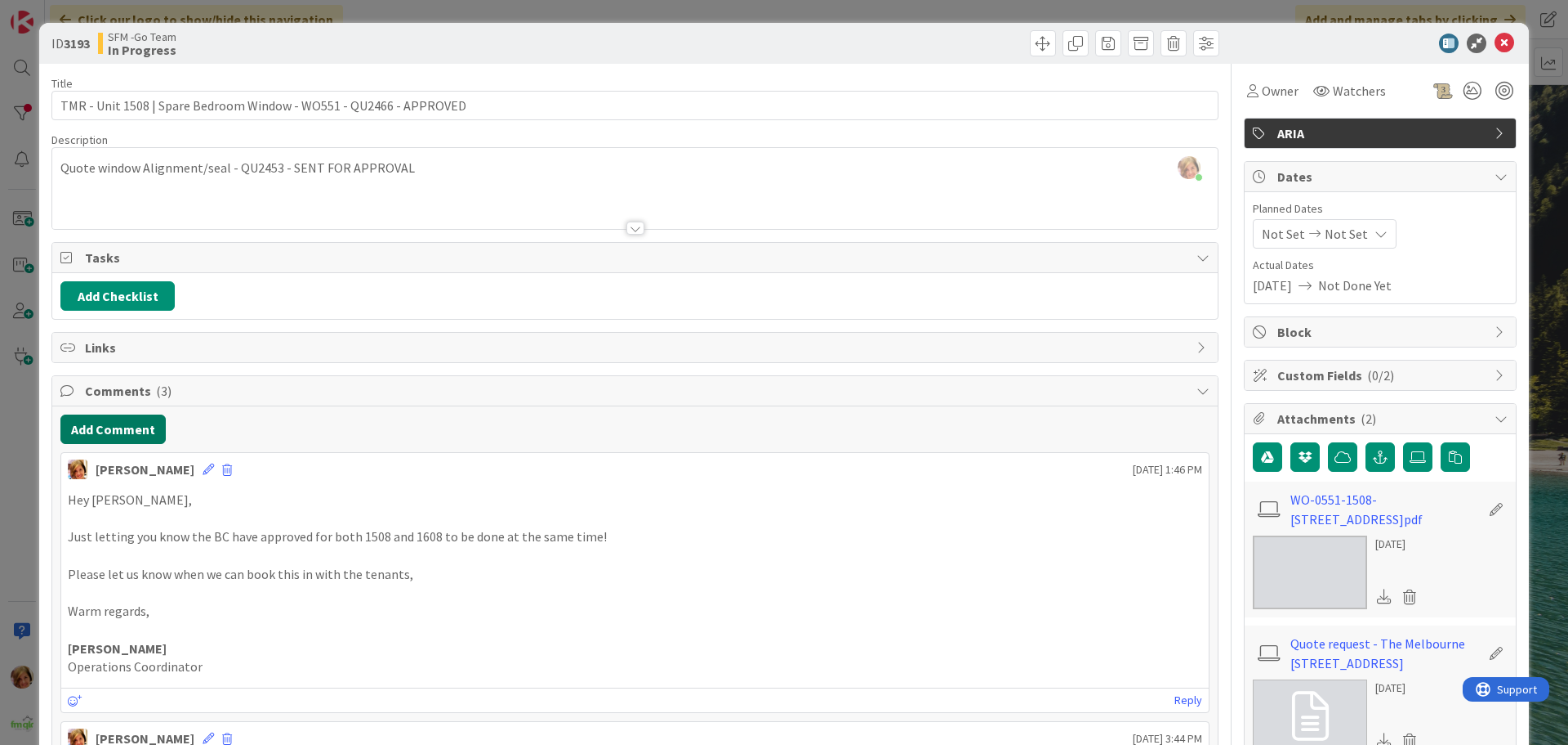
click at [114, 427] on button "Add Comment" at bounding box center [113, 429] width 105 height 29
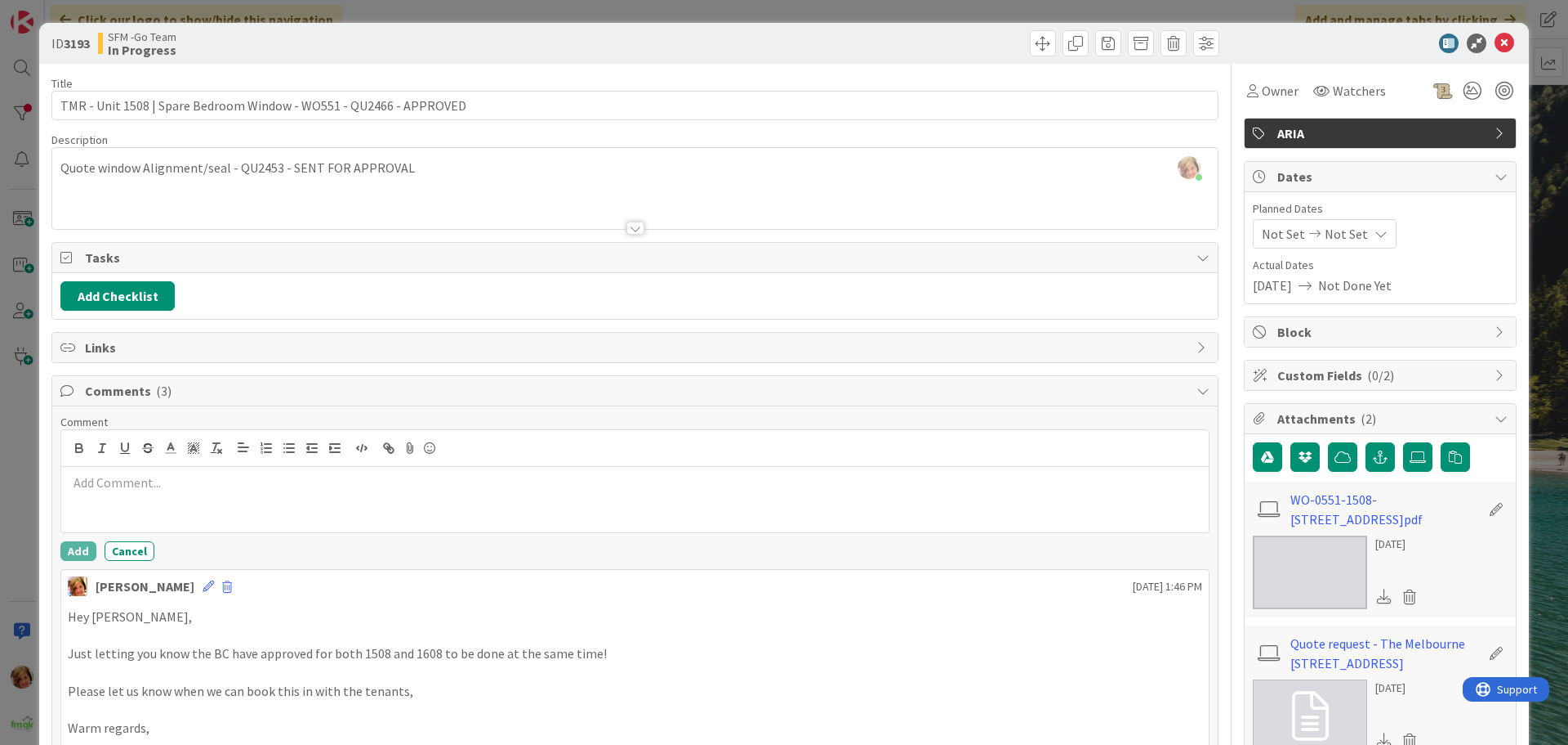
click at [115, 488] on p at bounding box center [635, 482] width 1134 height 19
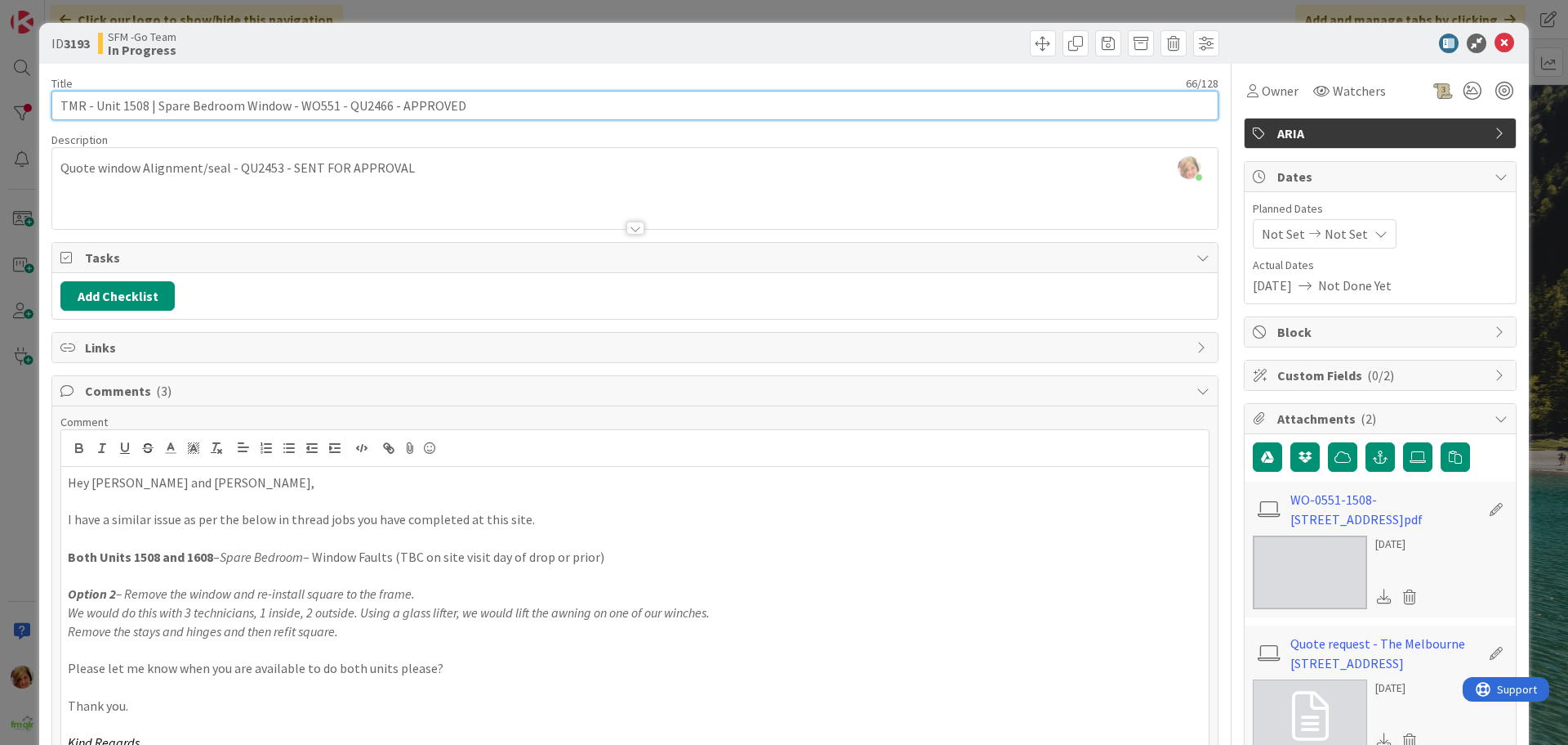
click at [473, 103] on input "TMR - Unit 1508 | Spare Bedroom Window - WO551 - QU2466 - APPROVED" at bounding box center [635, 105] width 1167 height 29
type input "TMR - Unit 1508 | Spare Bedroom Window - WO551 - QU2466 - APPROVED - SENT TO KO…"
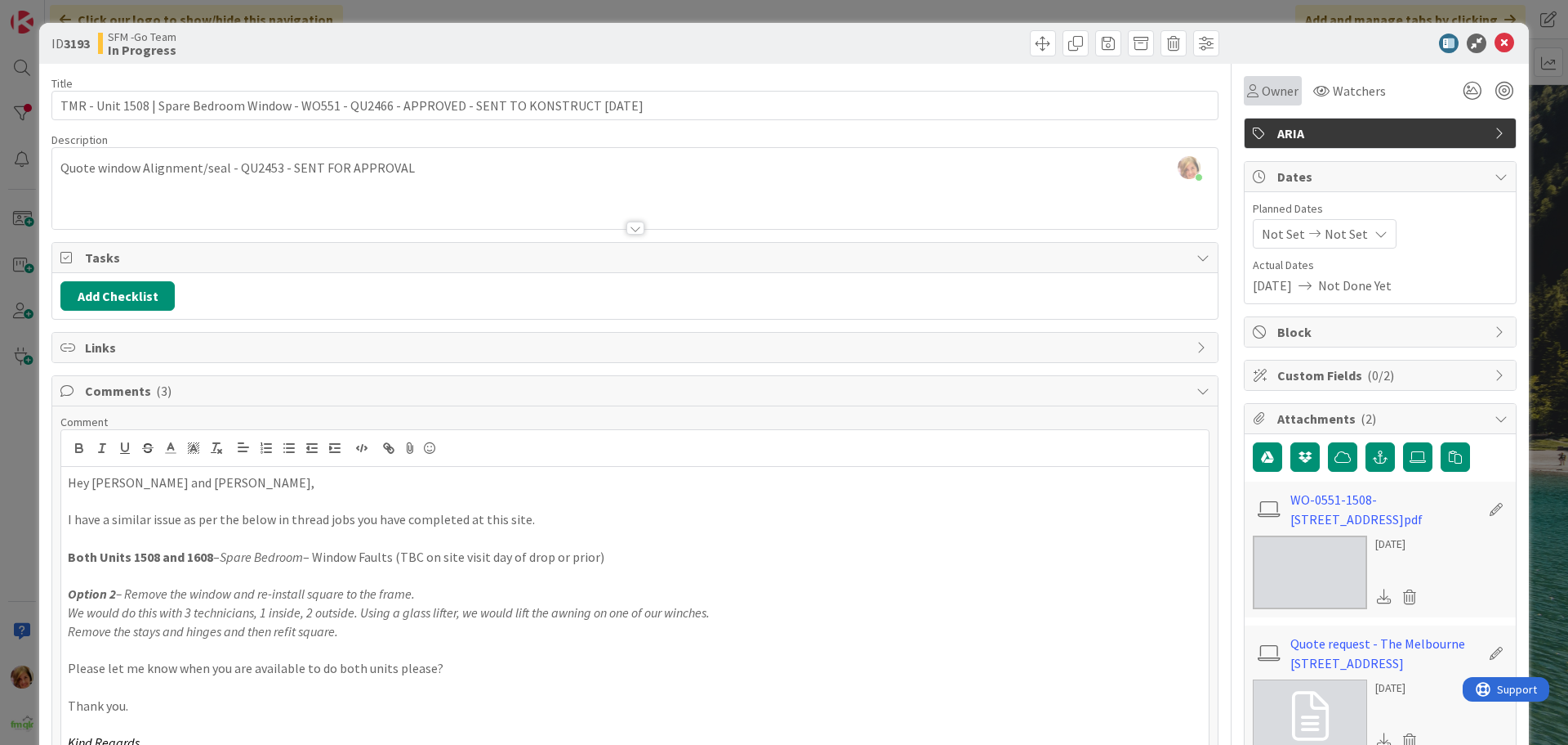
drag, startPoint x: 758, startPoint y: 44, endPoint x: 1250, endPoint y: 86, distance: 493.8
click at [759, 44] on div at bounding box center [929, 43] width 580 height 26
click at [1495, 40] on icon at bounding box center [1505, 43] width 19 height 20
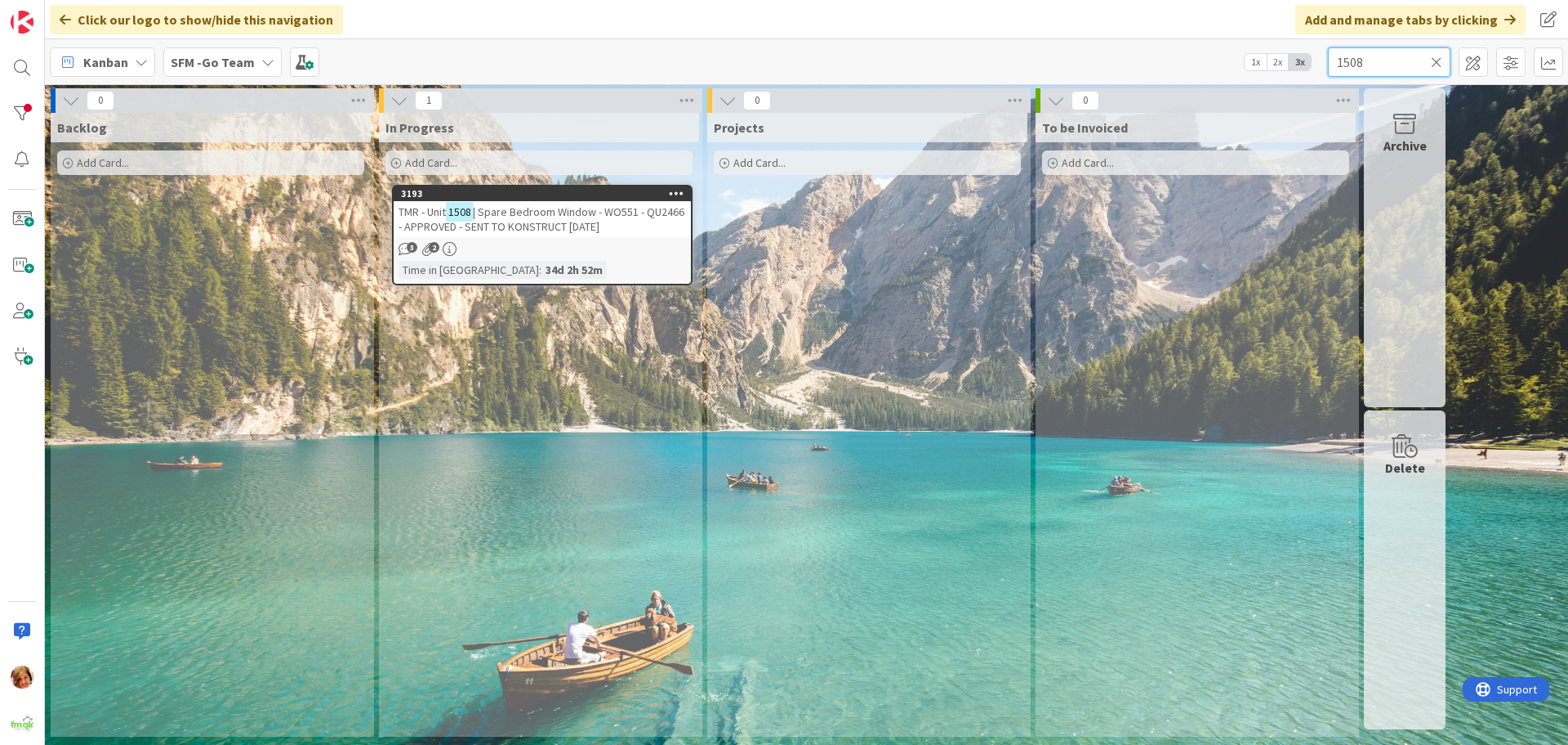
click at [1383, 50] on input "1508" at bounding box center [1390, 62] width 123 height 29
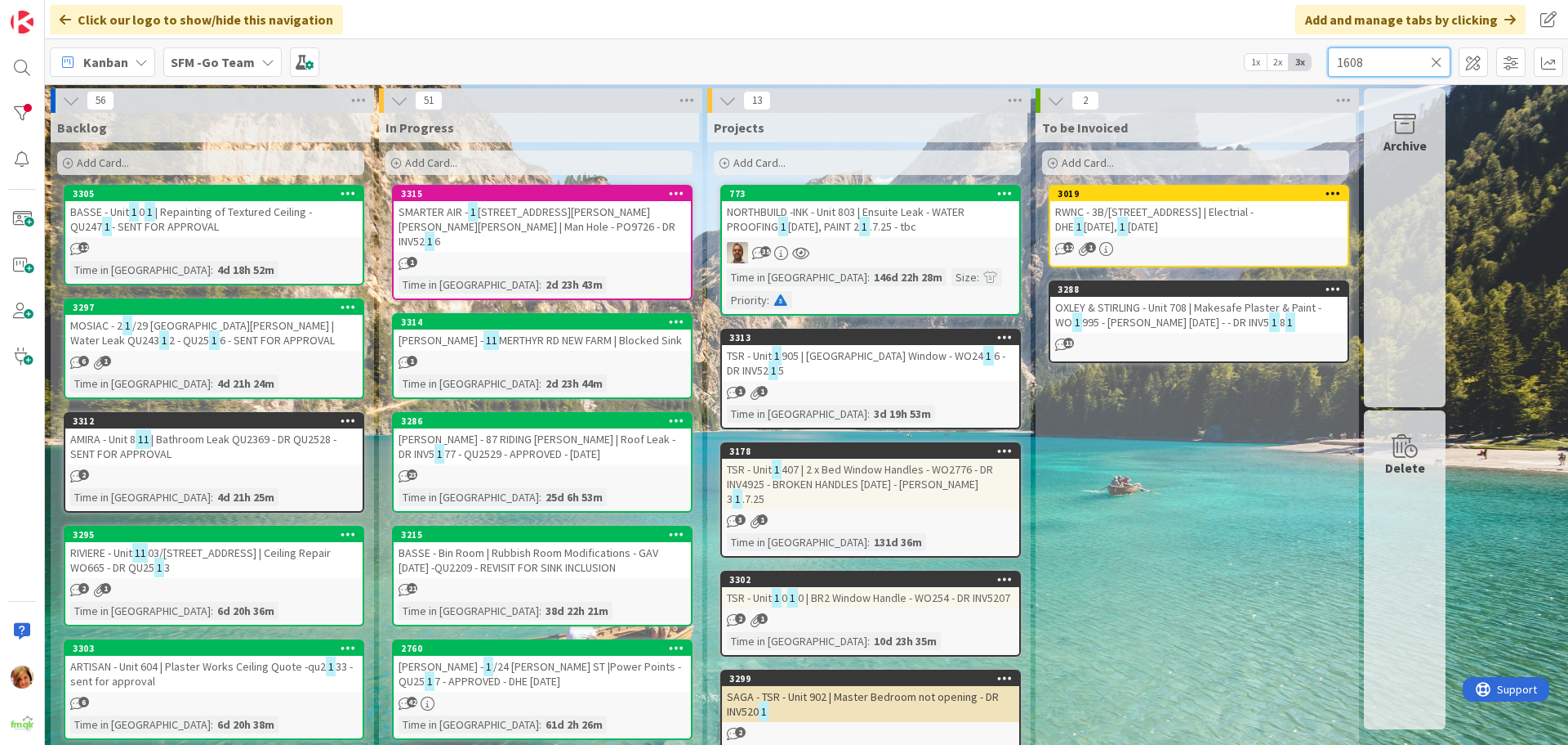
type input "1608"
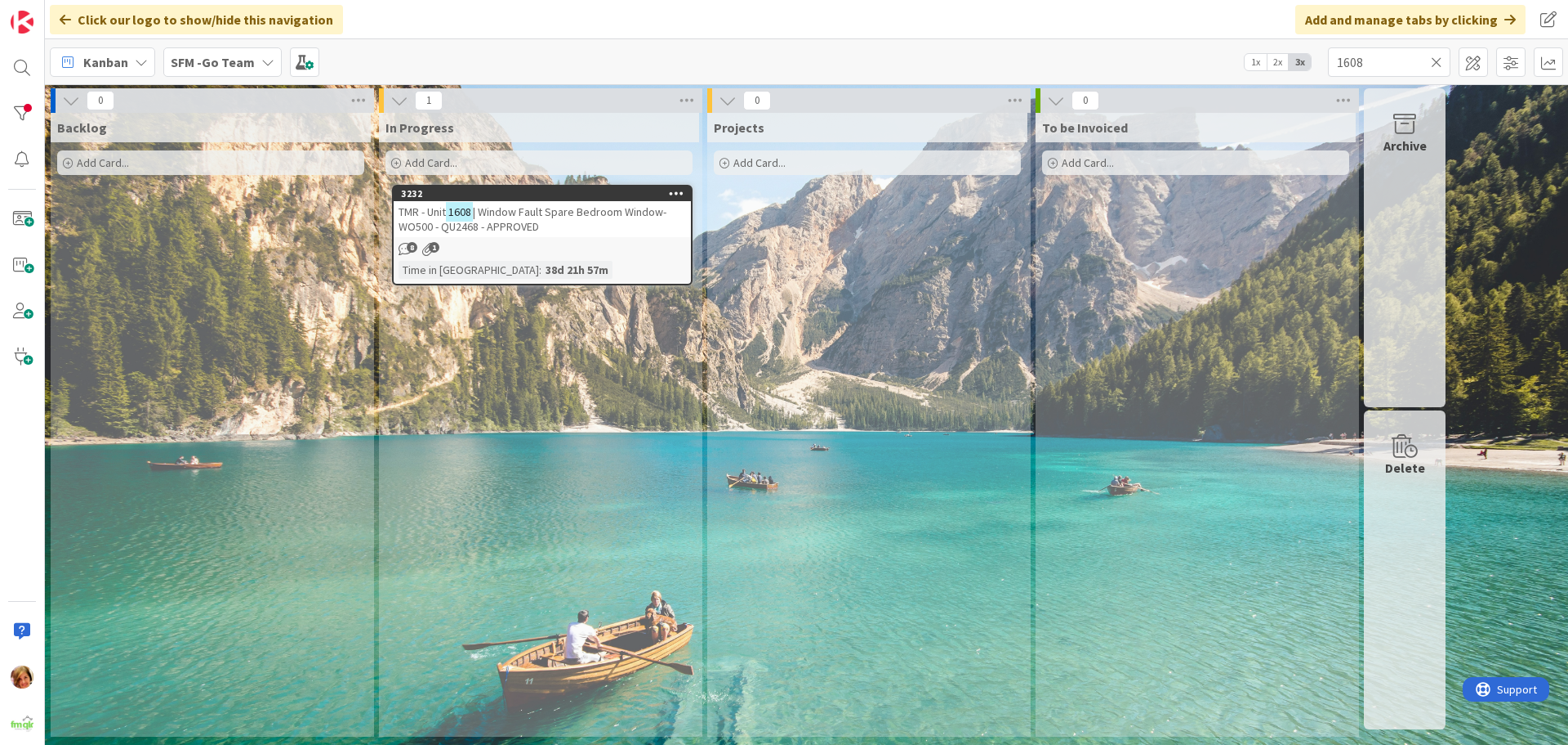
click at [520, 209] on span "| Window Fault Spare Bedroom Window- WO500 - QU2468 - APPROVED" at bounding box center [532, 219] width 268 height 29
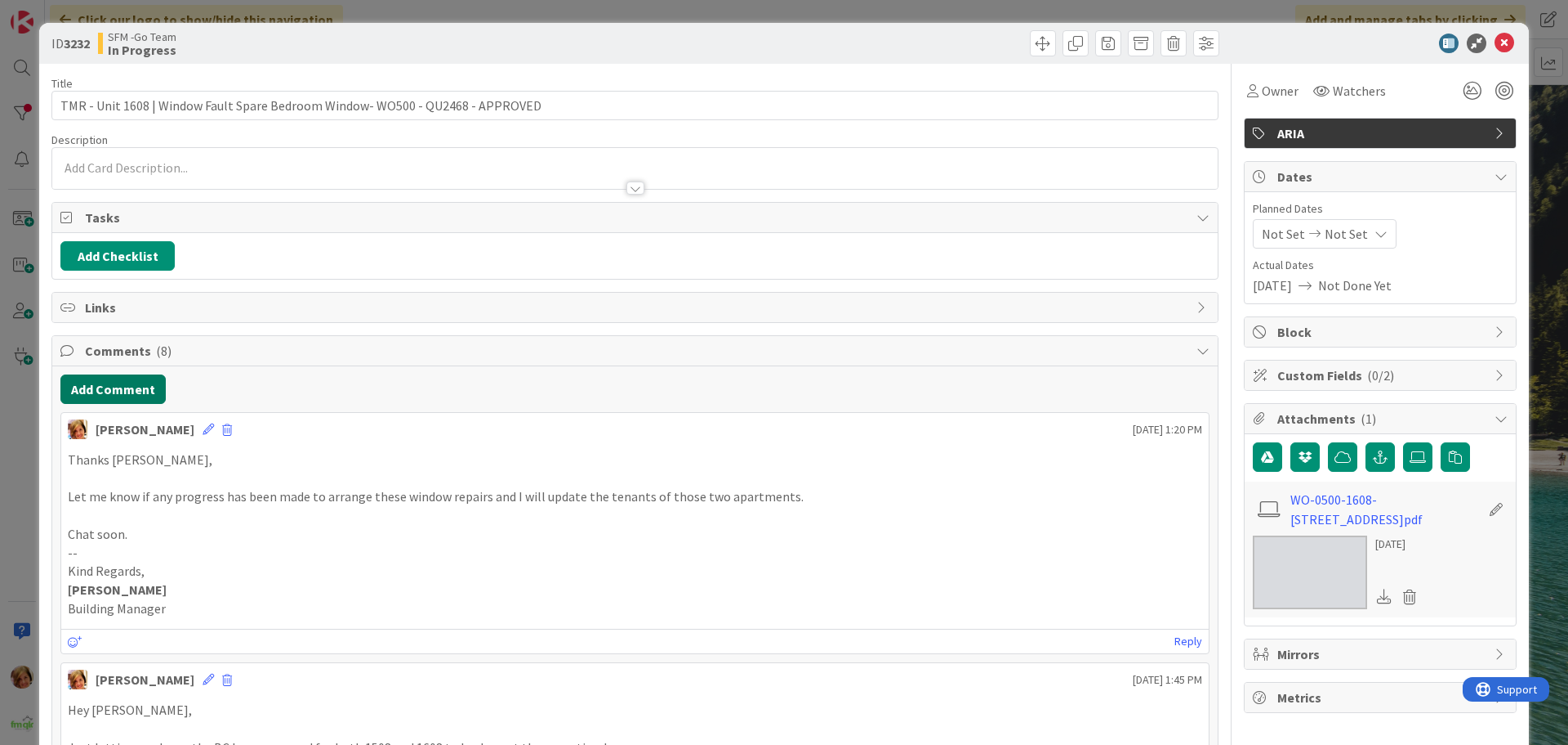
click at [136, 386] on button "Add Comment" at bounding box center [113, 389] width 105 height 29
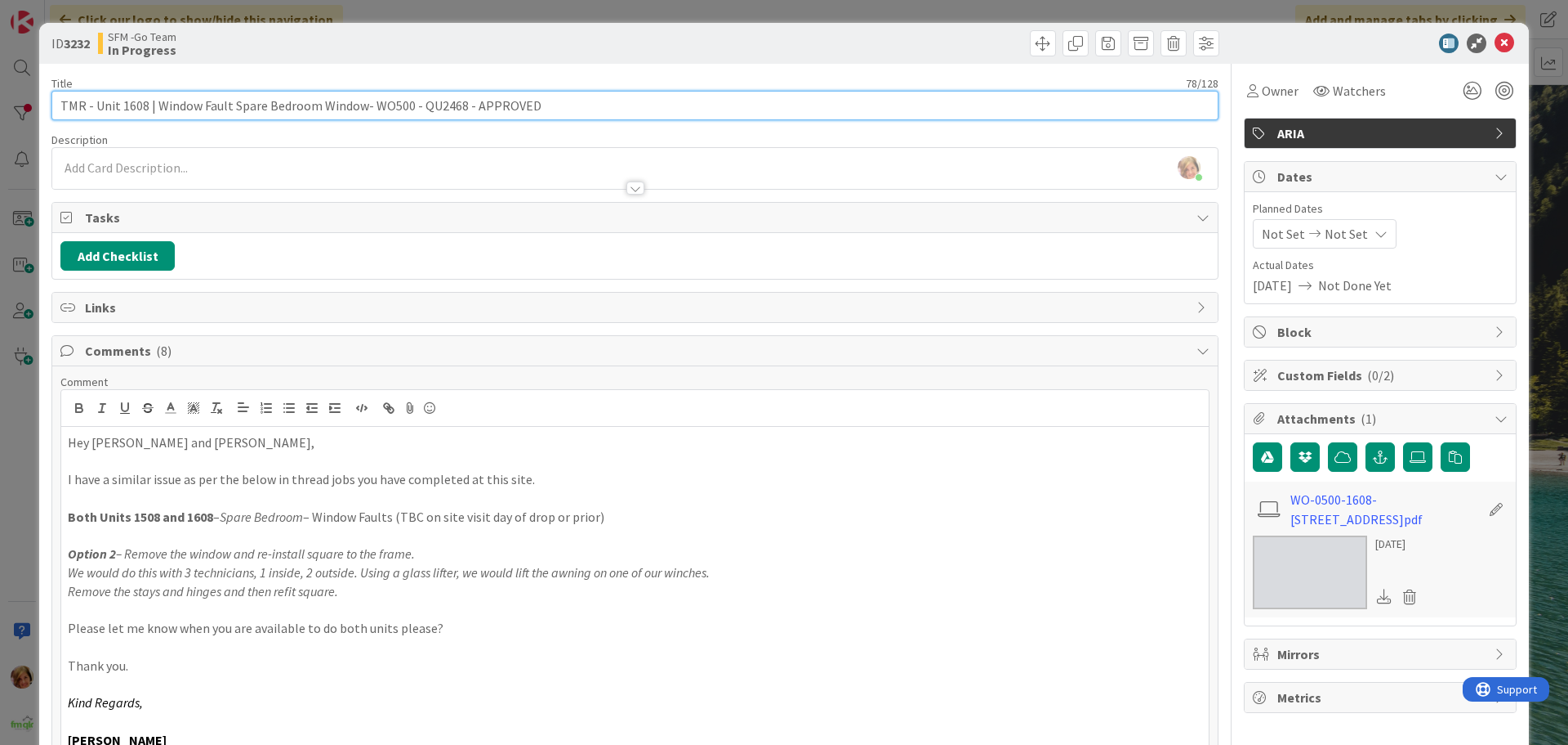
click at [548, 103] on input "TMR - Unit 1608 | Window Fault Spare Bedroom Window- WO500 - QU2468 - APPROVED" at bounding box center [635, 105] width 1167 height 29
type input "TMR - Unit 1608 | Window Fault Spare Bedroom Window- WO500 - QU2468 - APPROVED …"
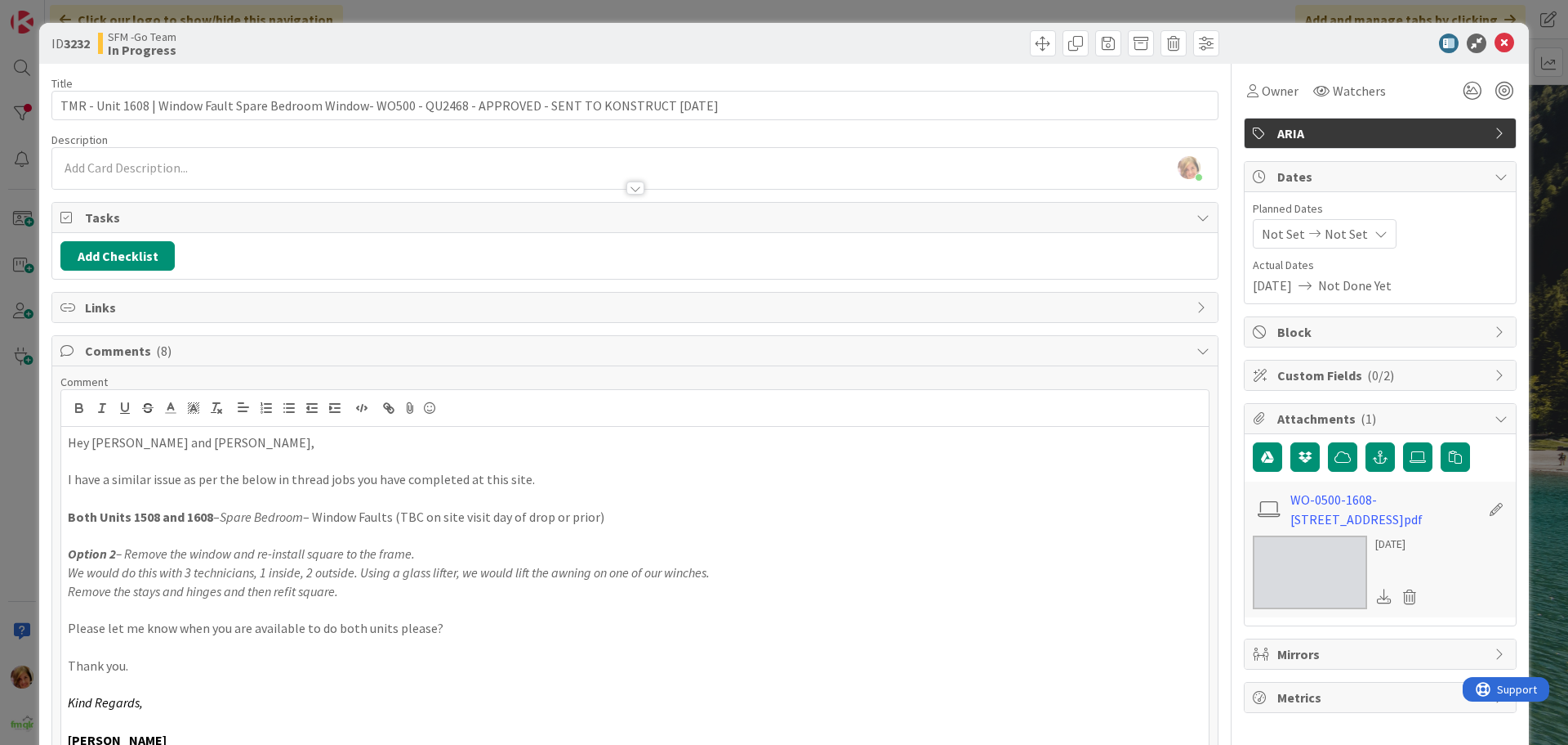
drag, startPoint x: 947, startPoint y: 46, endPoint x: 1284, endPoint y: 55, distance: 337.1
click at [949, 45] on div at bounding box center [929, 43] width 580 height 26
click at [1495, 43] on icon at bounding box center [1505, 43] width 19 height 20
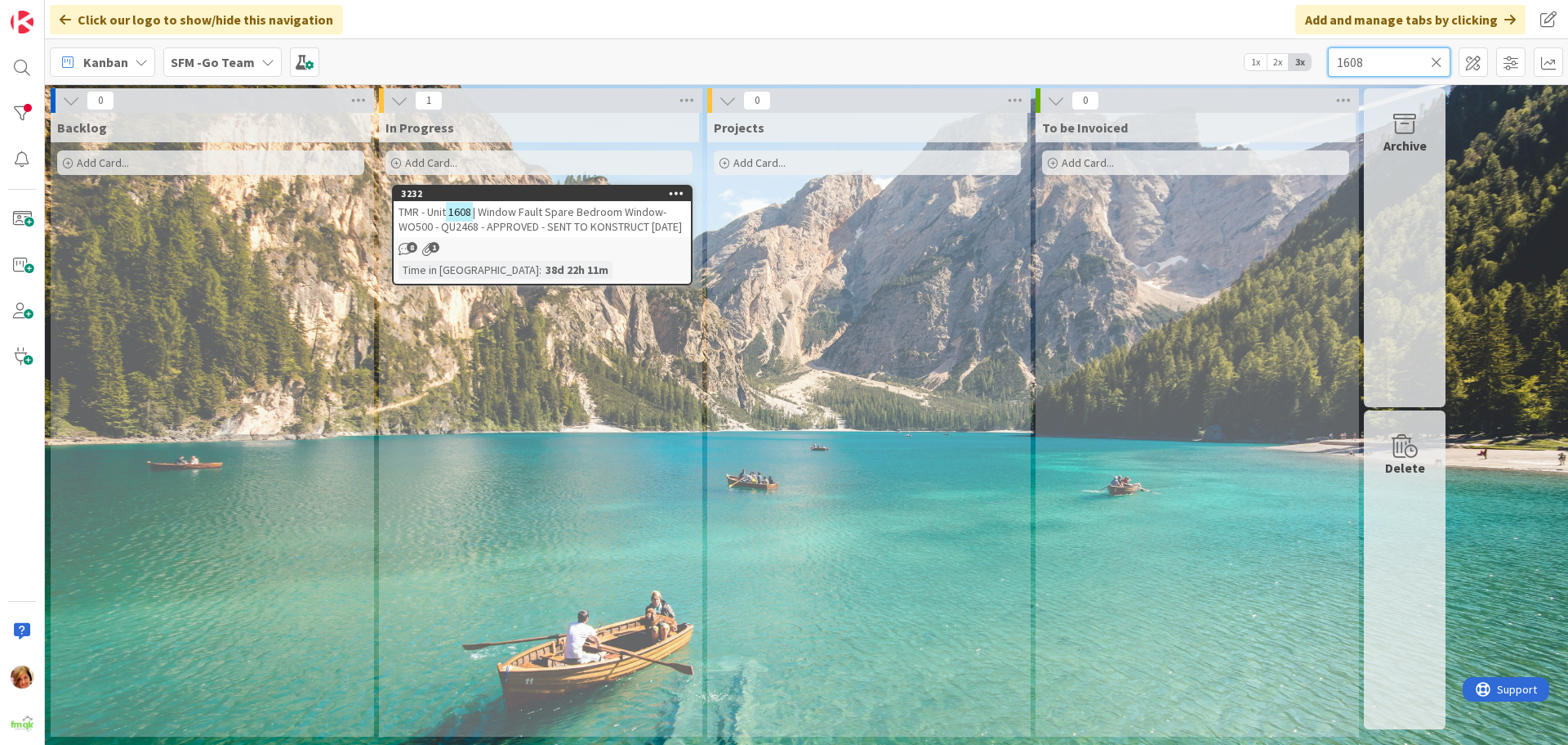
click at [1394, 59] on input "1608" at bounding box center [1390, 62] width 123 height 29
type input "1612"
click at [1429, 60] on input "1612" at bounding box center [1390, 62] width 123 height 29
click at [1434, 59] on icon at bounding box center [1437, 61] width 12 height 15
click at [1434, 59] on input "text" at bounding box center [1390, 62] width 123 height 29
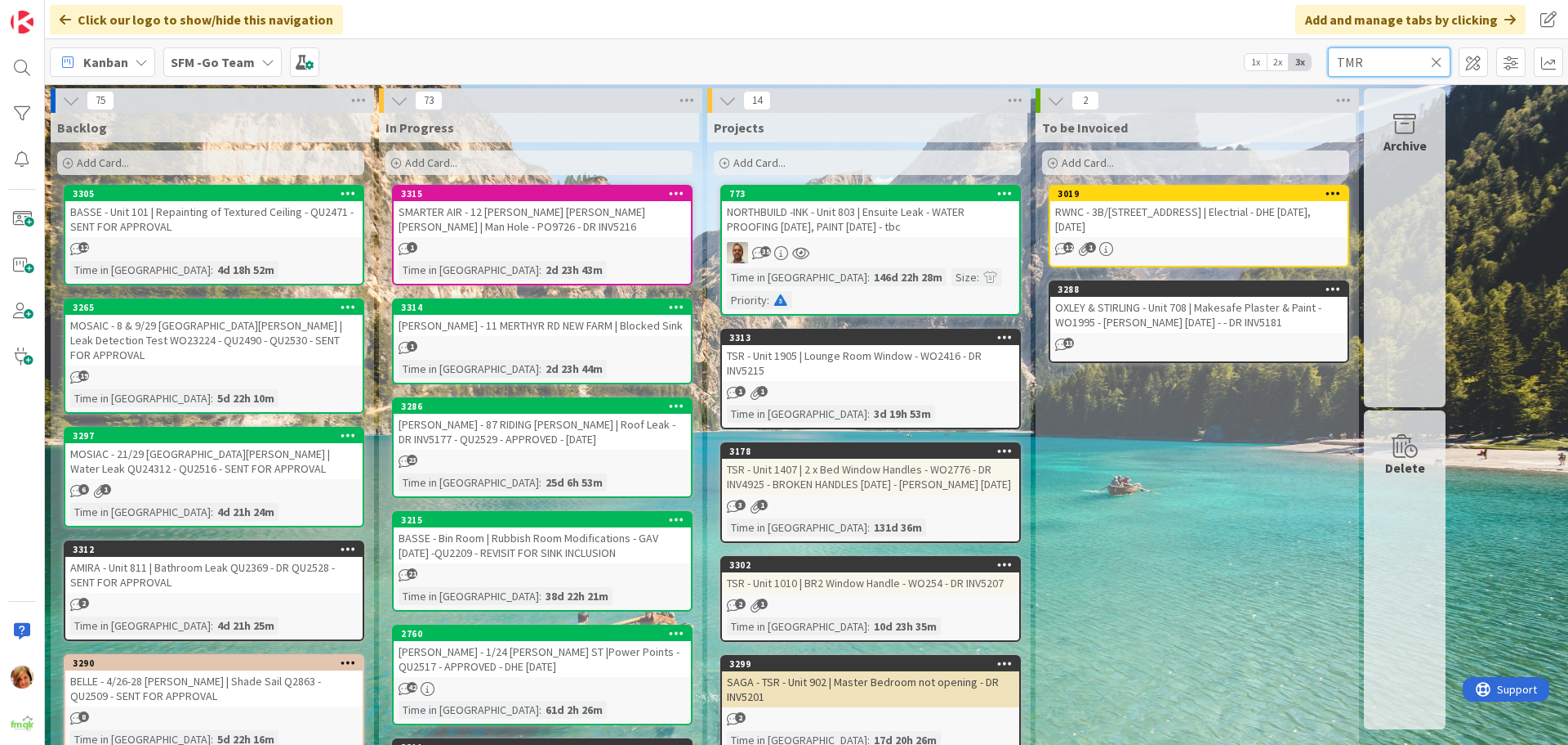
type input "TMR"
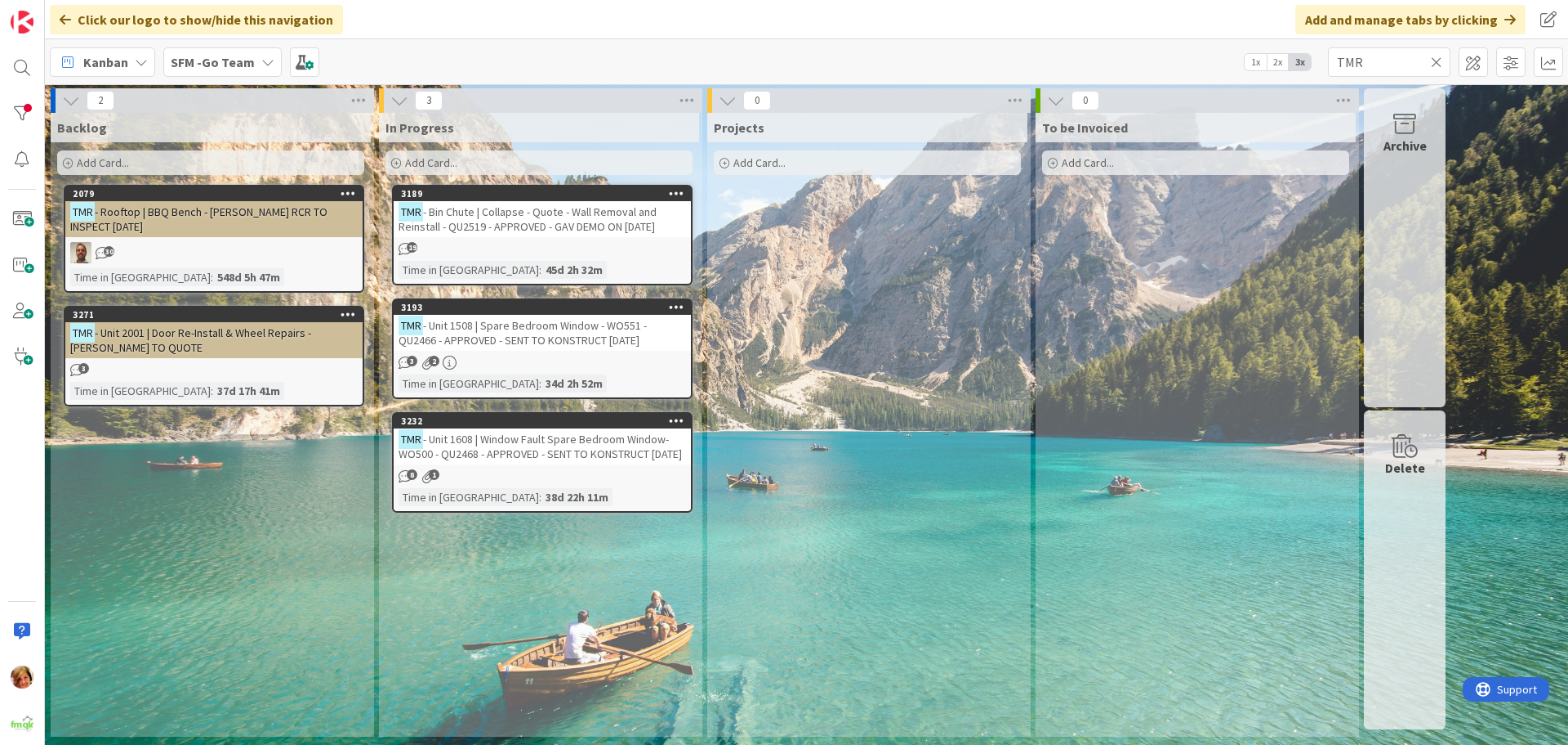
click at [503, 225] on span "- Bin Chute | Collapse - Quote - Wall Removal and Reinstall - QU2519 - APPROVED…" at bounding box center [527, 219] width 258 height 29
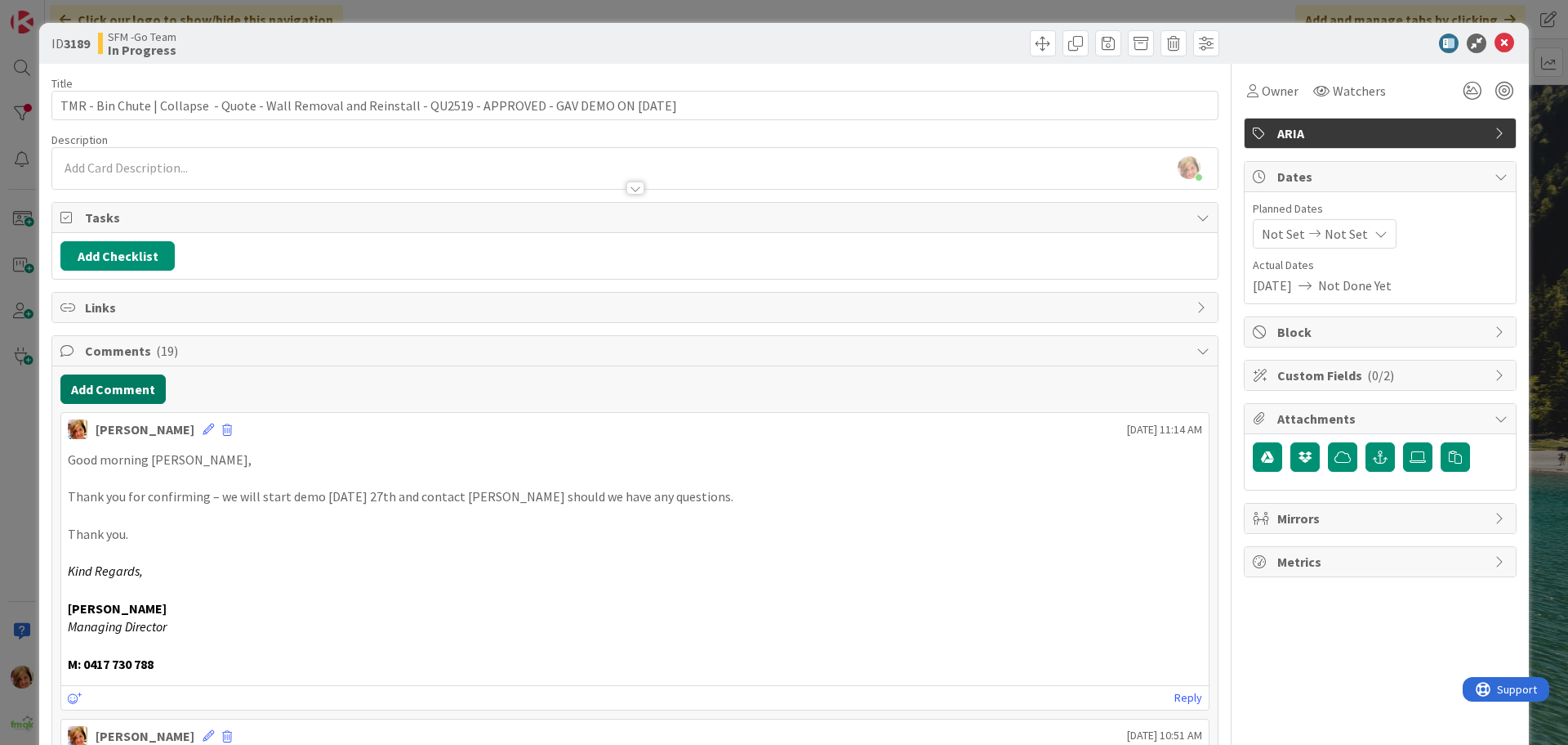
click at [125, 392] on button "Add Comment" at bounding box center [113, 389] width 105 height 29
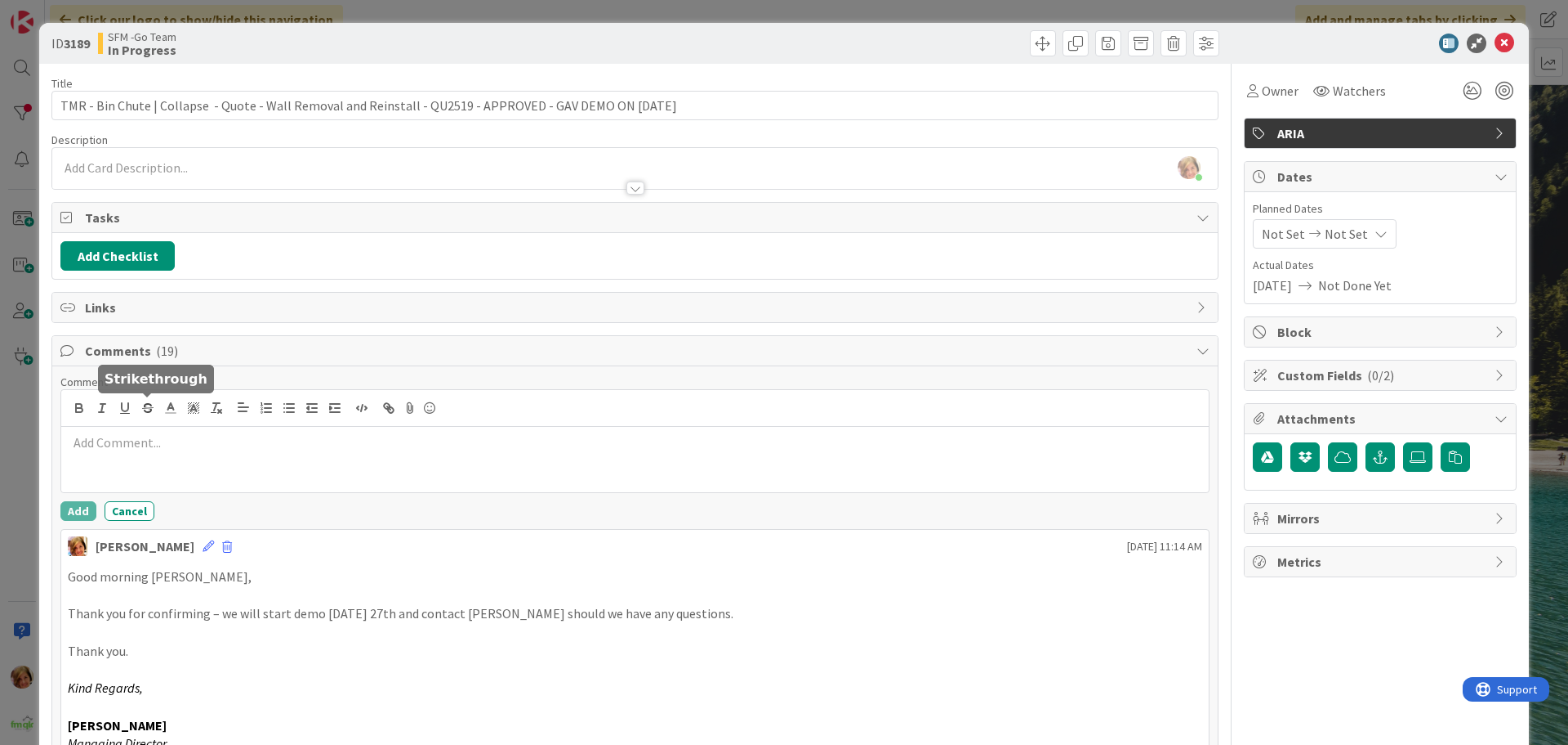
click at [174, 452] on div at bounding box center [635, 459] width 1148 height 65
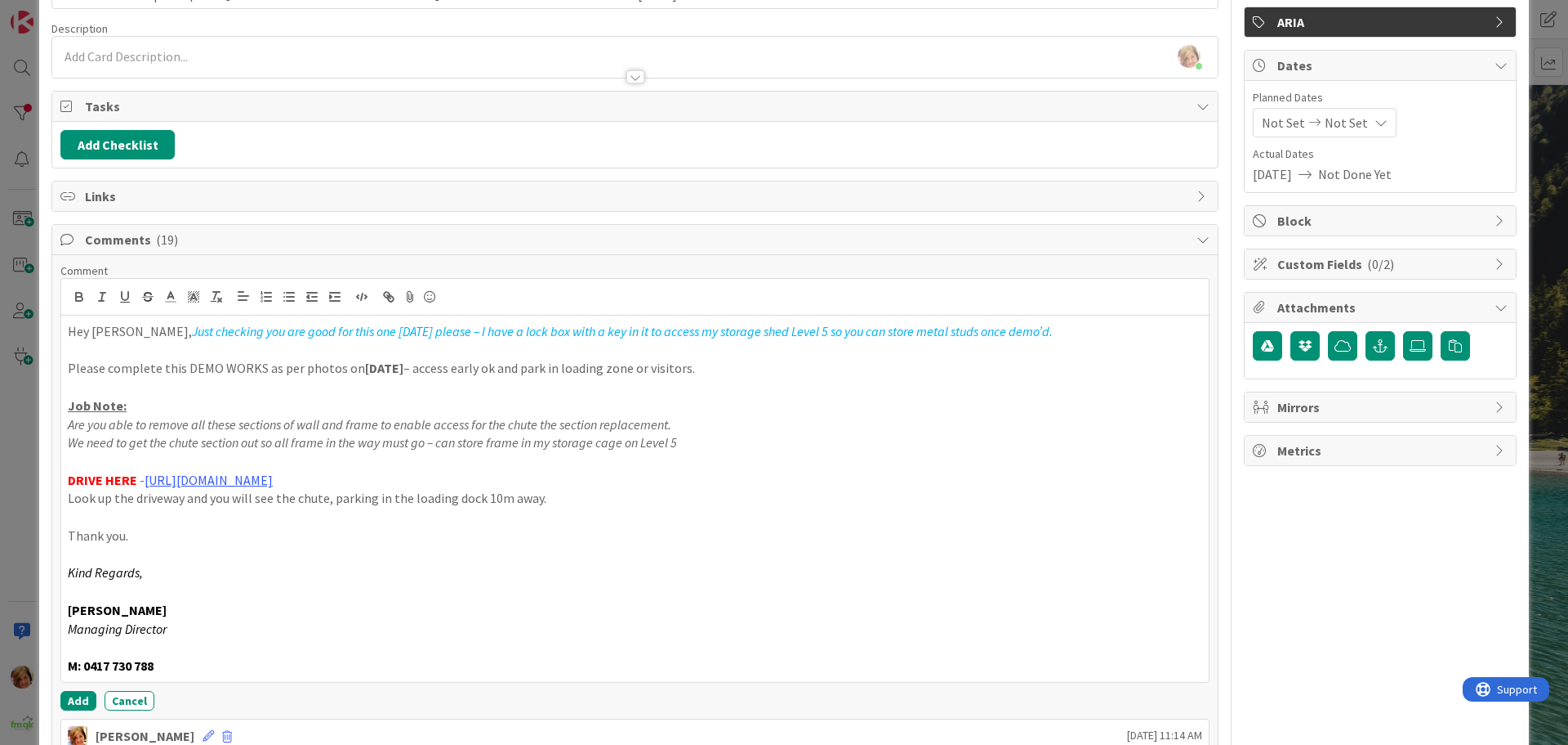
scroll to position [204, 0]
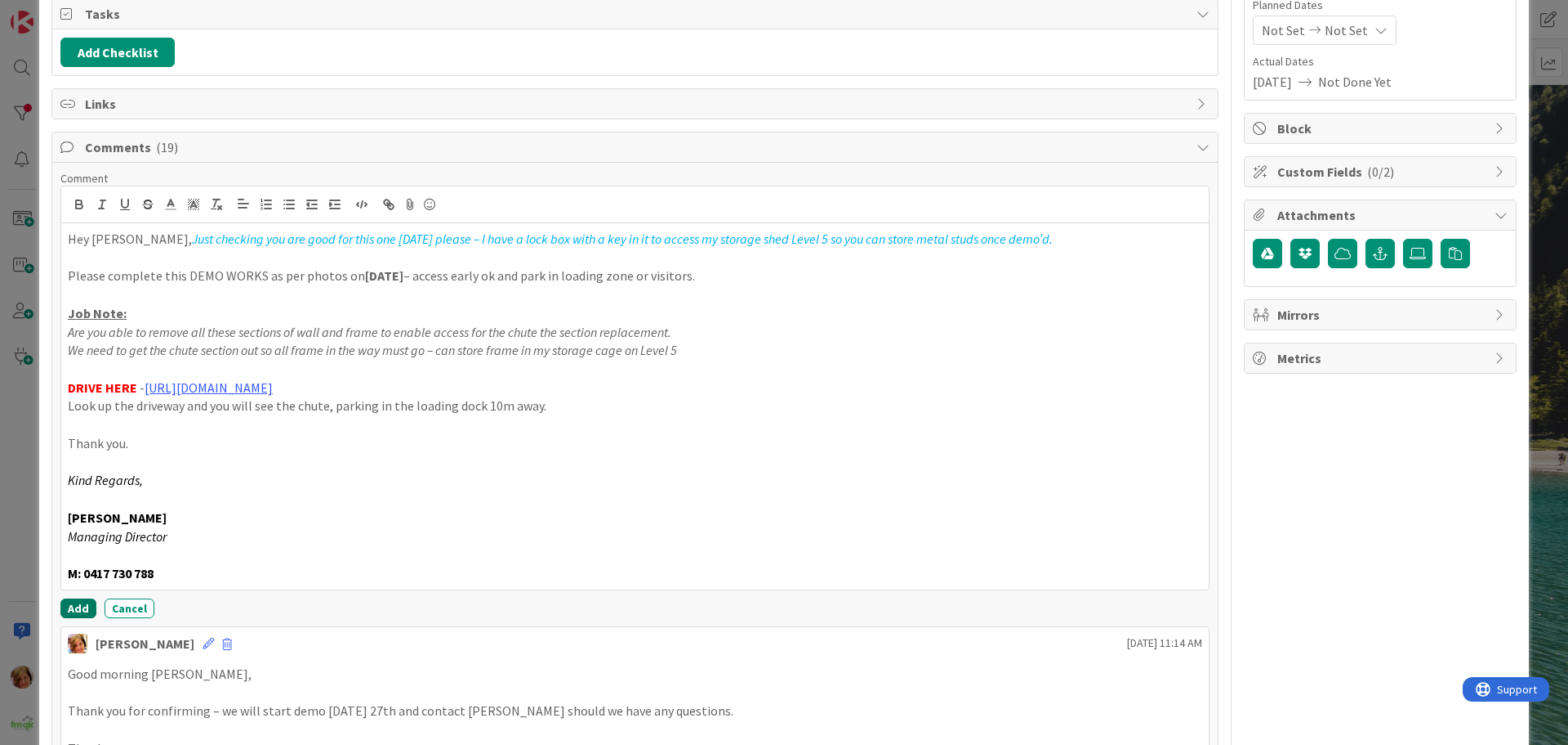
click at [74, 608] on button "Add" at bounding box center [78, 608] width 36 height 20
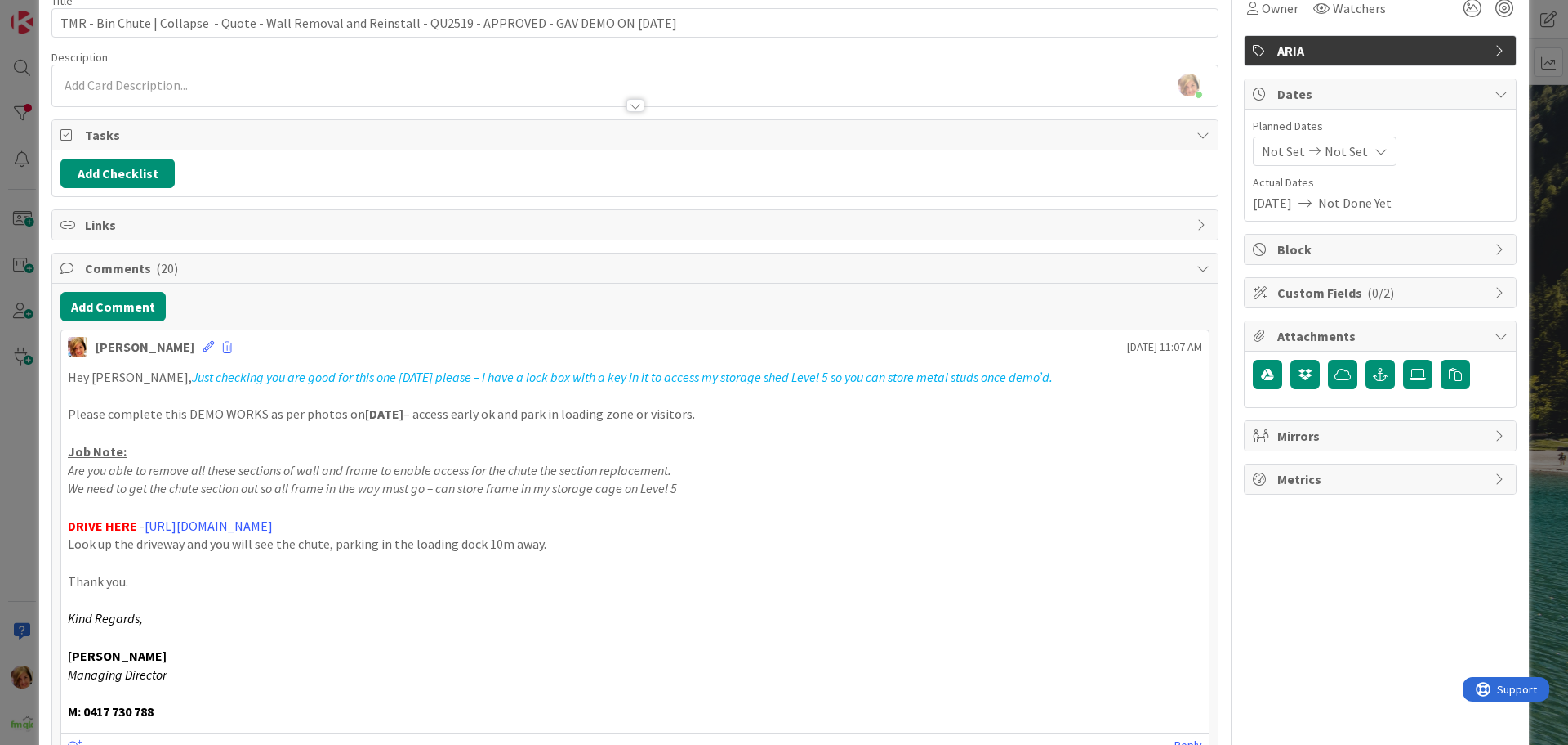
scroll to position [0, 0]
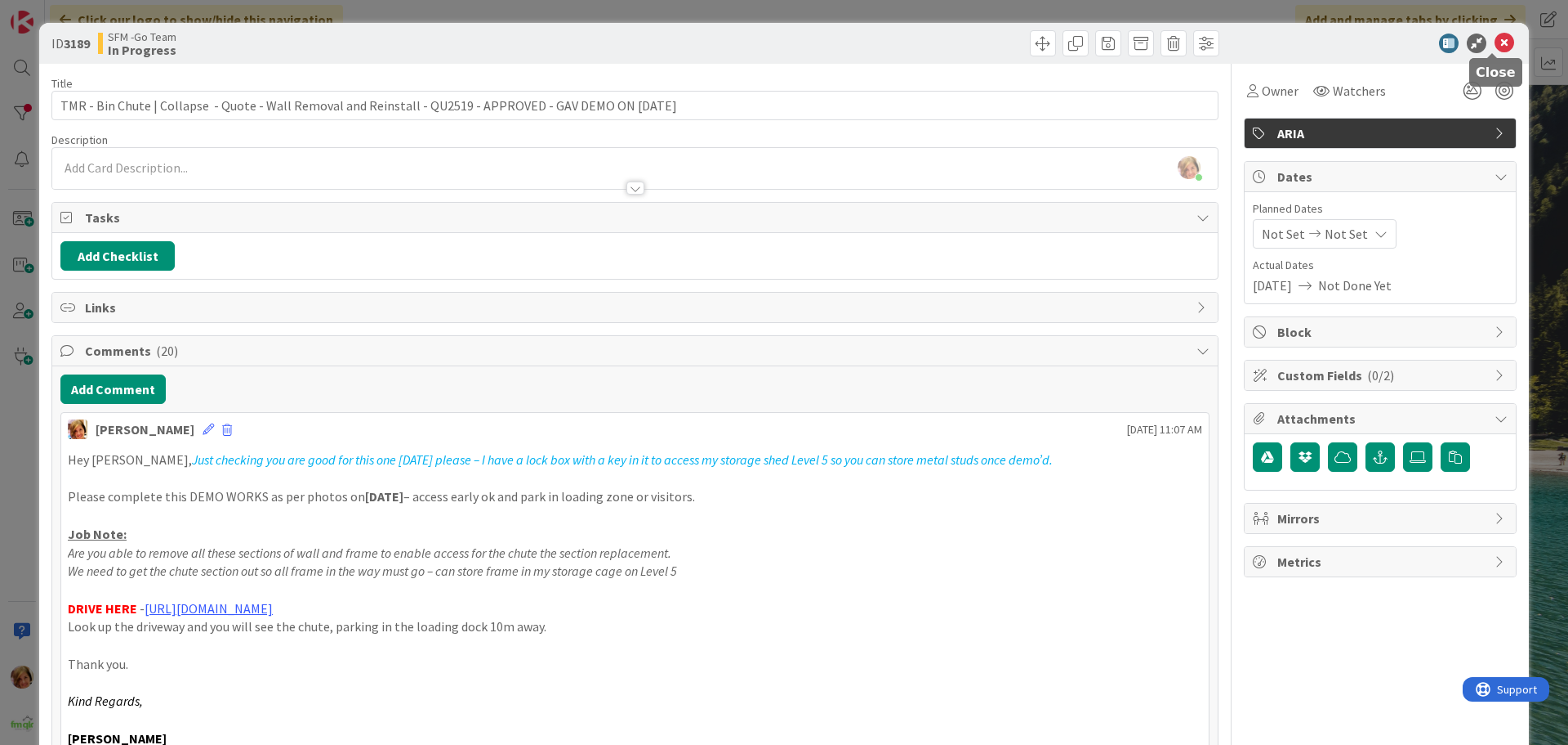
drag, startPoint x: 1498, startPoint y: 43, endPoint x: 1445, endPoint y: 59, distance: 55.4
click at [1498, 43] on icon at bounding box center [1505, 43] width 19 height 20
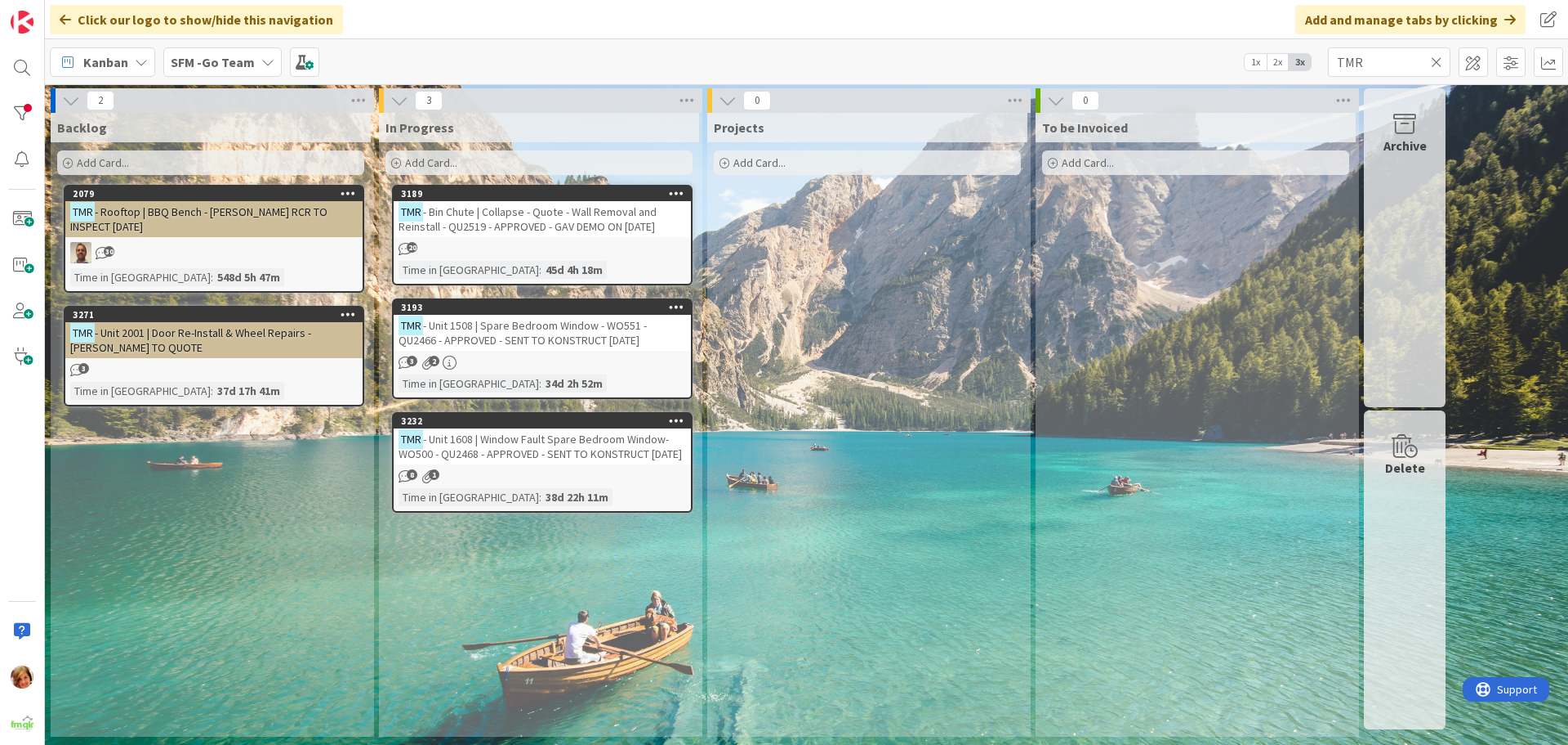
click at [1438, 62] on icon at bounding box center [1437, 61] width 12 height 15
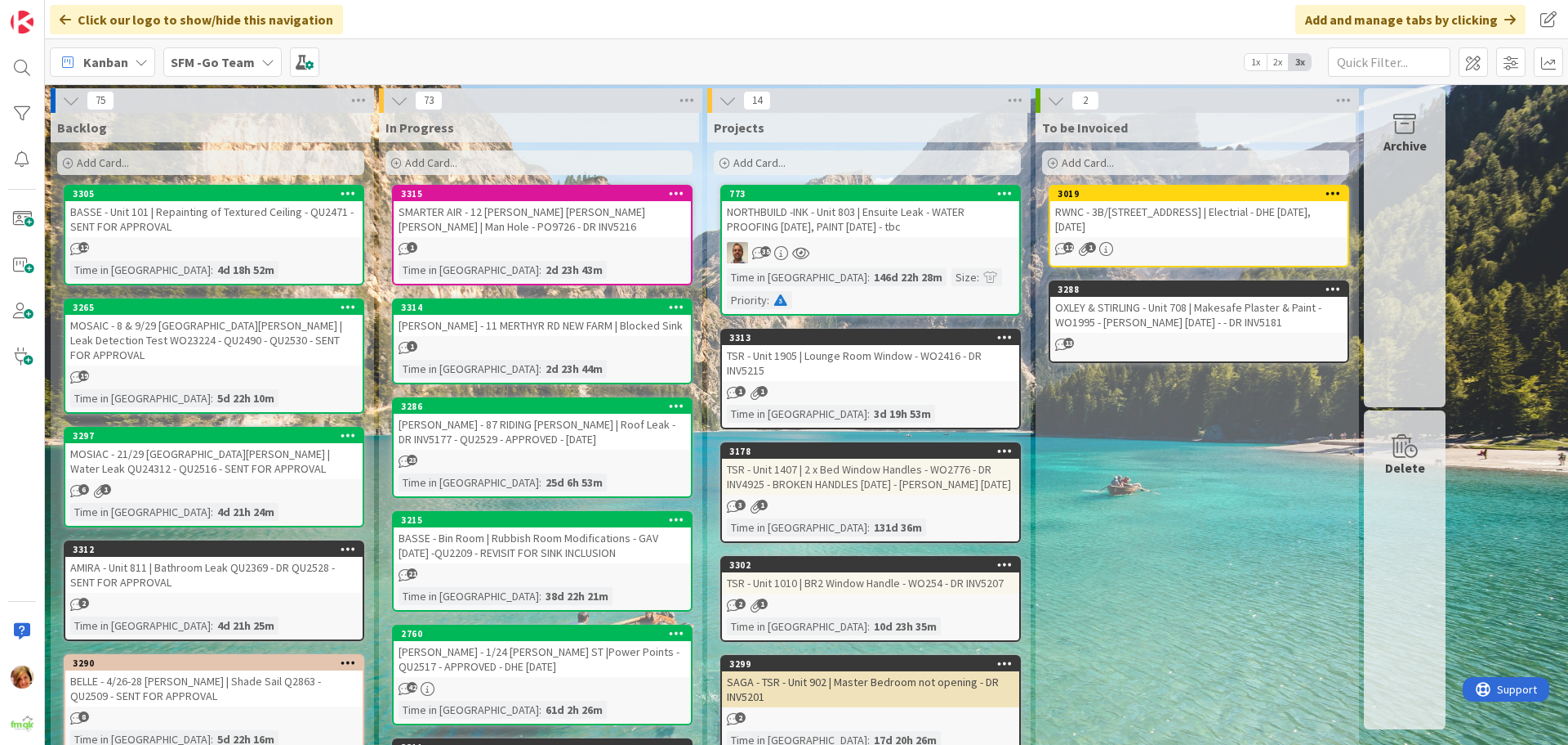
click at [478, 163] on div "Add Card..." at bounding box center [539, 162] width 307 height 24
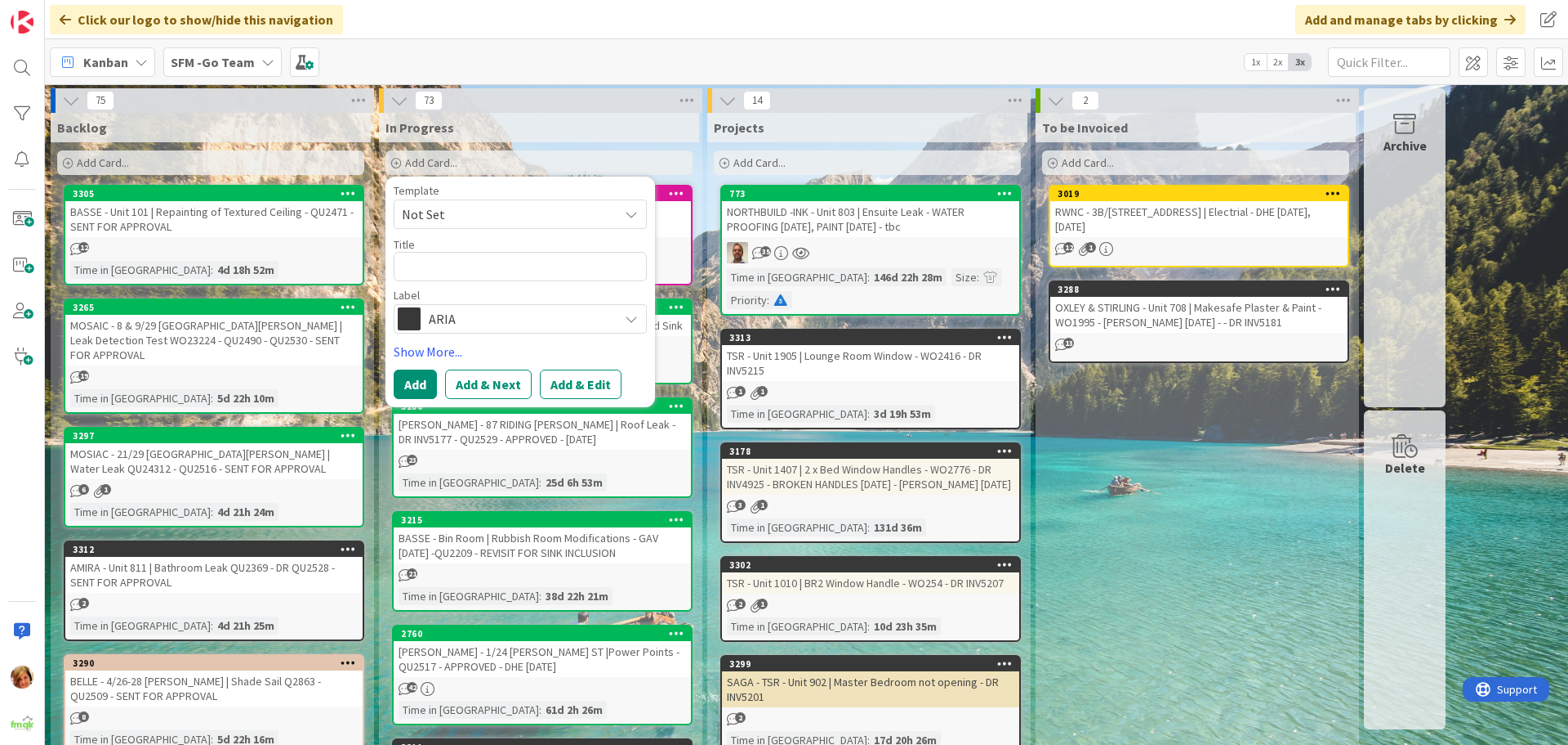
type textarea "x"
type textarea "T"
type textarea "x"
type textarea "TM"
type textarea "x"
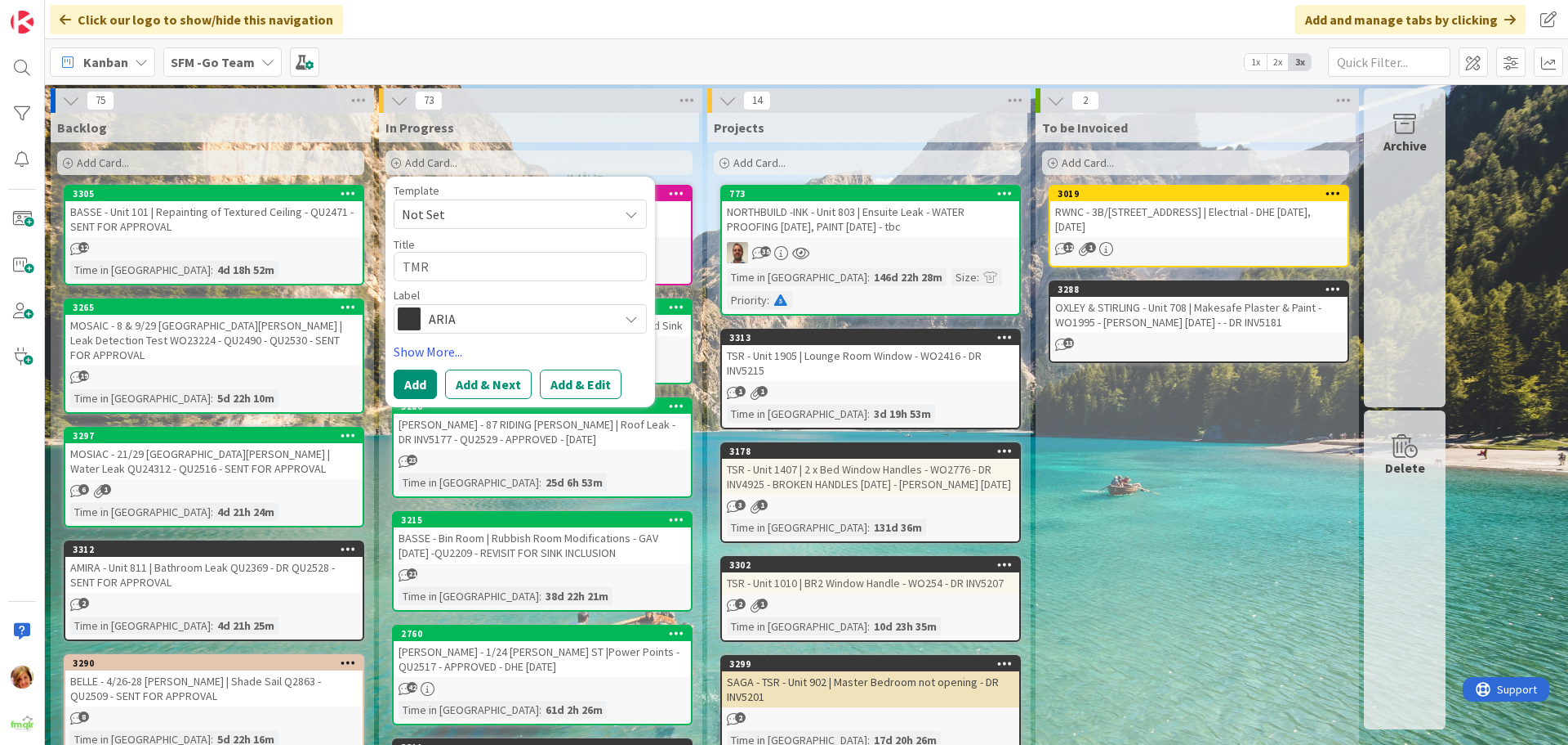
type textarea "TMR"
type textarea "x"
type textarea "TMR -"
type textarea "x"
type textarea "TMR -"
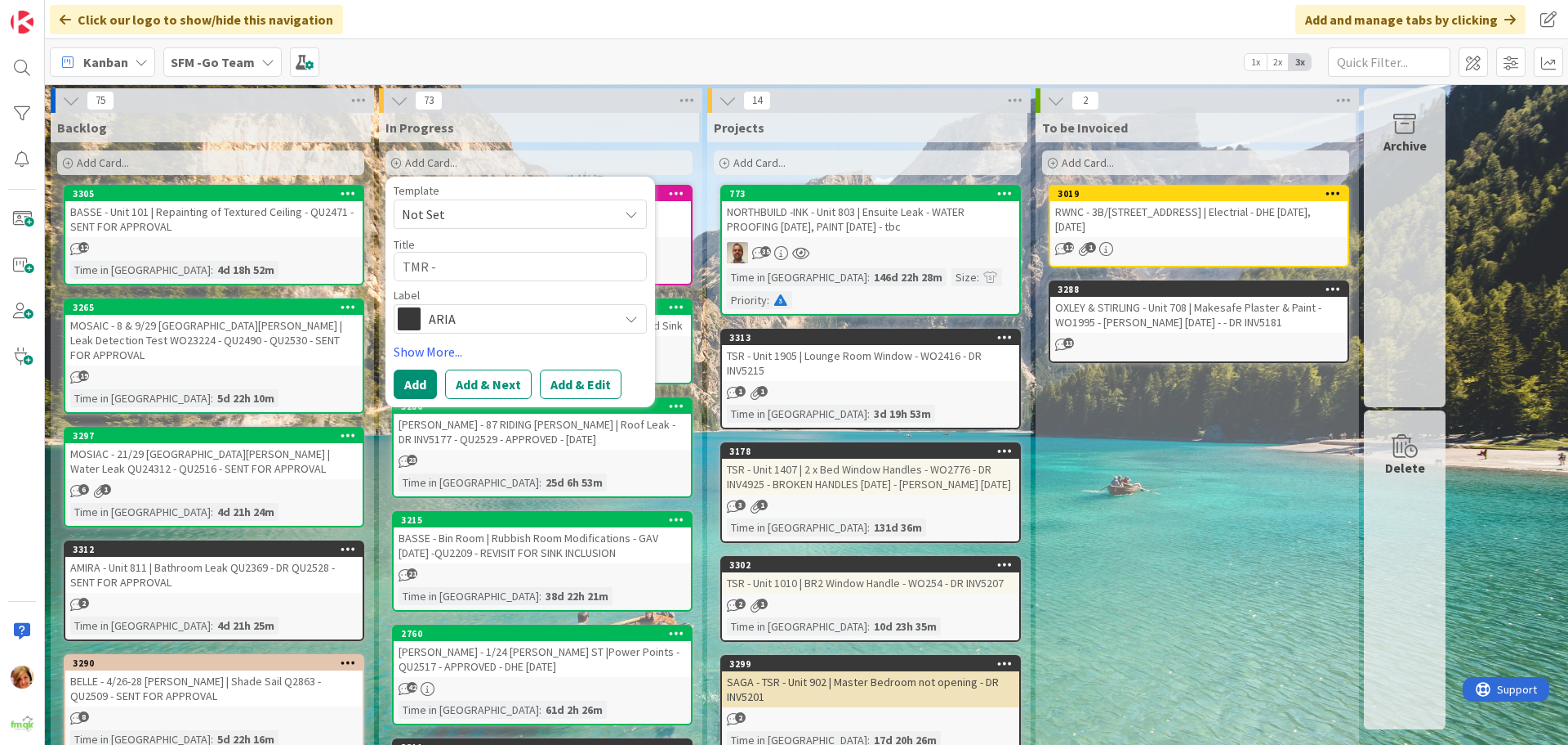
type textarea "x"
type textarea "TMR - C"
type textarea "x"
type textarea "TMR - CA"
type textarea "x"
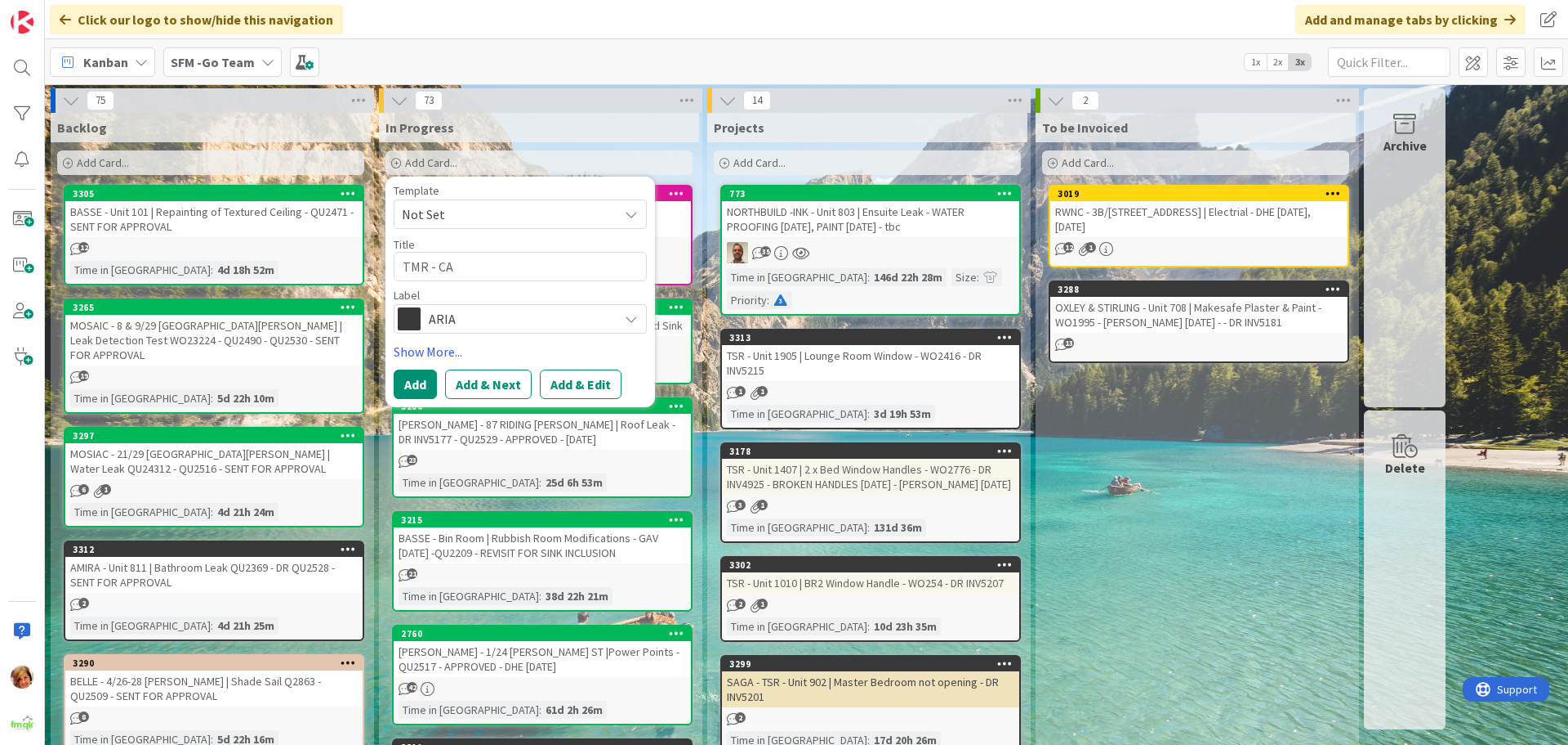
type textarea "TMR - CAR"
type textarea "x"
type textarea "TMR - CARP"
type textarea "x"
type textarea "TMR - CARPA"
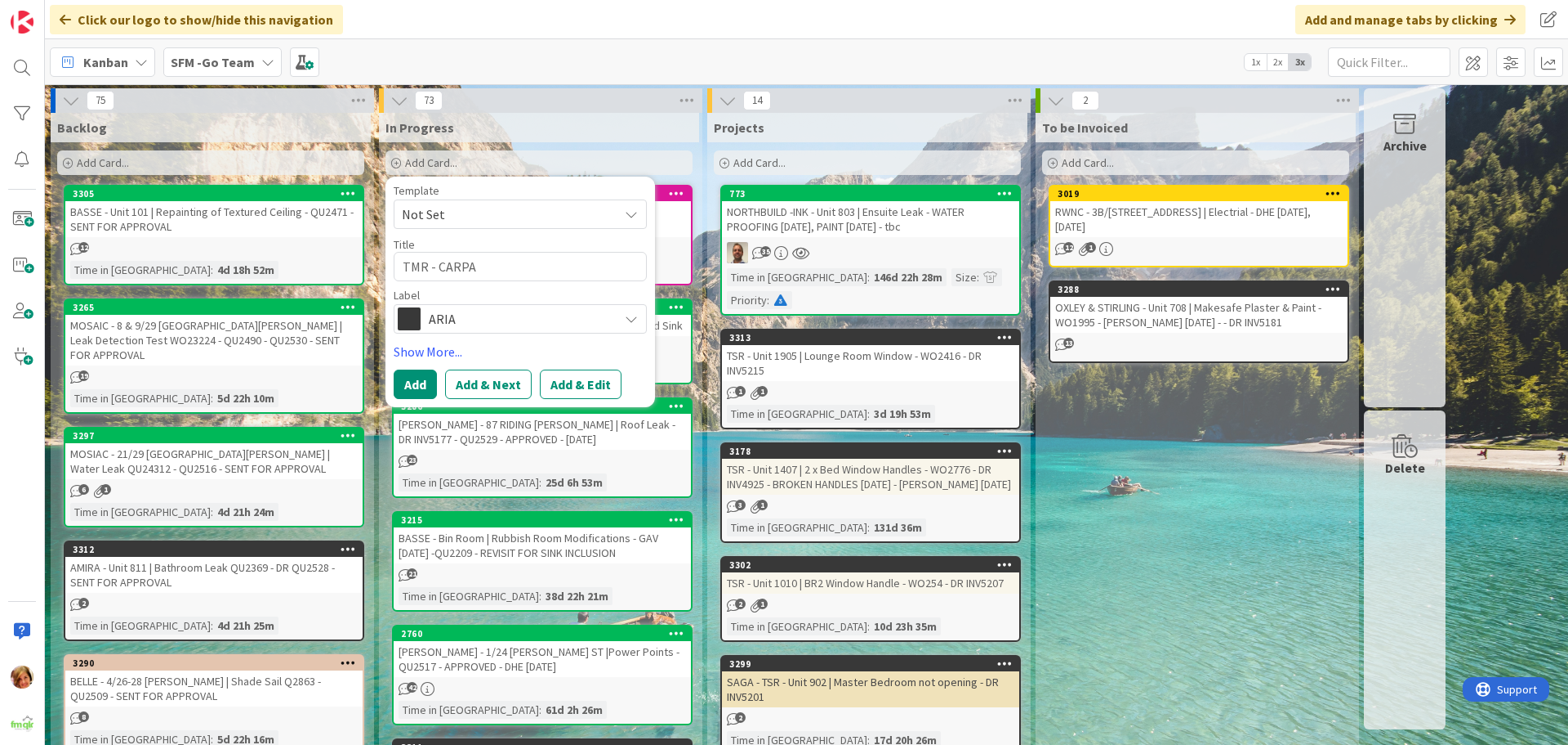
type textarea "x"
type textarea "TMR - CARPAR"
type textarea "x"
type textarea "TMR - CARPA"
type textarea "x"
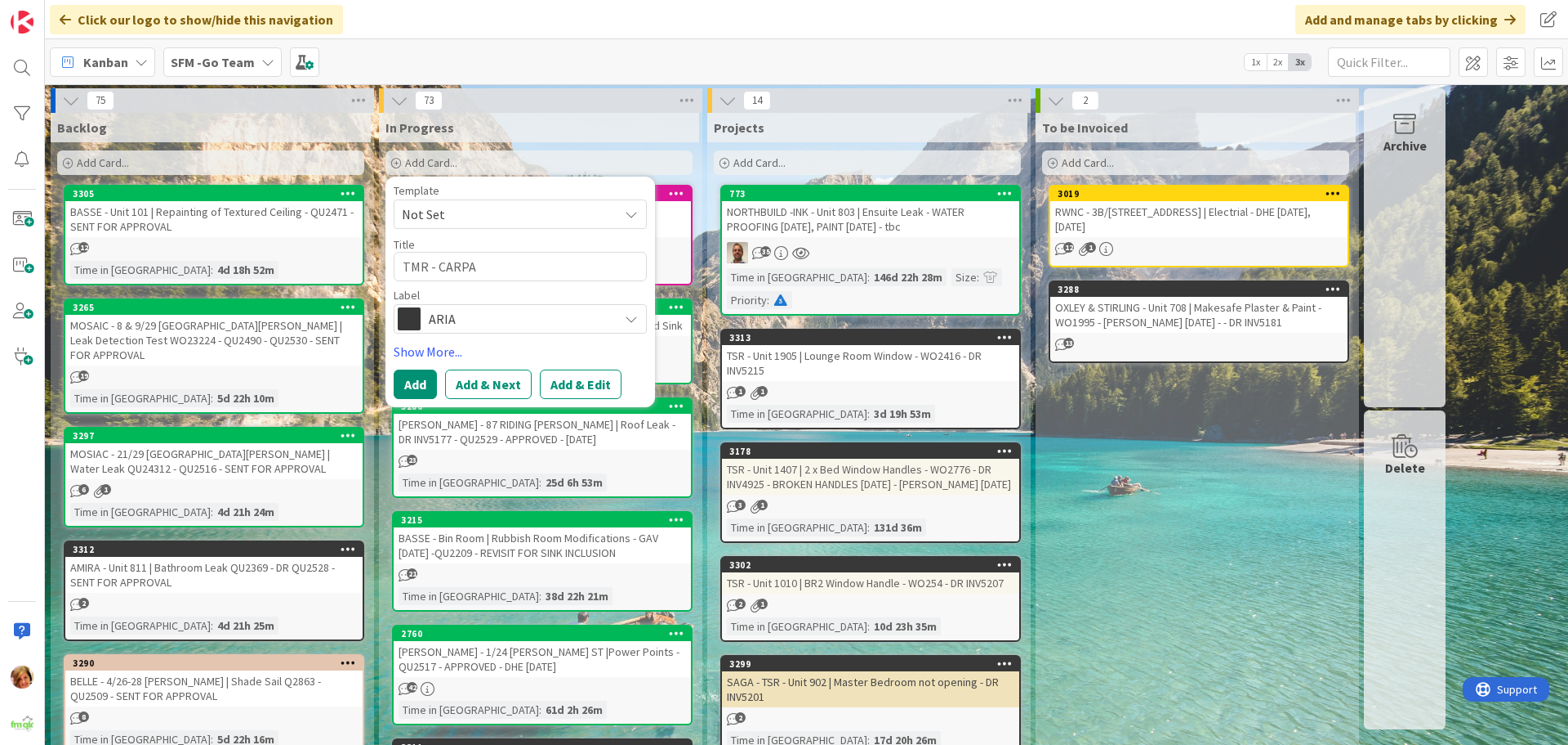
type textarea "TMR - CARP"
type textarea "x"
type textarea "TMR - CAR"
type textarea "x"
type textarea "TMR - CA"
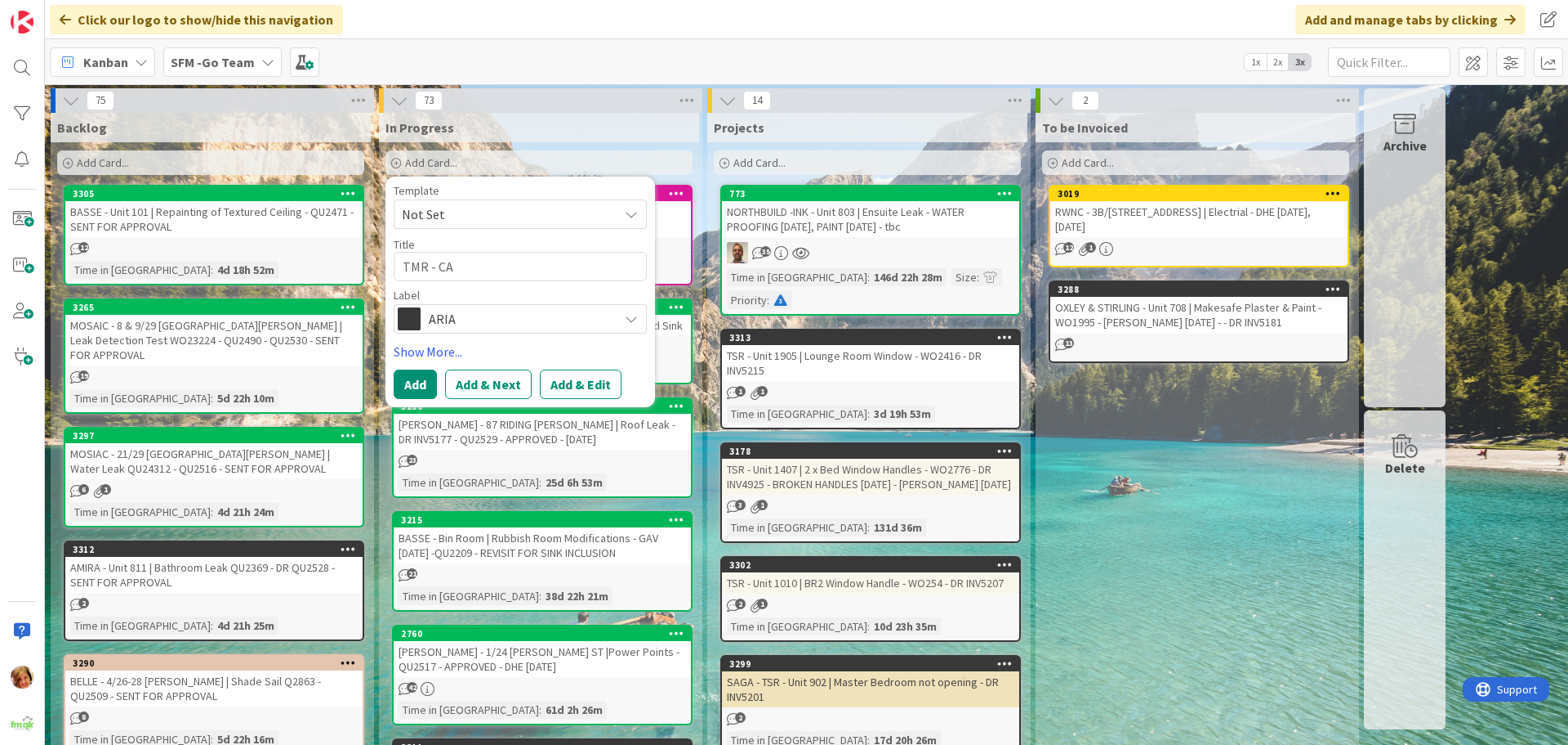
type textarea "x"
type textarea "TMR - C"
type textarea "x"
type textarea "TMR - Ca"
type textarea "x"
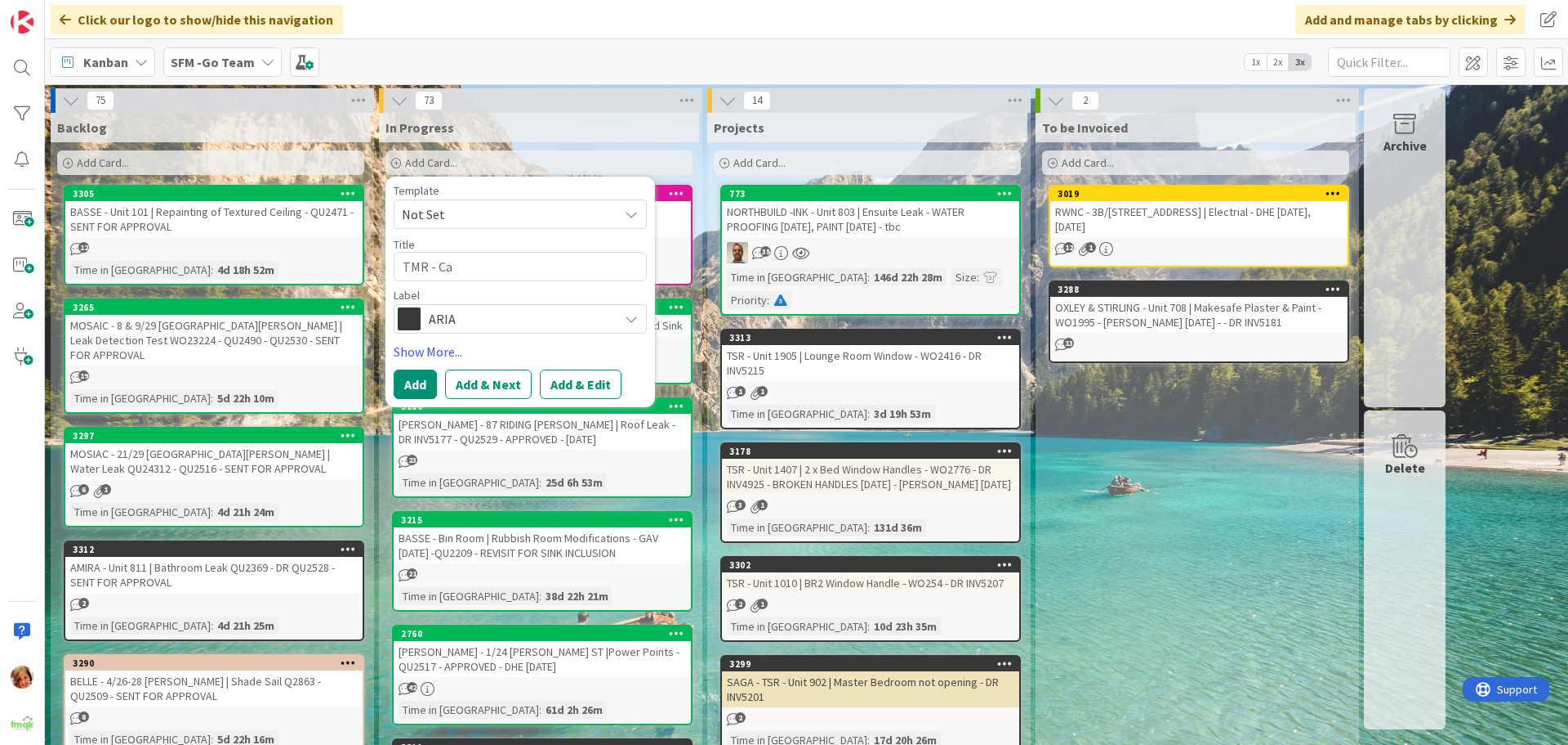
type textarea "TMR - Car"
type textarea "x"
type textarea "TMR - Carp"
type textarea "x"
type textarea "TMR - Carpa"
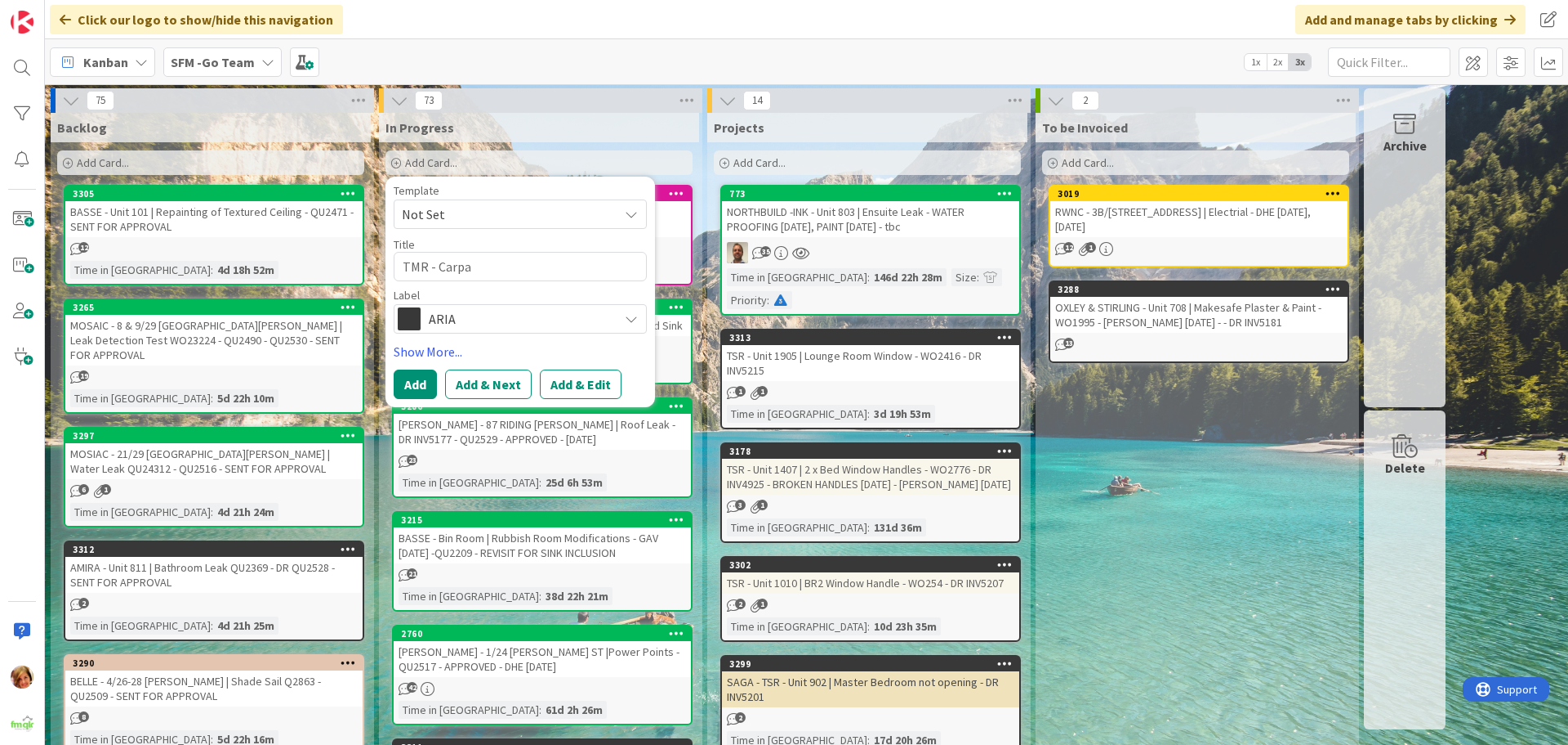
type textarea "x"
type textarea "TMR - Carpar"
type textarea "x"
type textarea "TMR - Carpark"
type textarea "x"
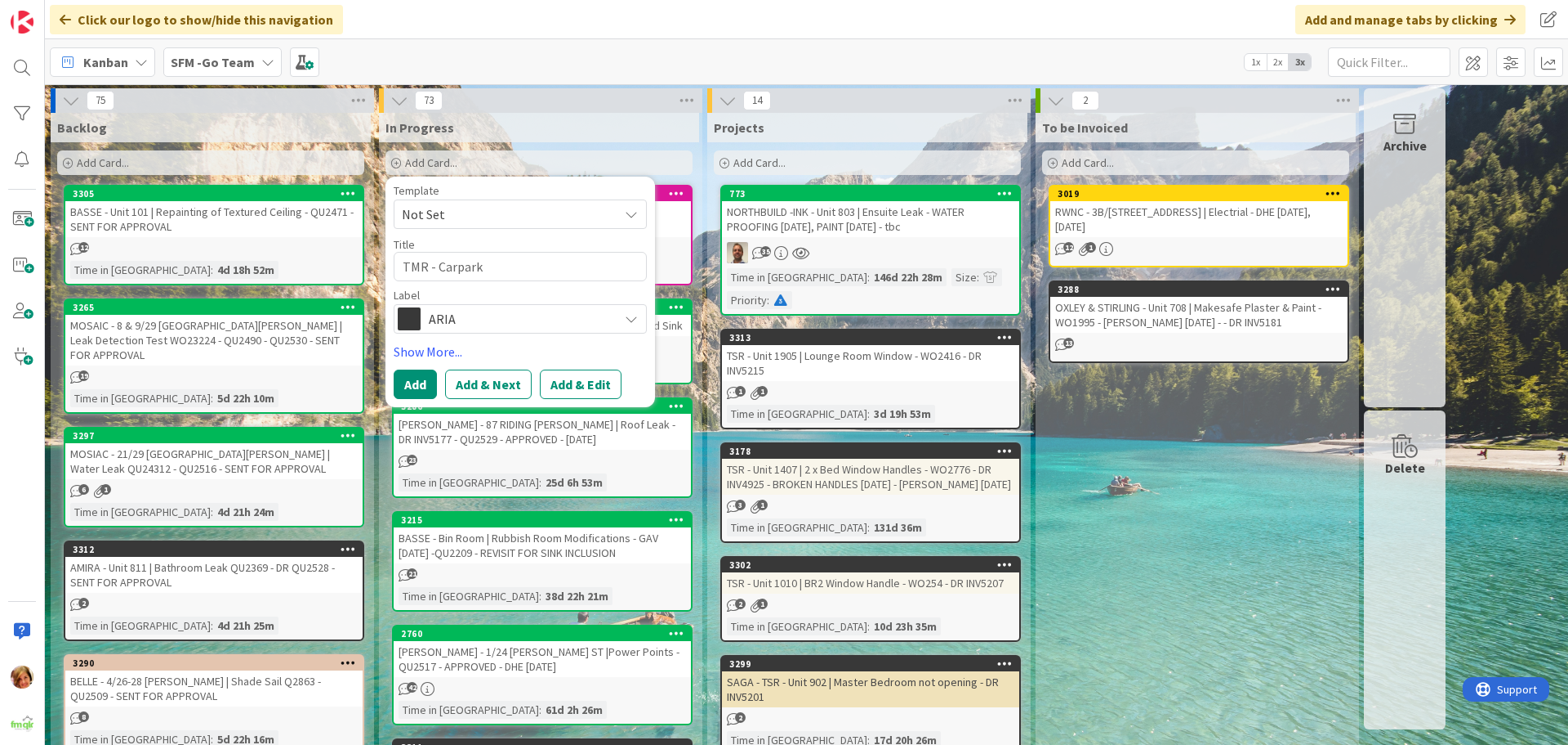
type textarea "TMR - Carpark"
type textarea "x"
type textarea "TMR - Carpark -"
type textarea "x"
type textarea "TMR - Carpark -"
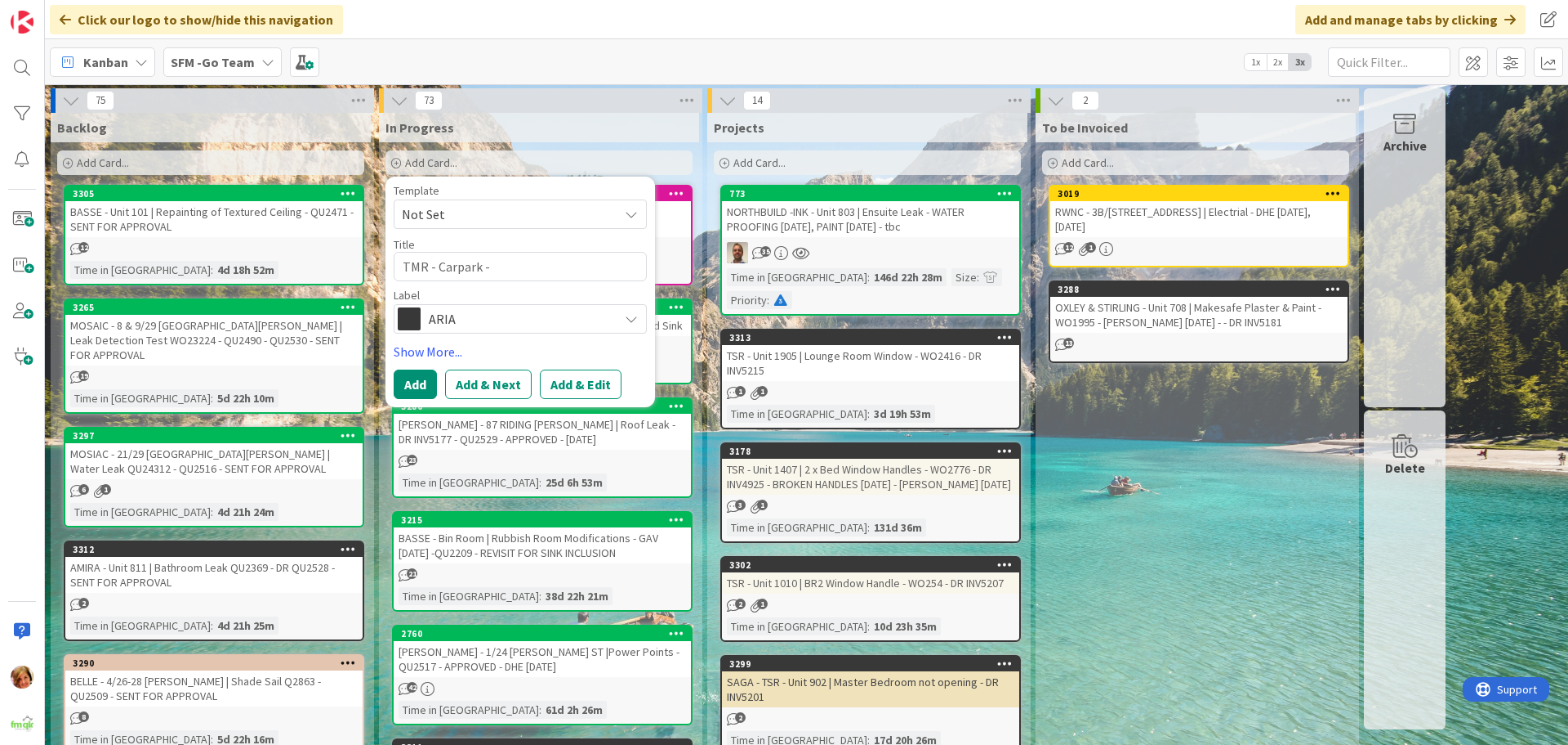
type textarea "x"
type textarea "TMR - Carpark - 3"
type textarea "x"
type textarea "TMR - Carpark - 35"
type textarea "x"
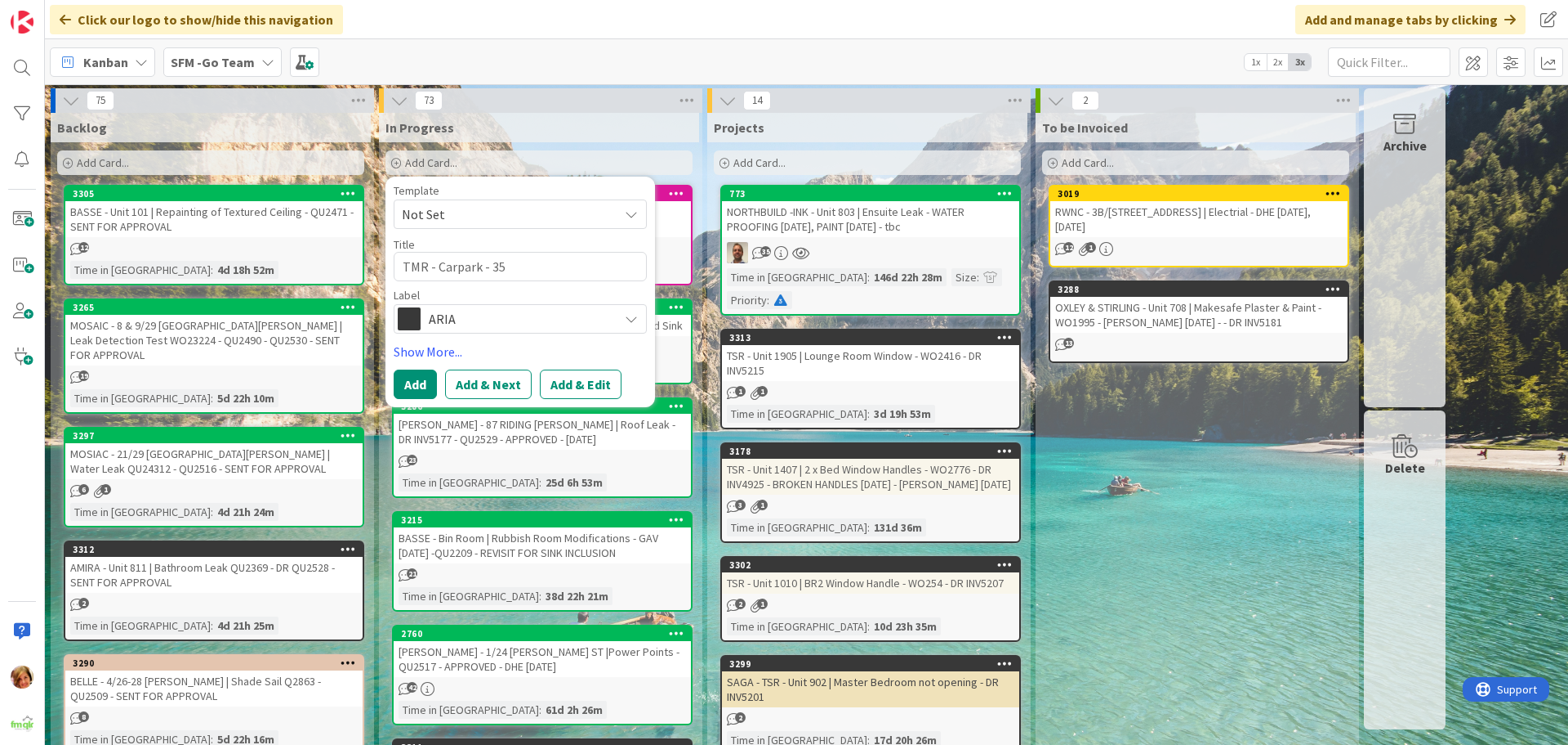
type textarea "TMR - Carpark - 35b"
type textarea "x"
type textarea "TMR - Carpark - 35b|"
type textarea "x"
type textarea "TMR - Carpark - 35b|"
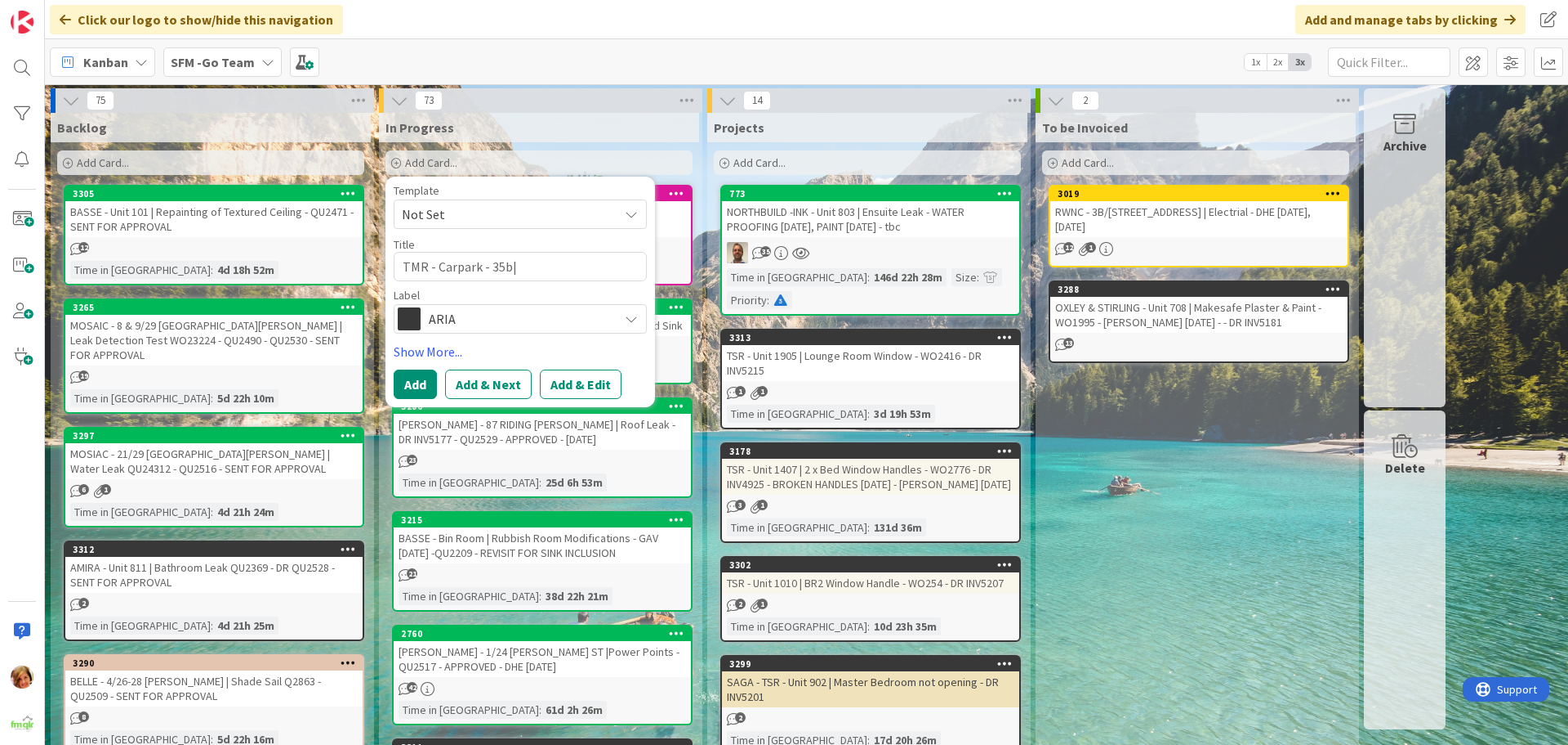
type textarea "x"
type textarea "TMR - Carpark - 35b| R"
type textarea "x"
type textarea "TMR - Carpark - 35b| Re"
type textarea "x"
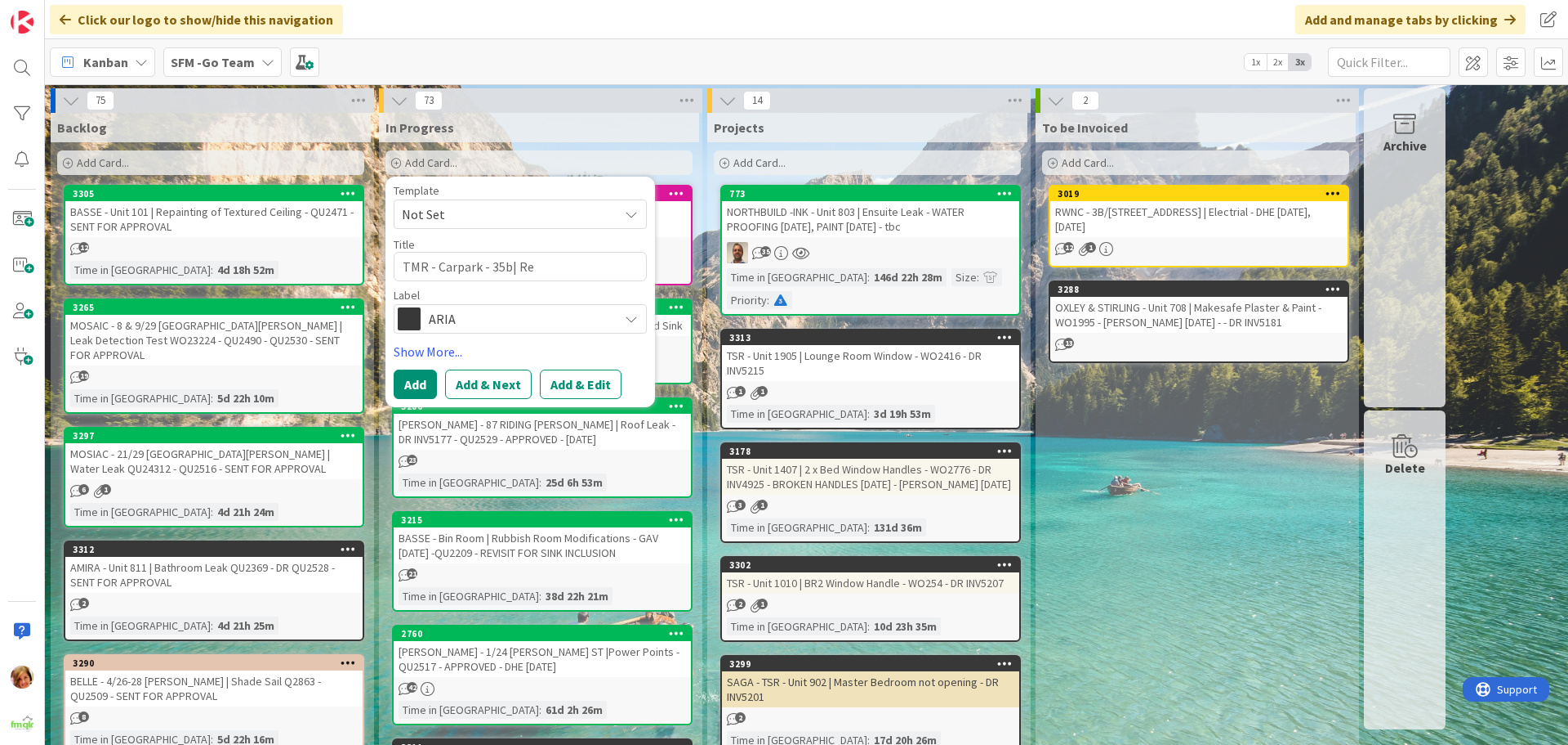
type textarea "TMR - Carpark - 35b| Re-"
type textarea "x"
type textarea "TMR - Carpark - 35b| Re-c"
type textarea "x"
type textarea "TMR - Carpark - 35b| Re-ce"
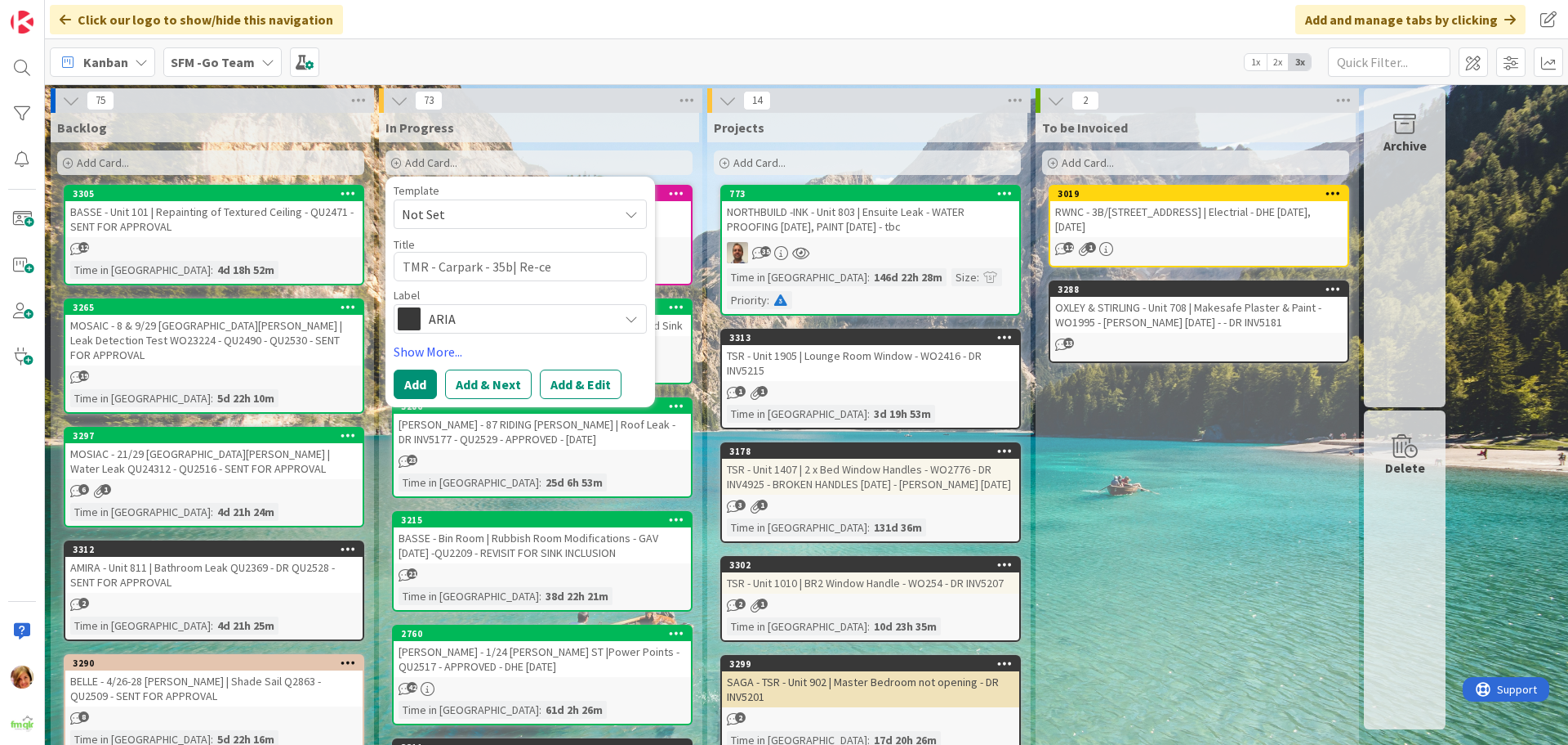
type textarea "x"
type textarea "TMR - Carpark - 35b| Re-cem"
type textarea "x"
type textarea "TMR - Carpark - 35b| Re-ceme"
type textarea "x"
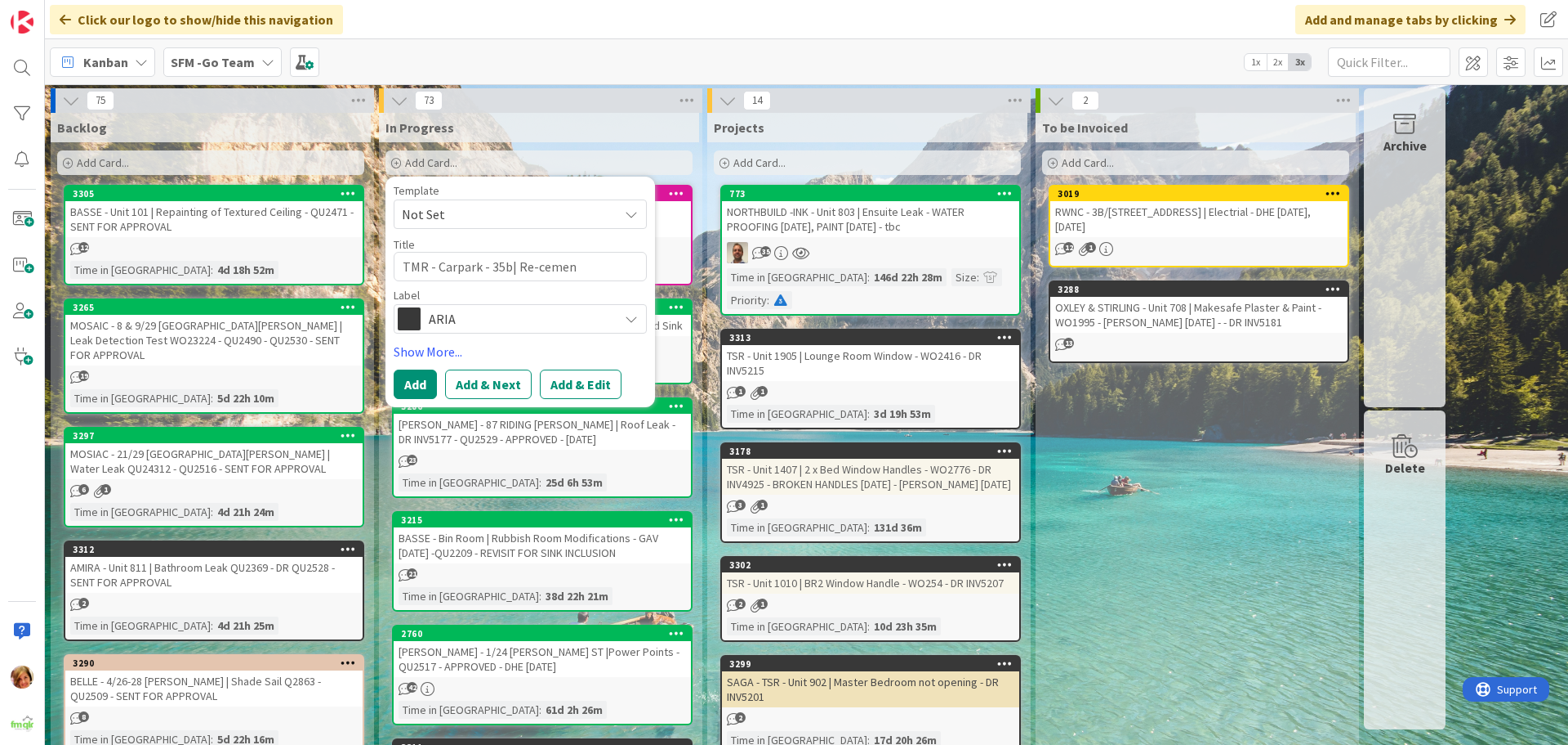
type textarea "TMR - Carpark - 35b| Re-cement"
type textarea "x"
type textarea "TMR - Carpark - 35b| Re-cement"
type textarea "x"
type textarea "TMR - Carpark - 35b| Re-cement C"
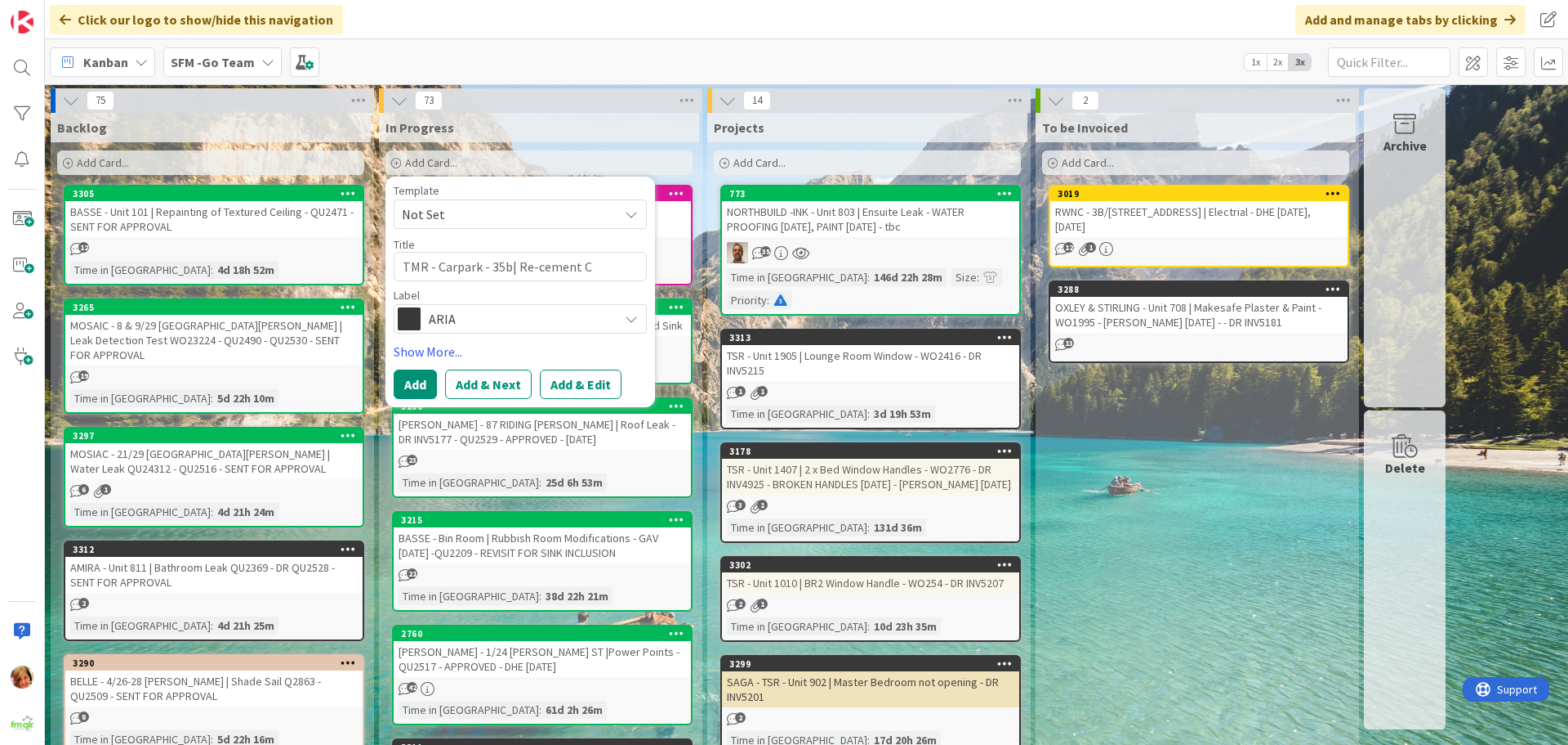
type textarea "x"
type textarea "TMR - Carpark - 35b| Re-cement Cap"
type textarea "x"
type textarea "TMR - Carpark - 35b| Re-cement [PERSON_NAME]"
type textarea "x"
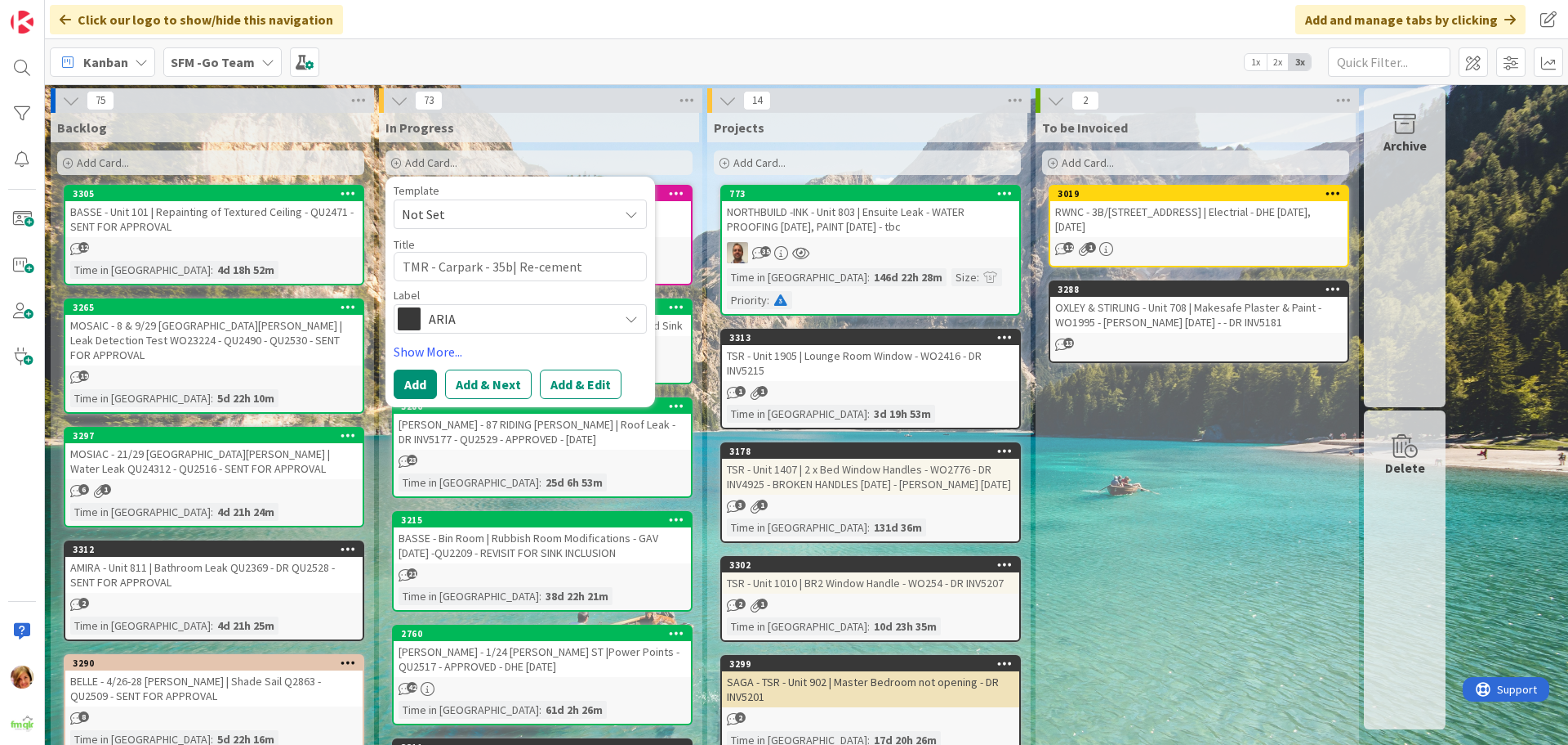
type textarea "TMR - Carpark - 35b| Re-cement Cappi"
type textarea "x"
type textarea "TMR - Carpark - 35b| Re-cement Cappin"
type textarea "x"
type textarea "TMR - Carpark - 35b| Re-cement Capping"
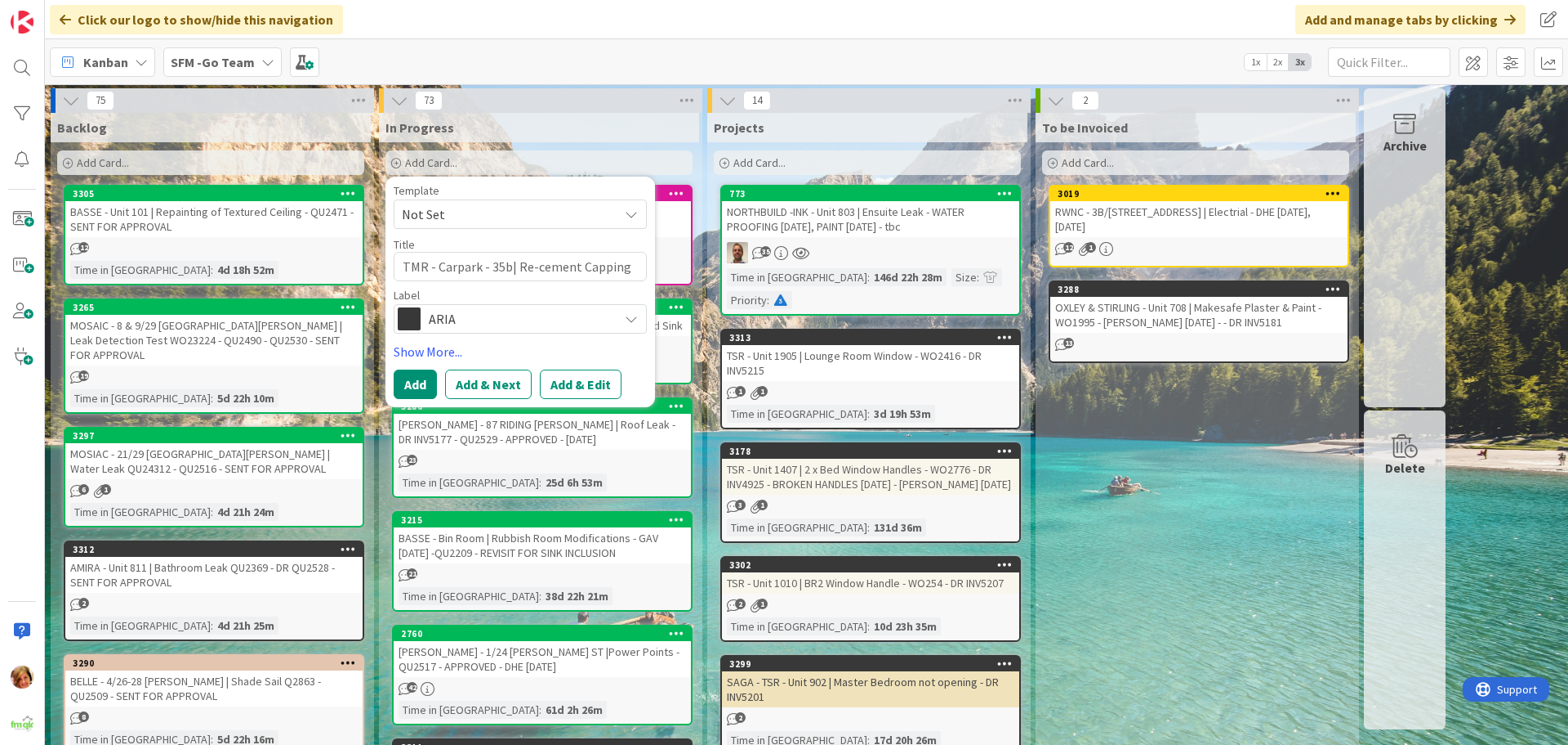
type textarea "x"
type textarea "TMR - Carpark - 35b| Re-cement Capping"
type textarea "x"
type textarea "TMR - Carpark - 35b| Re-cement Capping W"
type textarea "x"
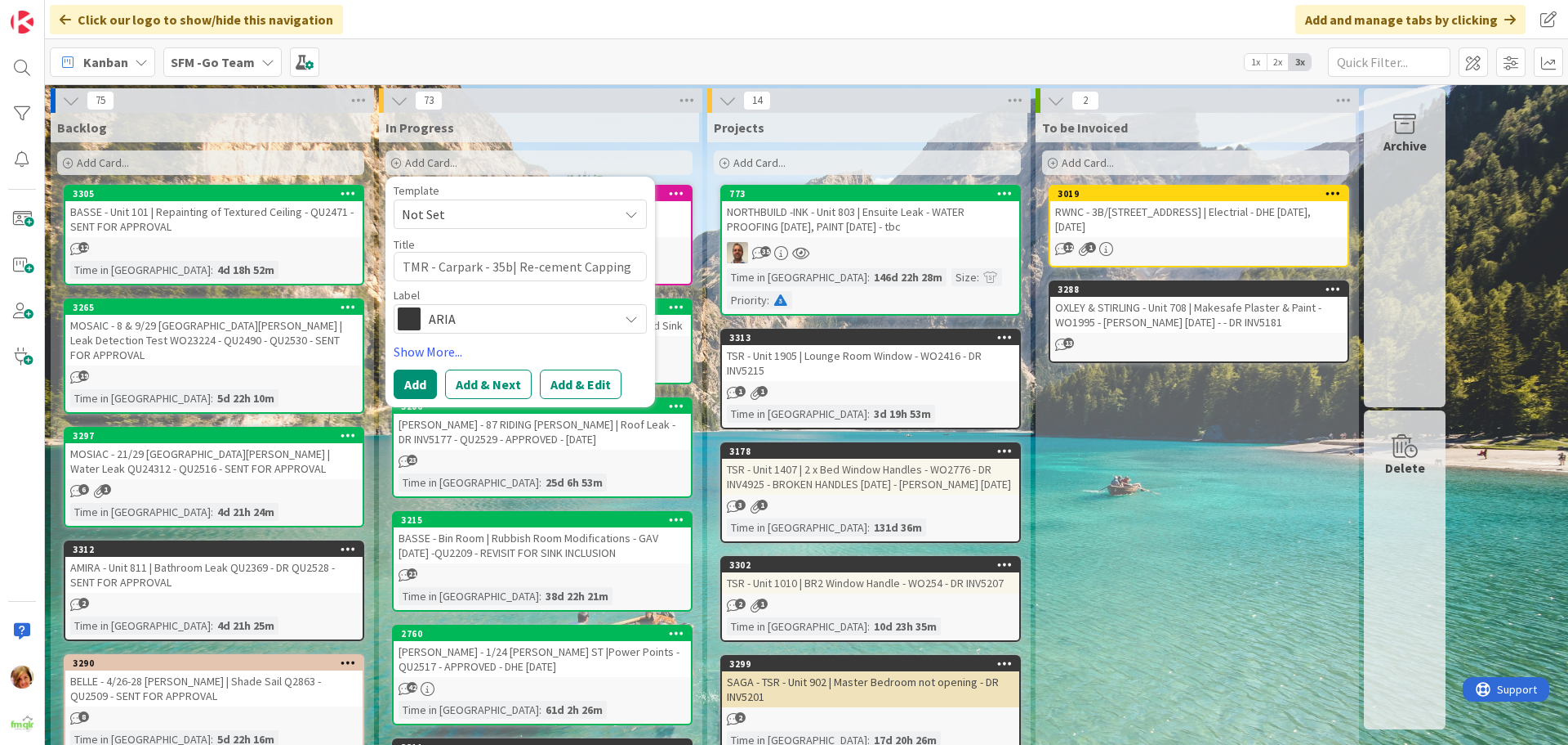
type textarea "TMR - Carpark - 35b| Re-cement Capping WO"
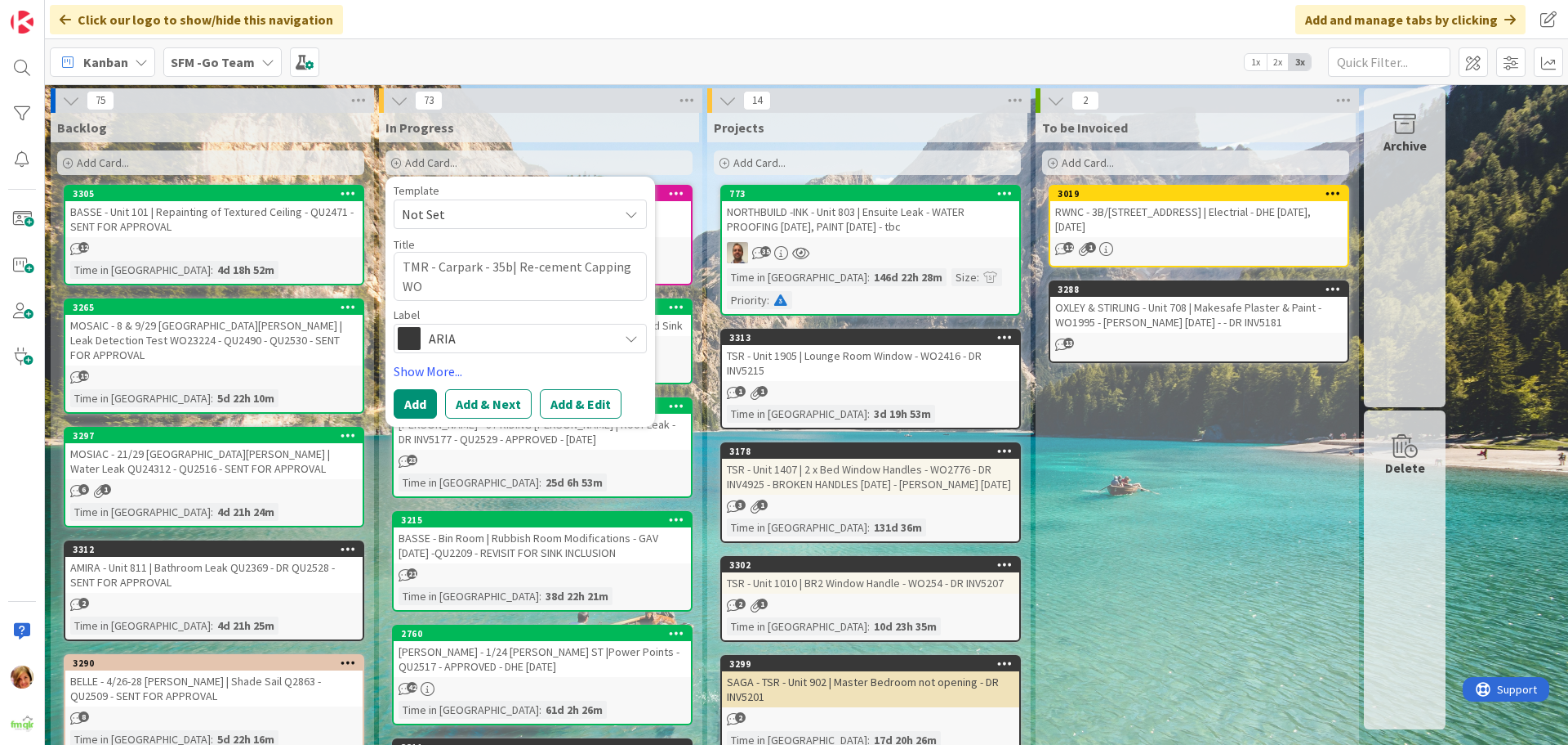
type textarea "x"
type textarea "TMR - Carpark - 35b| Re-cement Capping WO2"
type textarea "x"
type textarea "TMR - Carpark - 35b| Re-cement Capping WO24"
type textarea "x"
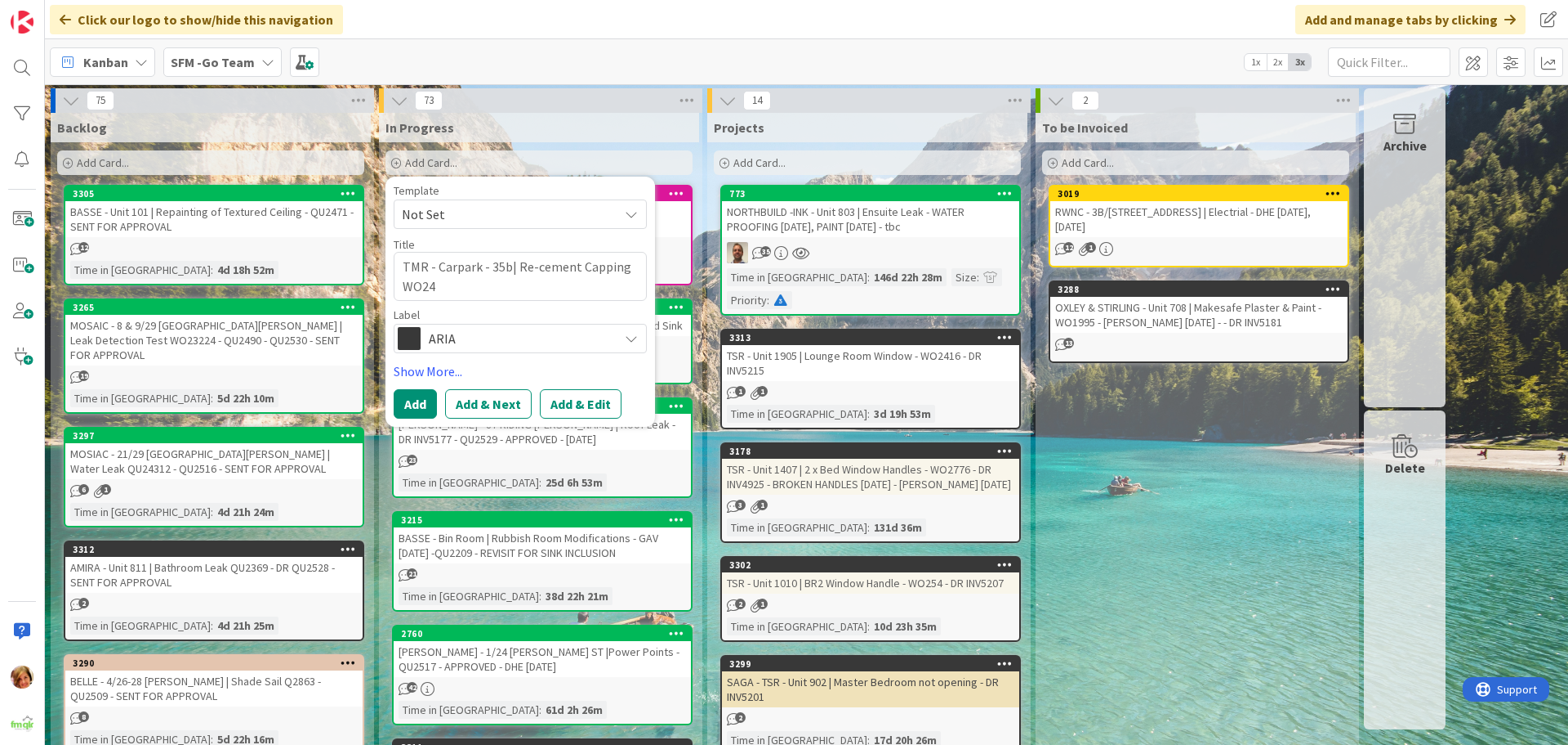
type textarea "TMR - Carpark - 35b| Re-cement Capping WO243"
type textarea "x"
type textarea "TMR - Carpark - 35b| Re-cement Capping WO2437"
click at [412, 412] on button "Add" at bounding box center [415, 404] width 43 height 29
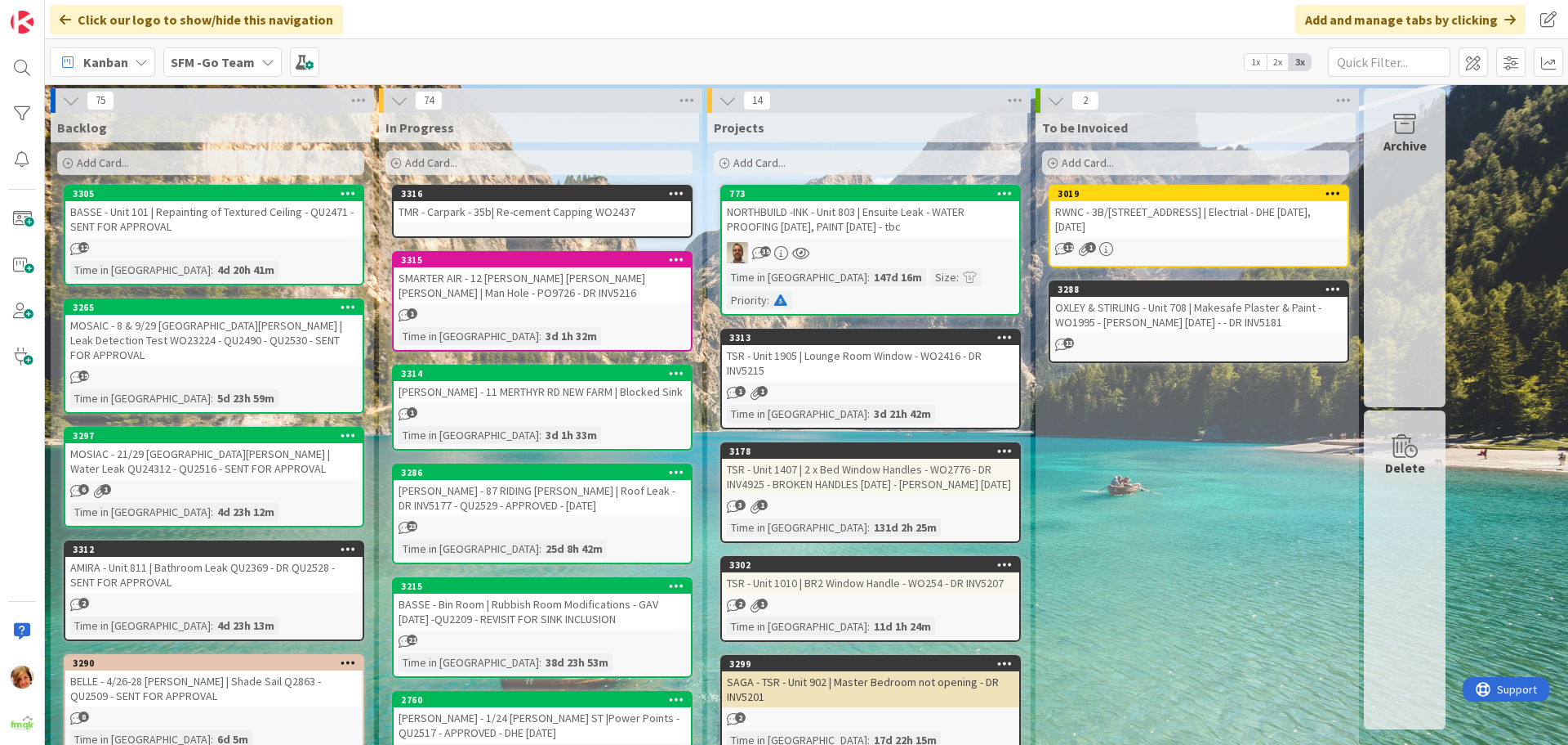
click at [595, 214] on div "TMR - Carpark - 35b| Re-cement Capping WO2437" at bounding box center [542, 212] width 297 height 21
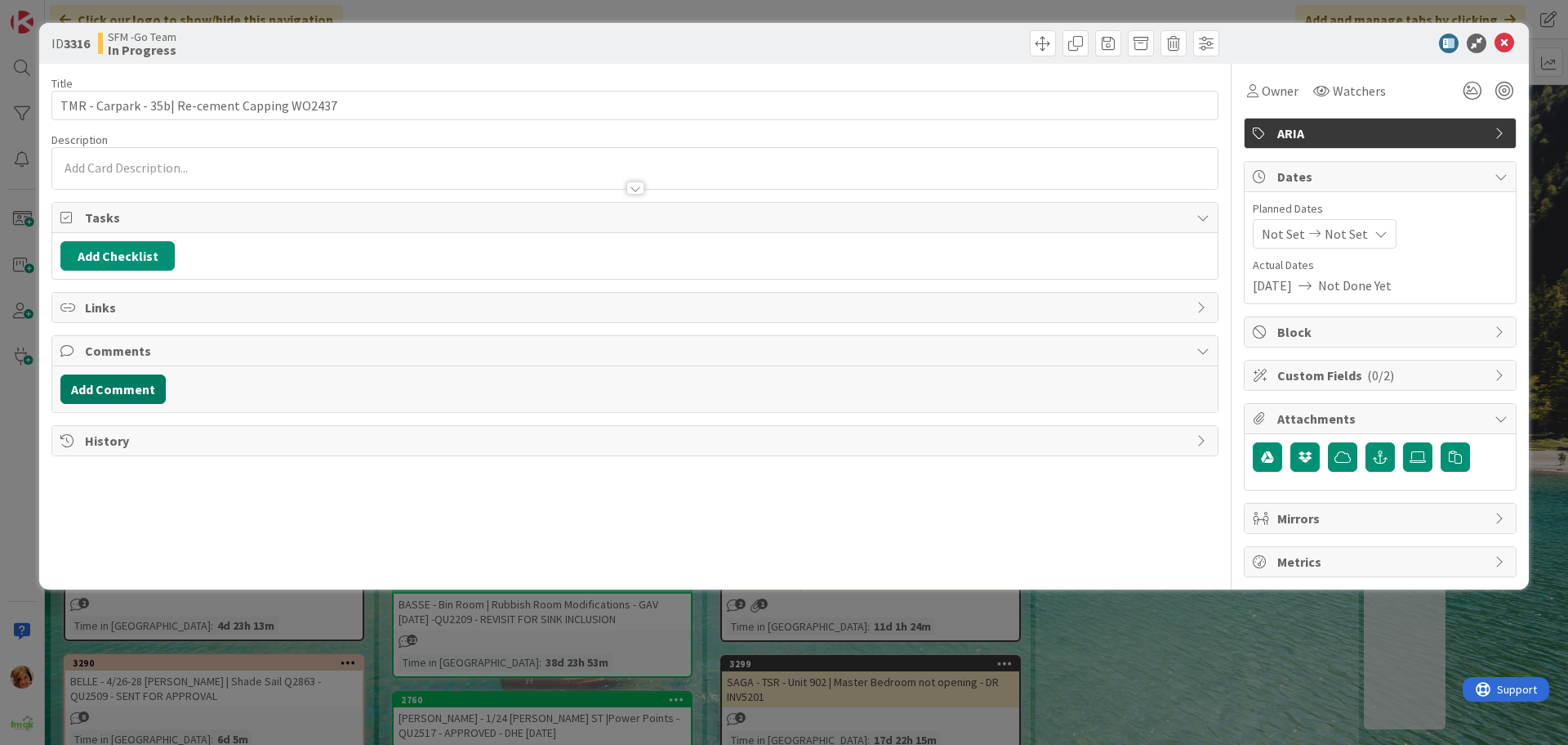
click at [115, 384] on button "Add Comment" at bounding box center [113, 389] width 105 height 29
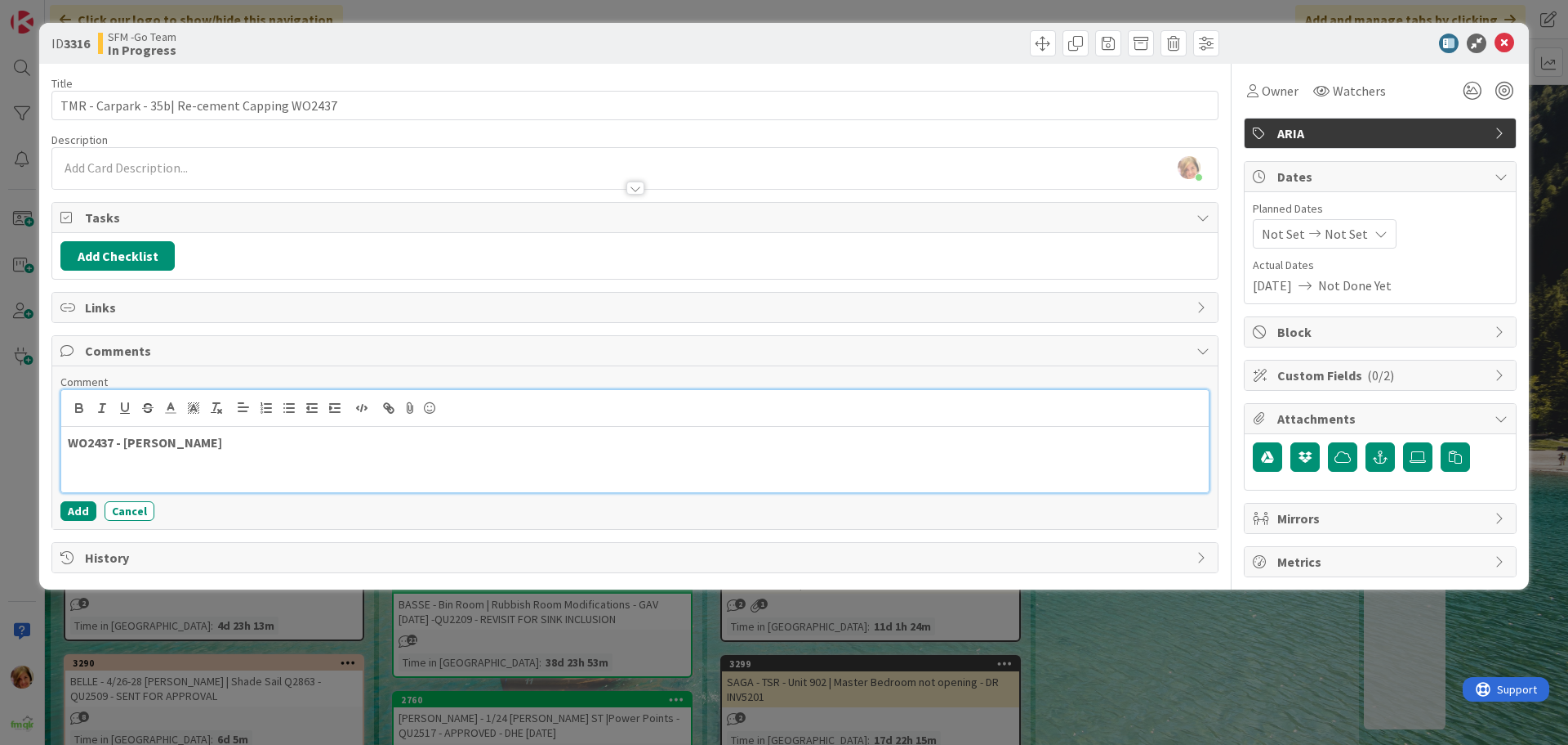
click at [270, 448] on p "WO2437 - [PERSON_NAME]" at bounding box center [635, 442] width 1134 height 19
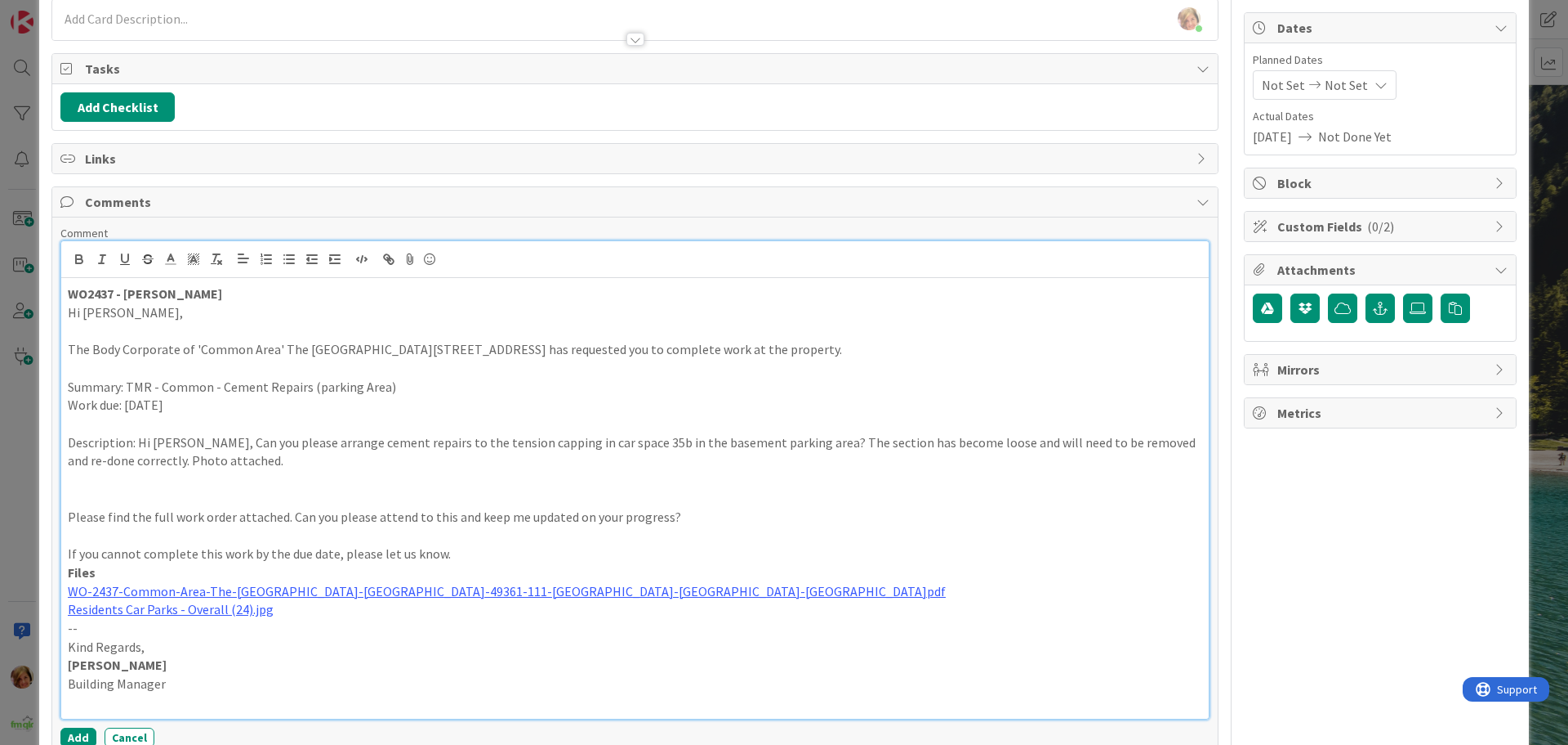
scroll to position [177, 0]
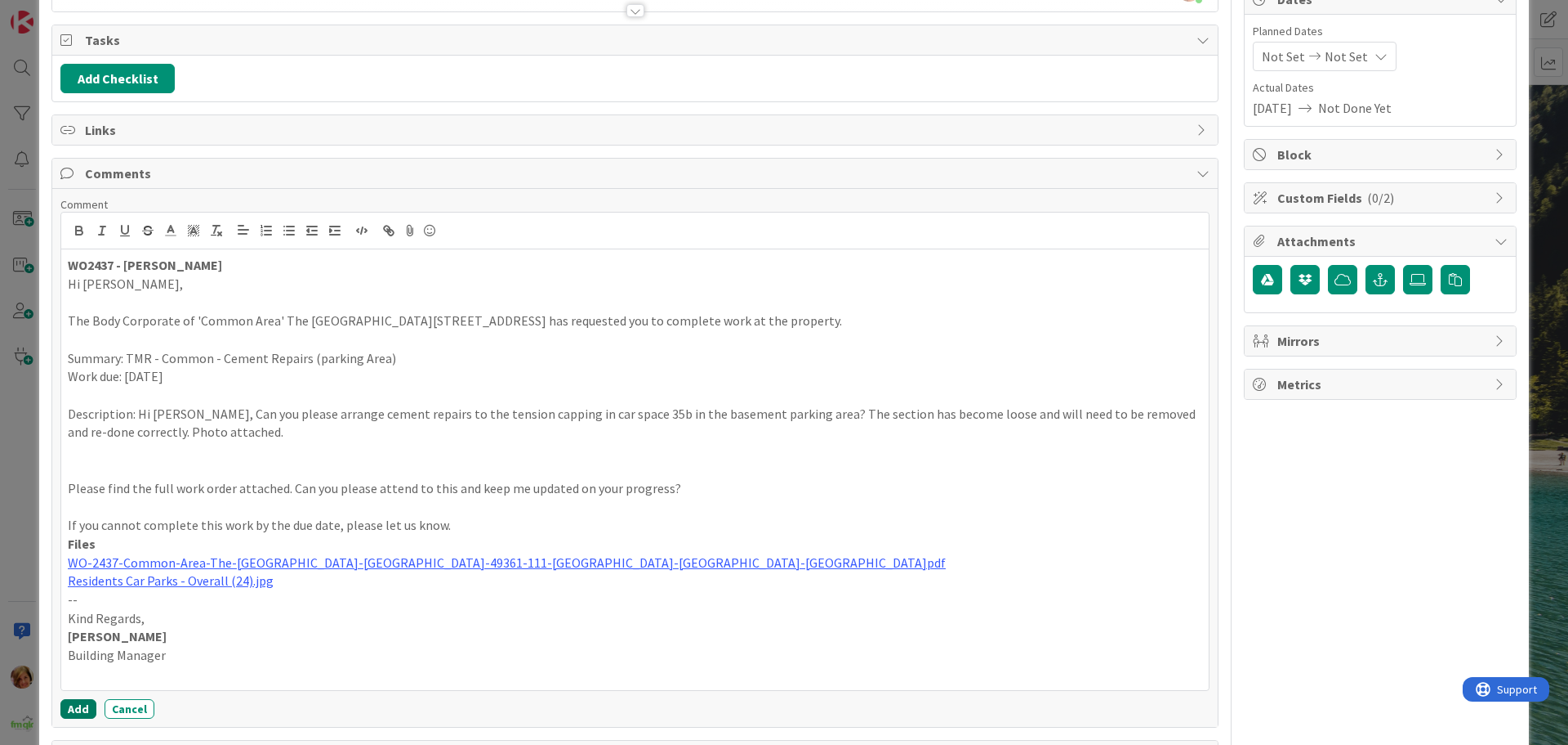
click at [77, 710] on button "Add" at bounding box center [78, 709] width 36 height 20
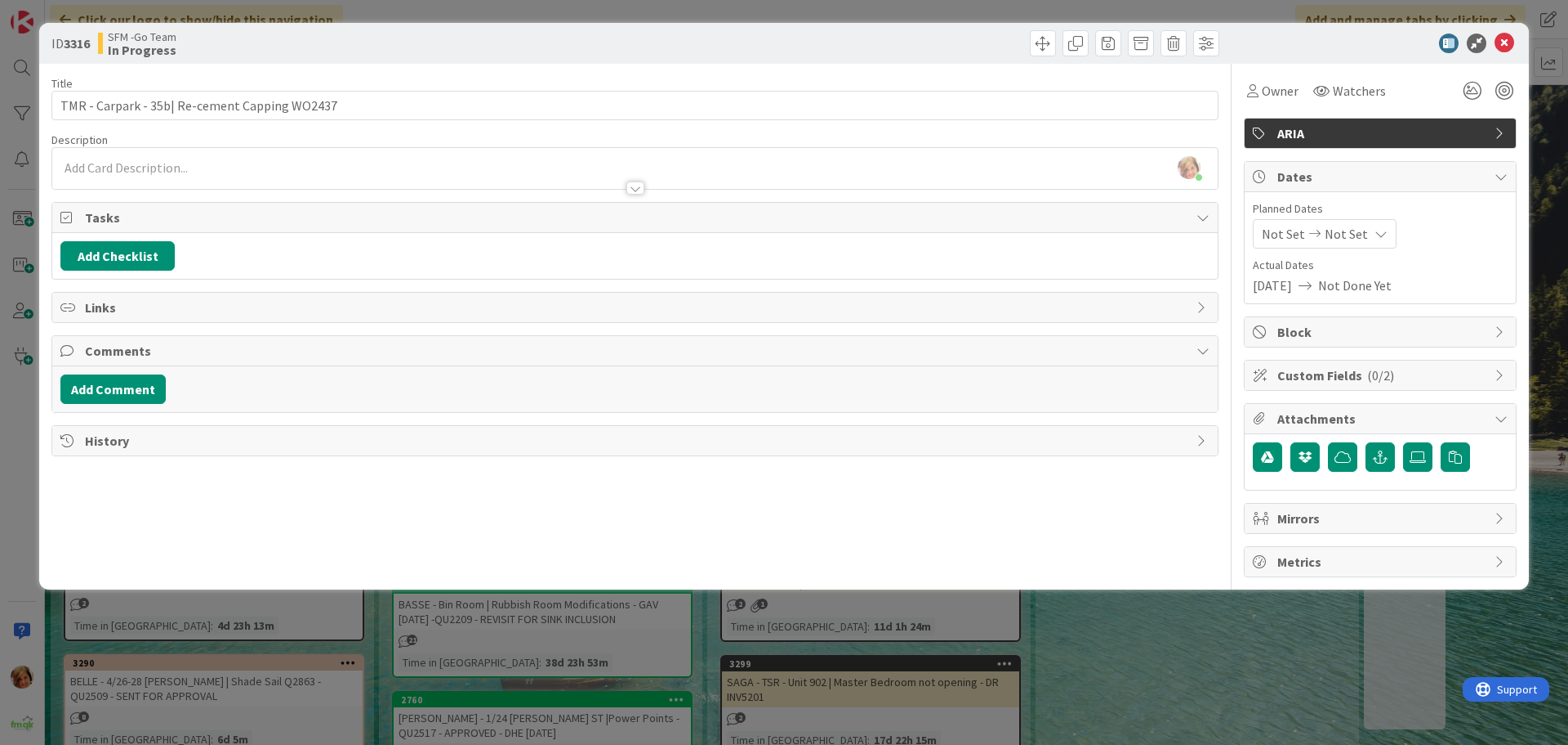
scroll to position [0, 0]
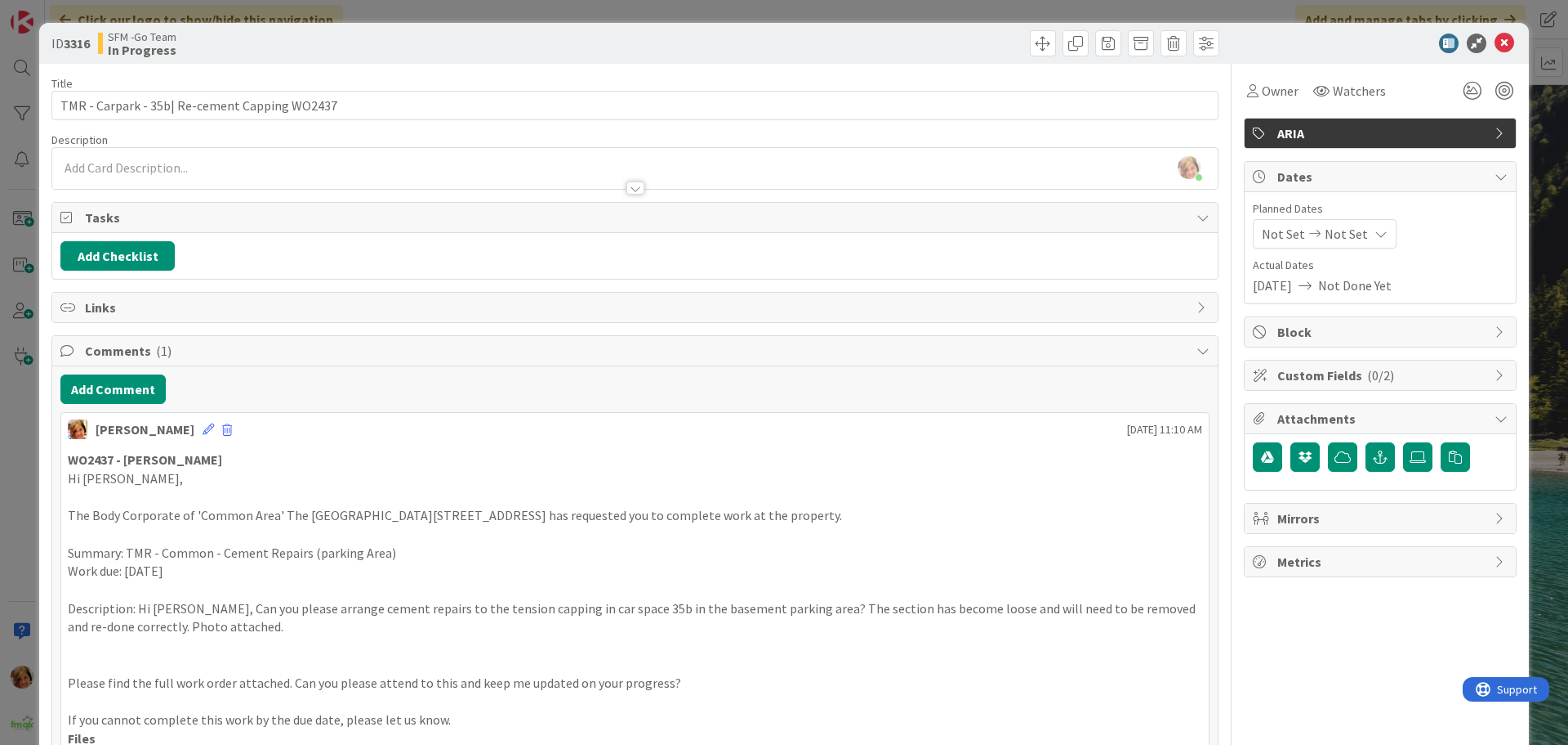
click at [419, 121] on div "Title 45 / 128 TMR - Carpark - 35b| Re-cement Capping WO2437 Description [PERSO…" at bounding box center [635, 505] width 1167 height 884
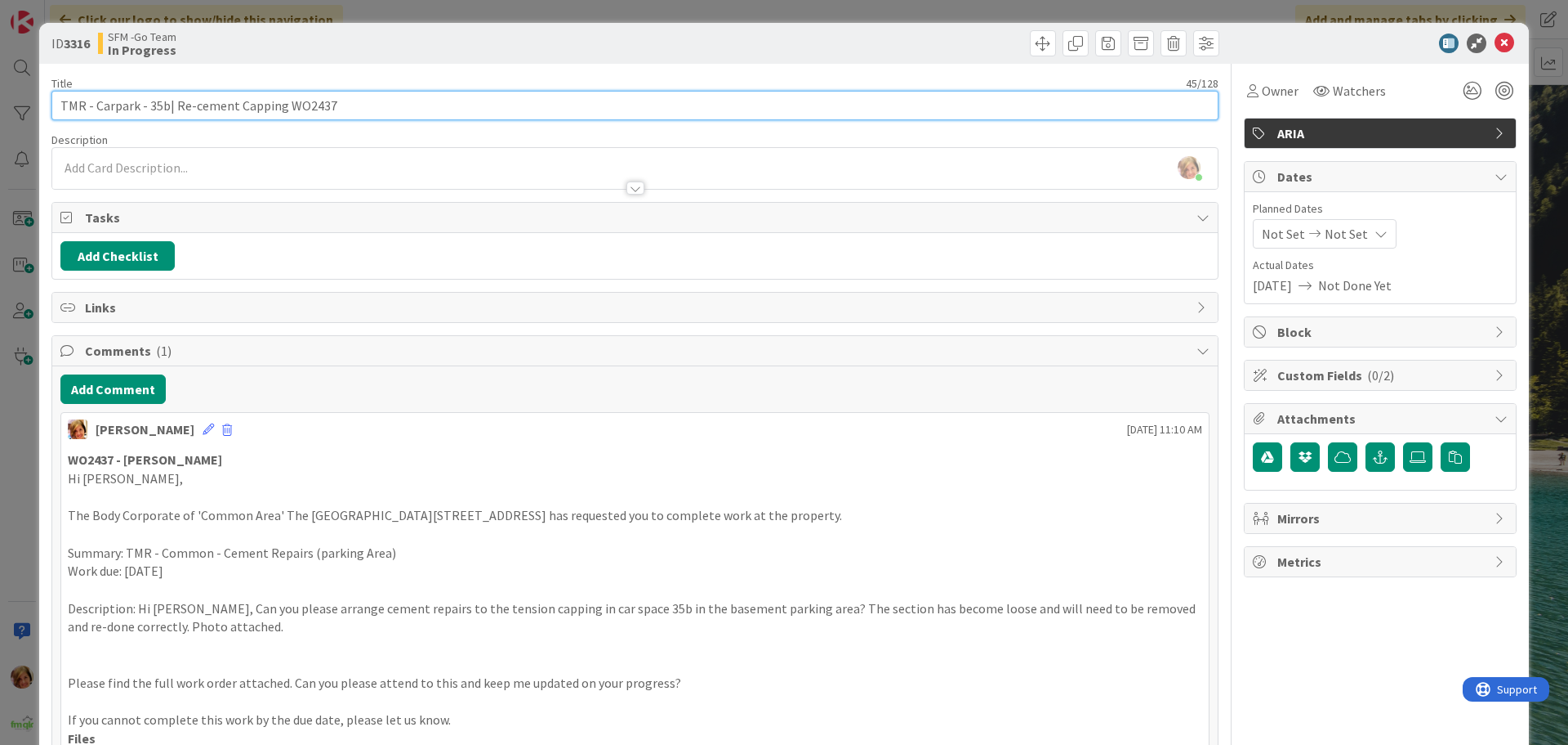
click at [417, 100] on input "TMR - Carpark - 35b| Re-cement Capping WO2437" at bounding box center [635, 105] width 1167 height 29
type input "TMR - Carpark - 35b| Re-cement Capping WO2437 - DR INV5220"
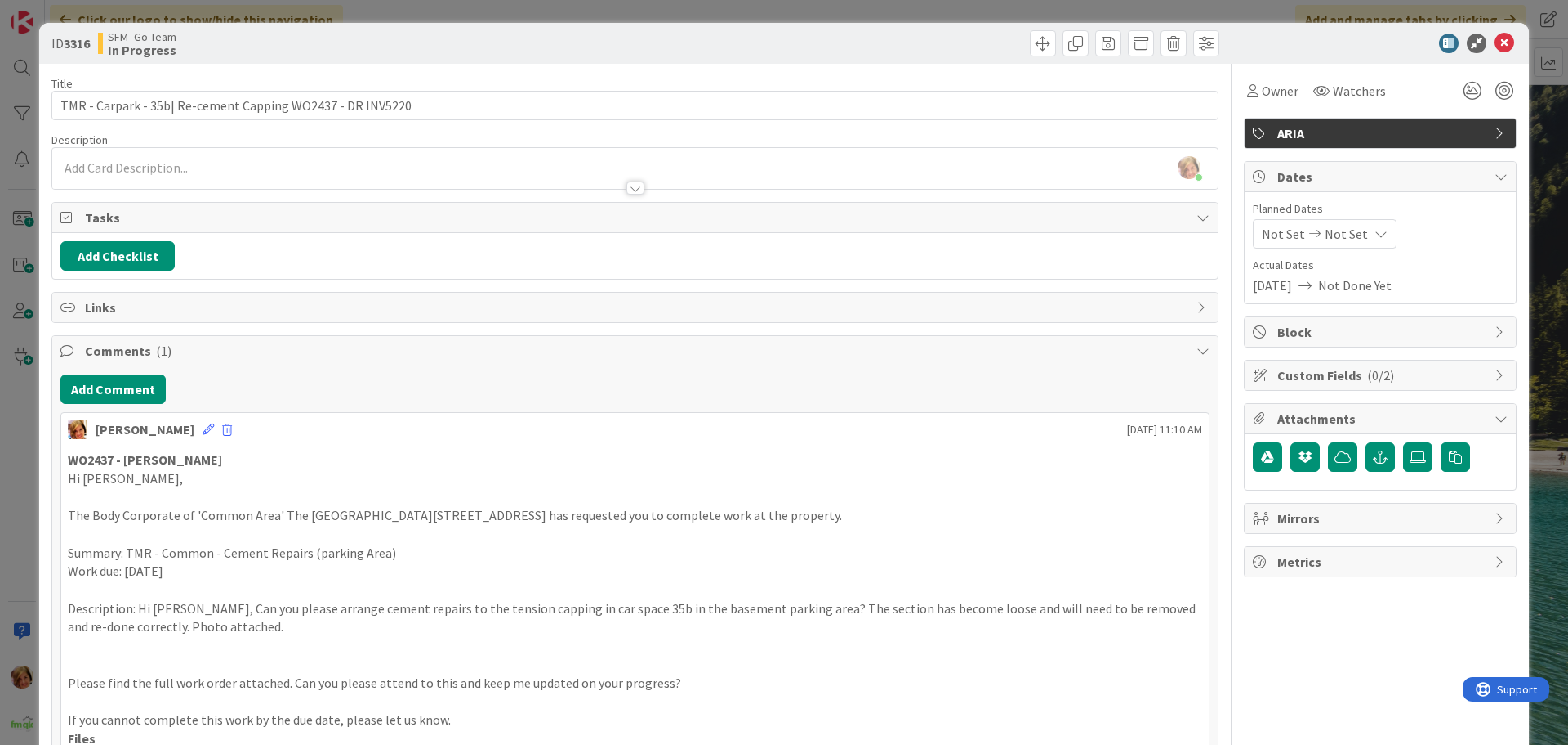
click at [794, 33] on div at bounding box center [929, 43] width 580 height 26
click at [1495, 39] on icon at bounding box center [1505, 43] width 19 height 20
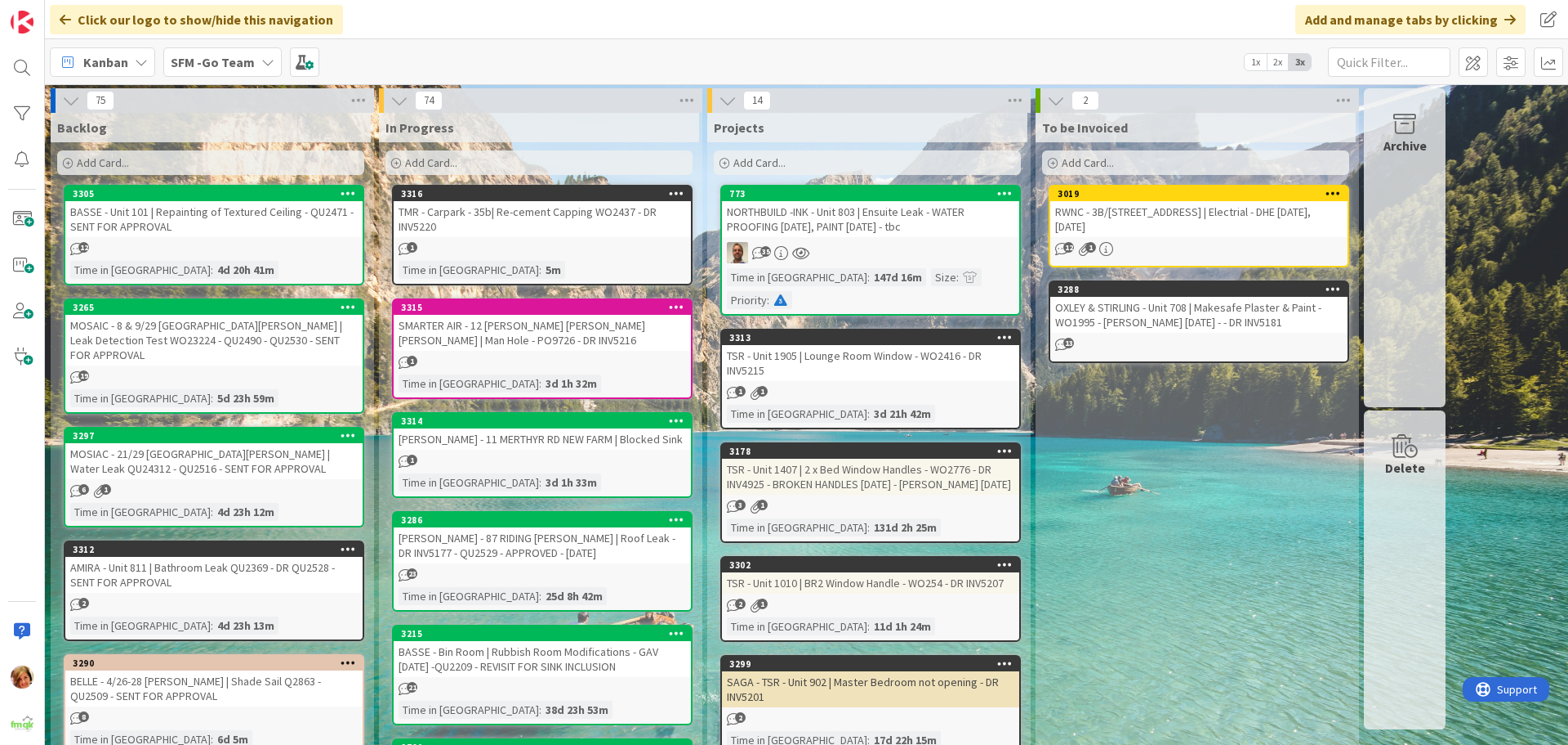
drag, startPoint x: 491, startPoint y: 220, endPoint x: 362, endPoint y: 268, distance: 137.6
click at [491, 220] on div "TMR - Carpark - 35b| Re-cement Capping WO2437 - DR INV5220" at bounding box center [542, 218] width 297 height 36
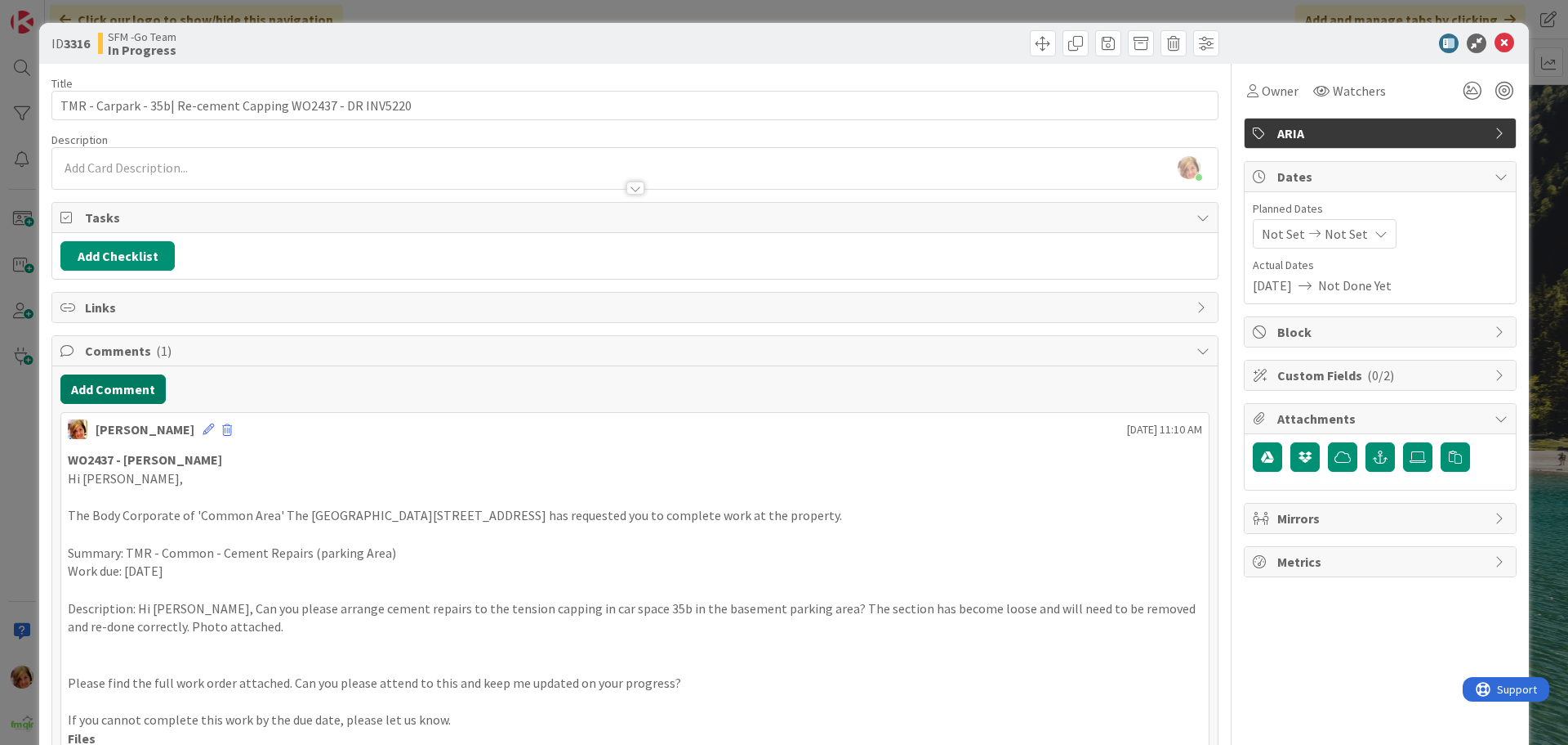
click at [100, 382] on button "Add Comment" at bounding box center [113, 389] width 105 height 29
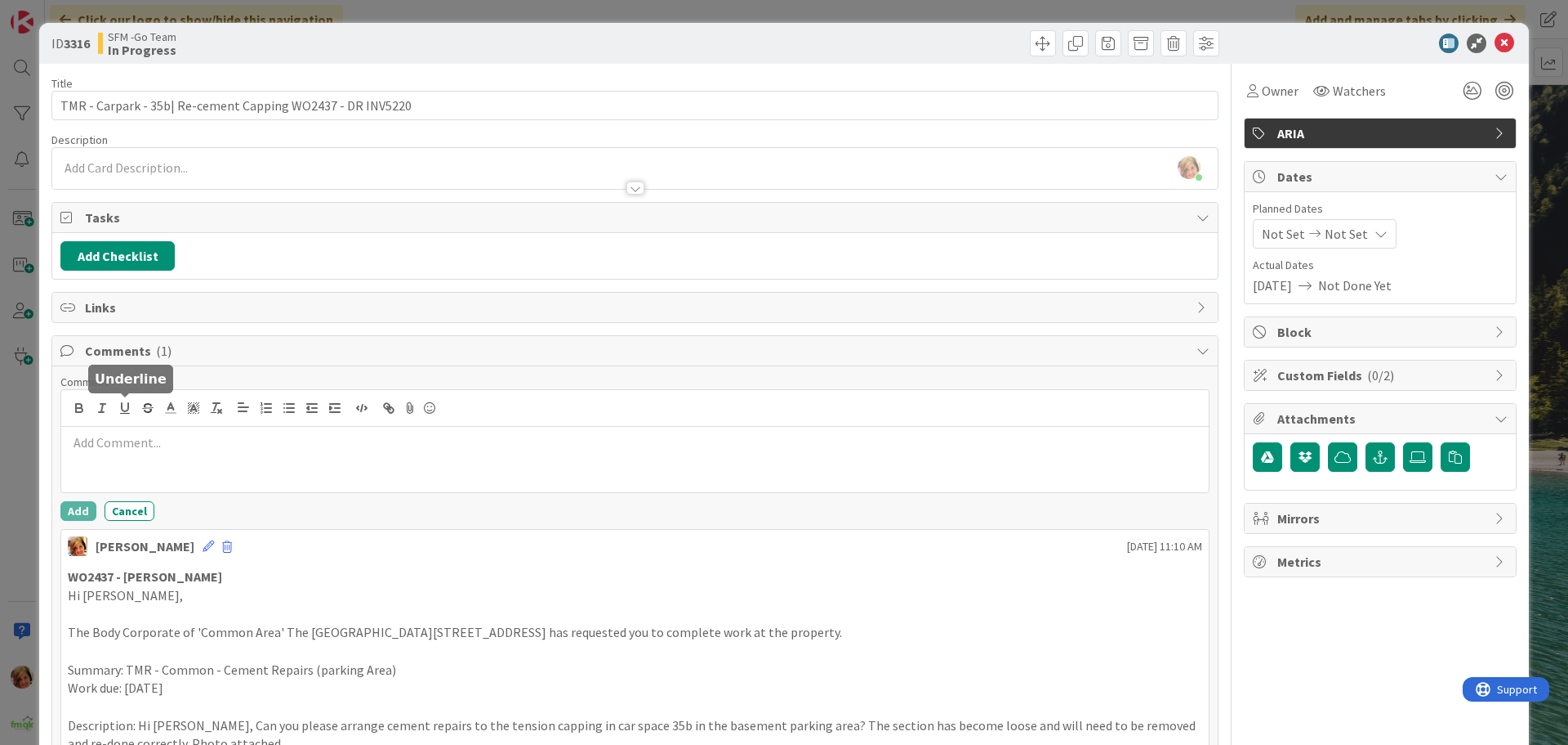
click at [154, 439] on p at bounding box center [635, 442] width 1134 height 19
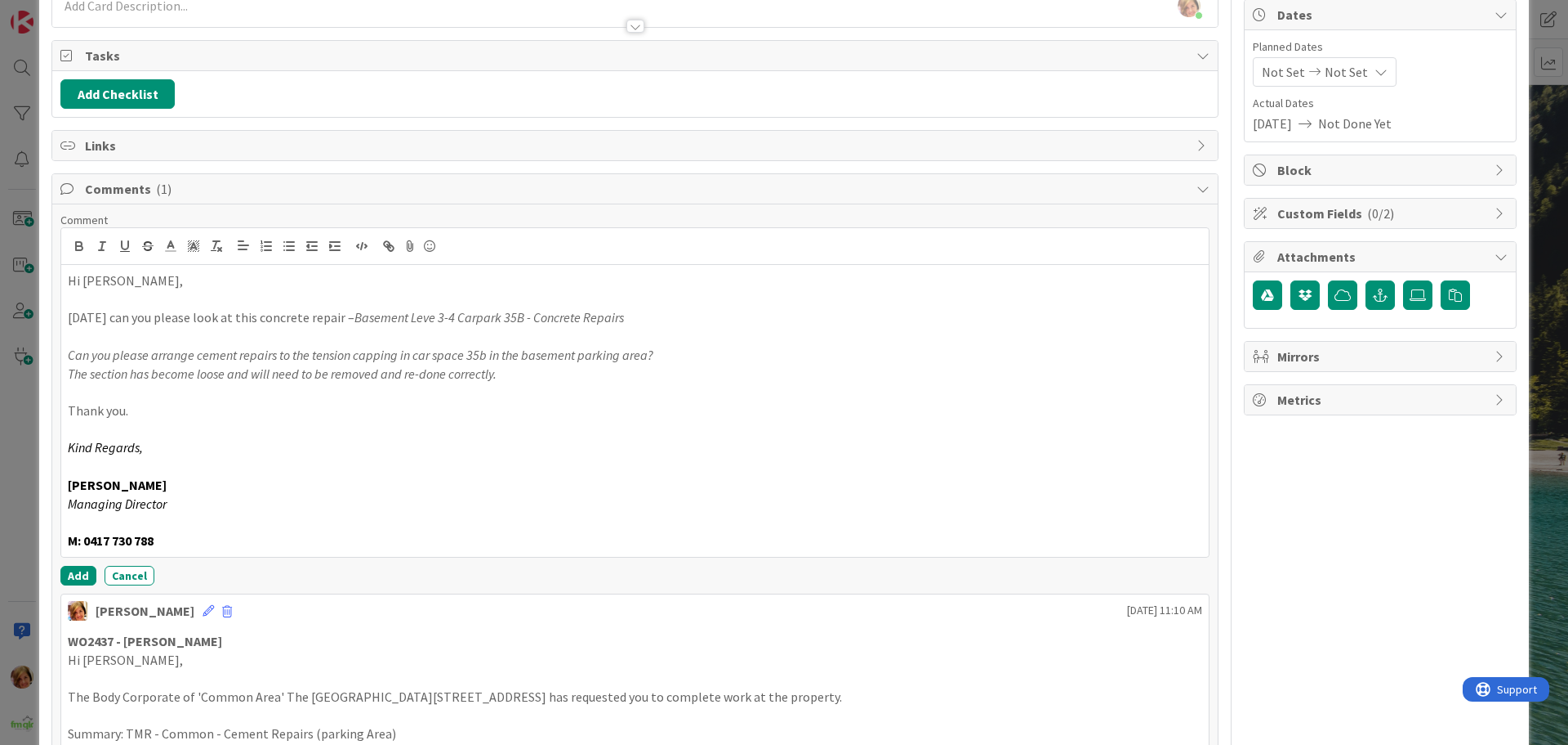
scroll to position [164, 0]
click at [75, 571] on button "Add" at bounding box center [78, 573] width 36 height 20
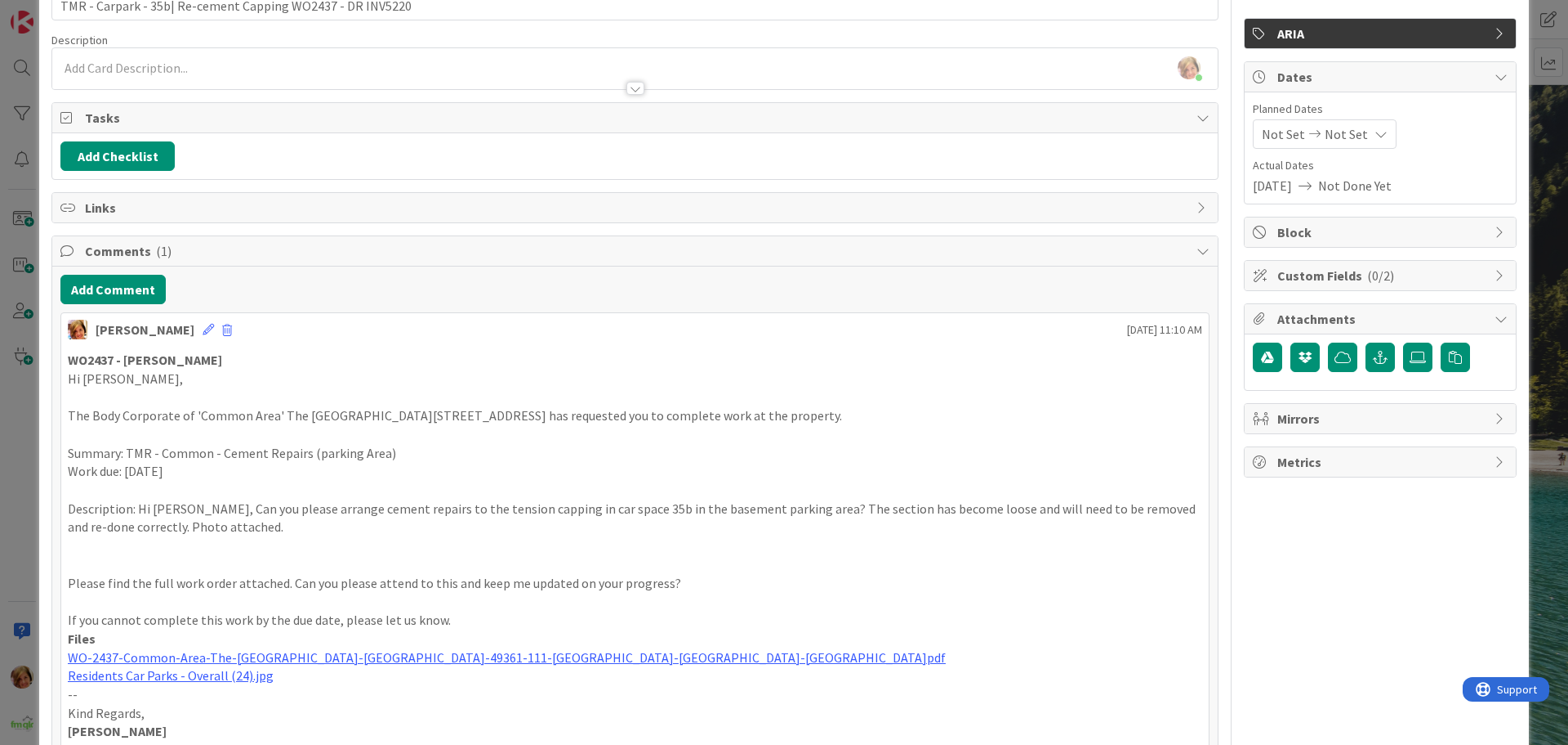
scroll to position [0, 0]
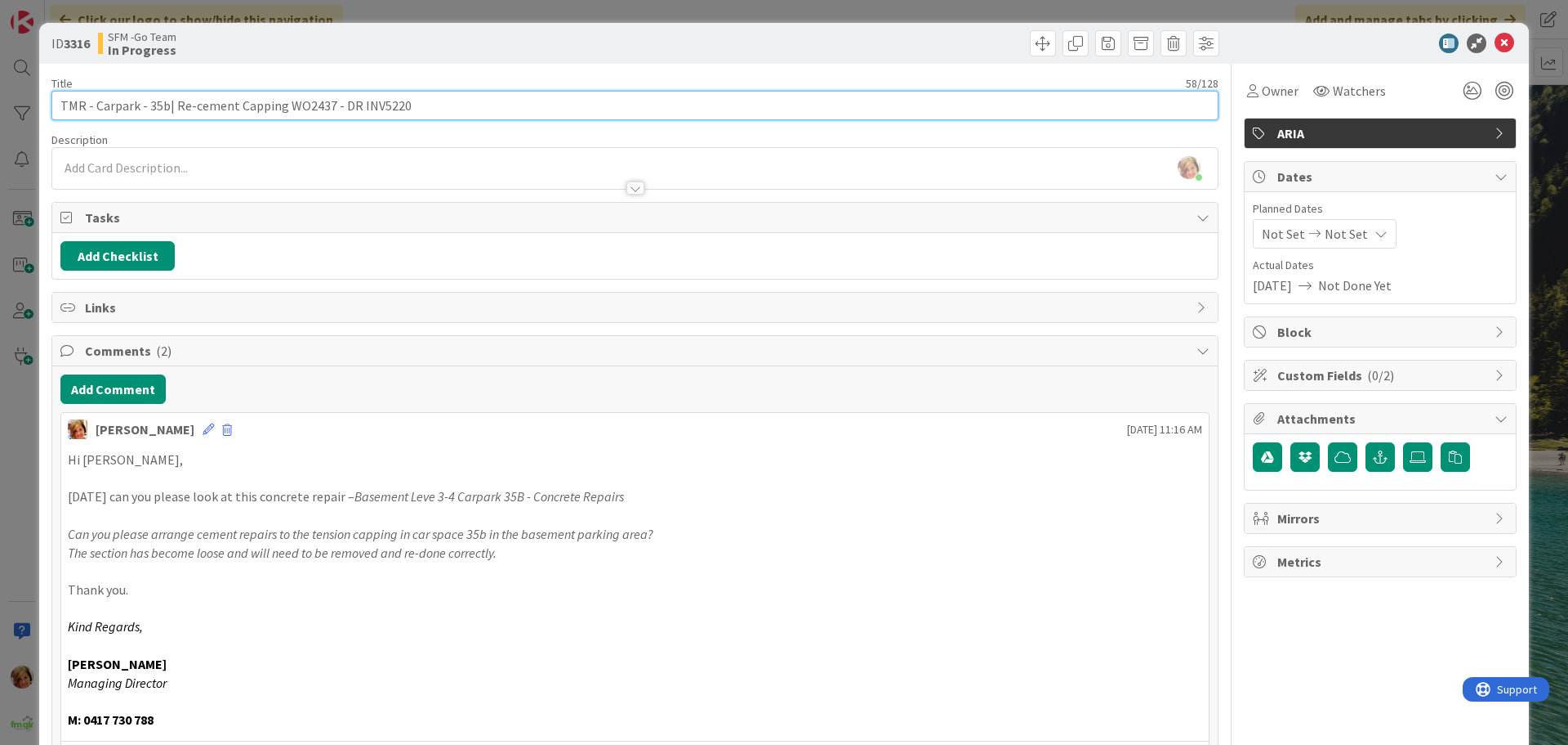
click at [432, 108] on input "TMR - Carpark - 35b| Re-cement Capping WO2437 - DR INV5220" at bounding box center [635, 105] width 1167 height 29
type input "TMR - Carpark - 35b| Re-cement Capping WO2437 - DR INV5220 - GAV [DATE]"
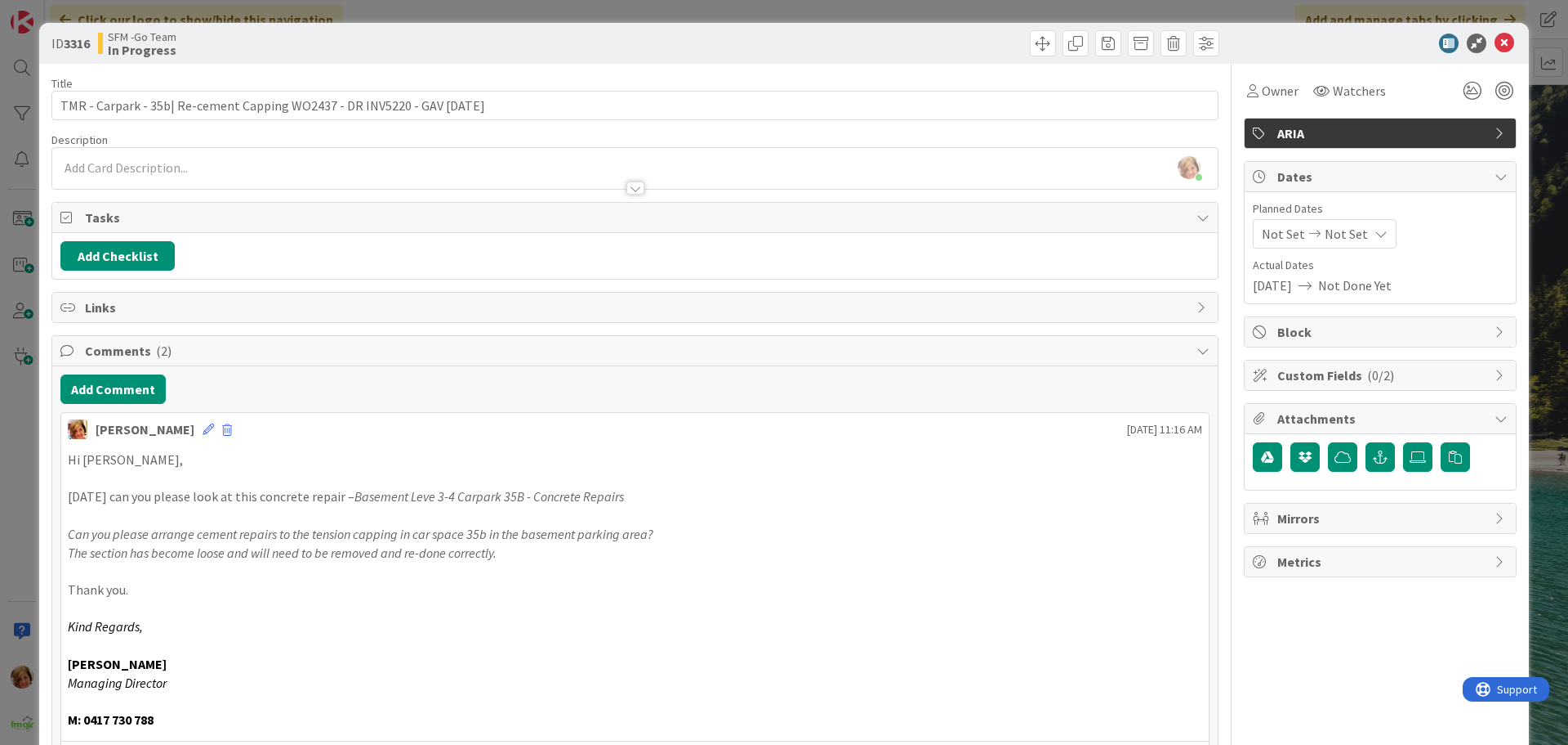
drag, startPoint x: 686, startPoint y: 51, endPoint x: 402, endPoint y: 88, distance: 286.4
click at [685, 51] on div at bounding box center [929, 43] width 580 height 26
click at [119, 395] on button "Add Comment" at bounding box center [113, 389] width 105 height 29
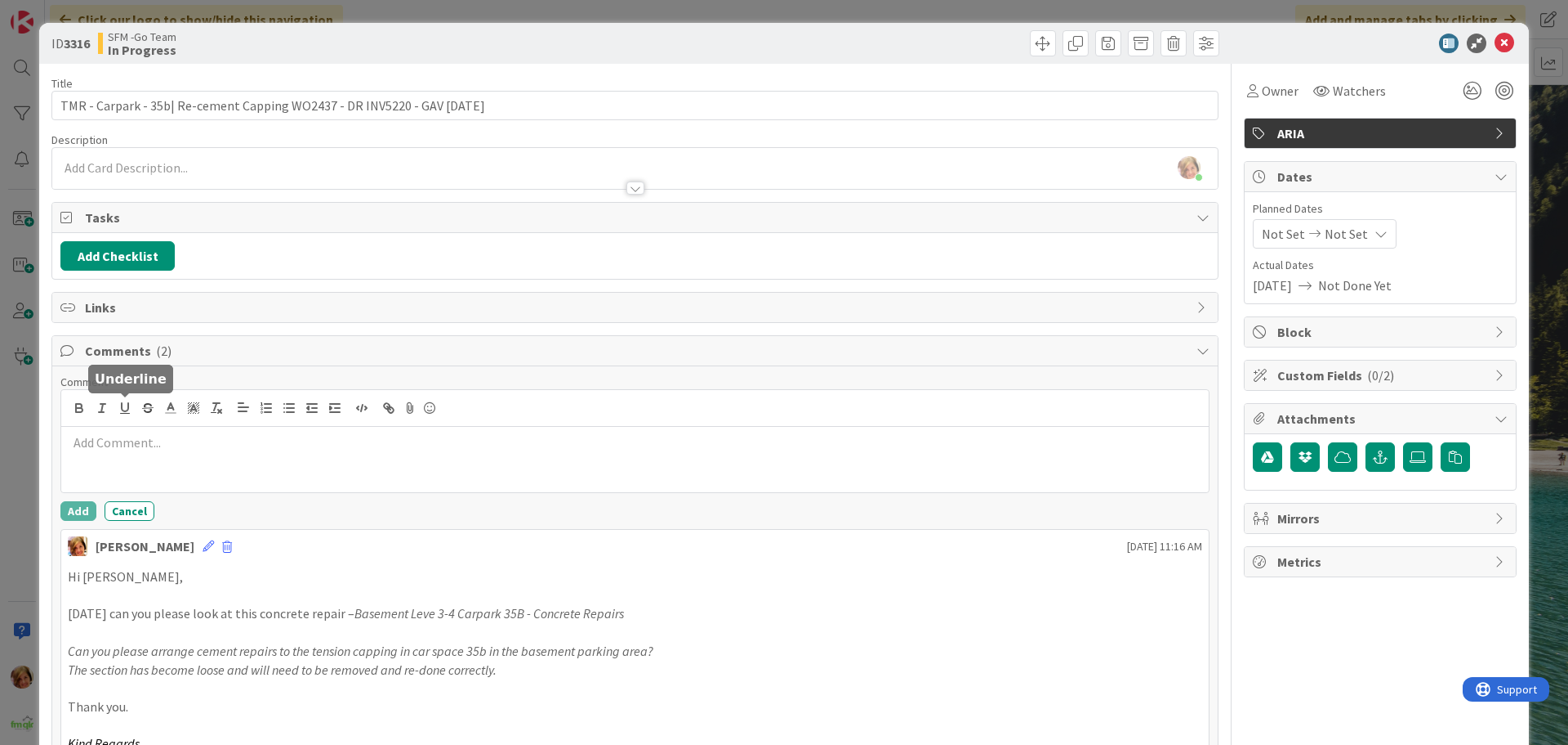
click at [174, 432] on div at bounding box center [635, 459] width 1148 height 65
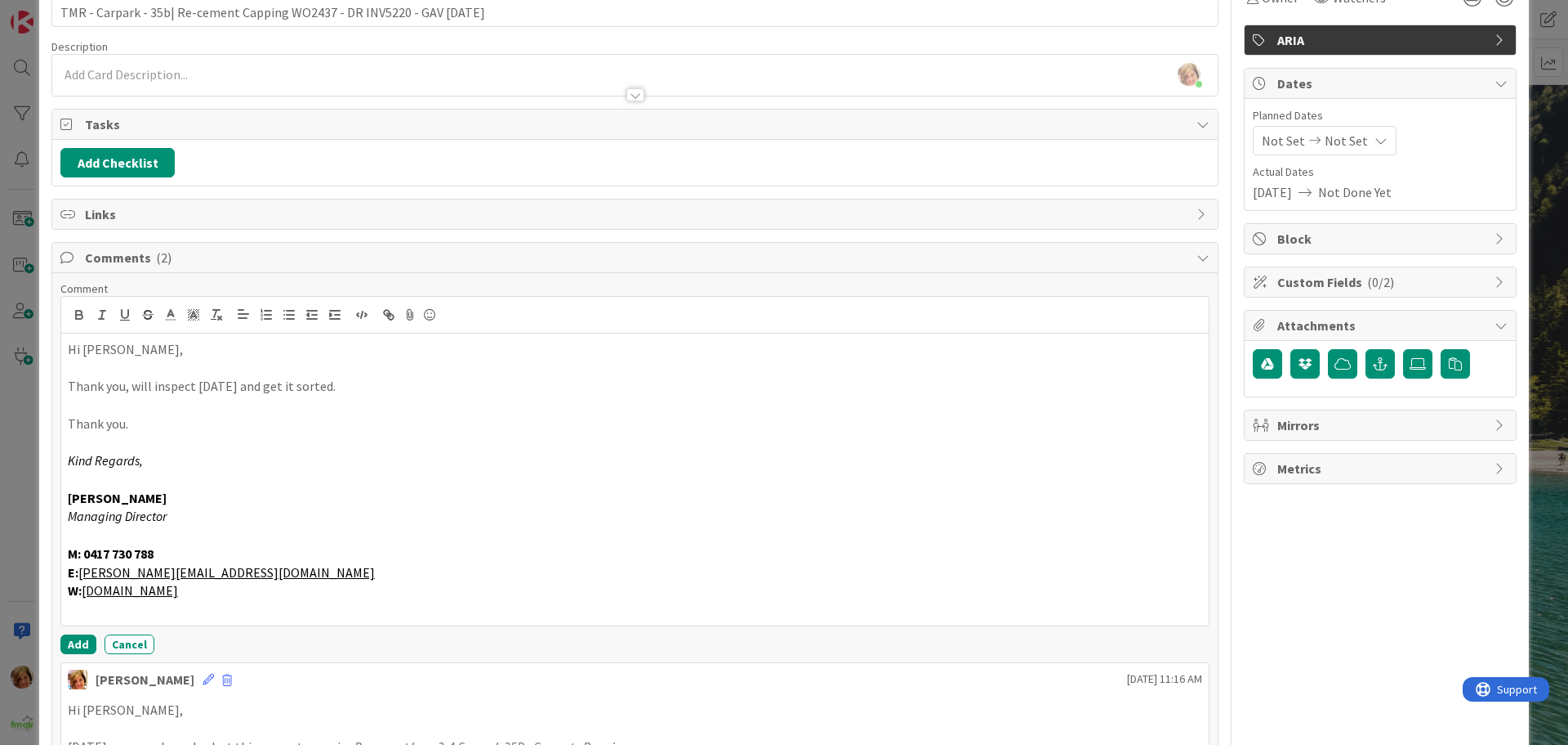
scroll to position [327, 0]
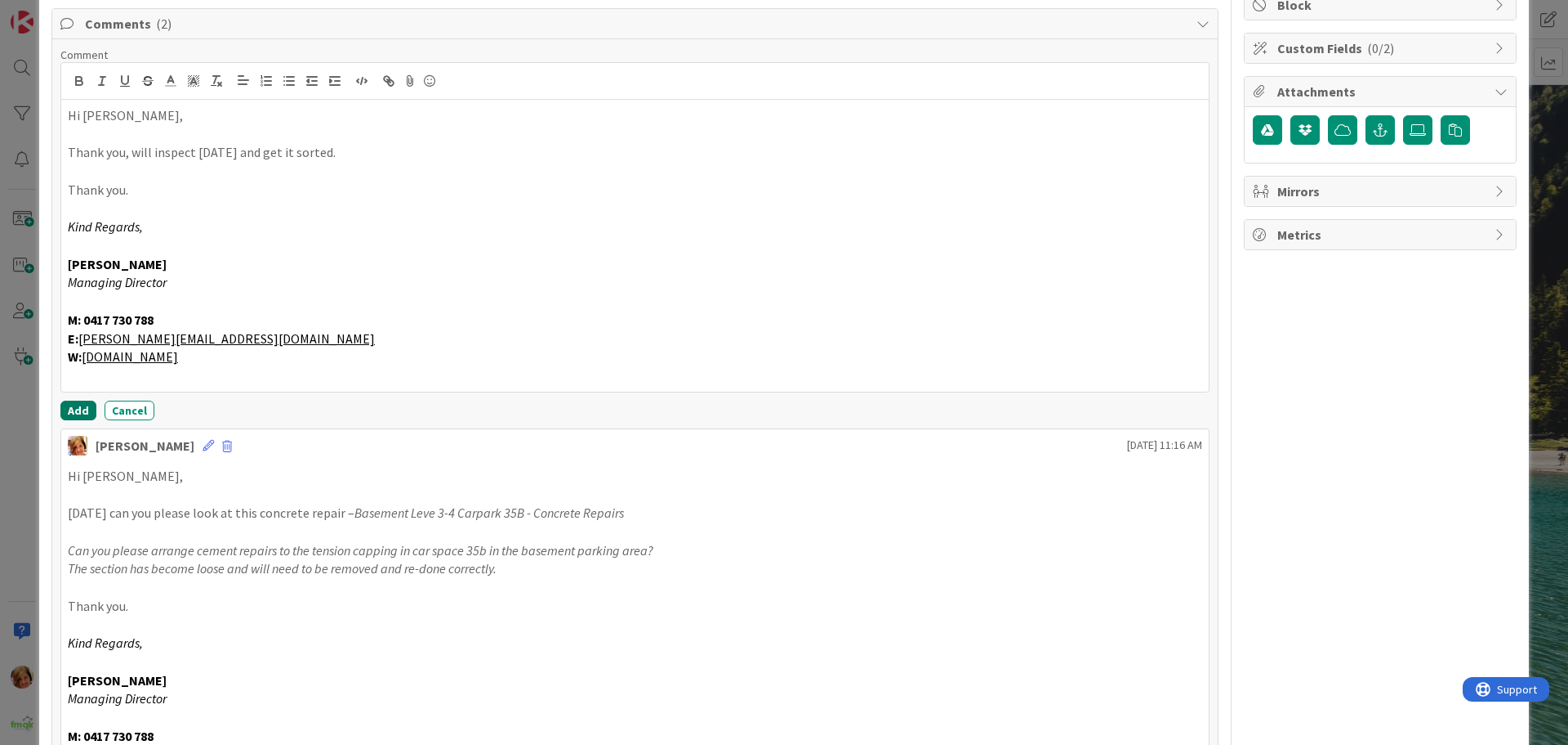
click at [77, 409] on button "Add" at bounding box center [78, 411] width 36 height 20
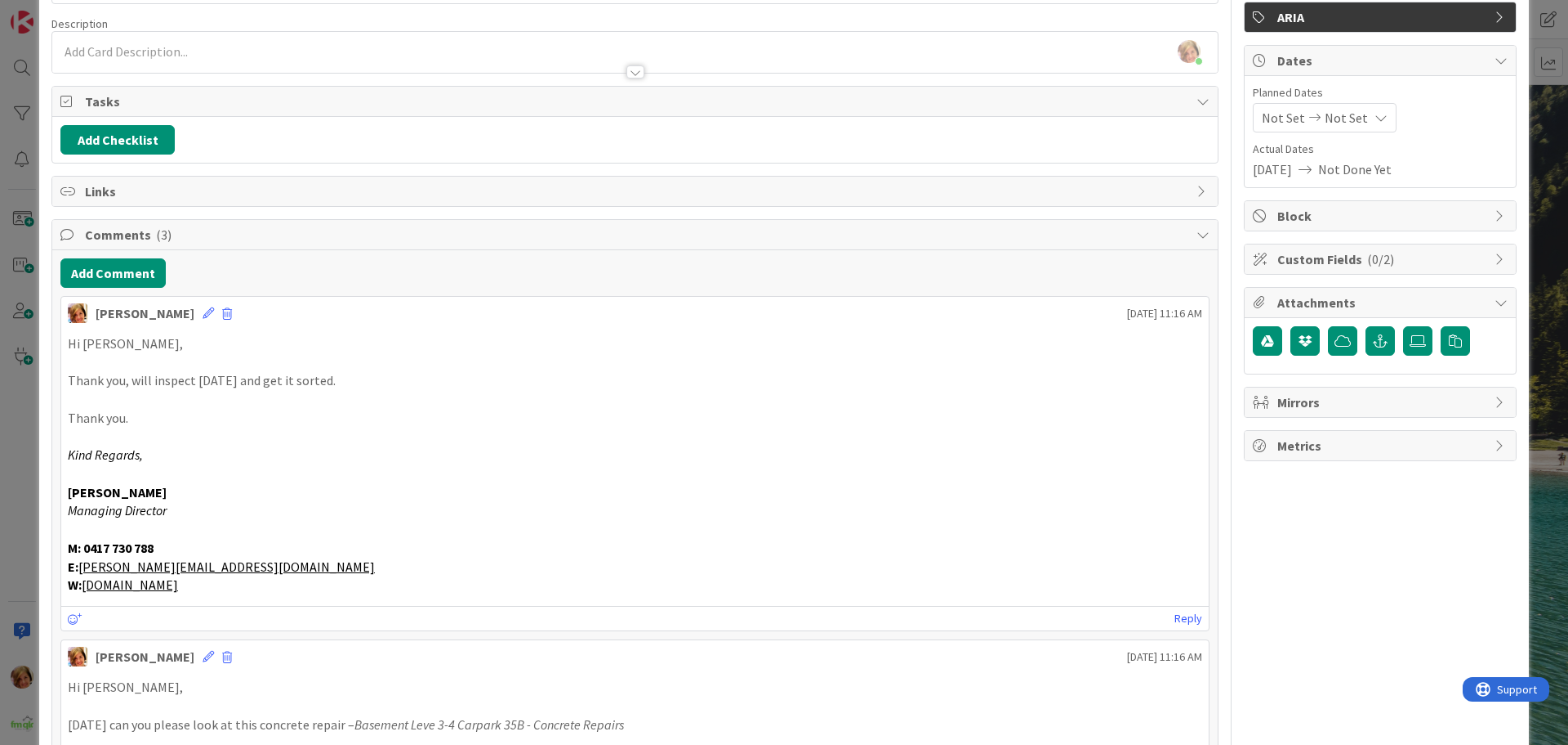
scroll to position [0, 0]
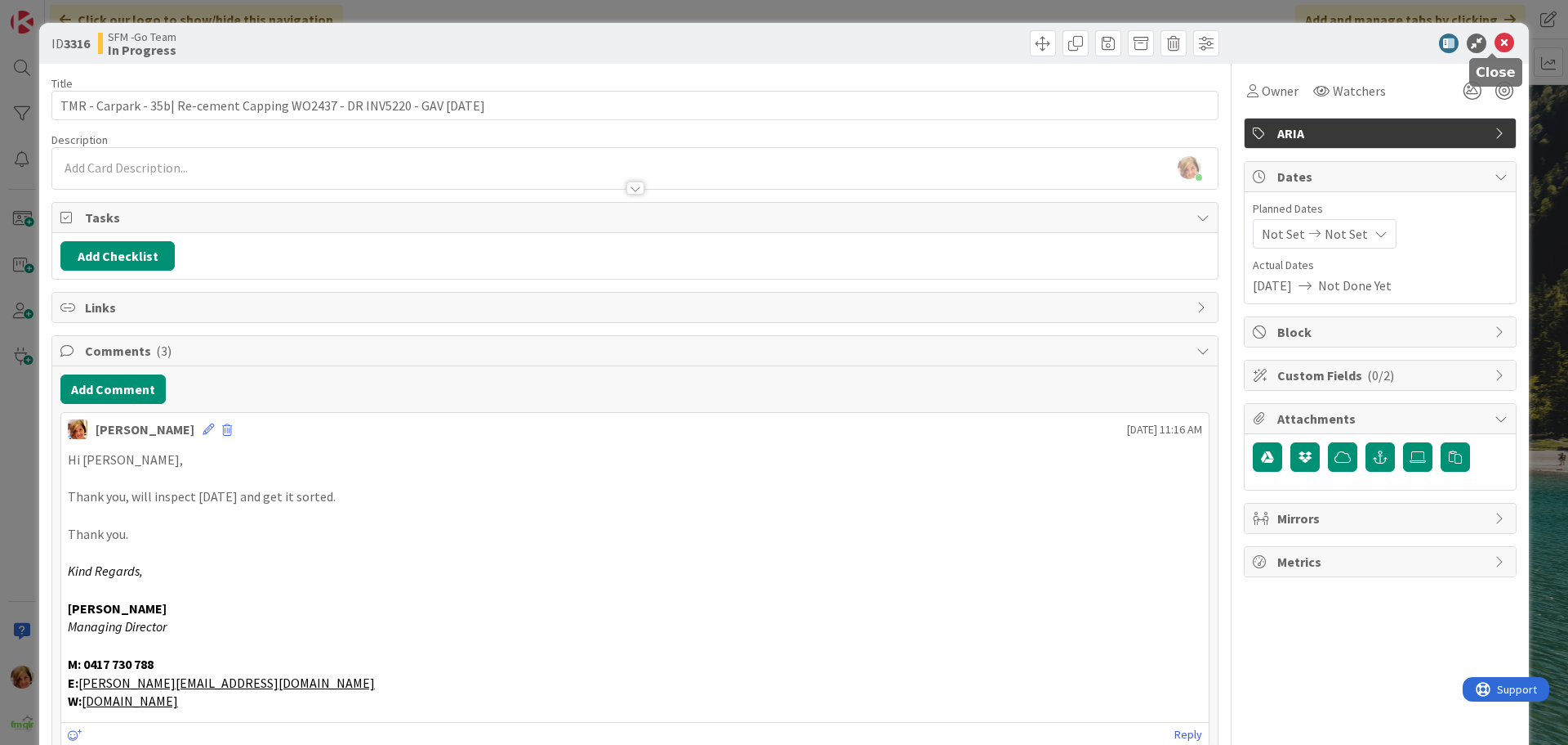
click at [1500, 43] on icon at bounding box center [1505, 43] width 19 height 20
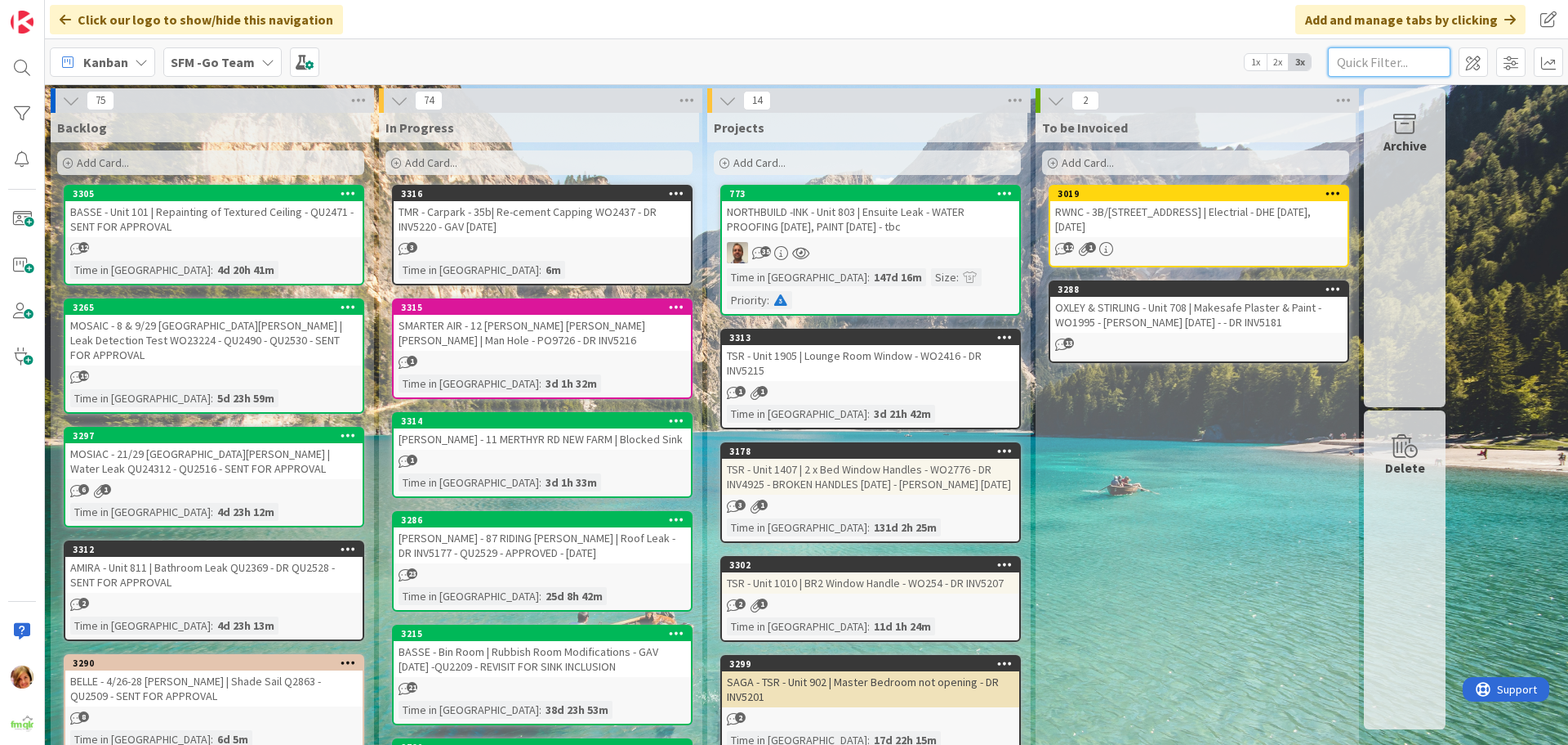
click at [1389, 57] on input "text" at bounding box center [1390, 62] width 123 height 29
type input "1513"
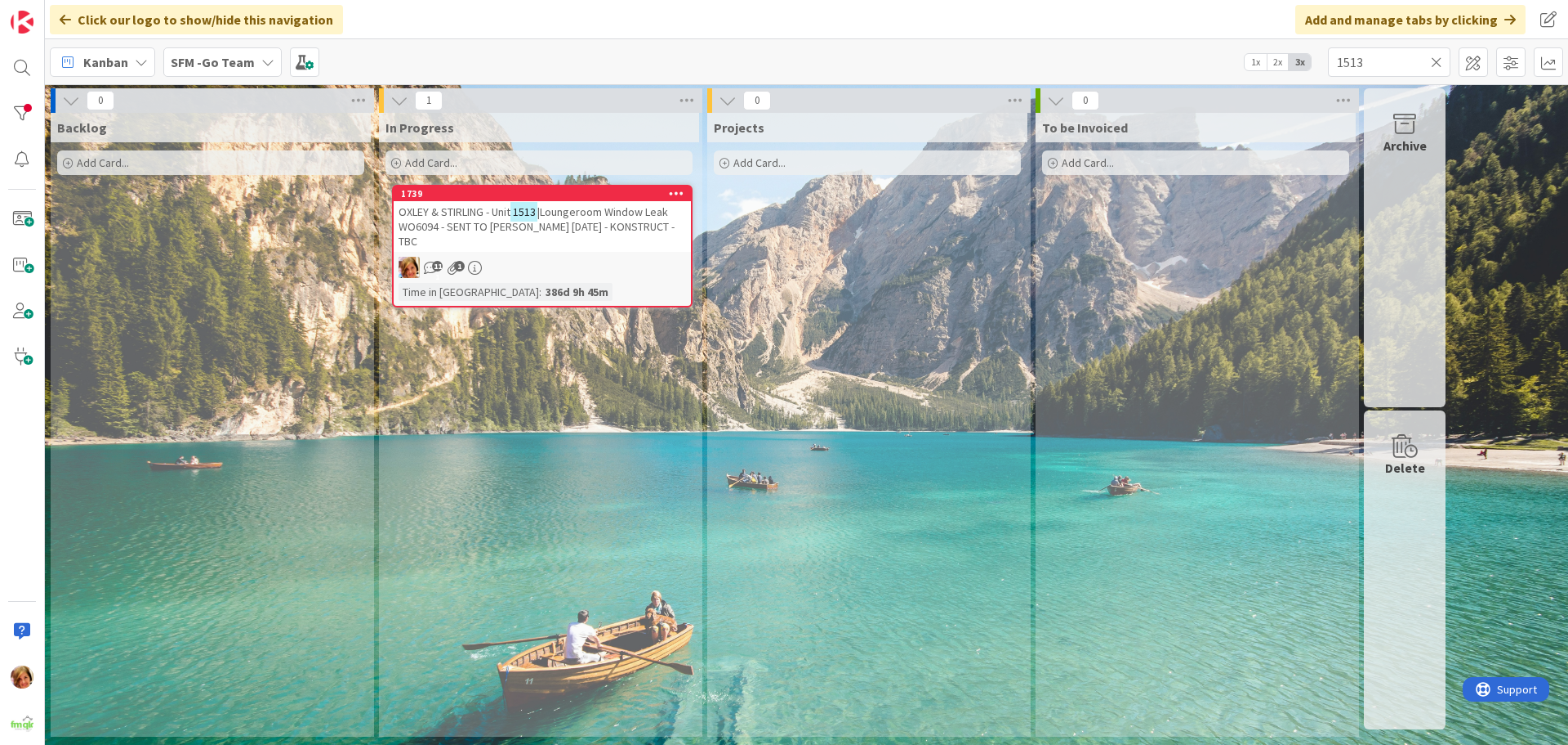
click at [575, 216] on span "|Loungeroom Window Leak WO6094 - SENT TO [PERSON_NAME] [DATE] - KONSTRUCT - TBC" at bounding box center [536, 226] width 276 height 44
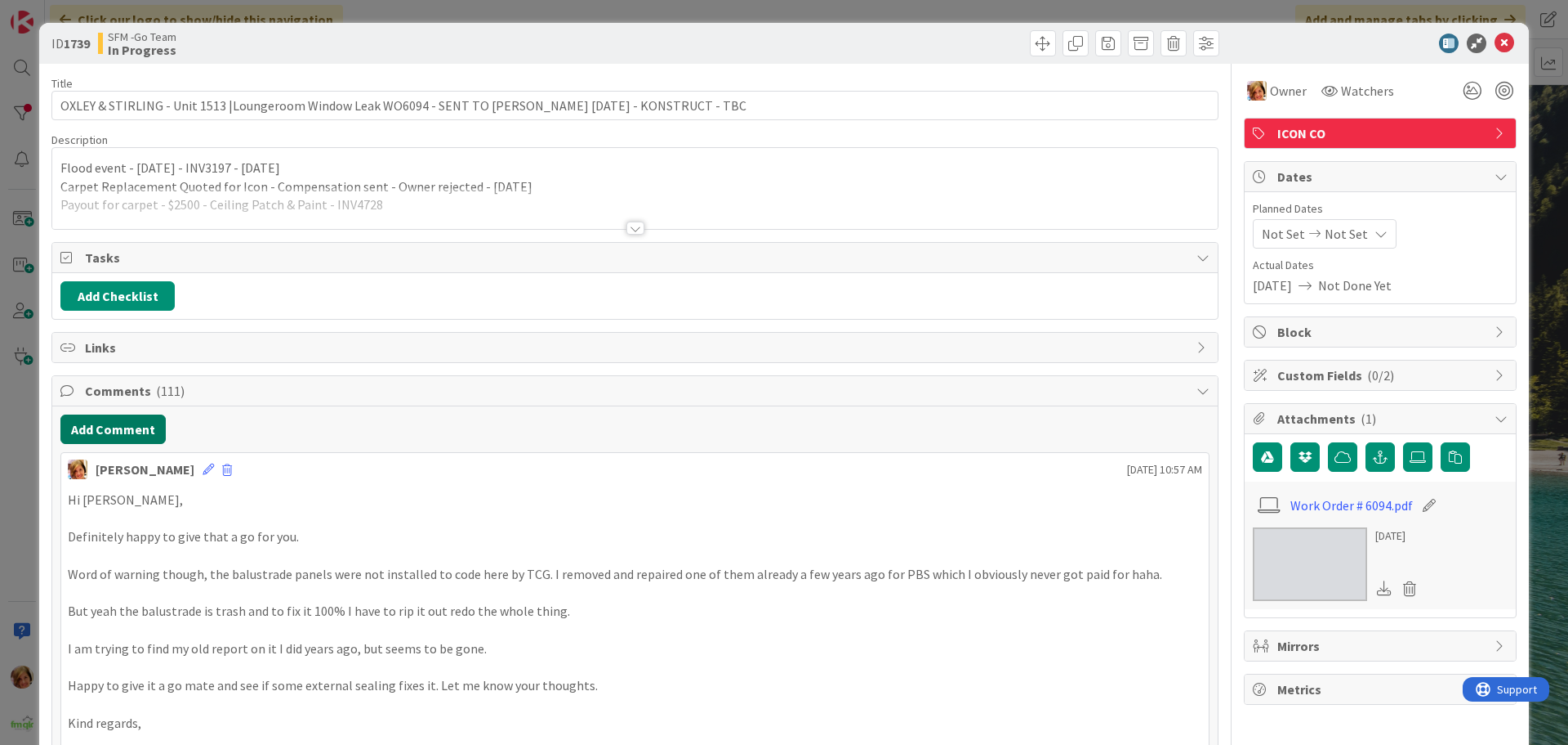
click at [114, 424] on button "Add Comment" at bounding box center [113, 429] width 105 height 29
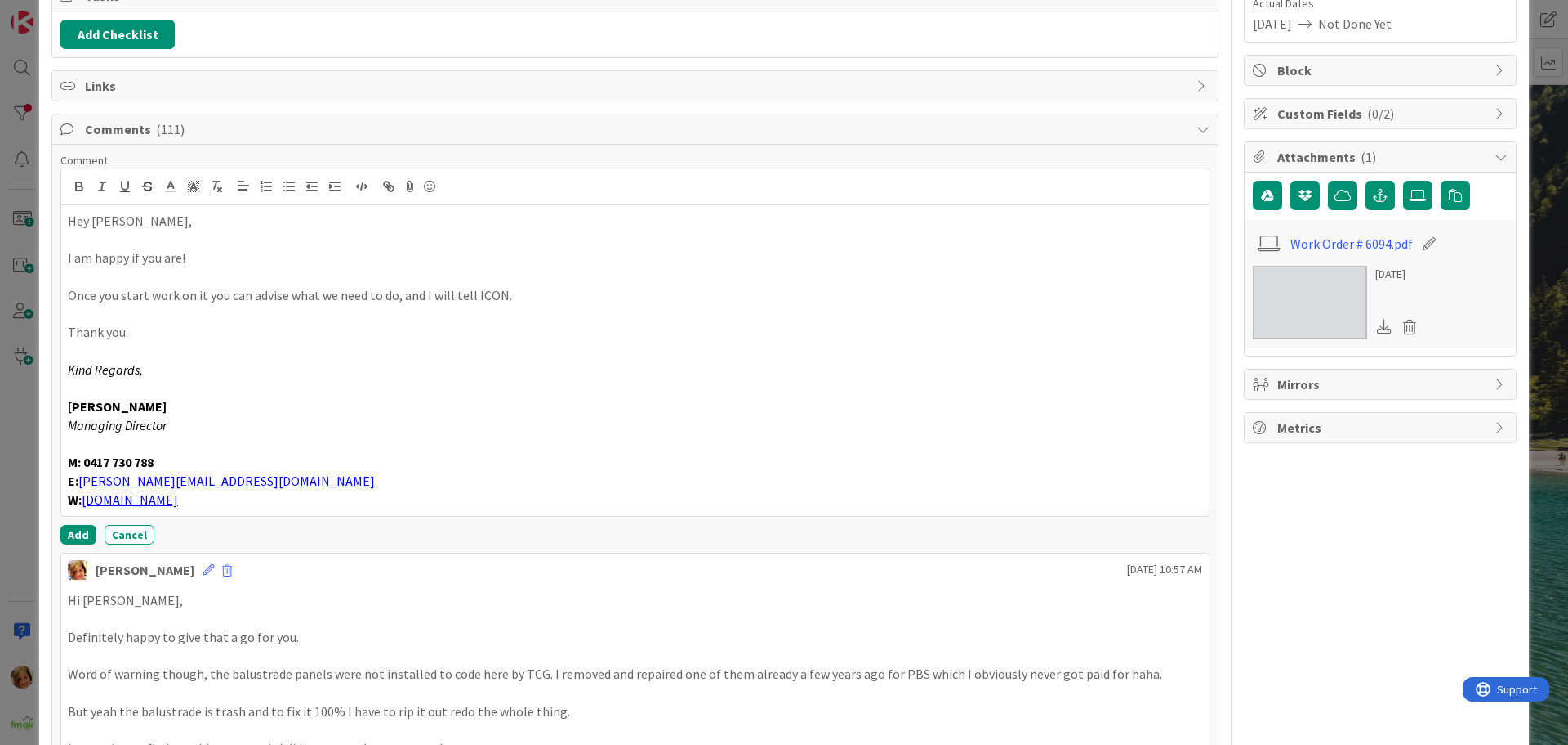
scroll to position [270, 0]
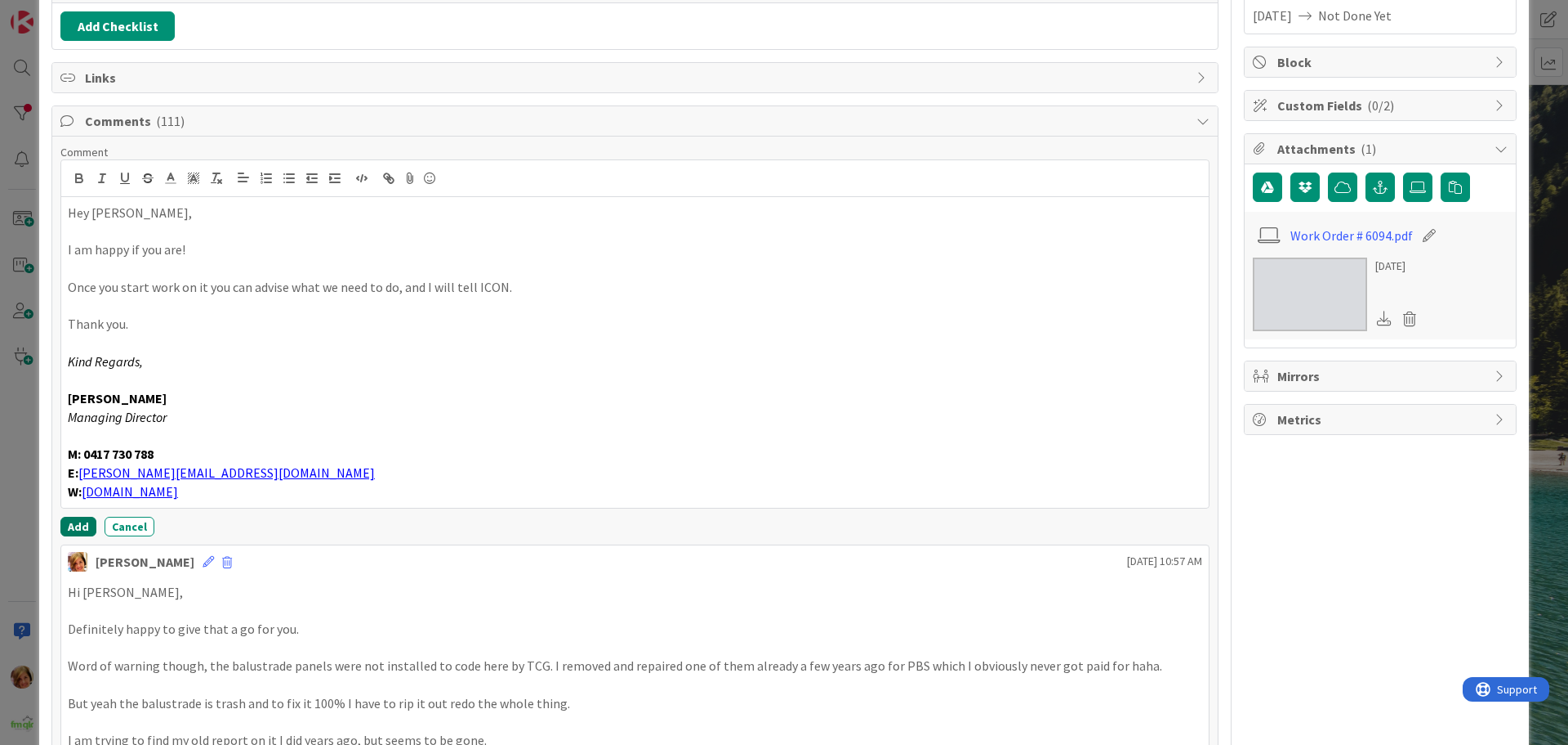
click at [78, 524] on button "Add" at bounding box center [78, 527] width 36 height 20
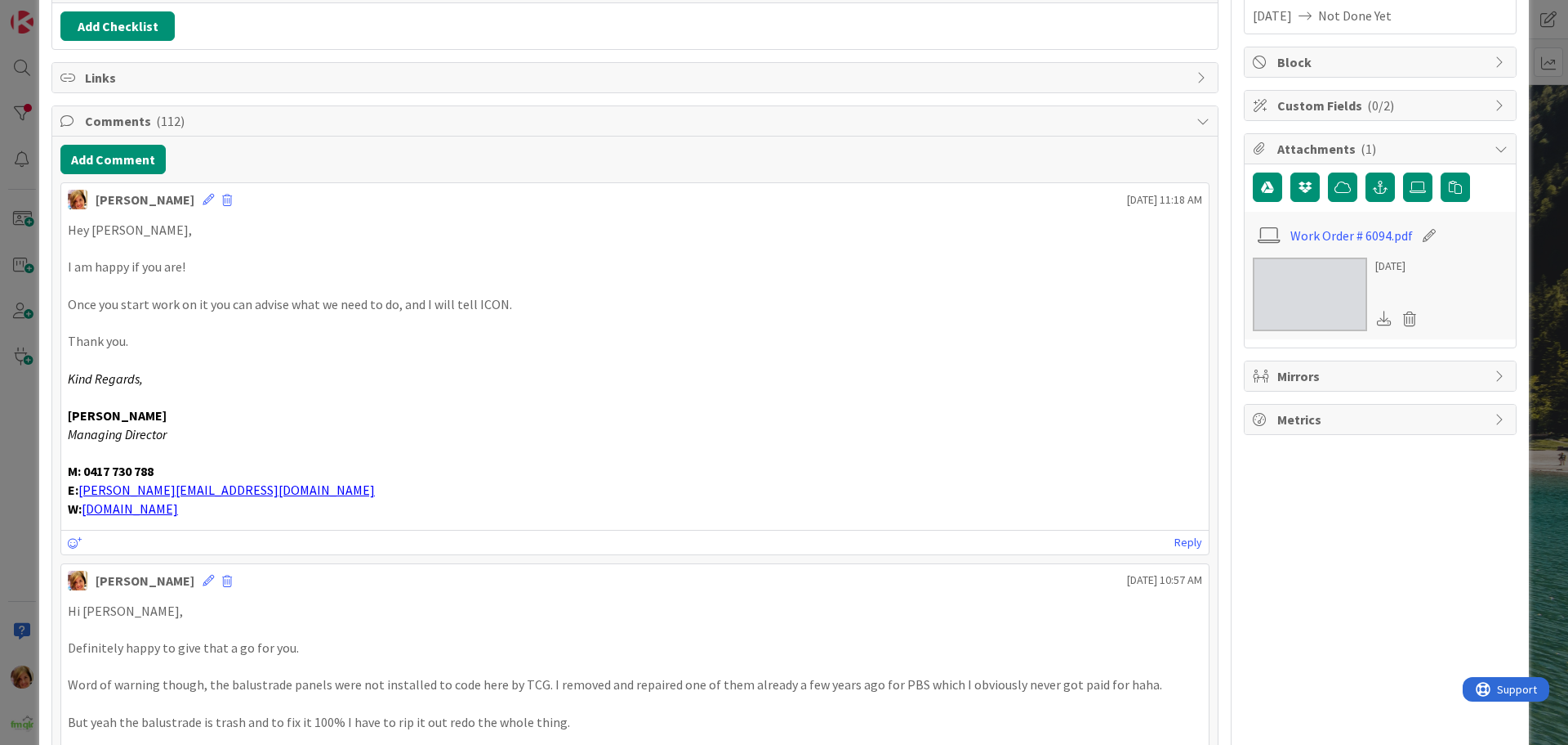
scroll to position [0, 0]
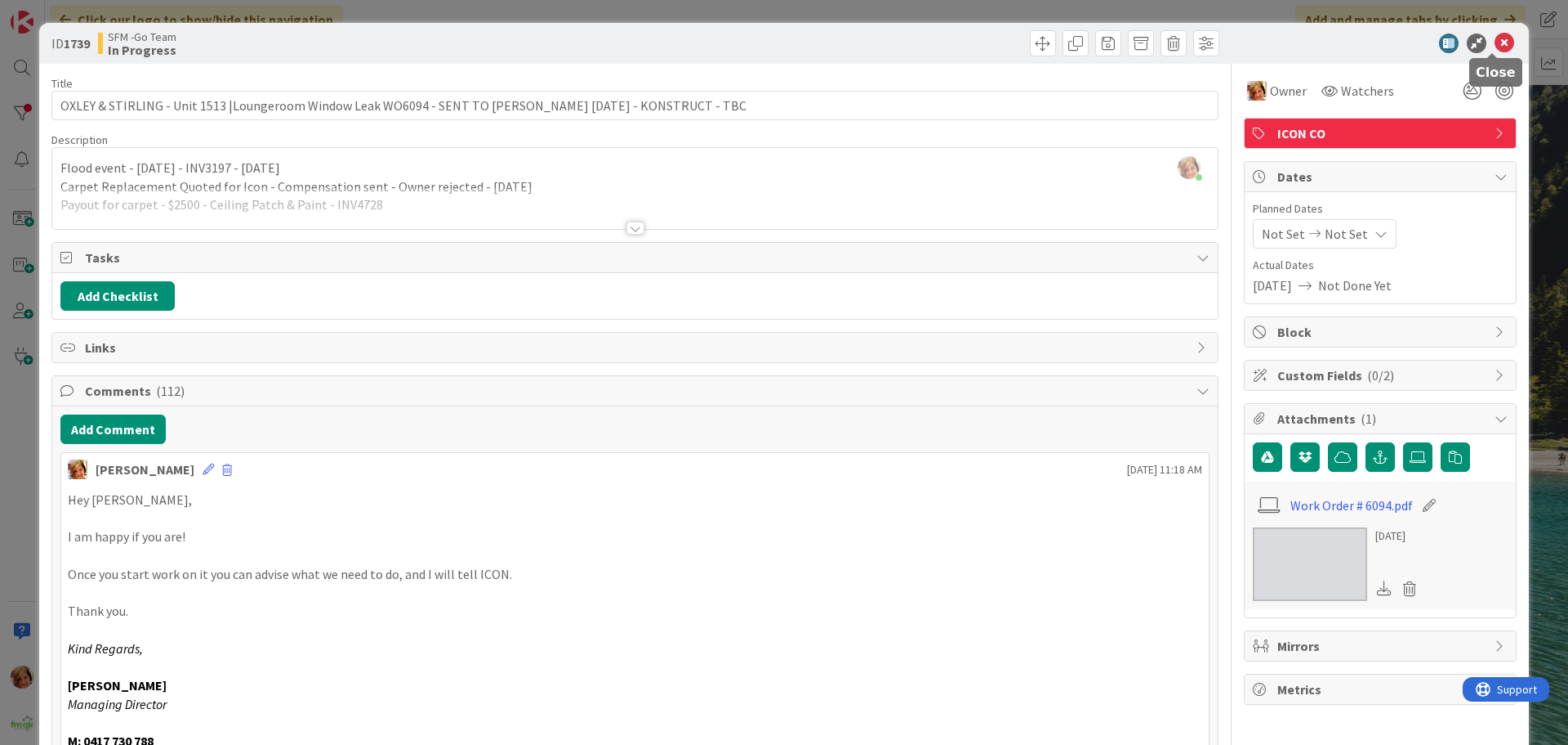
click at [1495, 43] on icon at bounding box center [1505, 43] width 19 height 20
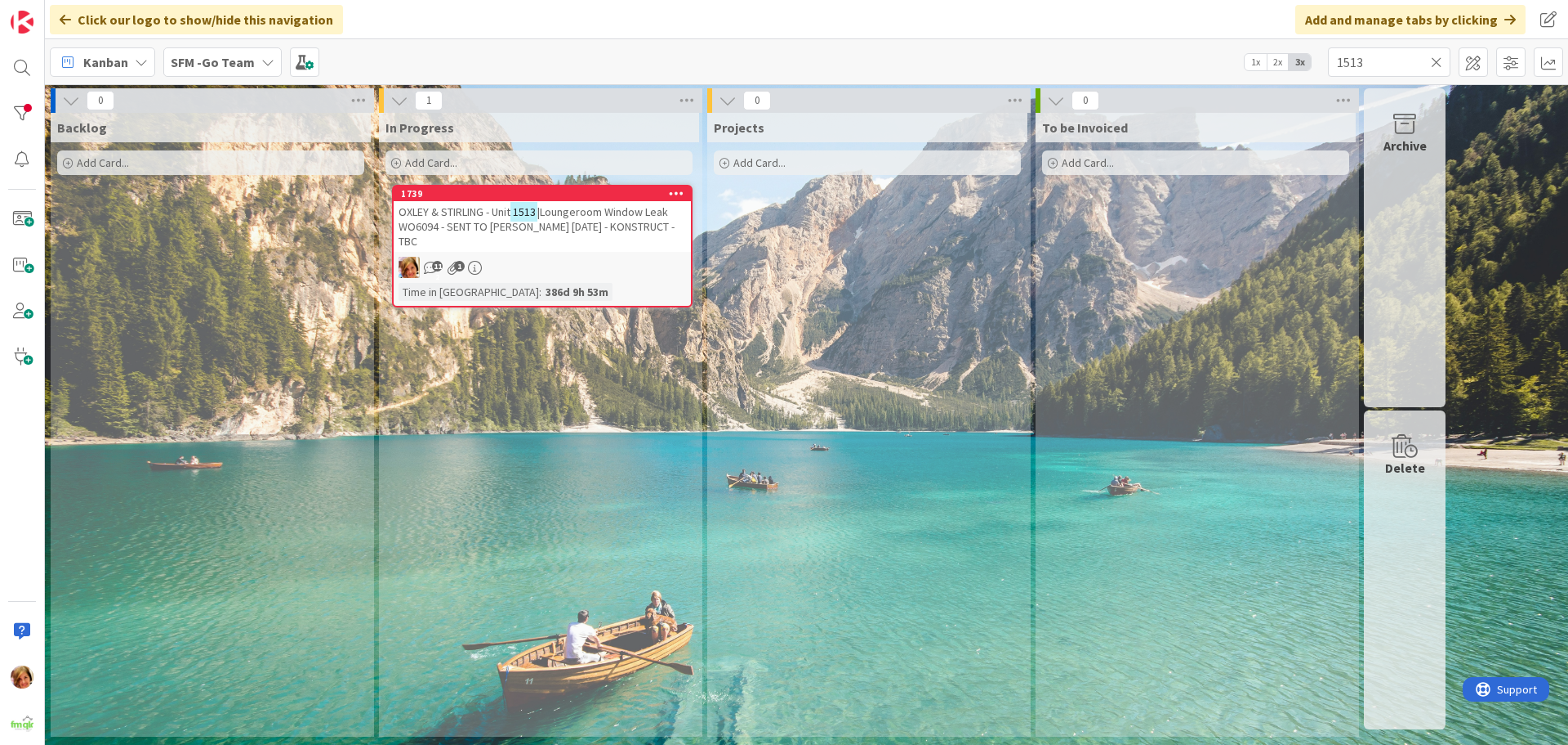
click at [1435, 59] on icon at bounding box center [1437, 61] width 12 height 15
click at [1435, 59] on input "text" at bounding box center [1390, 62] width 123 height 29
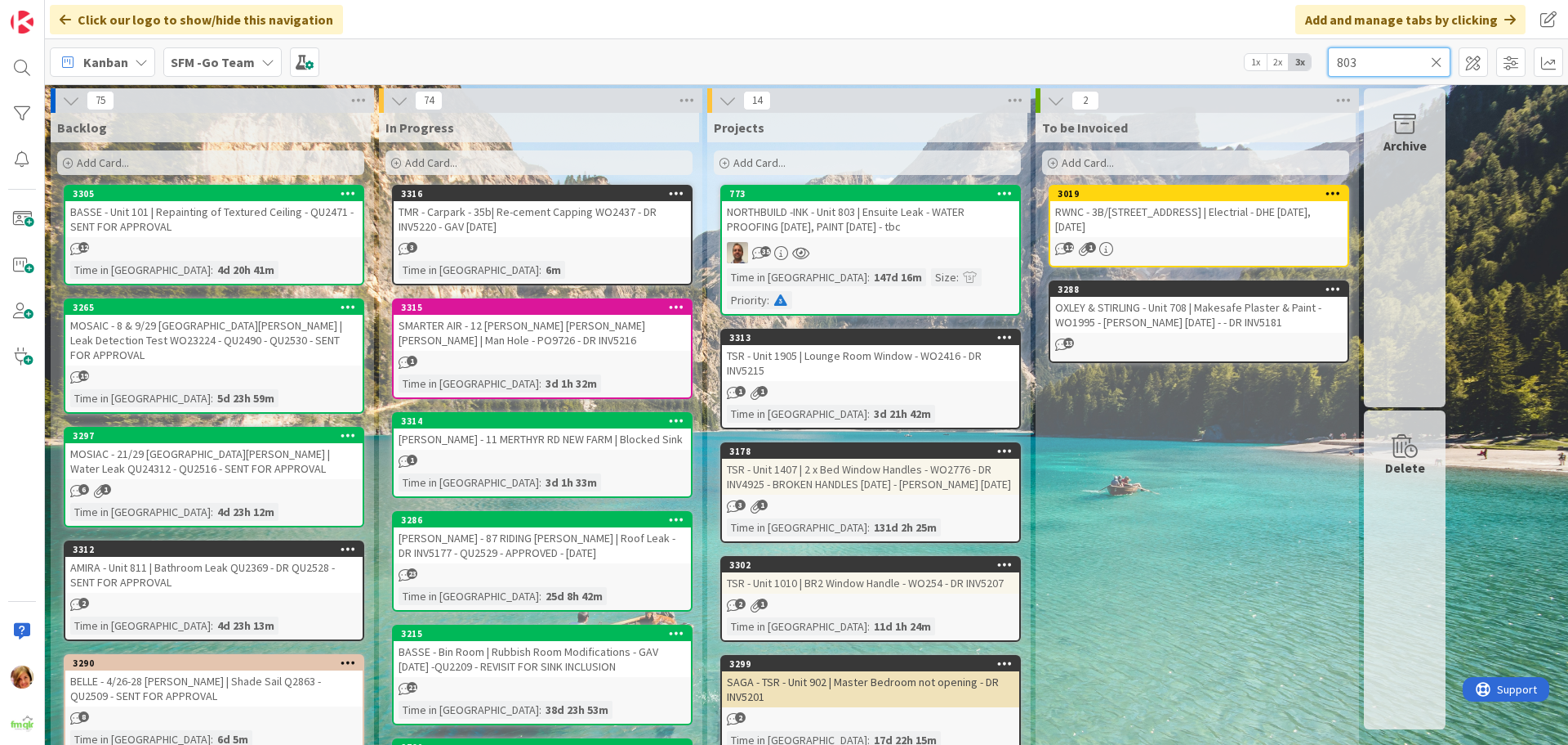
type input "803"
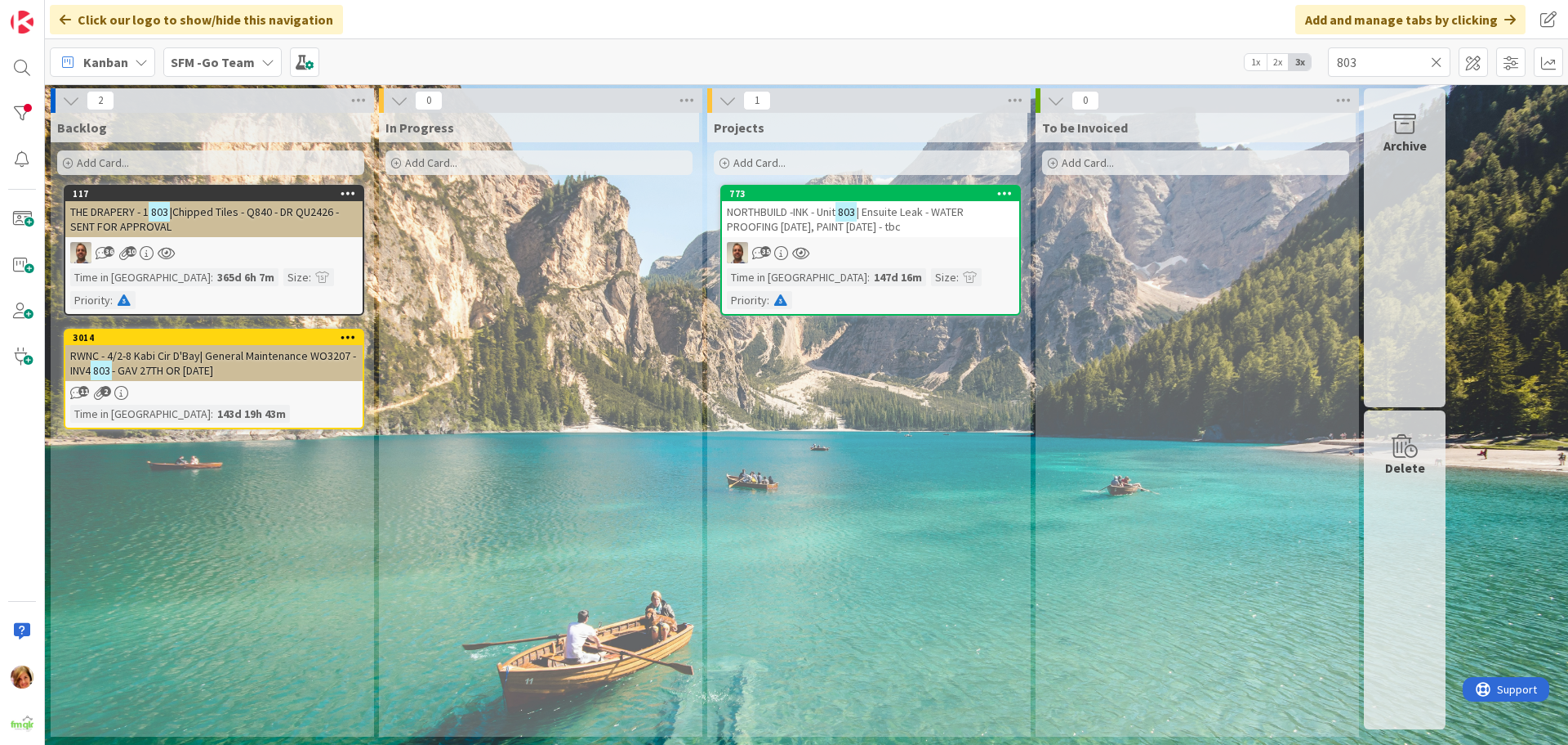
click at [785, 219] on span "| Ensuite Leak - WATER PROOFING [DATE], PAINT [DATE] - tbc" at bounding box center [845, 219] width 237 height 29
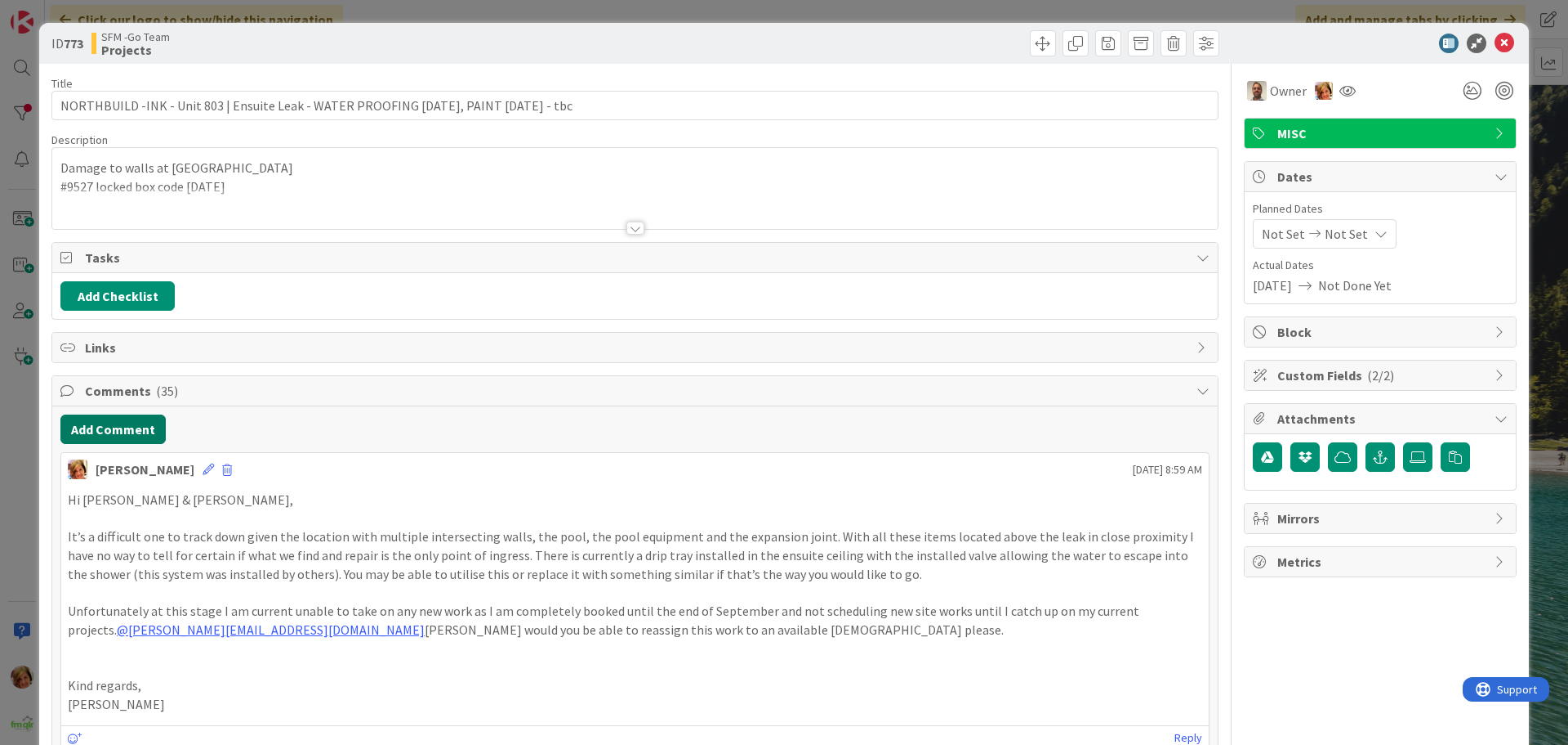
click at [119, 431] on button "Add Comment" at bounding box center [113, 429] width 105 height 29
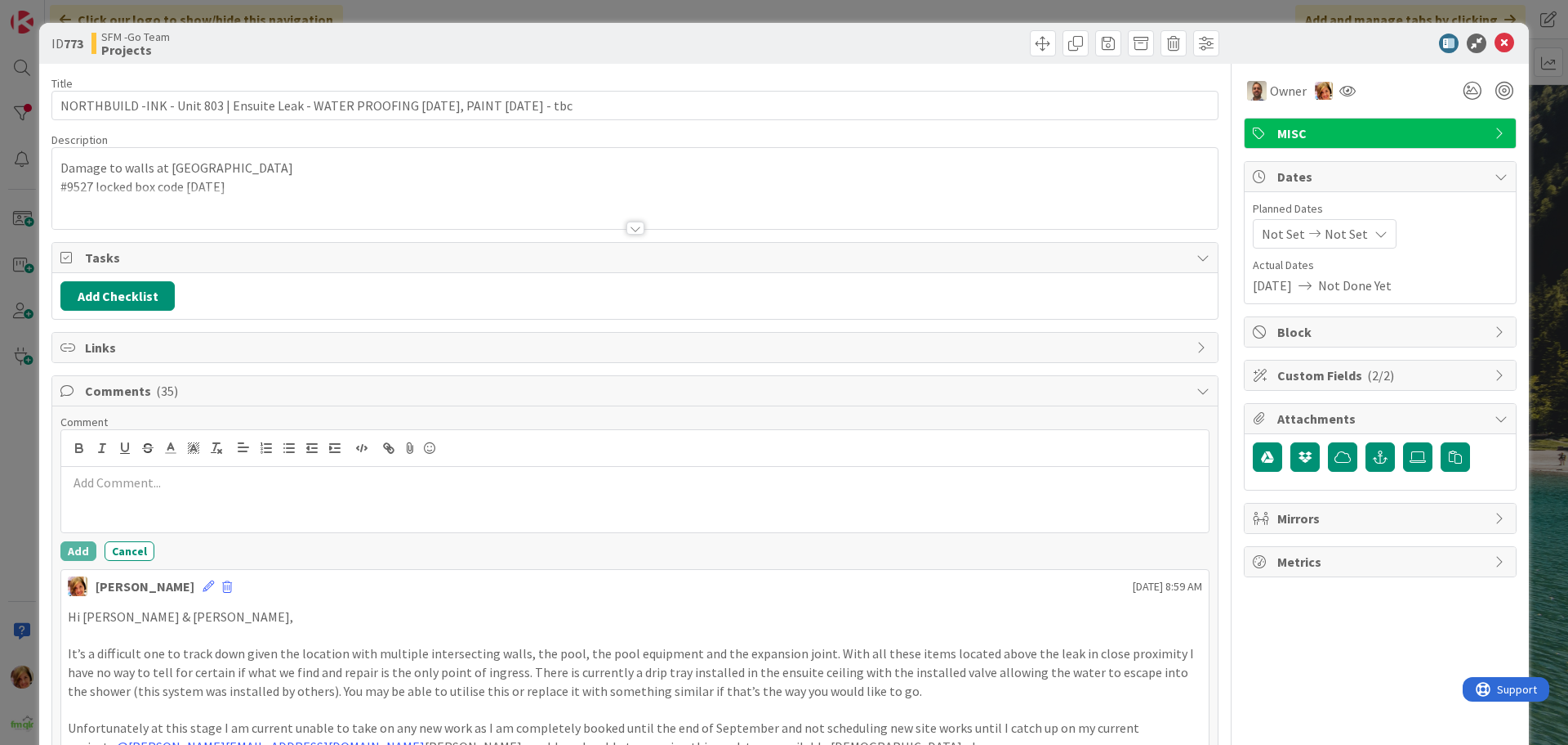
click at [126, 472] on div at bounding box center [635, 499] width 1148 height 65
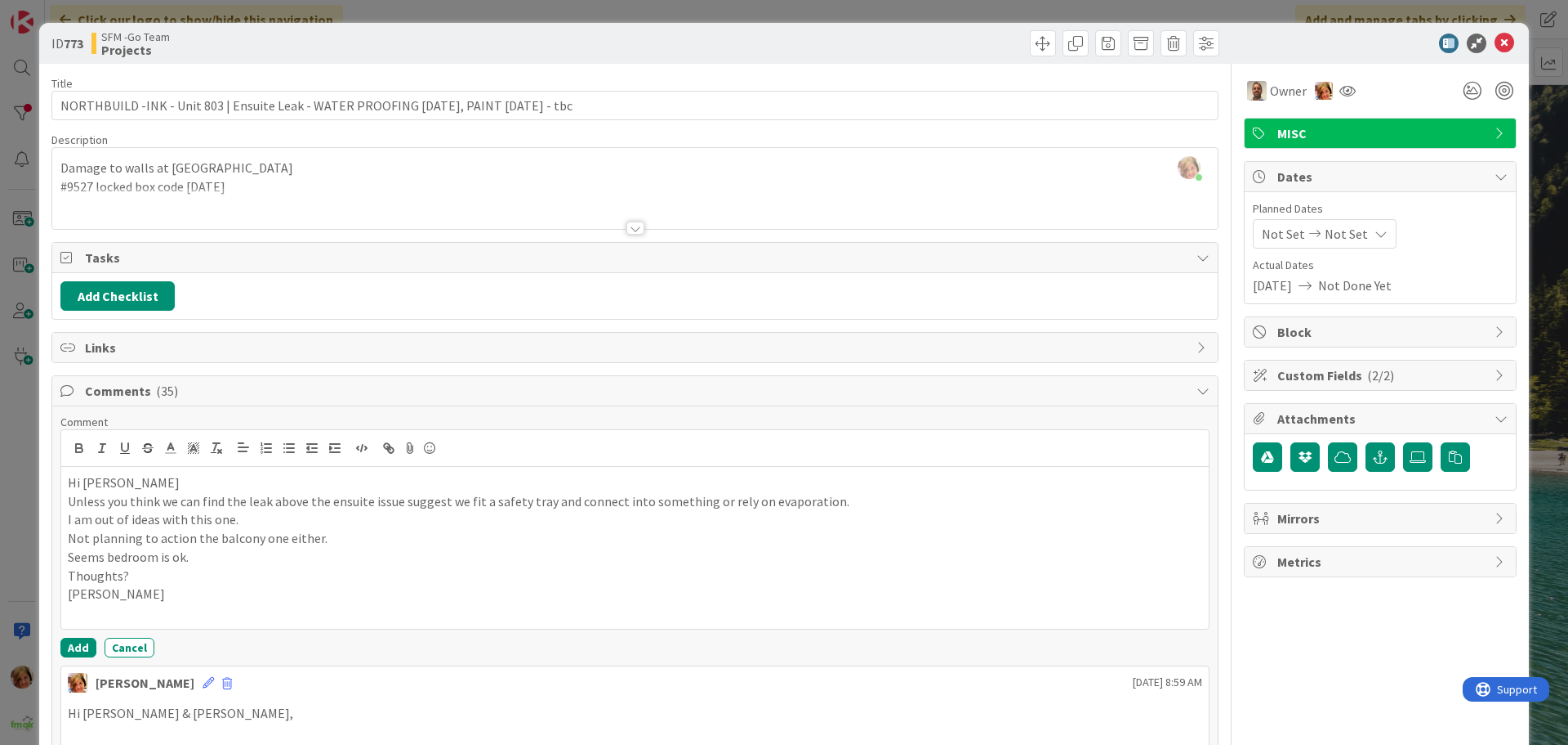
scroll to position [164, 0]
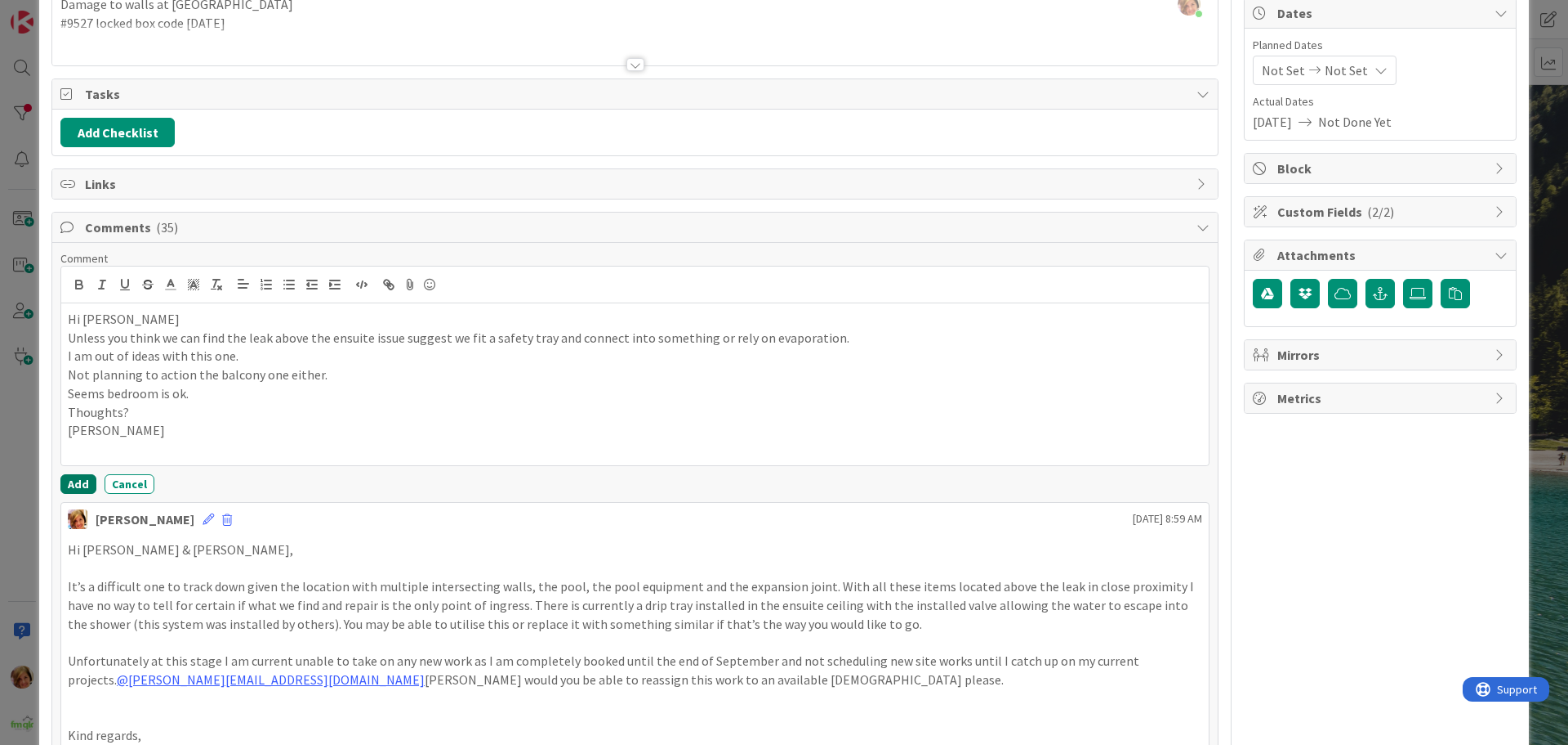
click at [77, 482] on button "Add" at bounding box center [78, 484] width 36 height 20
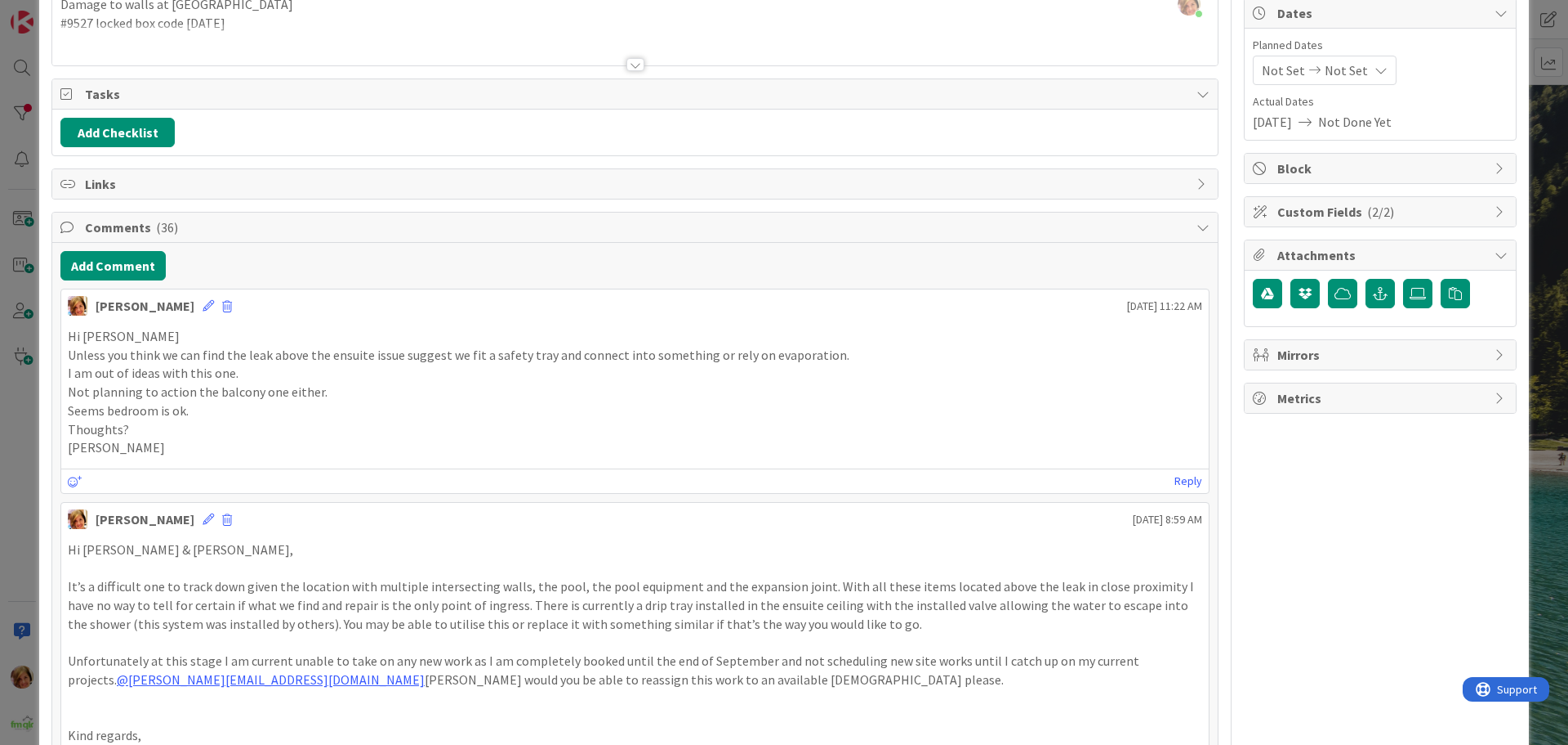
scroll to position [0, 0]
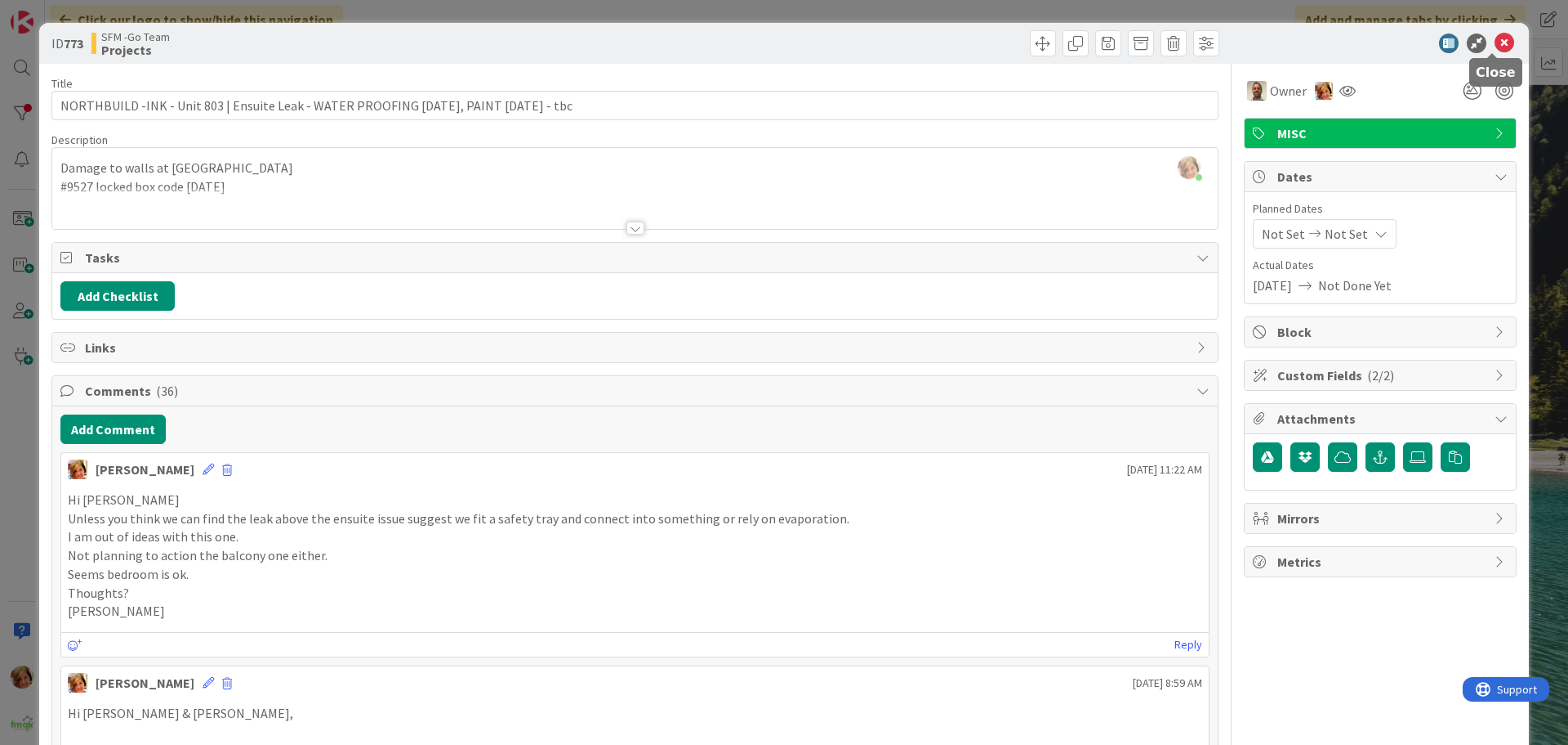
click at [1497, 45] on icon at bounding box center [1505, 43] width 19 height 20
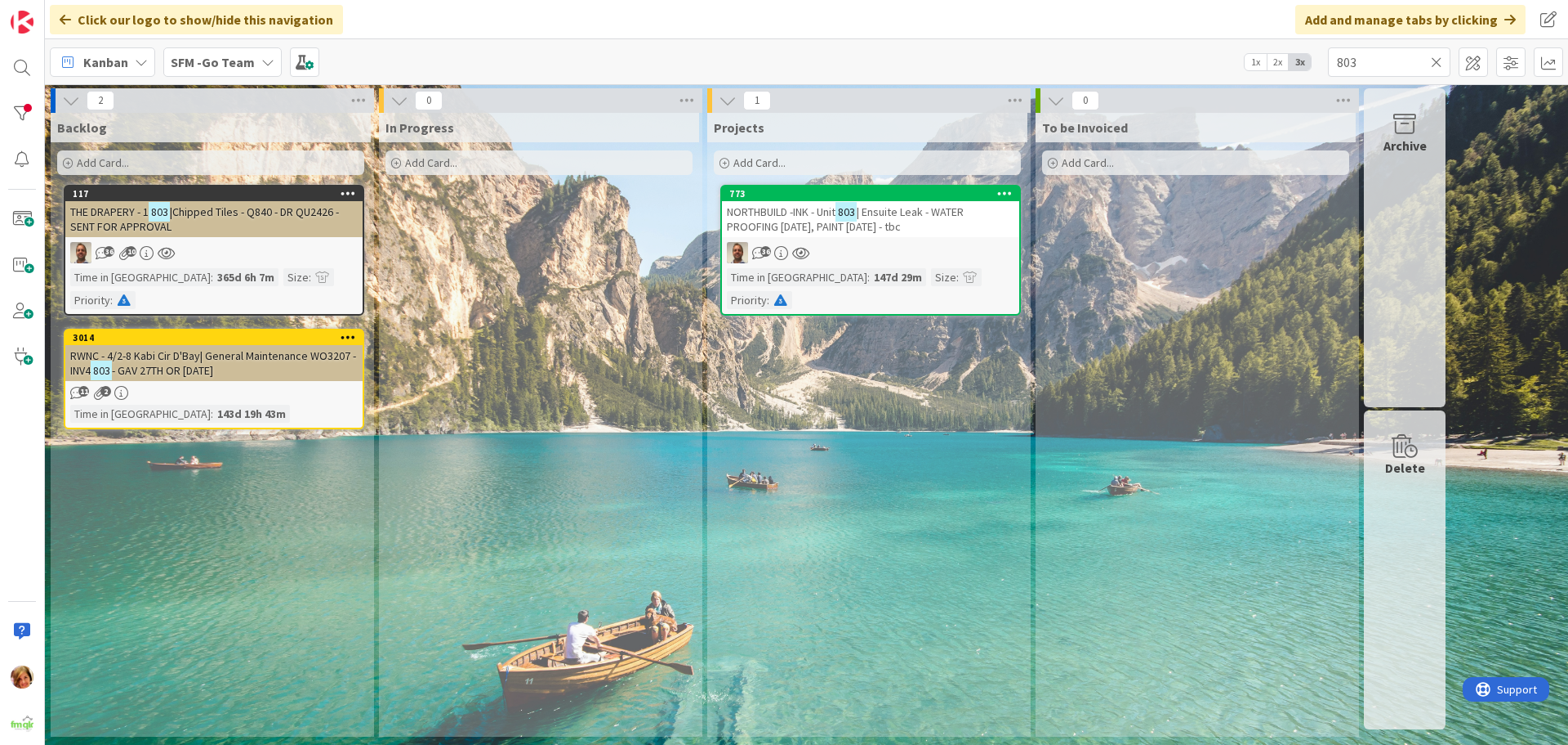
click at [1436, 59] on icon at bounding box center [1437, 61] width 12 height 15
click at [1436, 59] on input "text" at bounding box center [1390, 62] width 123 height 29
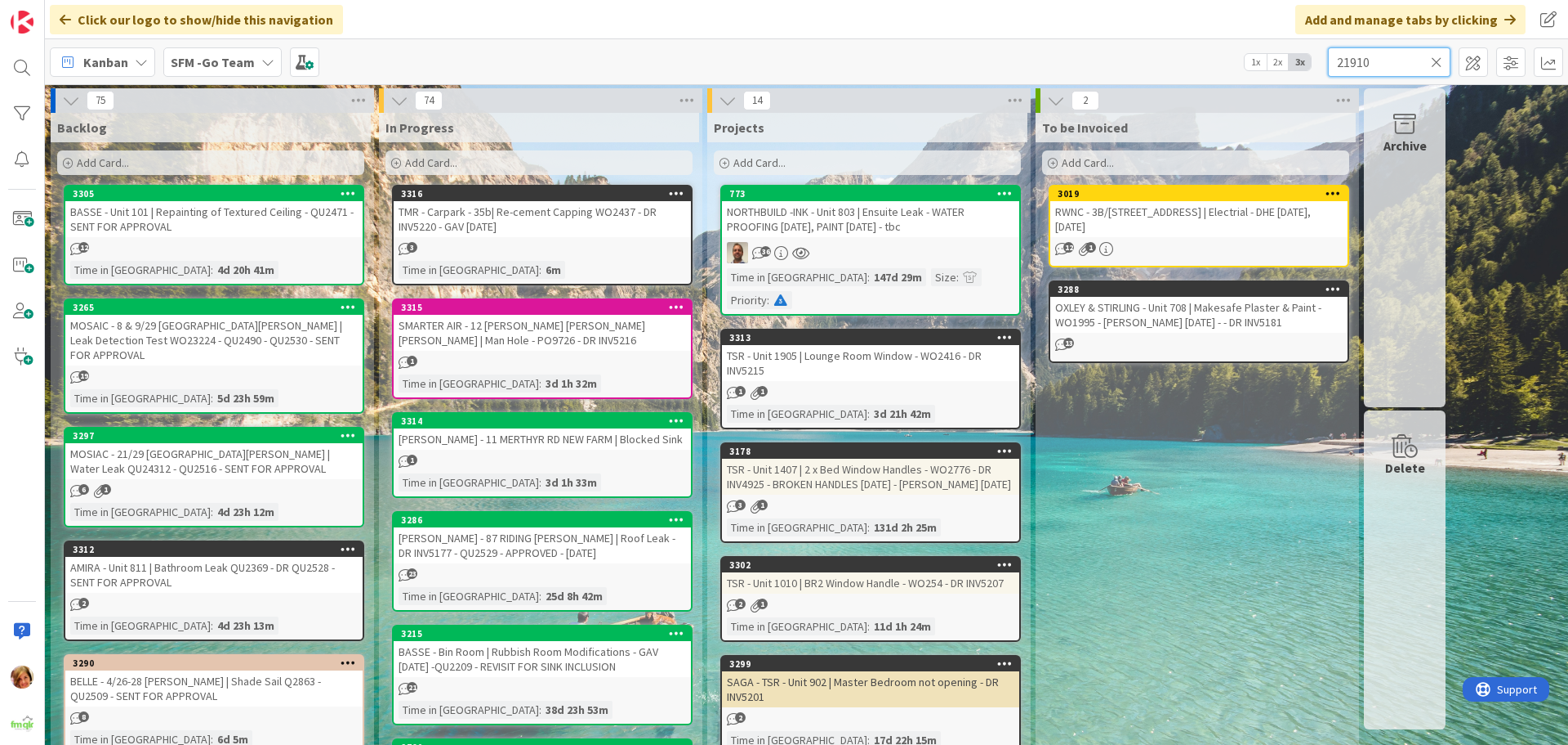
type input "21910"
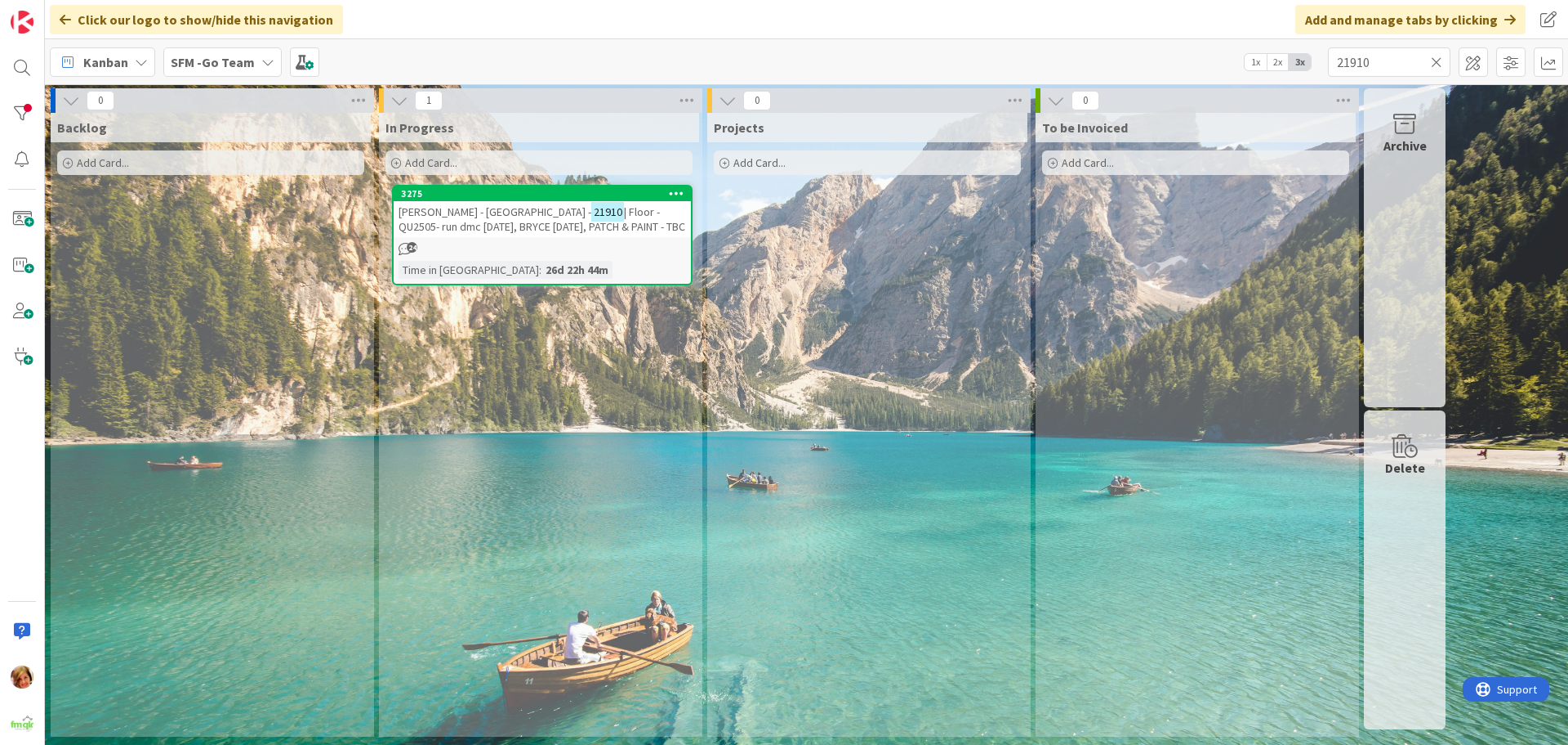
click at [500, 210] on span "[PERSON_NAME] - [GEOGRAPHIC_DATA] -" at bounding box center [495, 212] width 193 height 15
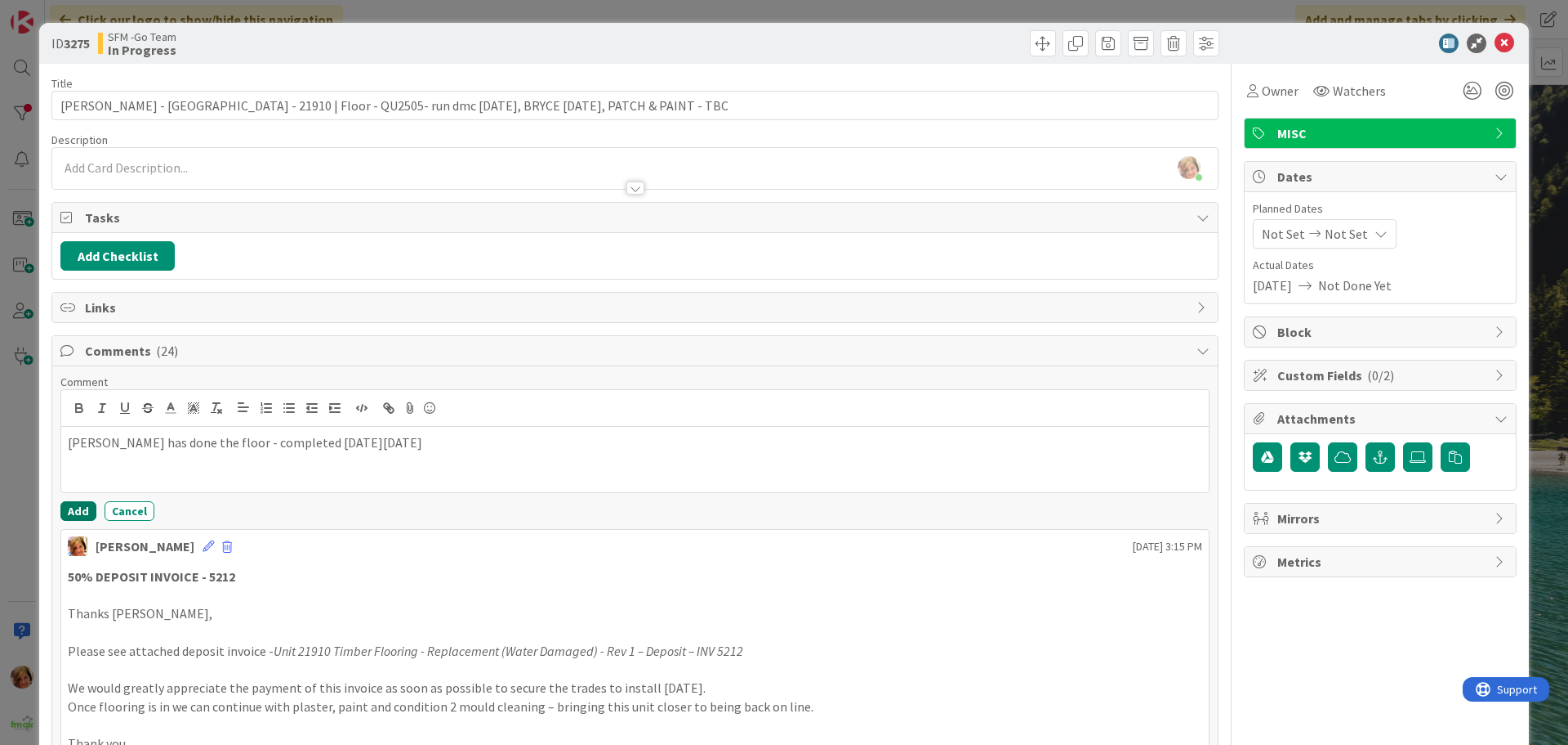
drag, startPoint x: 69, startPoint y: 508, endPoint x: 104, endPoint y: 466, distance: 54.7
click at [69, 508] on button "Add" at bounding box center [78, 511] width 36 height 20
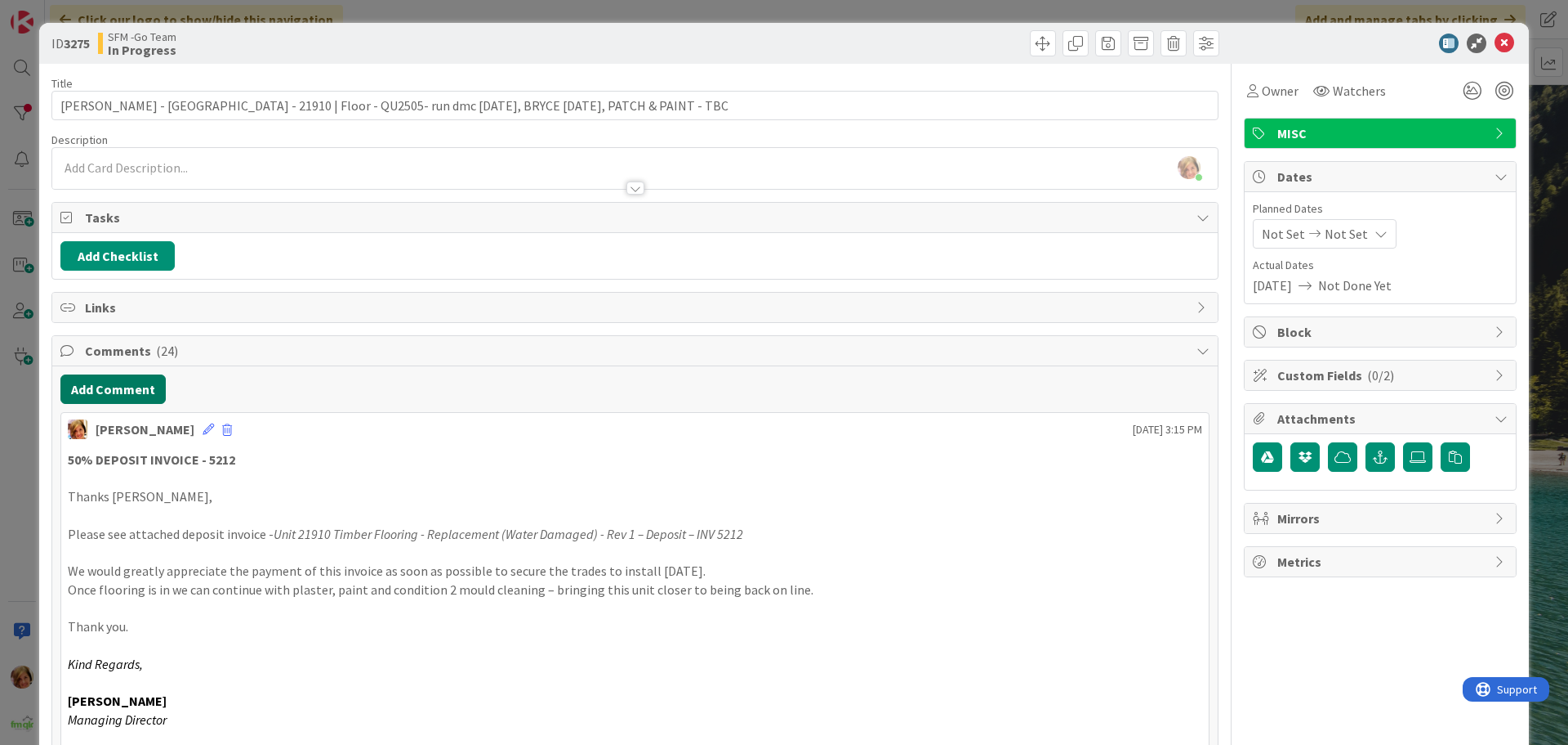
click at [108, 398] on button "Add Comment" at bounding box center [113, 389] width 105 height 29
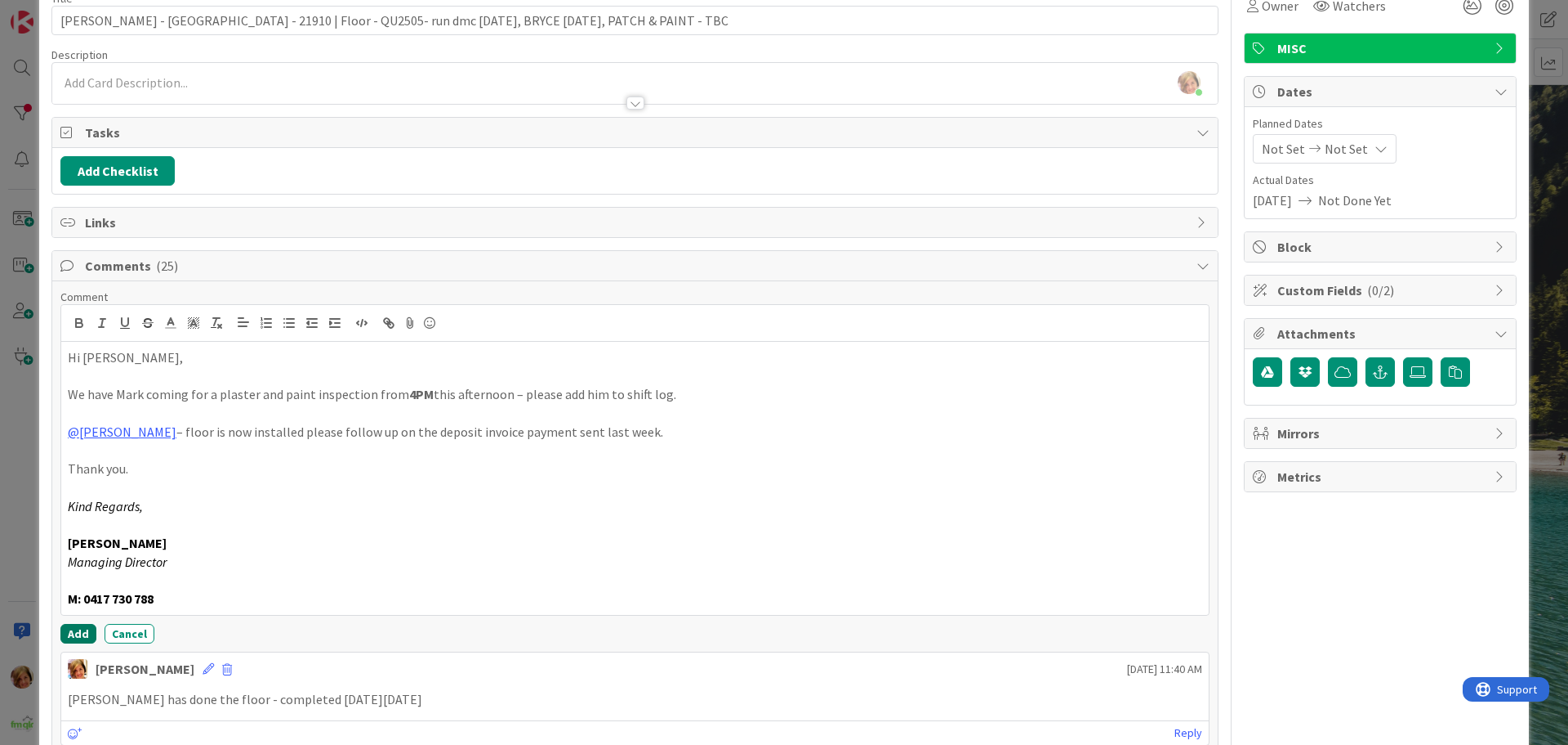
scroll to position [164, 0]
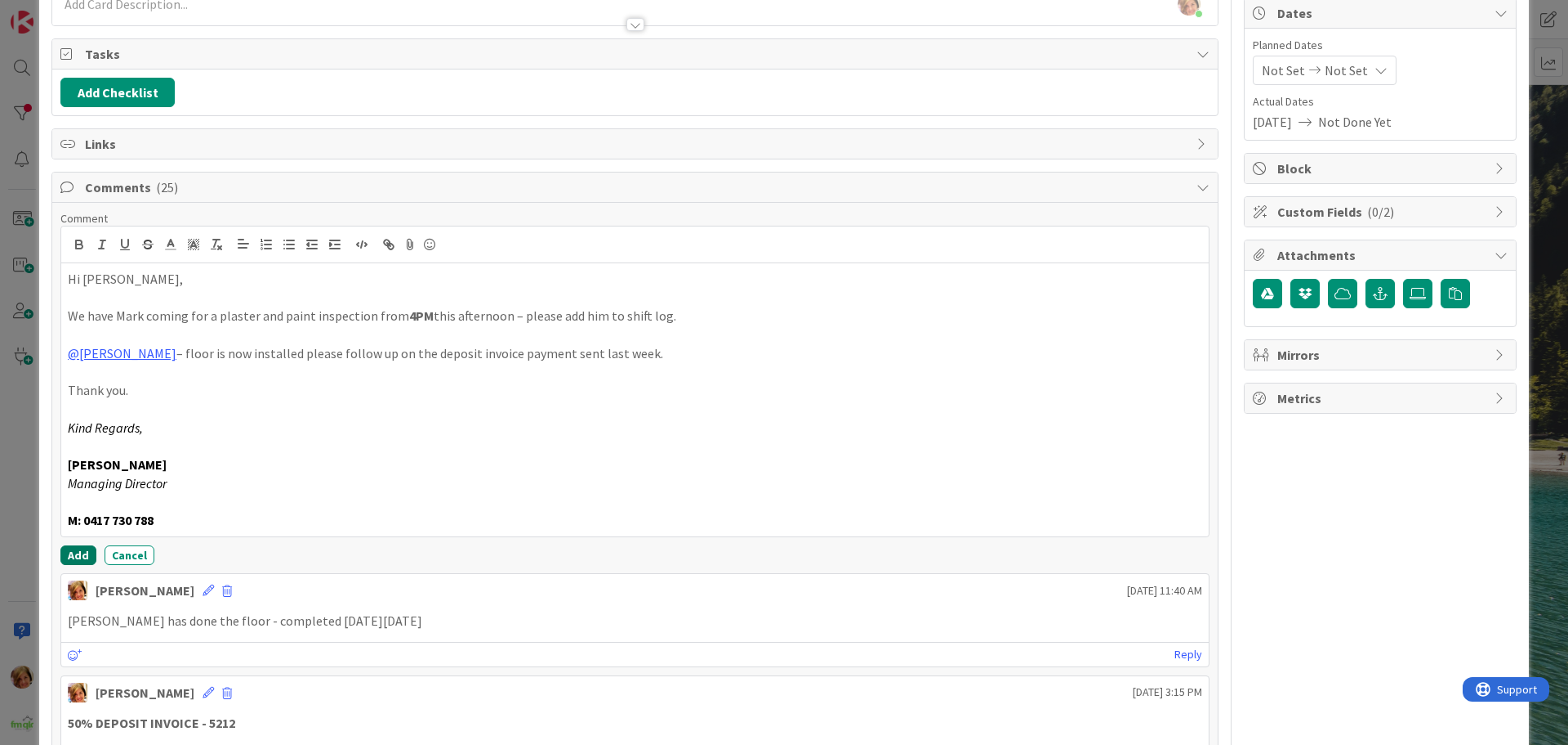
click at [72, 551] on button "Add" at bounding box center [78, 555] width 36 height 20
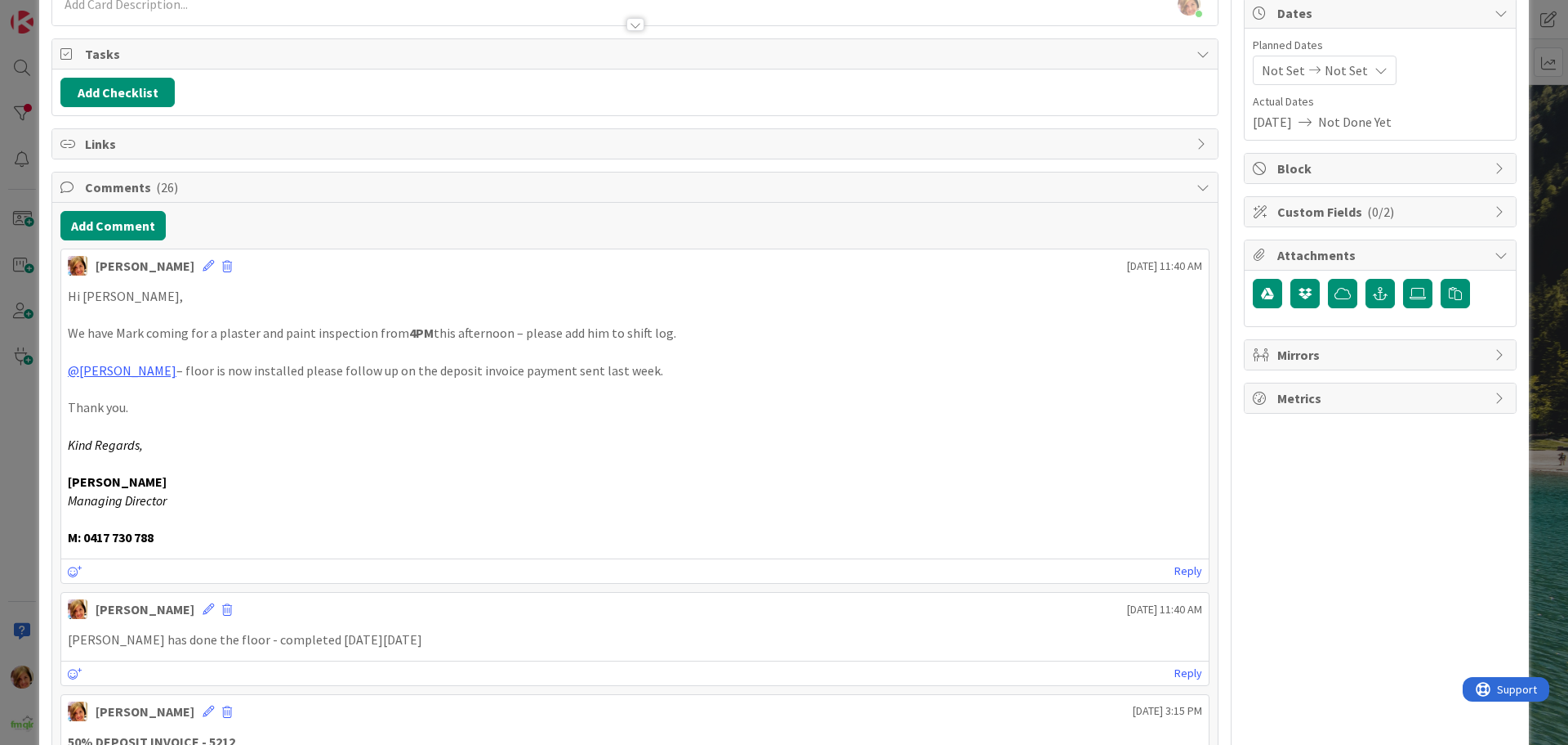
scroll to position [0, 0]
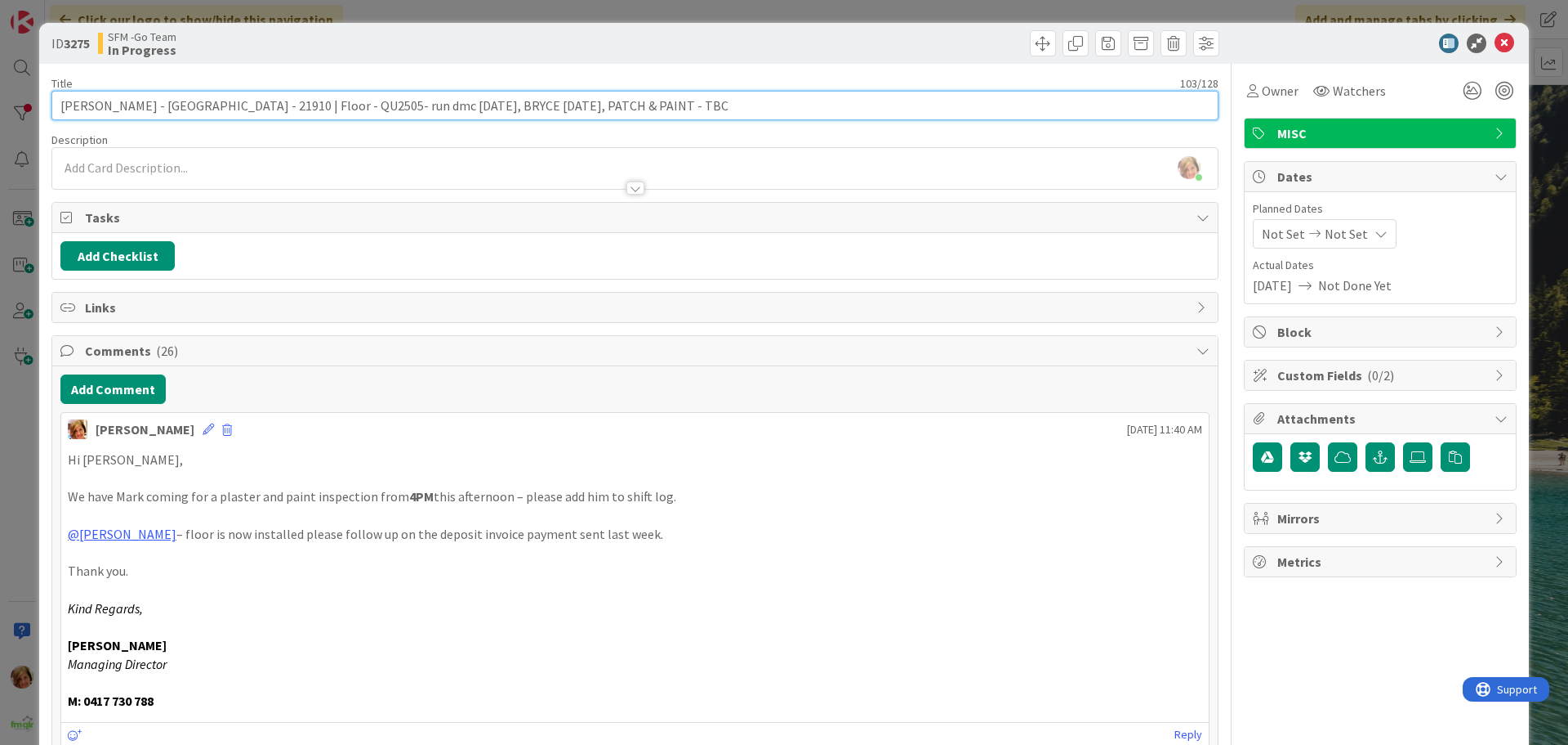
drag, startPoint x: 663, startPoint y: 104, endPoint x: 623, endPoint y: 109, distance: 40.3
click at [623, 109] on input "[PERSON_NAME] - [GEOGRAPHIC_DATA] - 21910 | Floor - QU2505- run dmc [DATE], BRY…" at bounding box center [635, 105] width 1167 height 29
type input "[PERSON_NAME] - [GEOGRAPHIC_DATA] - 21910 | Floor - QU2505- run dmc [DATE], BRY…"
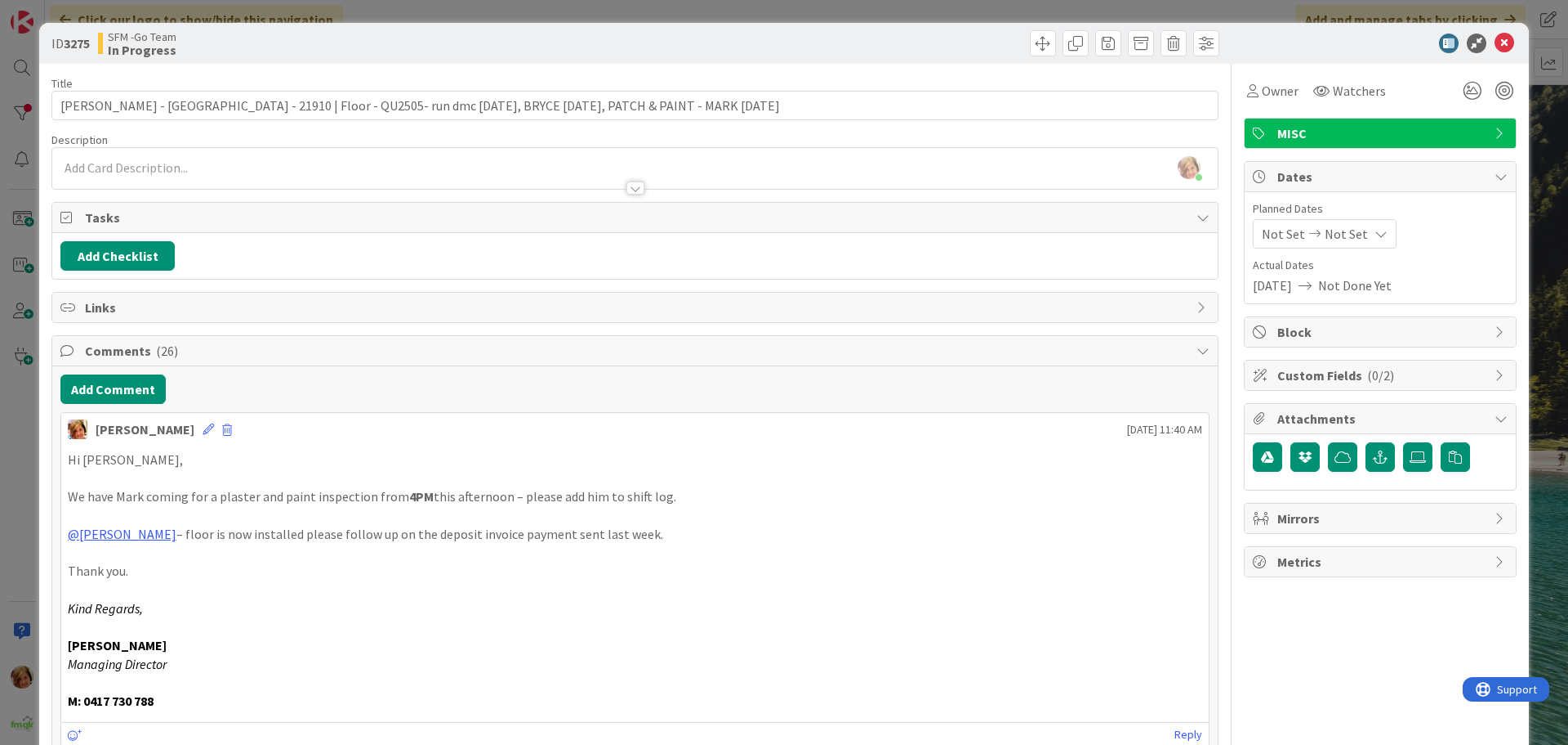
drag, startPoint x: 937, startPoint y: 18, endPoint x: 951, endPoint y: 32, distance: 19.8
click at [941, 20] on div "ID 3275 SFM -Go Team In Progress Title 112 / 128 [PERSON_NAME] - VALLEY HOUSE -…" at bounding box center [784, 372] width 1568 height 745
